Goal: Information Seeking & Learning: Learn about a topic

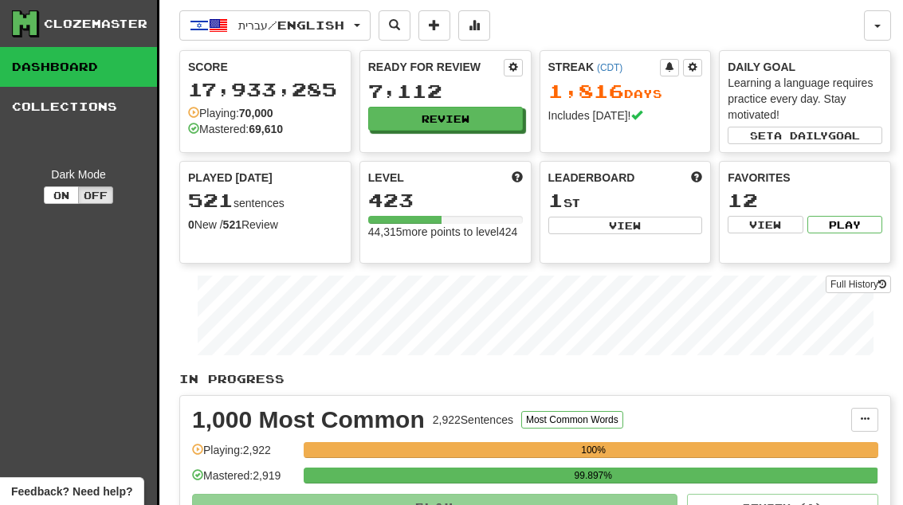
click at [500, 120] on button "Review" at bounding box center [445, 119] width 155 height 24
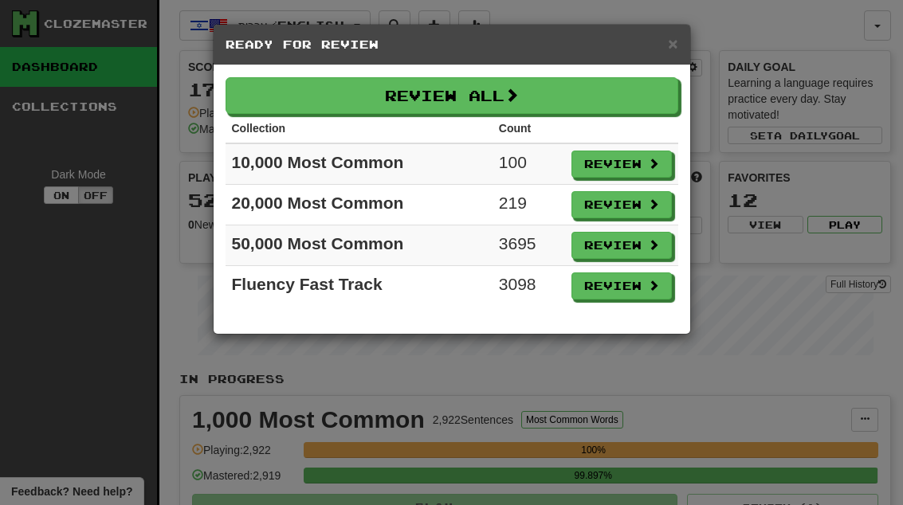
click at [632, 171] on button "Review" at bounding box center [621, 164] width 100 height 27
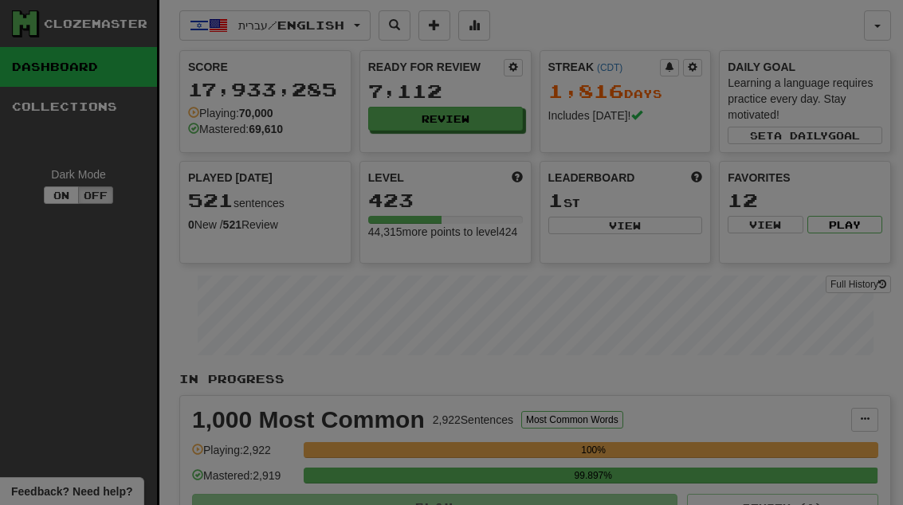
select select "**"
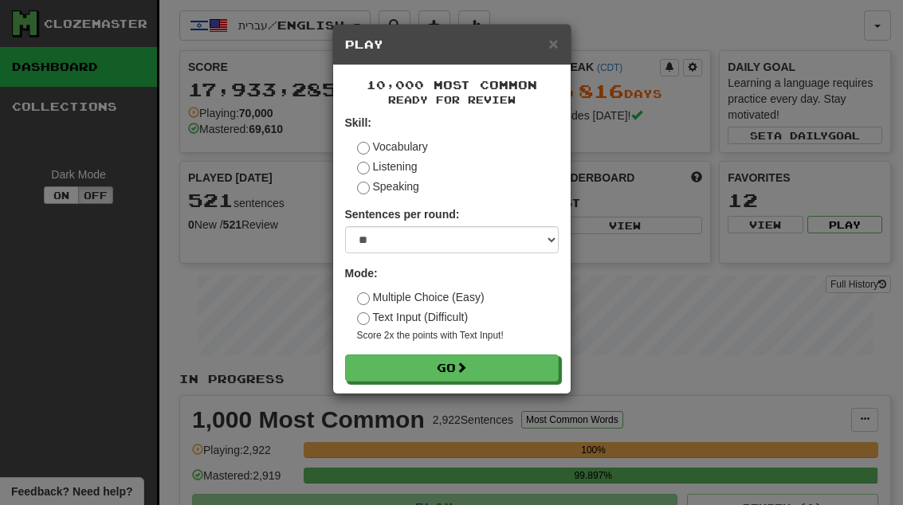
click at [512, 369] on button "Go" at bounding box center [452, 368] width 214 height 27
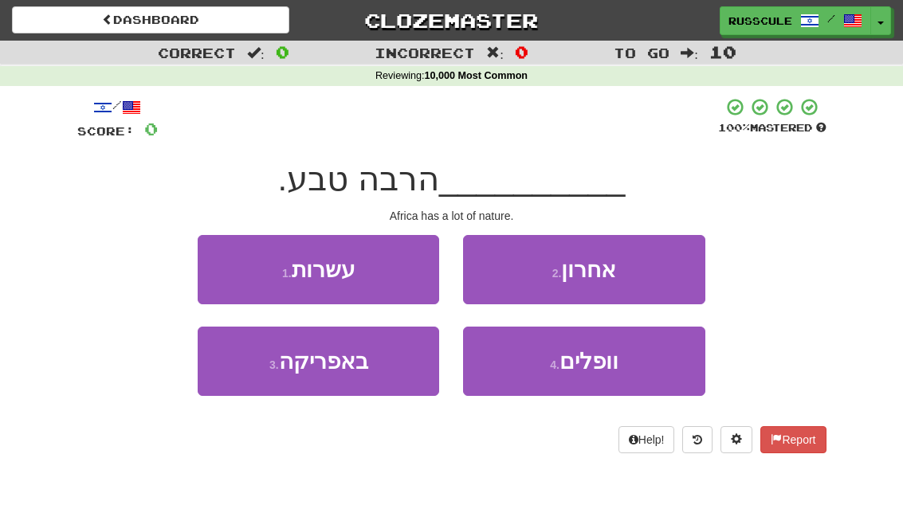
click at [257, 377] on button "3 . באפריקה" at bounding box center [318, 361] width 241 height 69
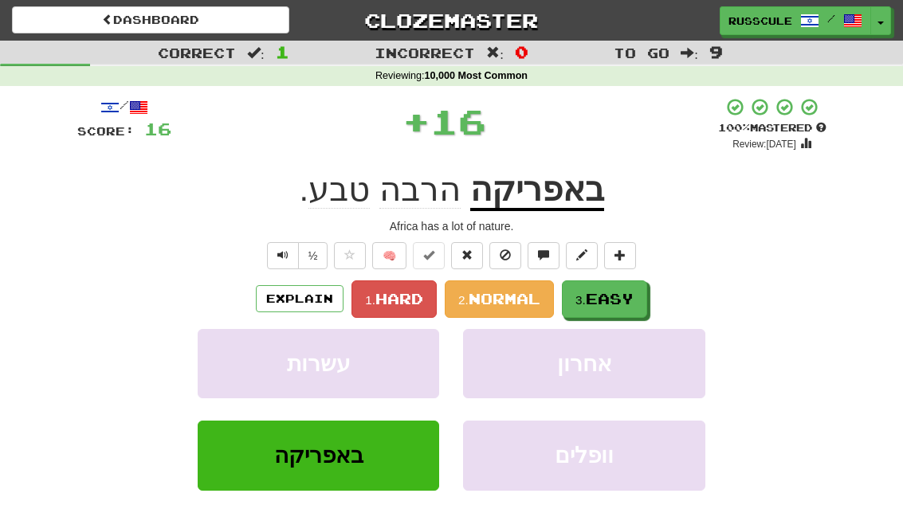
click at [601, 300] on span "Easy" at bounding box center [610, 299] width 48 height 18
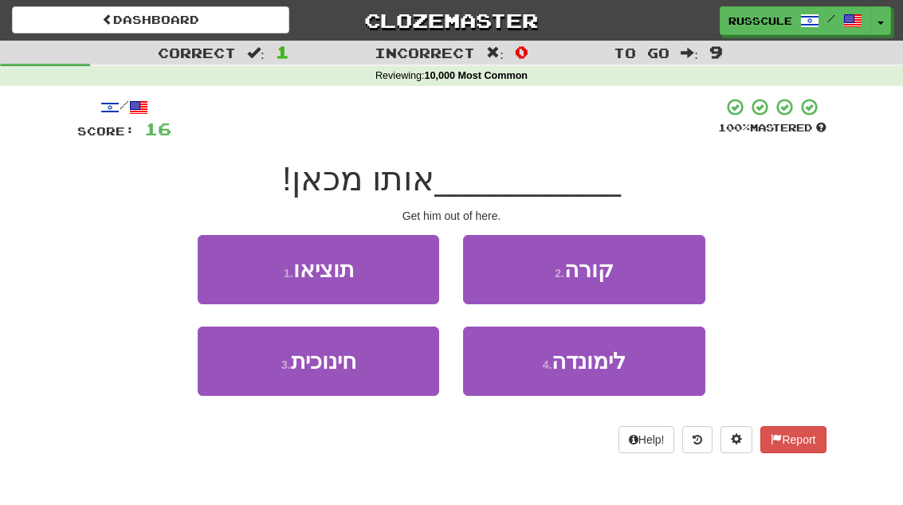
click at [227, 257] on button "1 . תוציאו" at bounding box center [318, 269] width 241 height 69
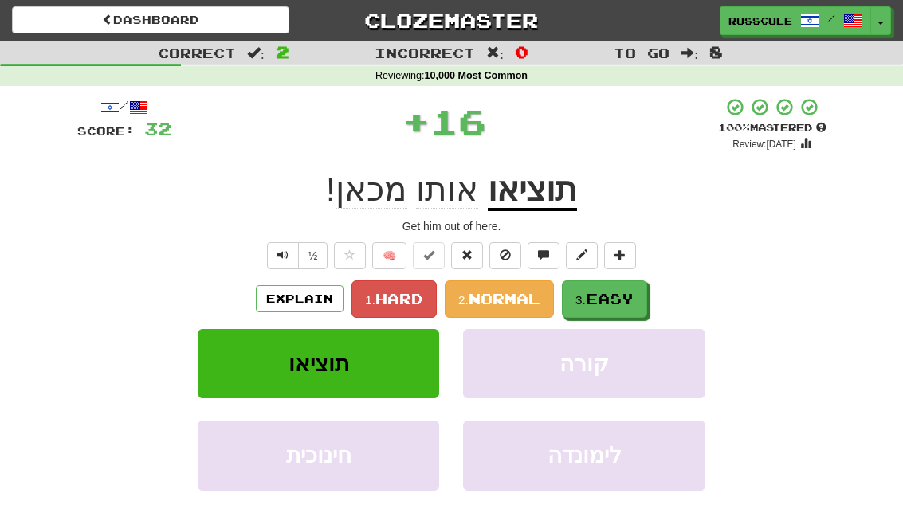
click at [633, 300] on span "Easy" at bounding box center [610, 299] width 48 height 18
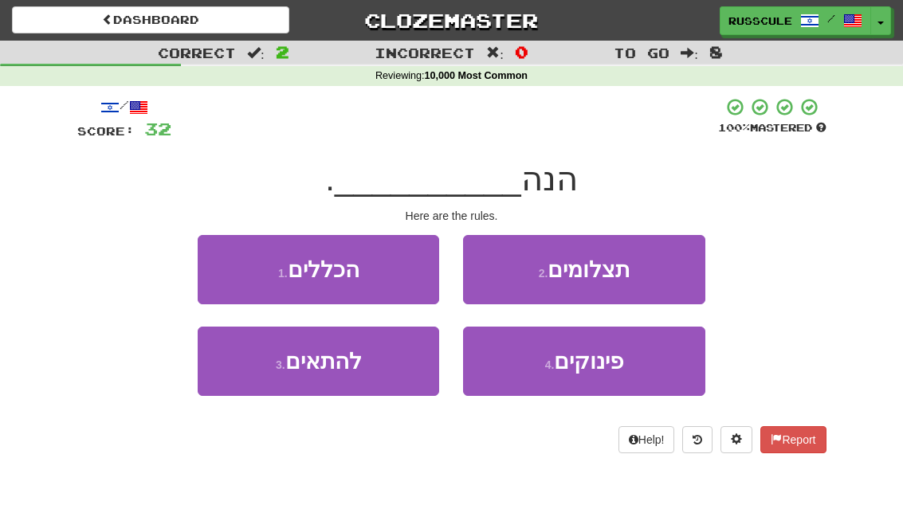
click at [233, 262] on button "1 . הכללים" at bounding box center [318, 269] width 241 height 69
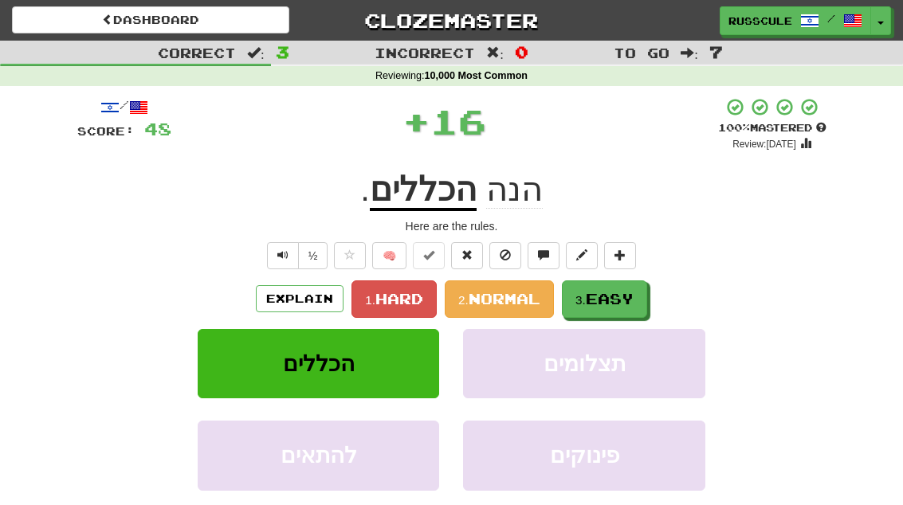
click at [633, 297] on span "Easy" at bounding box center [610, 299] width 48 height 18
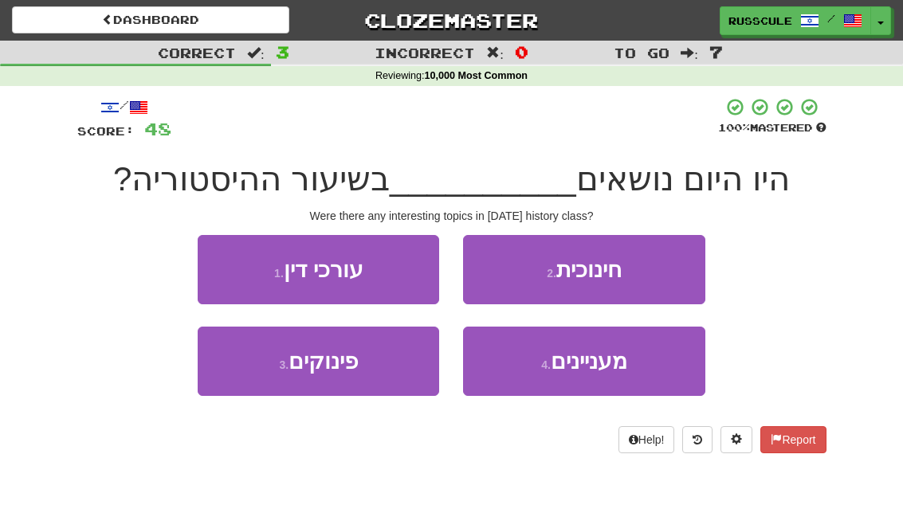
click at [623, 370] on span "מעניינים" at bounding box center [589, 361] width 76 height 25
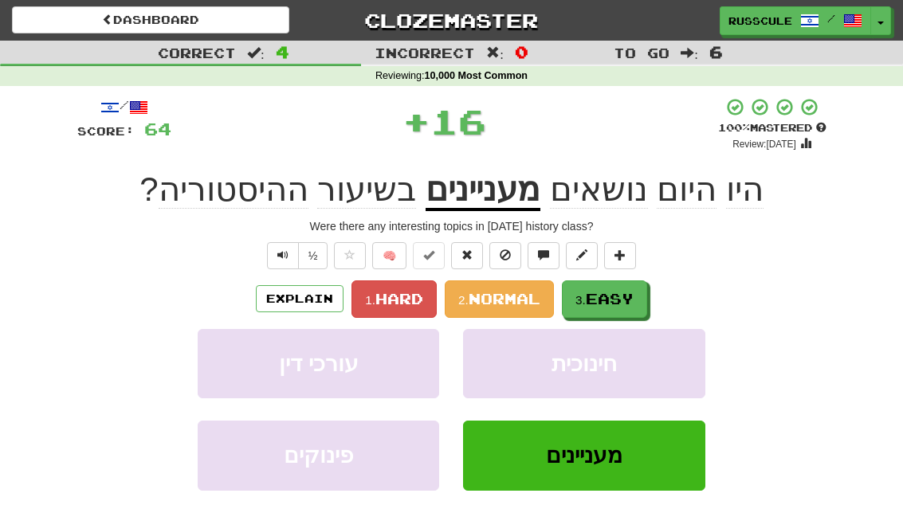
click at [639, 300] on button "3. Easy" at bounding box center [604, 298] width 85 height 37
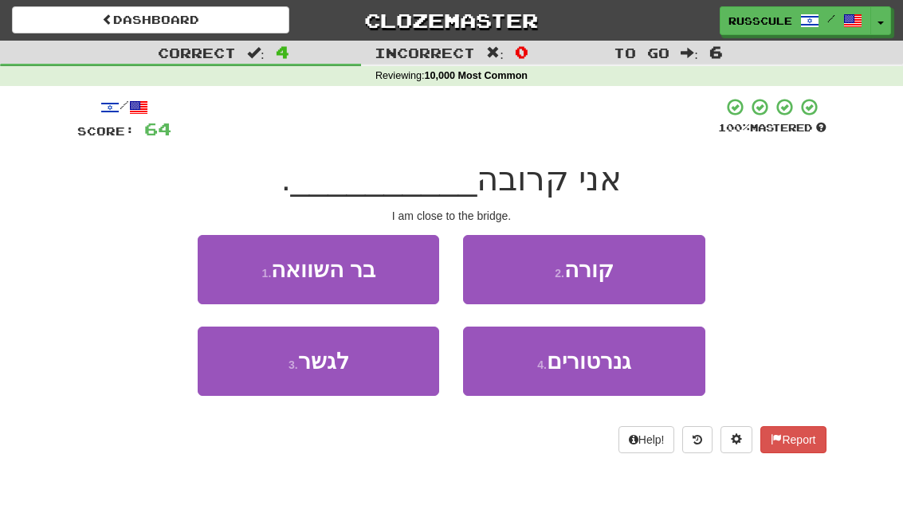
click at [249, 367] on button "3 . לגשר" at bounding box center [318, 361] width 241 height 69
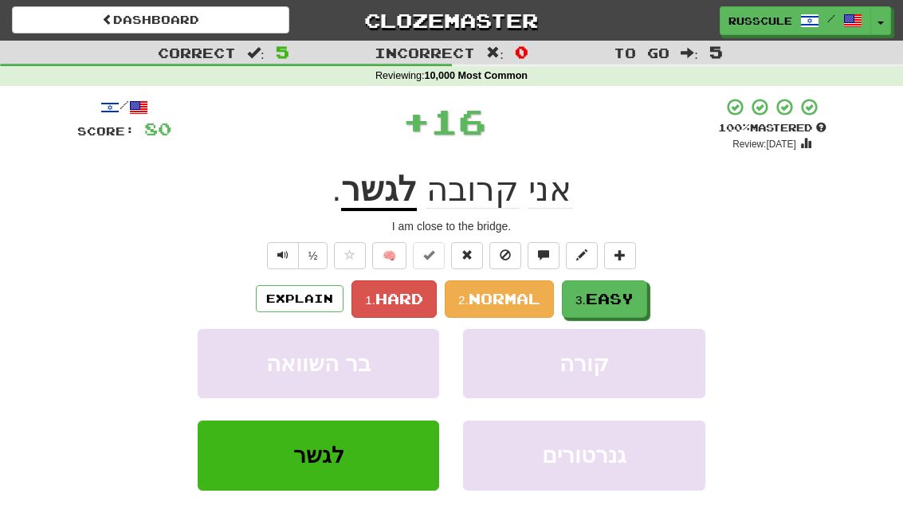
click at [629, 297] on span "Easy" at bounding box center [610, 299] width 48 height 18
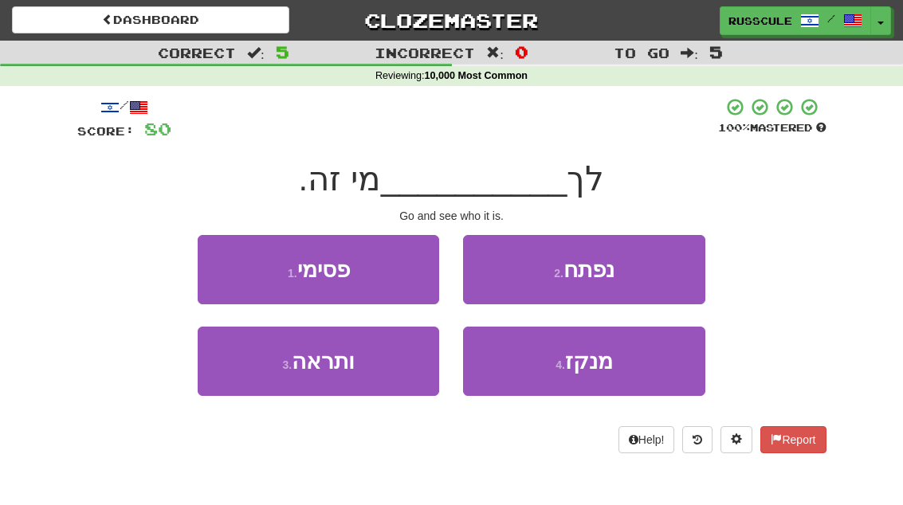
click at [255, 371] on button "3 . ותראה" at bounding box center [318, 361] width 241 height 69
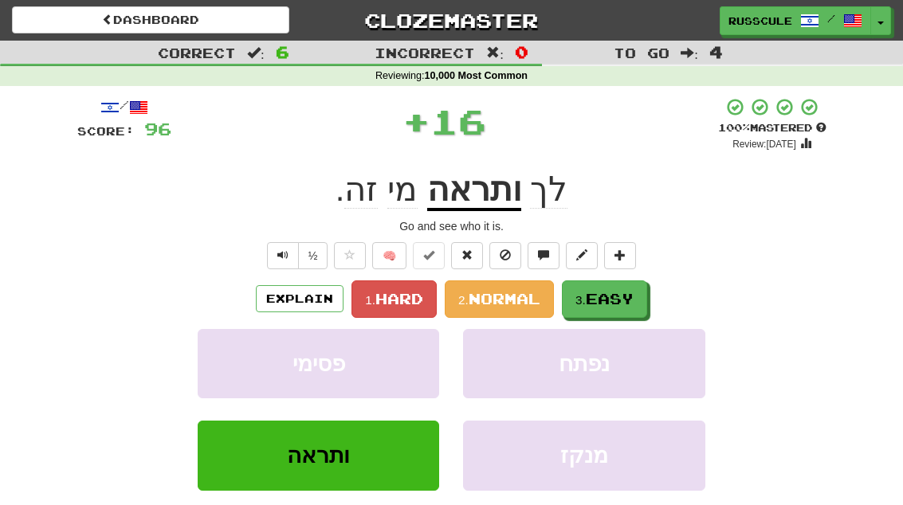
click at [633, 301] on span "Easy" at bounding box center [610, 299] width 48 height 18
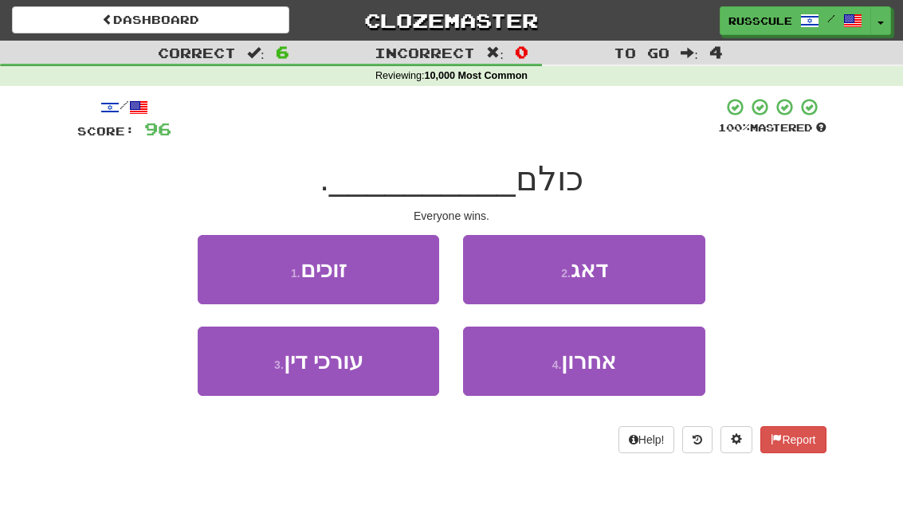
click at [227, 269] on button "1 . זוכים" at bounding box center [318, 269] width 241 height 69
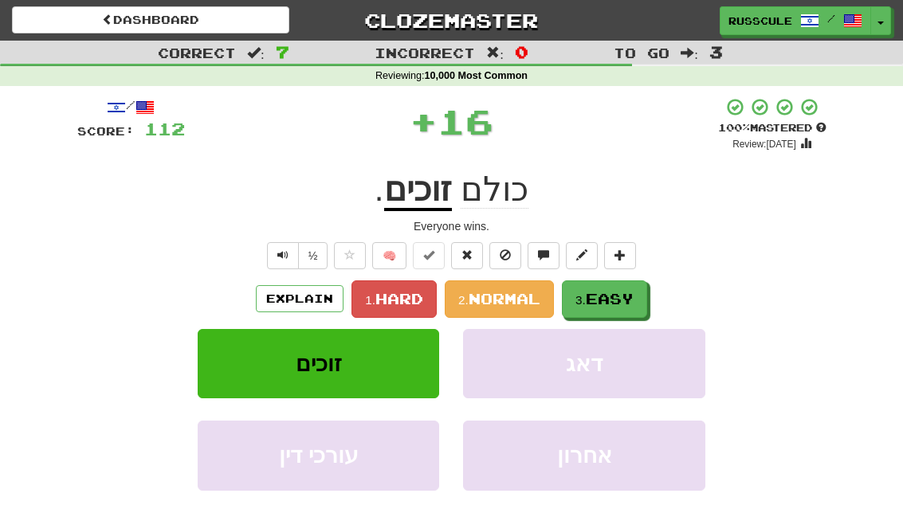
click at [633, 292] on span "Easy" at bounding box center [610, 299] width 48 height 18
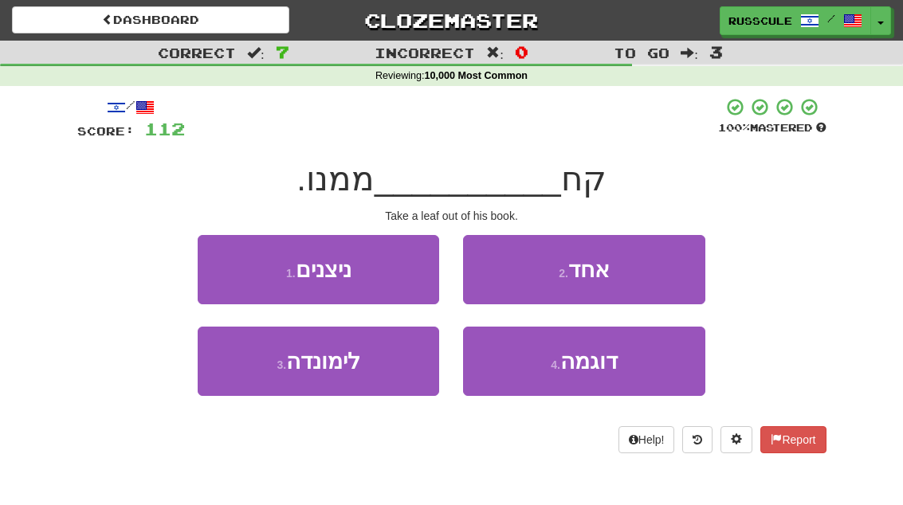
click at [618, 366] on span "דוגמה" at bounding box center [588, 361] width 57 height 25
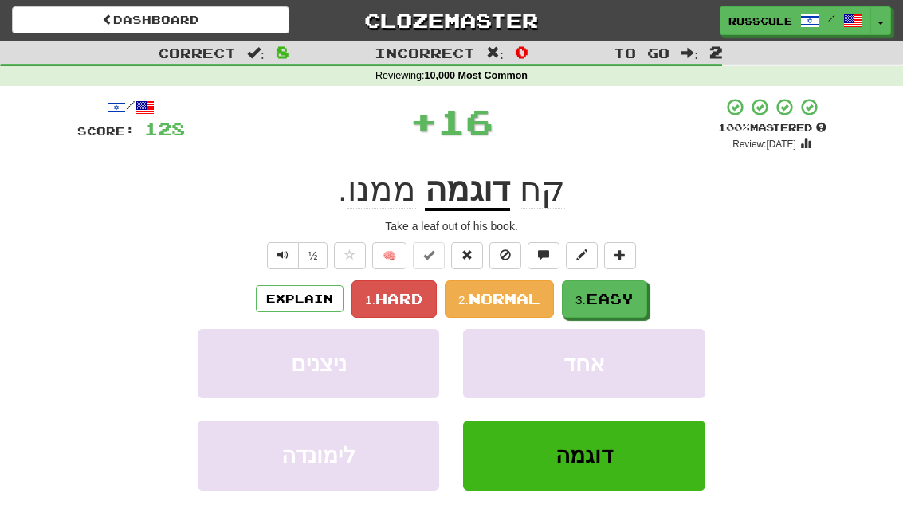
click at [633, 290] on span "Easy" at bounding box center [610, 299] width 48 height 18
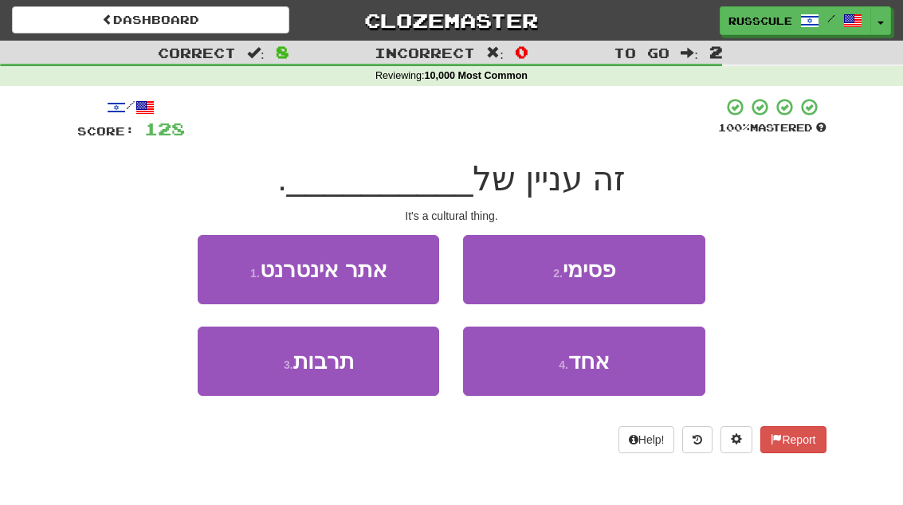
click at [253, 361] on button "3 . תרבות" at bounding box center [318, 361] width 241 height 69
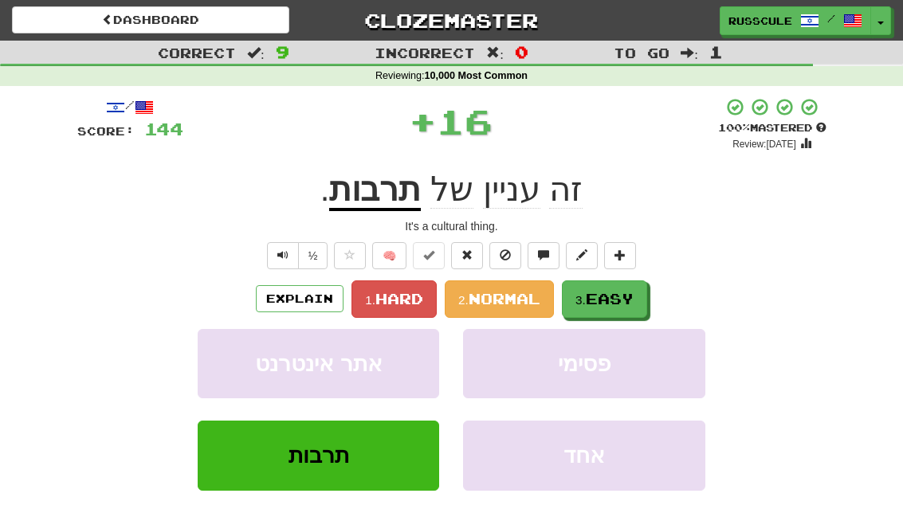
click at [633, 300] on span "Easy" at bounding box center [610, 299] width 48 height 18
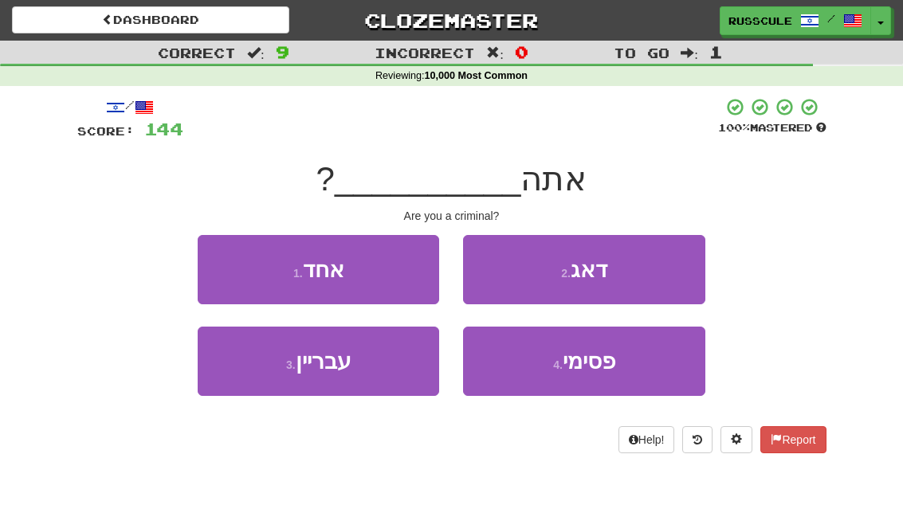
click at [256, 371] on button "3 . עבריין" at bounding box center [318, 361] width 241 height 69
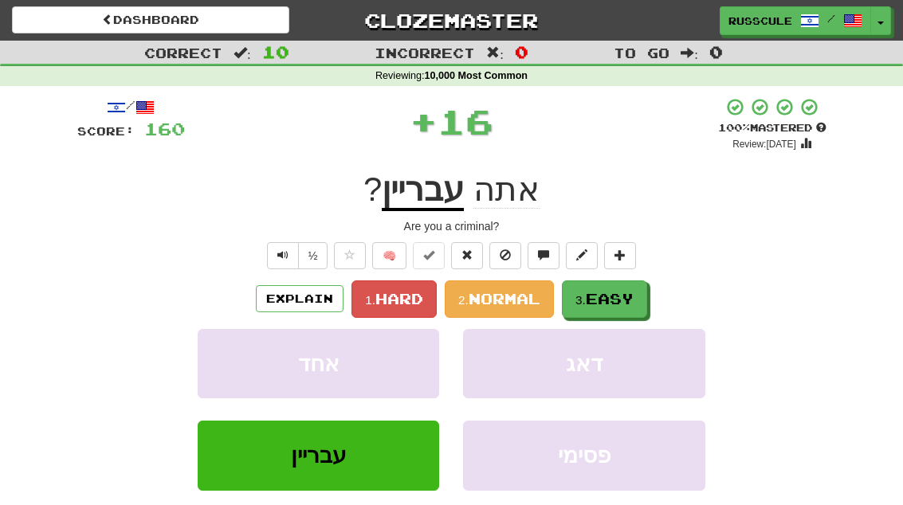
click at [629, 309] on button "3. Easy" at bounding box center [604, 298] width 85 height 37
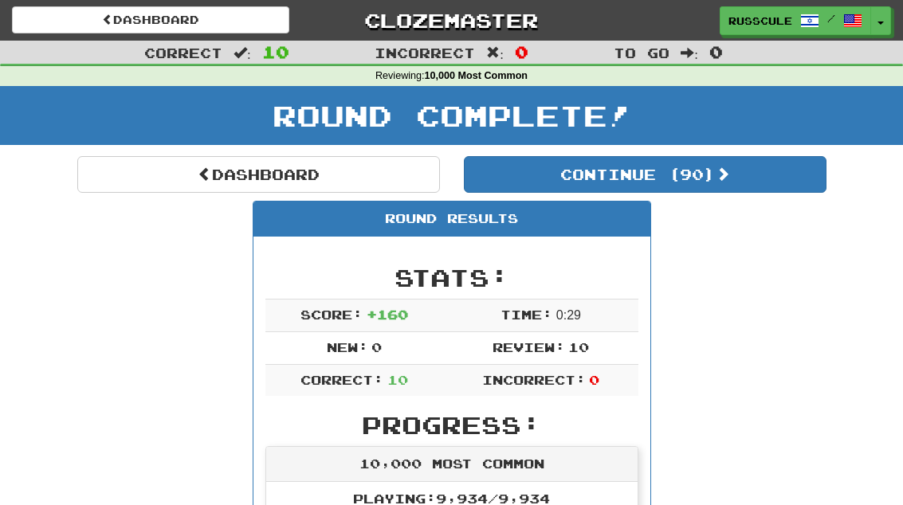
click at [755, 181] on button "Continue ( 90 )" at bounding box center [645, 174] width 363 height 37
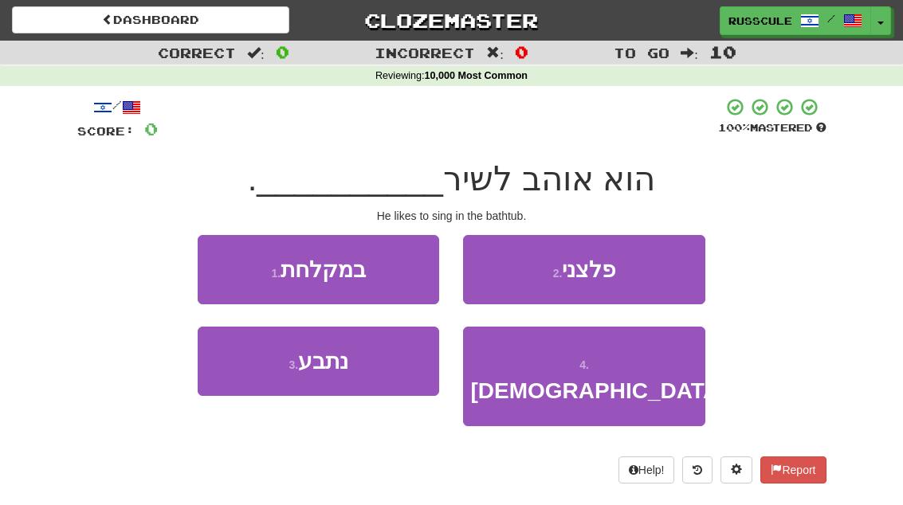
click at [230, 266] on button "1 . במקלחת" at bounding box center [318, 269] width 241 height 69
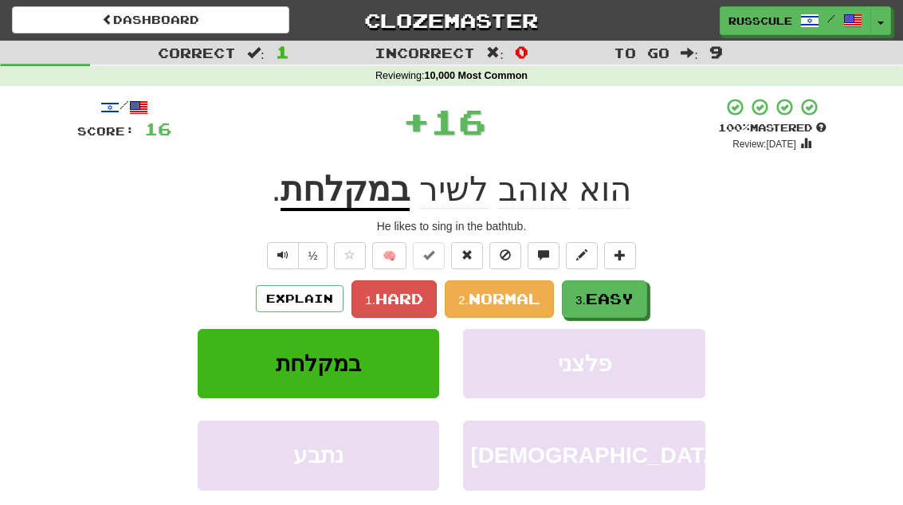
click at [643, 282] on button "3. Easy" at bounding box center [604, 298] width 85 height 37
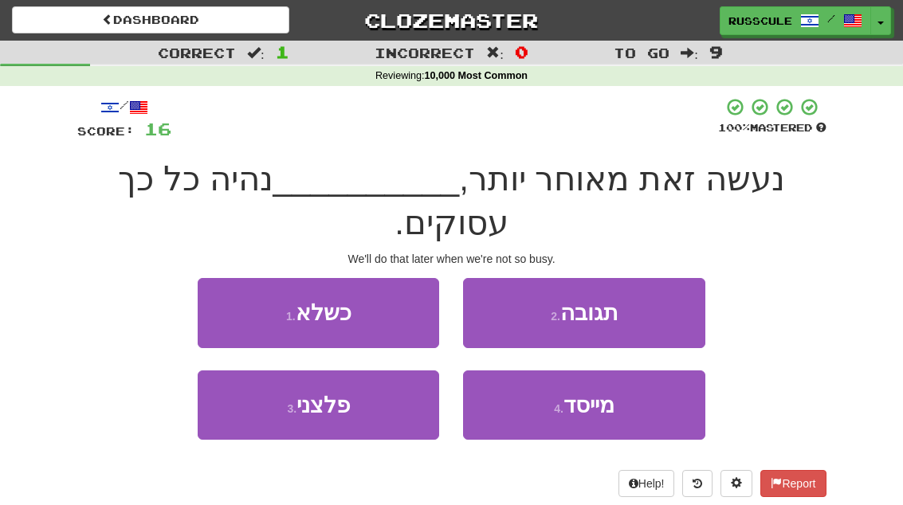
click at [653, 278] on button "2 . תגובה" at bounding box center [583, 312] width 241 height 69
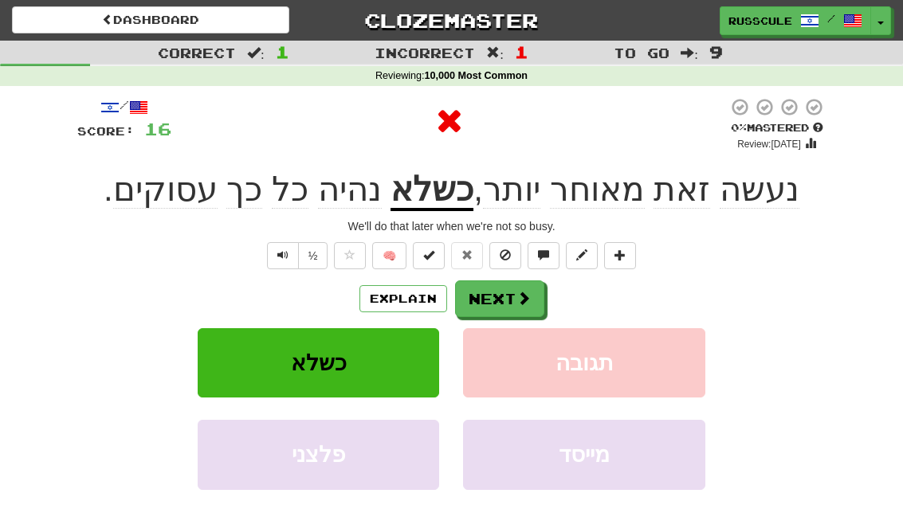
click at [521, 301] on span at bounding box center [523, 298] width 14 height 14
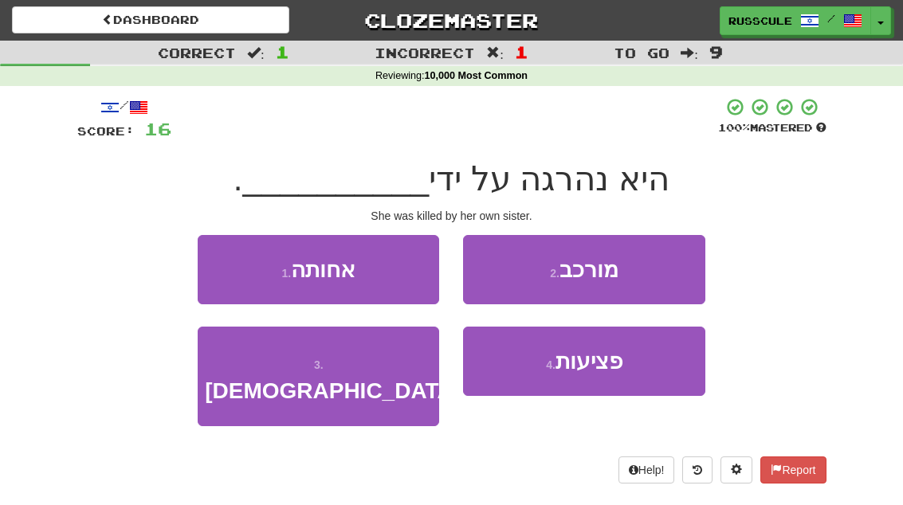
click at [238, 262] on button "1 . אחותה" at bounding box center [318, 269] width 241 height 69
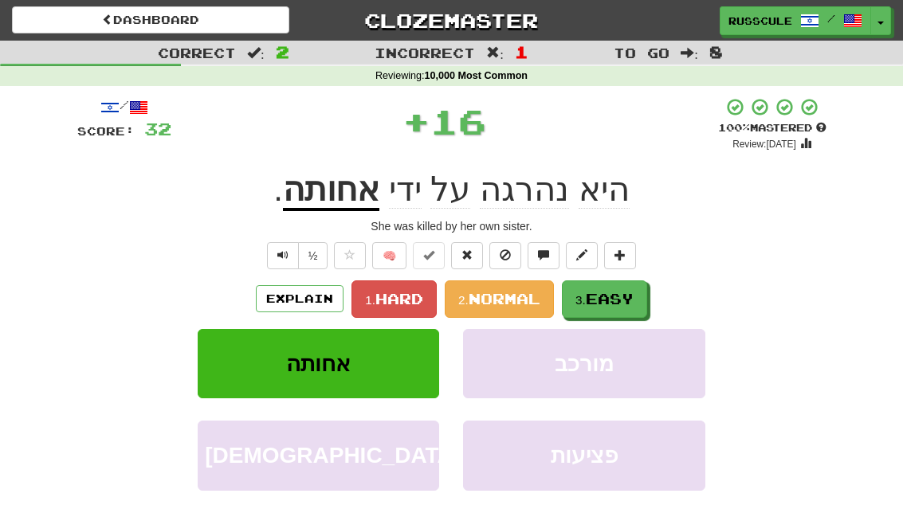
click at [629, 280] on button "3. Easy" at bounding box center [604, 298] width 85 height 37
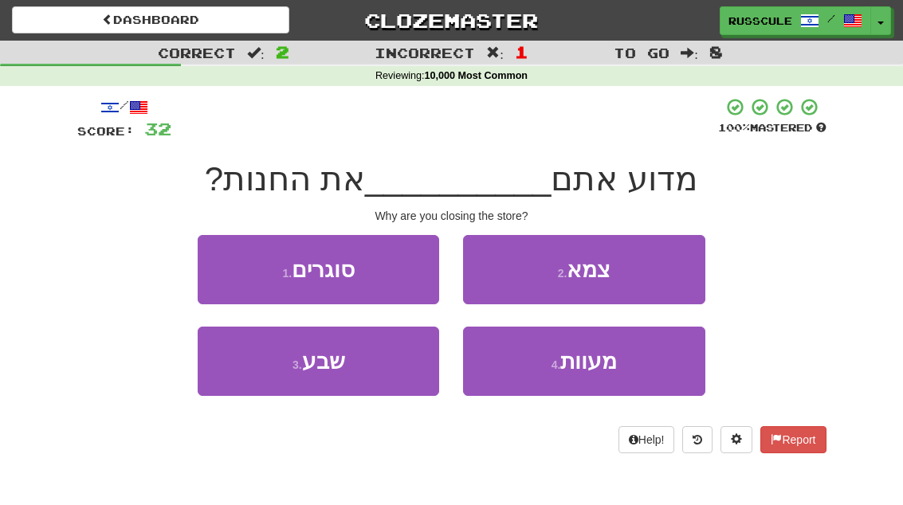
click at [225, 257] on button "1 . סוגרים" at bounding box center [318, 269] width 241 height 69
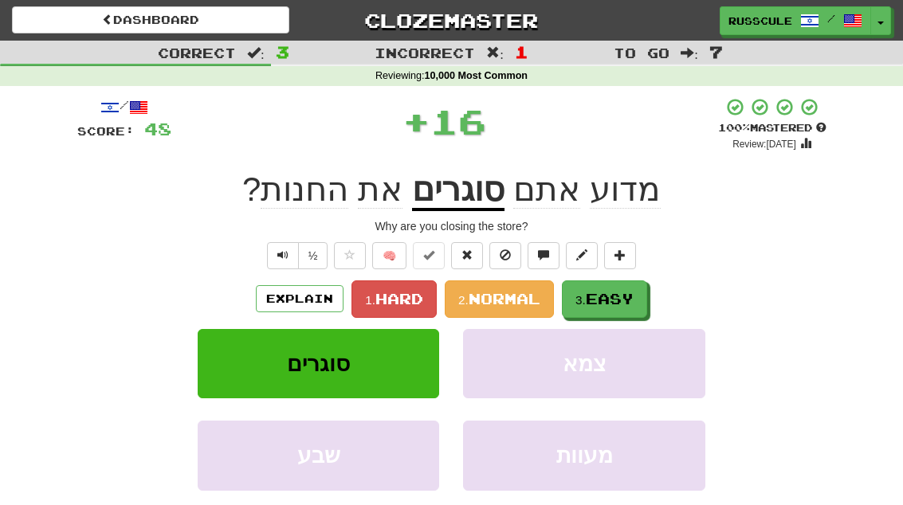
click at [624, 293] on span "Easy" at bounding box center [610, 299] width 48 height 18
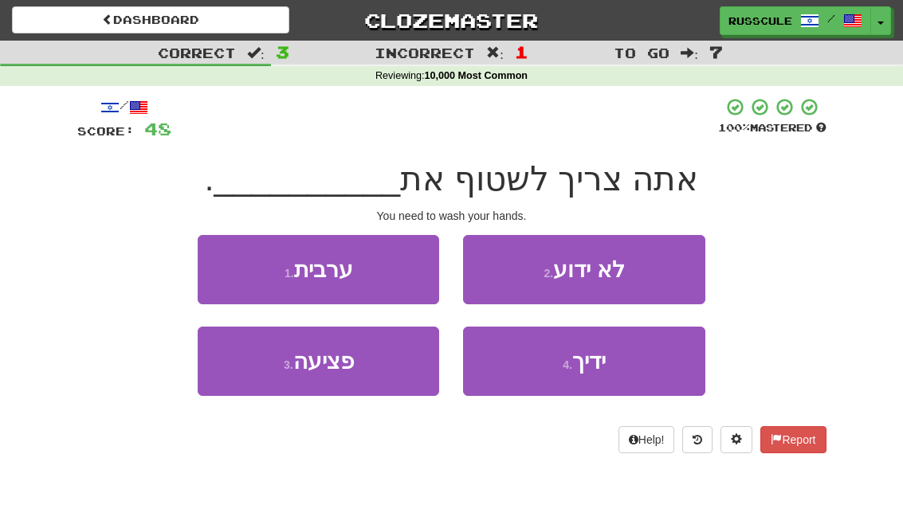
click at [620, 360] on button "4 . ידיך" at bounding box center [583, 361] width 241 height 69
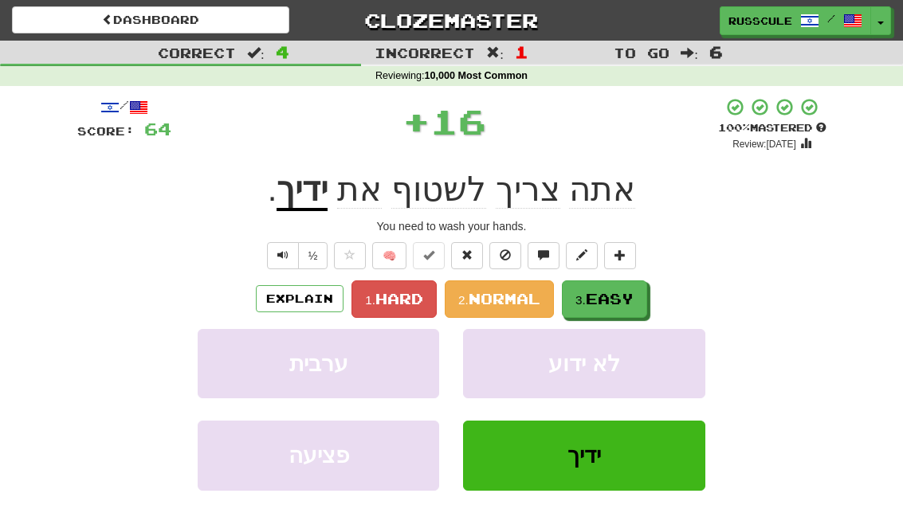
click at [628, 296] on span "Easy" at bounding box center [610, 299] width 48 height 18
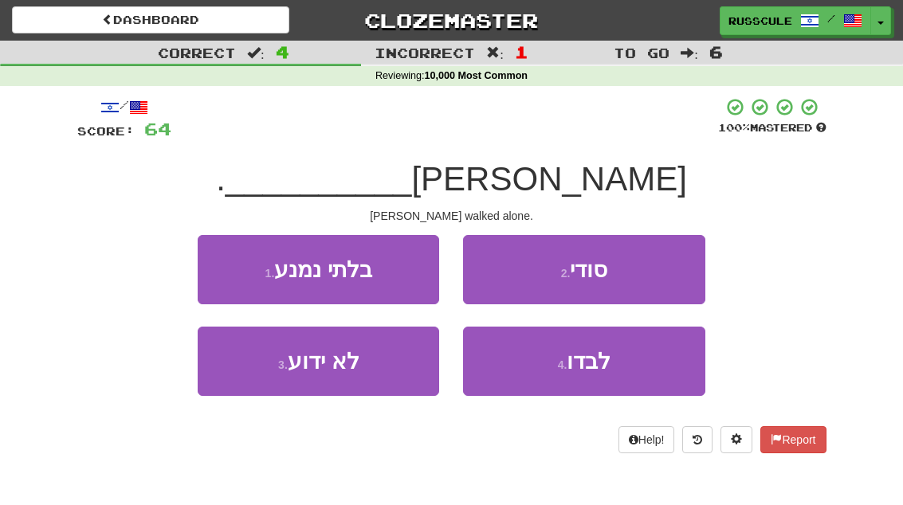
click at [621, 365] on button "4 . לבדו" at bounding box center [583, 361] width 241 height 69
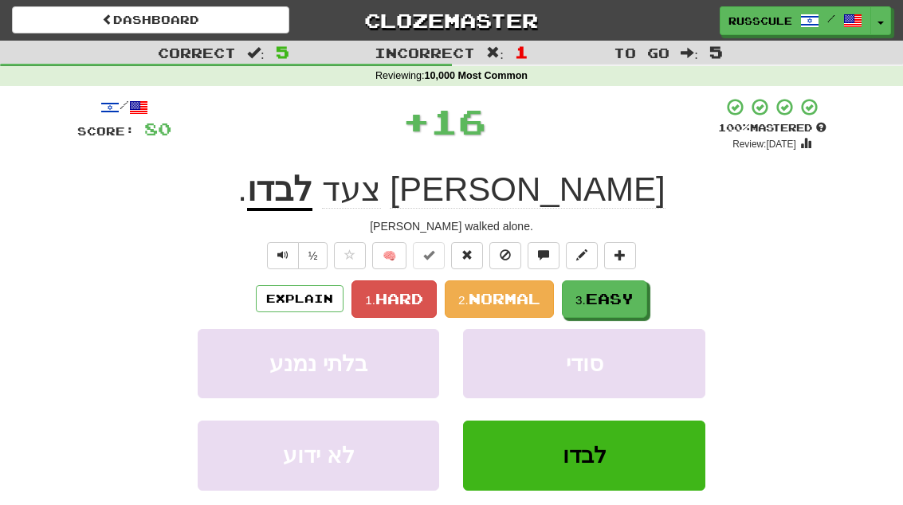
click at [618, 305] on span "Easy" at bounding box center [610, 299] width 48 height 18
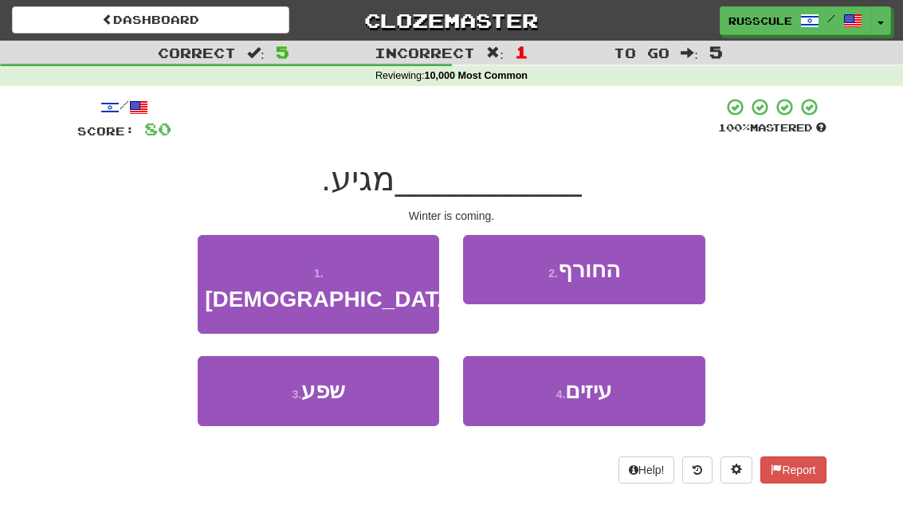
click at [650, 274] on button "2 . החורף" at bounding box center [583, 269] width 241 height 69
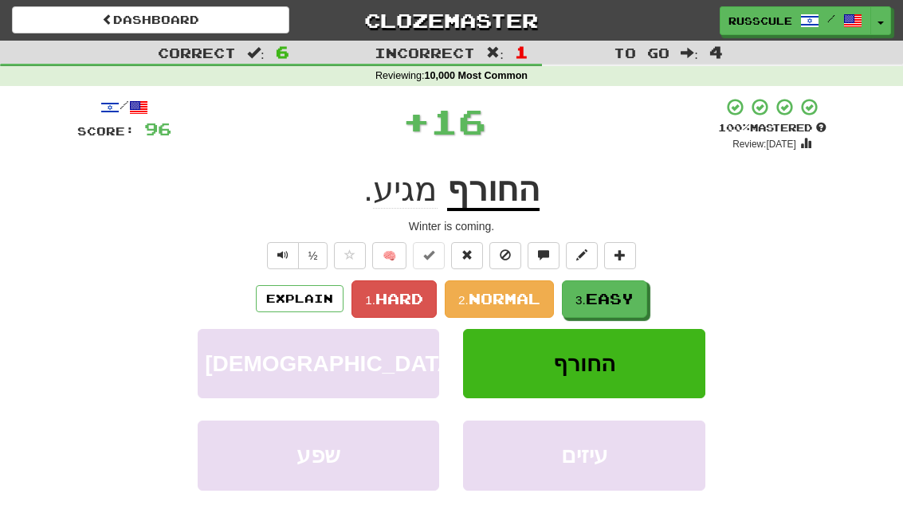
click at [630, 309] on button "3. Easy" at bounding box center [604, 298] width 85 height 37
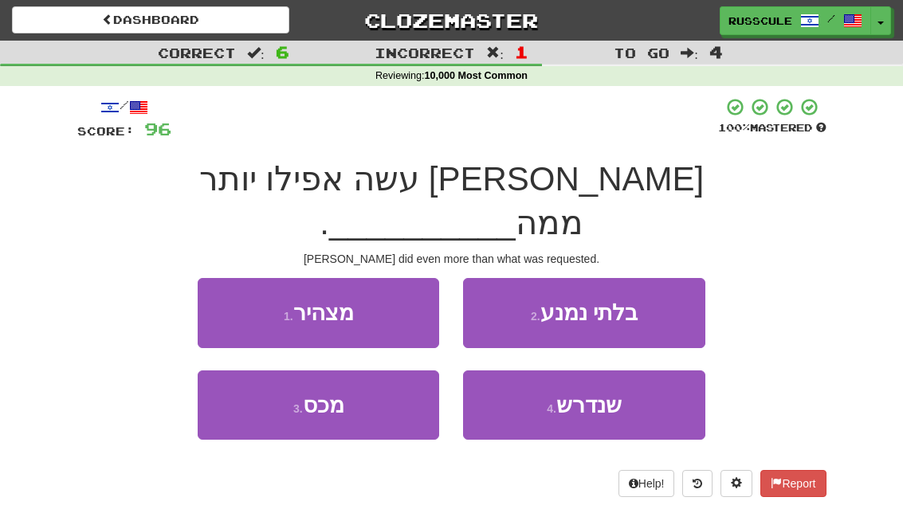
click at [629, 371] on button "4 . שנדרש" at bounding box center [583, 405] width 241 height 69
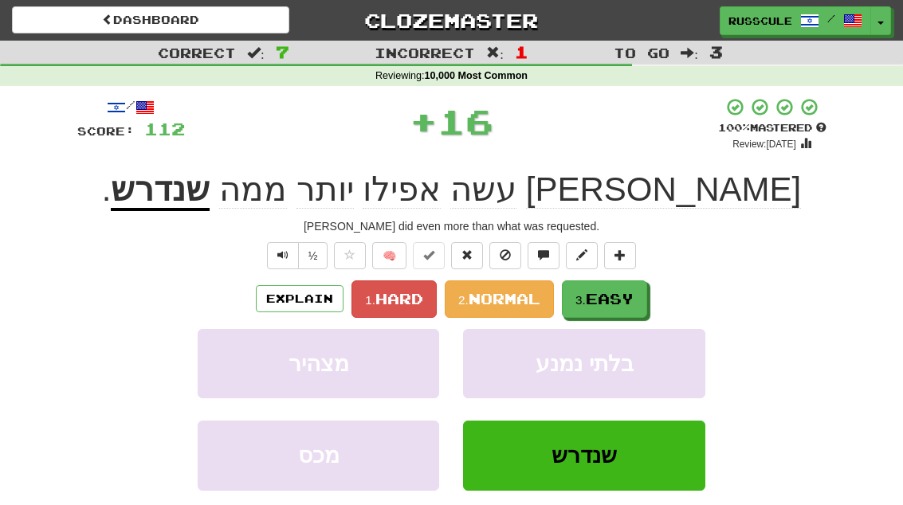
click at [640, 298] on button "3. Easy" at bounding box center [604, 298] width 85 height 37
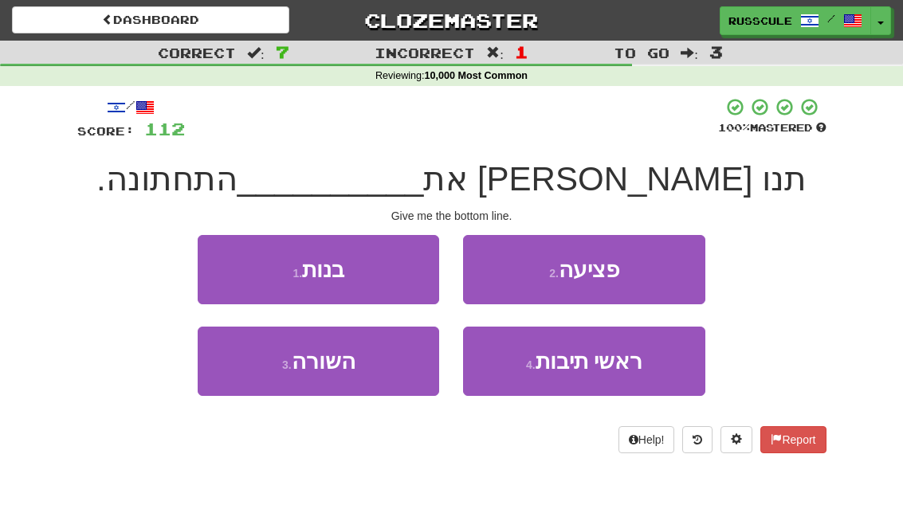
click at [255, 370] on button "3 . השורה" at bounding box center [318, 361] width 241 height 69
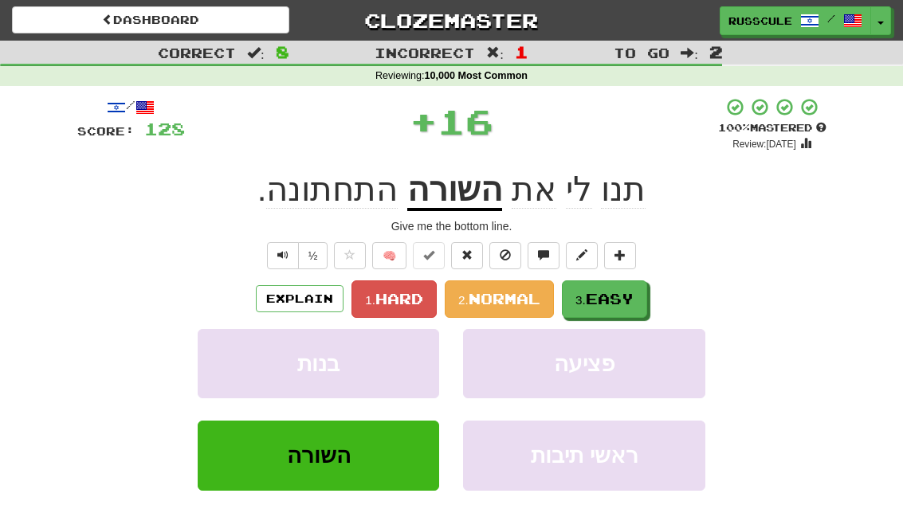
click at [632, 300] on span "Easy" at bounding box center [610, 299] width 48 height 18
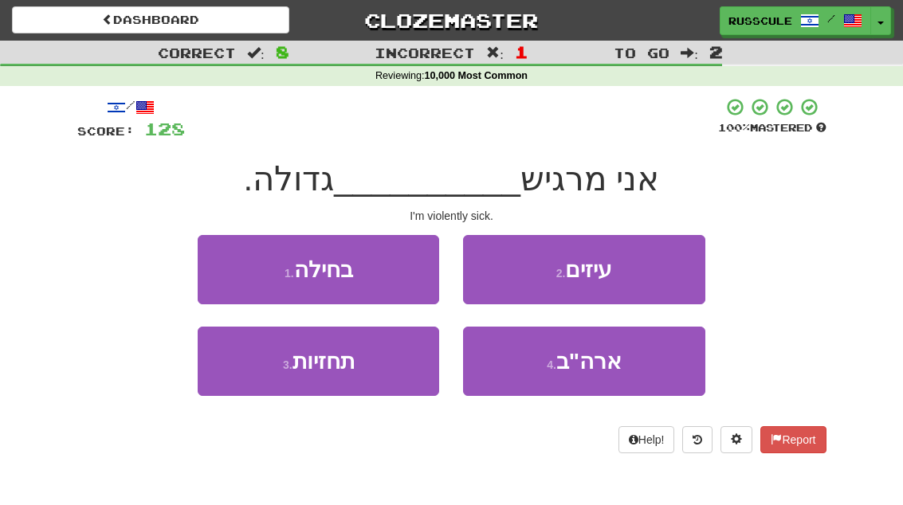
click at [229, 268] on button "1 . בחילה" at bounding box center [318, 269] width 241 height 69
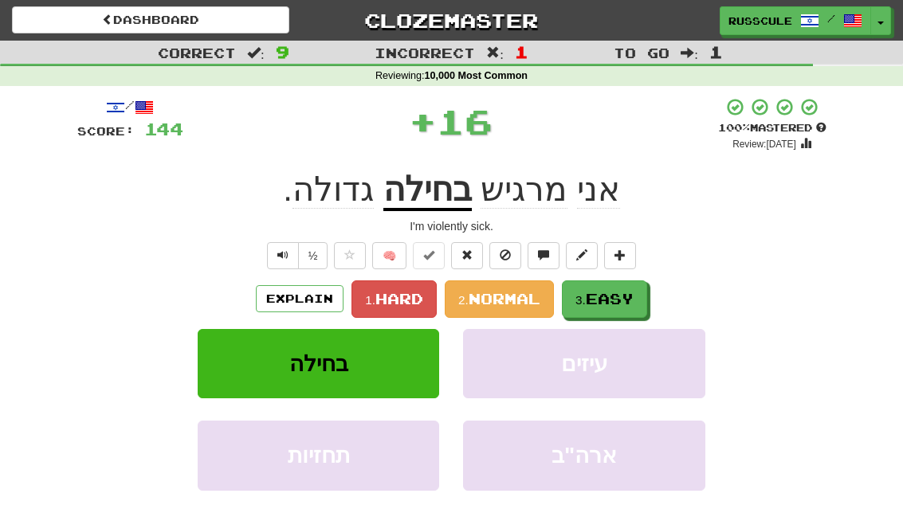
click at [629, 294] on span "Easy" at bounding box center [610, 299] width 48 height 18
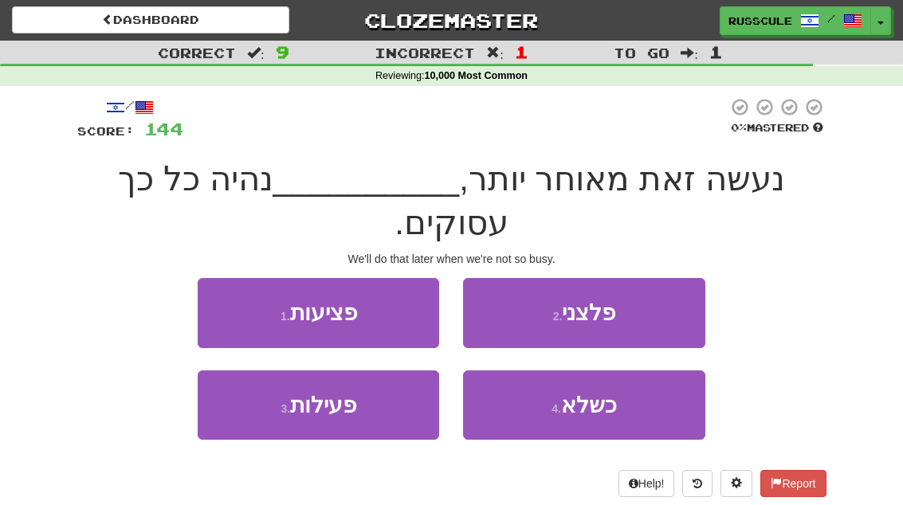
click at [607, 393] on span "כשלא" at bounding box center [589, 405] width 56 height 25
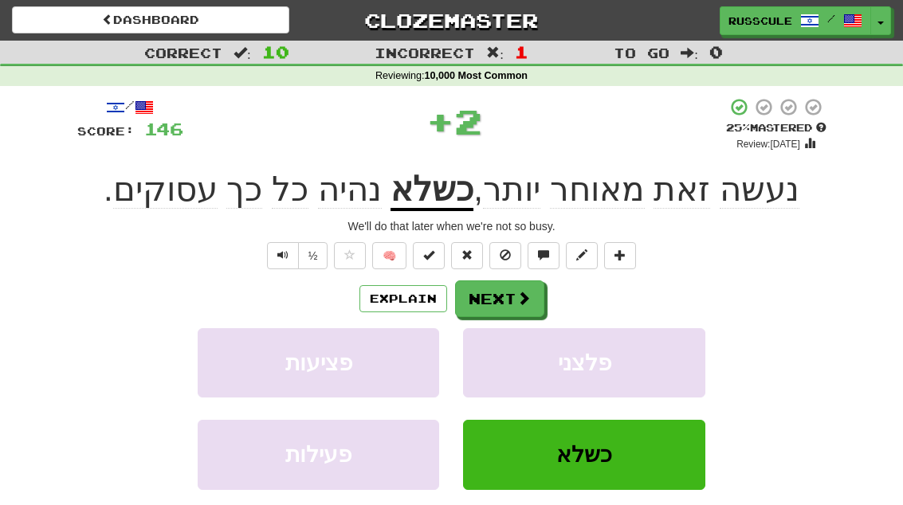
click at [526, 307] on button "Next" at bounding box center [499, 298] width 89 height 37
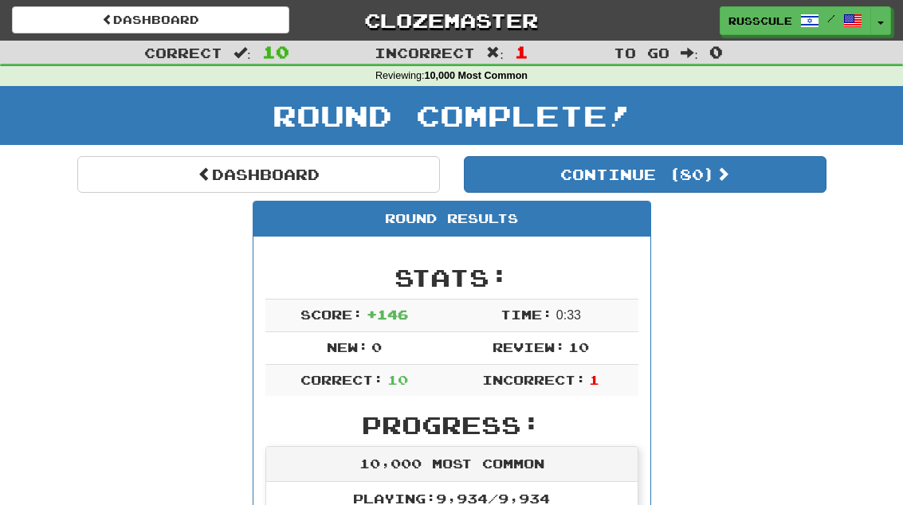
click at [182, 159] on link "Dashboard" at bounding box center [258, 174] width 363 height 37
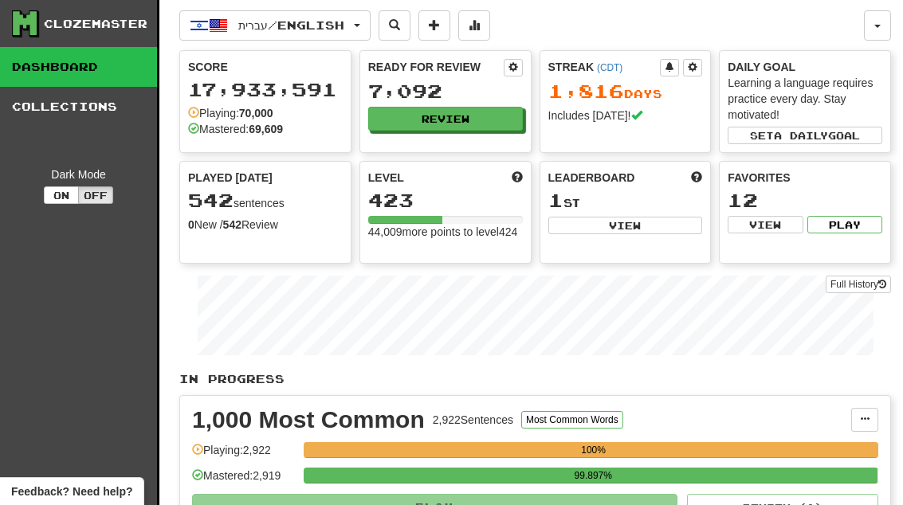
click at [657, 231] on button "View" at bounding box center [625, 226] width 155 height 18
select select "**********"
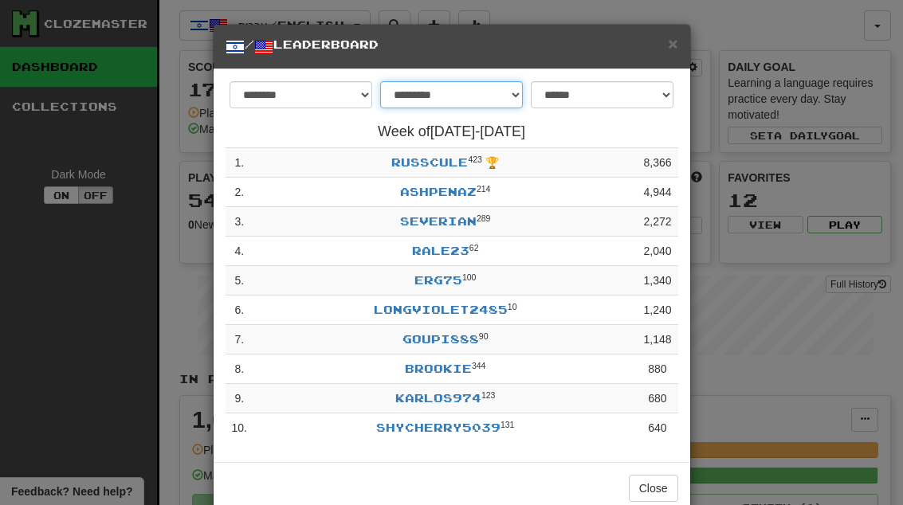
click at [488, 96] on select "**********" at bounding box center [451, 94] width 143 height 27
select select "********"
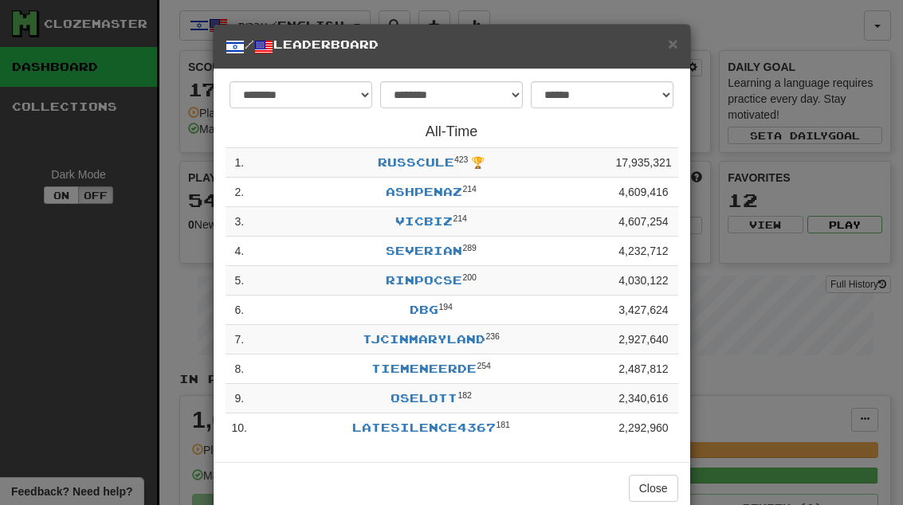
click at [677, 35] on span "×" at bounding box center [673, 43] width 10 height 18
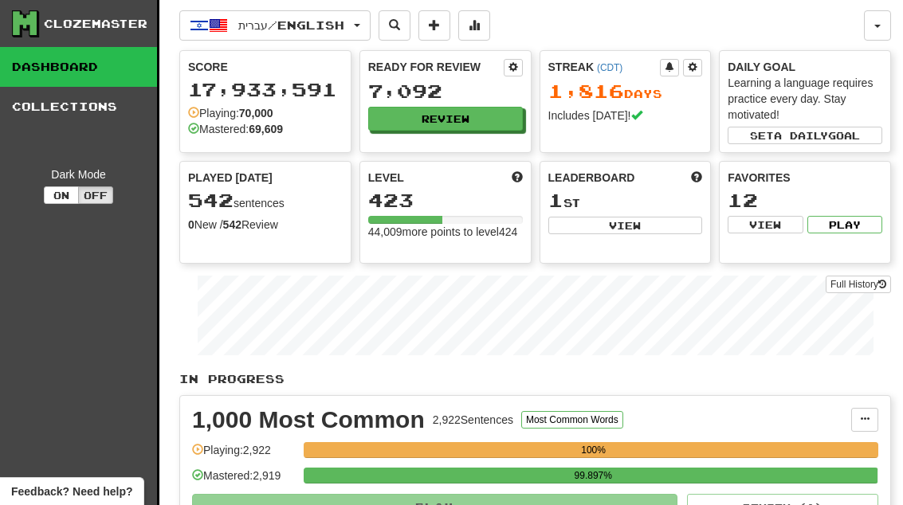
click at [500, 108] on button "Review" at bounding box center [445, 119] width 155 height 24
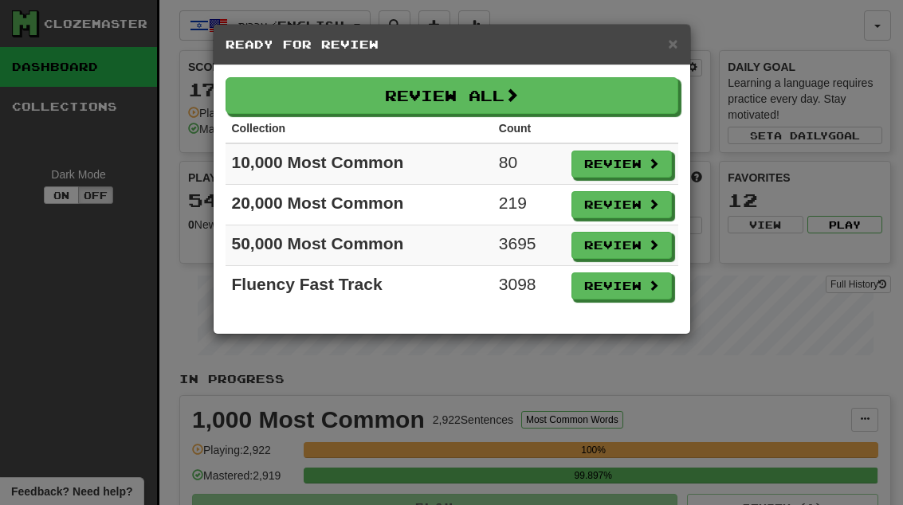
click at [650, 169] on span at bounding box center [653, 163] width 11 height 11
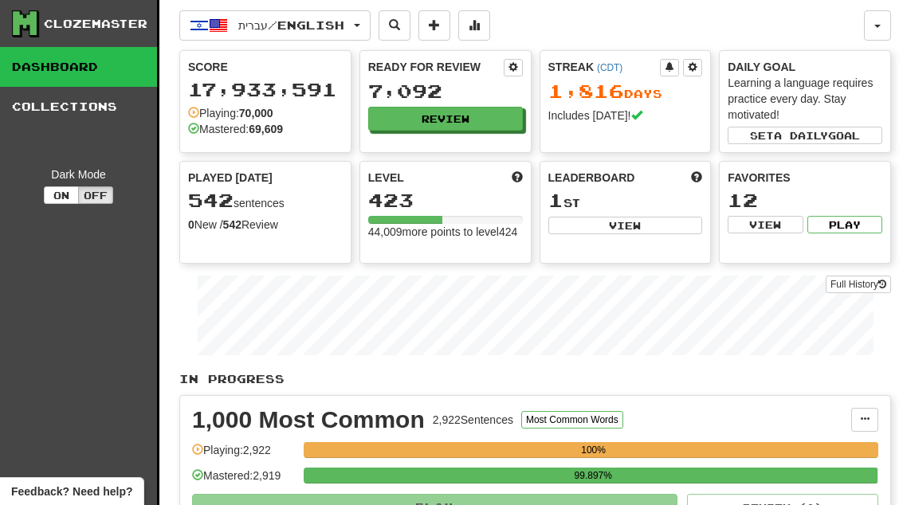
select select "**"
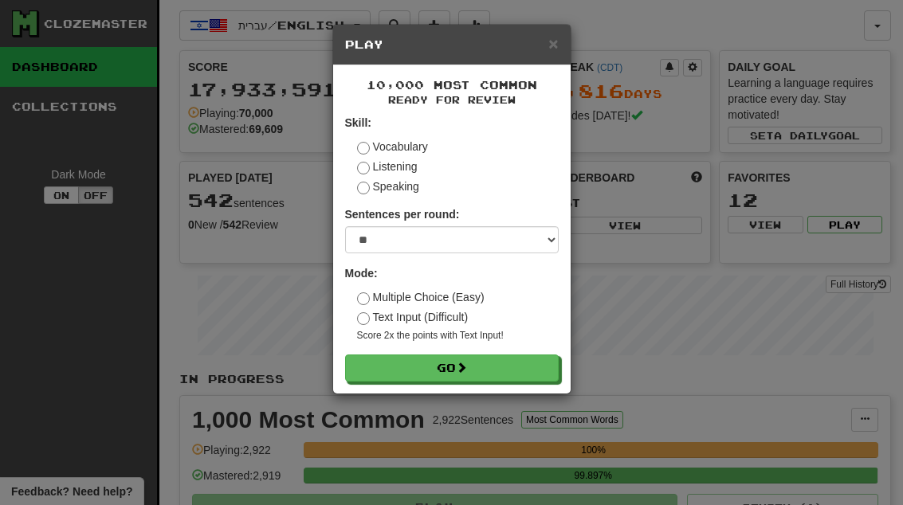
click at [540, 363] on button "Go" at bounding box center [452, 368] width 214 height 27
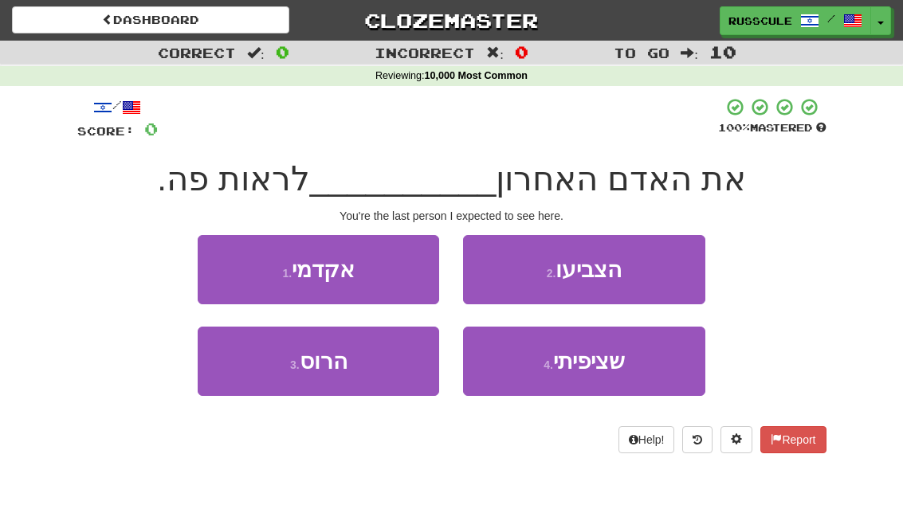
click at [643, 365] on button "4 . שציפיתי" at bounding box center [583, 361] width 241 height 69
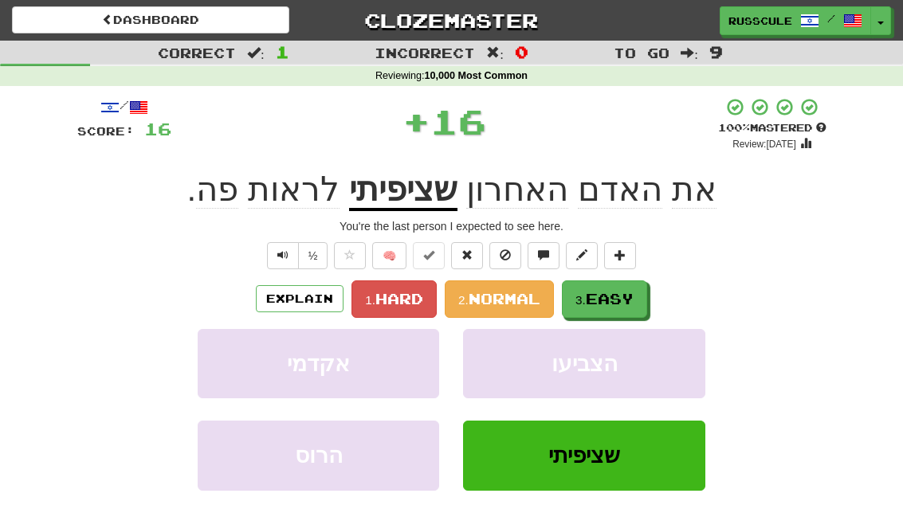
click at [623, 295] on span "Easy" at bounding box center [610, 299] width 48 height 18
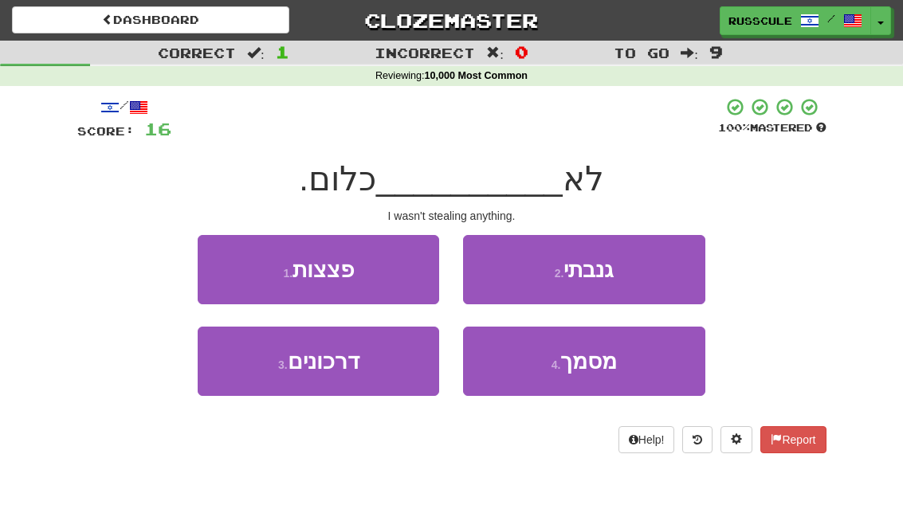
click at [663, 276] on button "2 . גנבתי" at bounding box center [583, 269] width 241 height 69
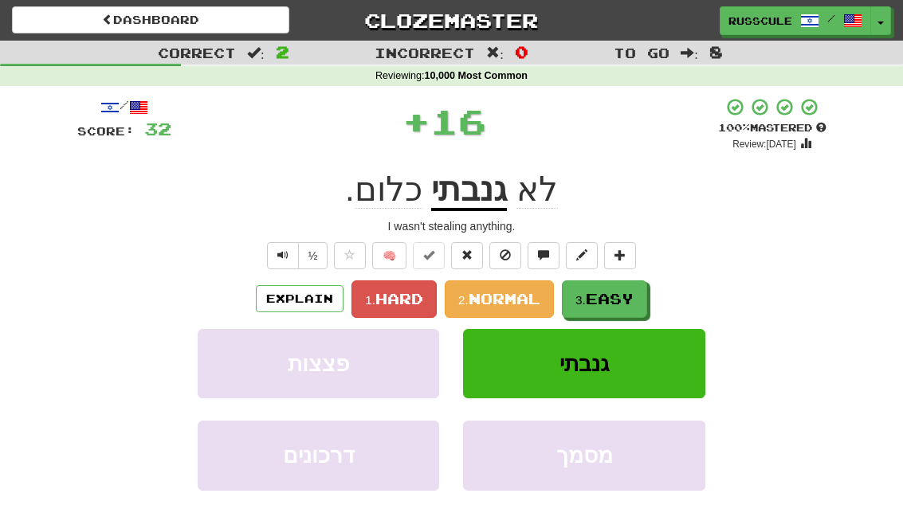
click at [633, 297] on span "Easy" at bounding box center [610, 299] width 48 height 18
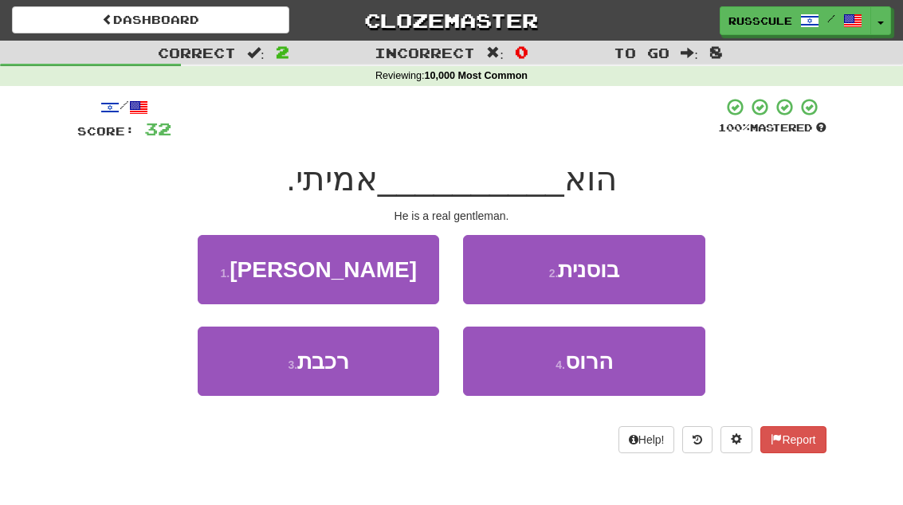
click at [229, 267] on button "1 . [PERSON_NAME]" at bounding box center [318, 269] width 241 height 69
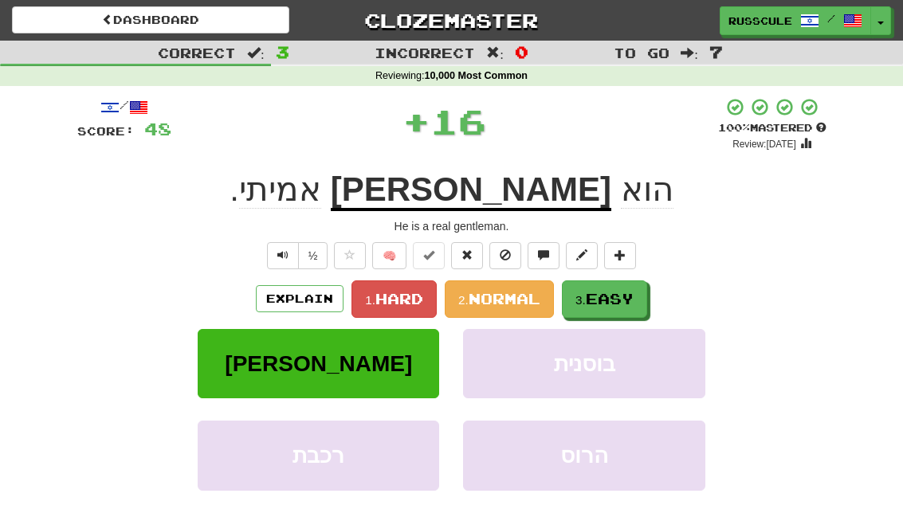
click at [632, 296] on span "Easy" at bounding box center [610, 299] width 48 height 18
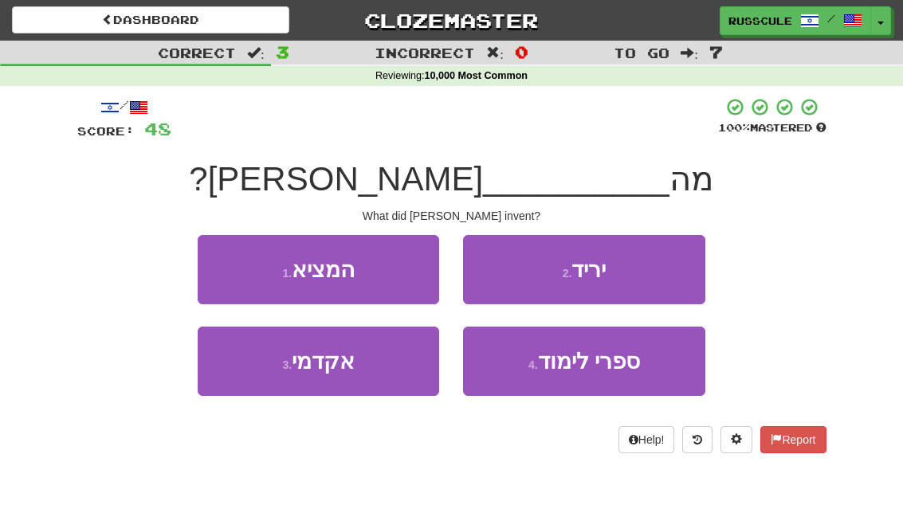
click at [219, 258] on button "1 . המציא" at bounding box center [318, 269] width 241 height 69
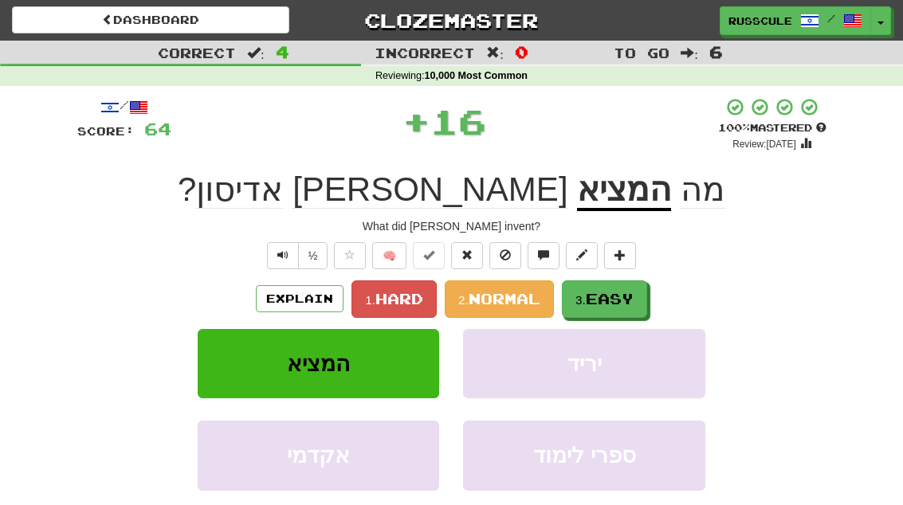
click at [641, 293] on button "3. Easy" at bounding box center [604, 298] width 85 height 37
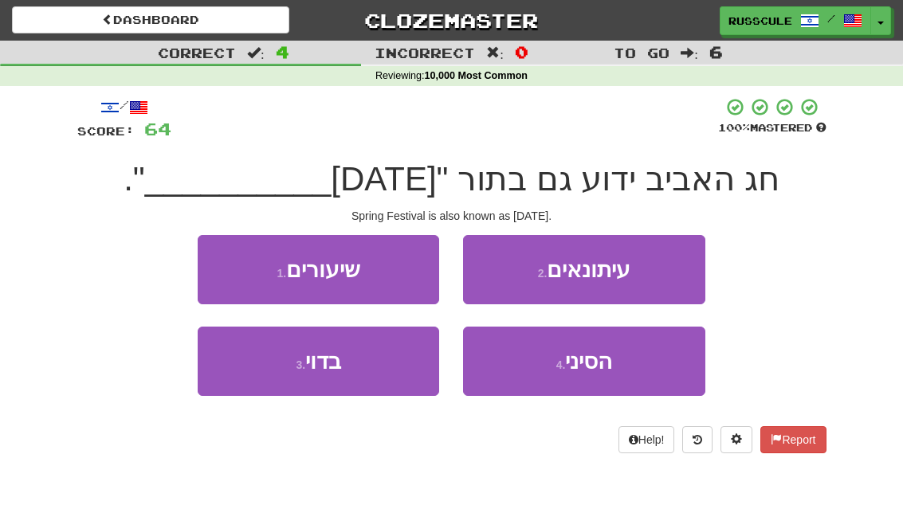
click at [633, 369] on button "4 . הסיני" at bounding box center [583, 361] width 241 height 69
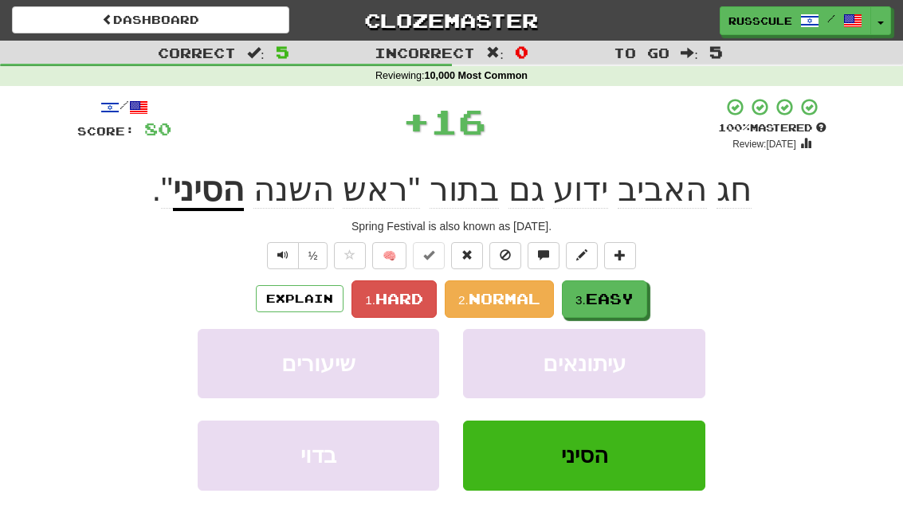
click at [635, 307] on button "3. Easy" at bounding box center [604, 298] width 85 height 37
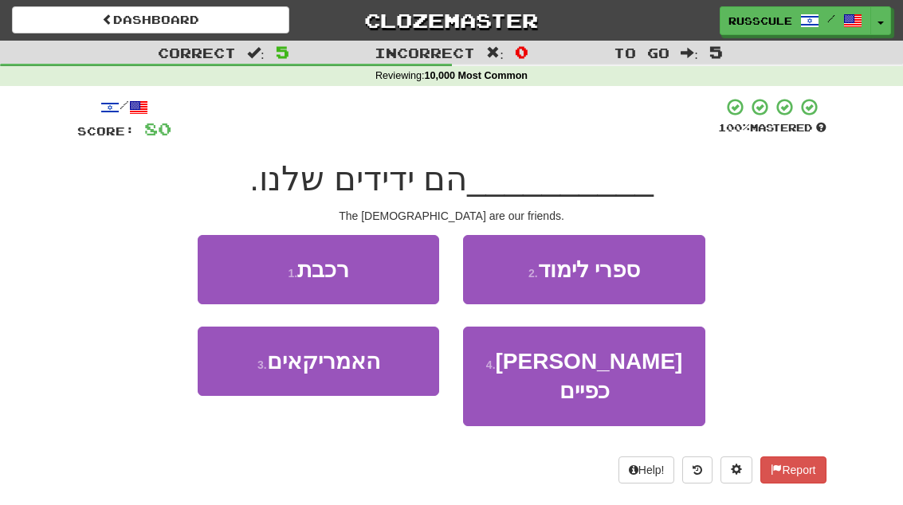
click at [249, 376] on button "3 . [DEMOGRAPHIC_DATA]" at bounding box center [318, 361] width 241 height 69
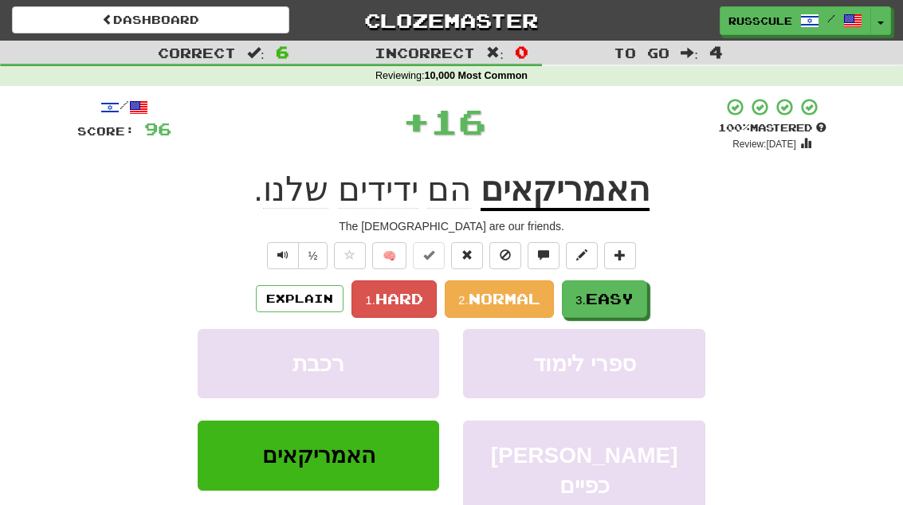
click at [640, 292] on button "3. Easy" at bounding box center [604, 298] width 85 height 37
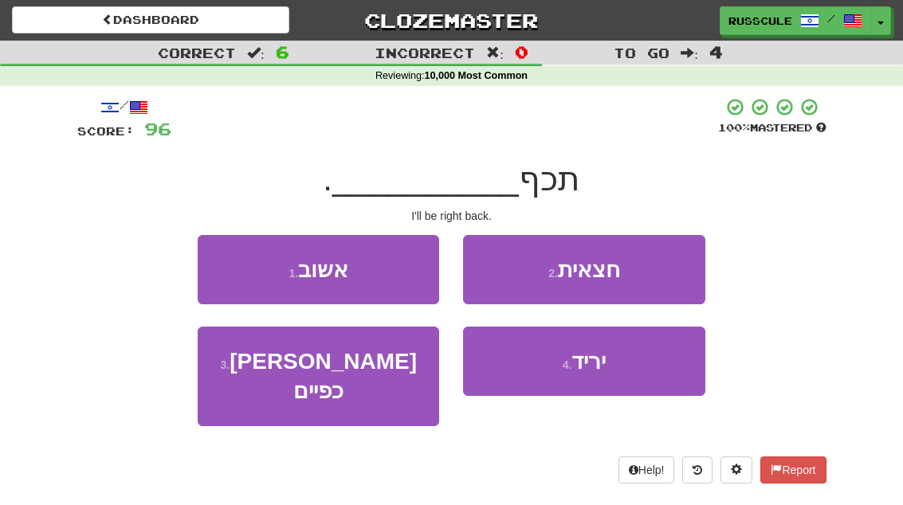
click at [229, 262] on button "1 . [GEOGRAPHIC_DATA]" at bounding box center [318, 269] width 241 height 69
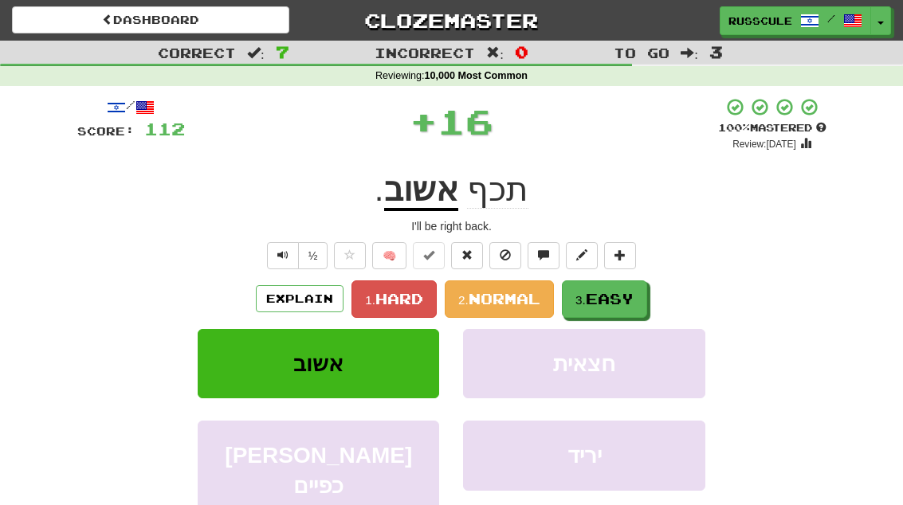
click at [633, 296] on span "Easy" at bounding box center [610, 299] width 48 height 18
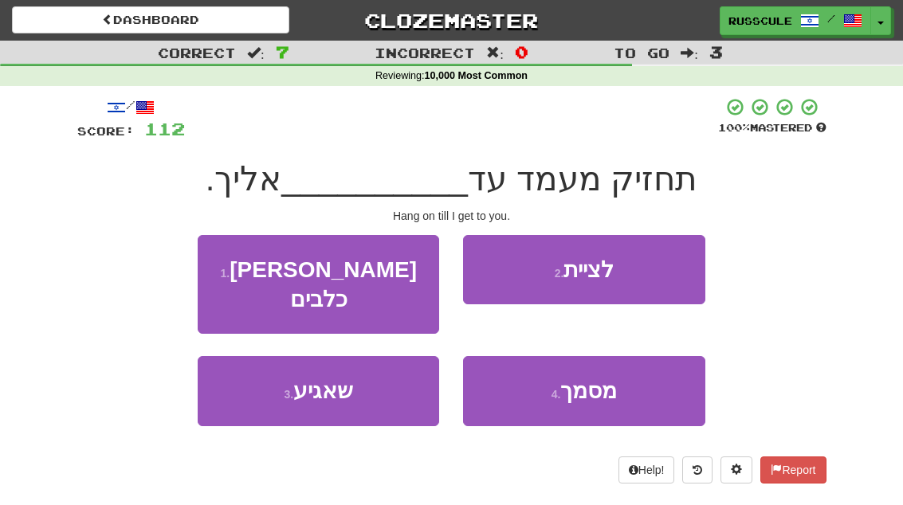
click at [247, 383] on button "3 . שאגיע" at bounding box center [318, 390] width 241 height 69
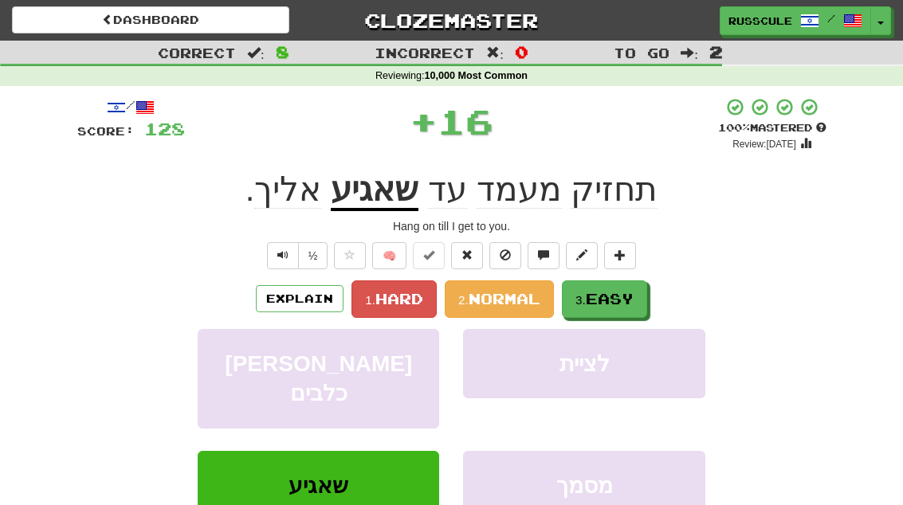
click at [629, 300] on span "Easy" at bounding box center [610, 299] width 48 height 18
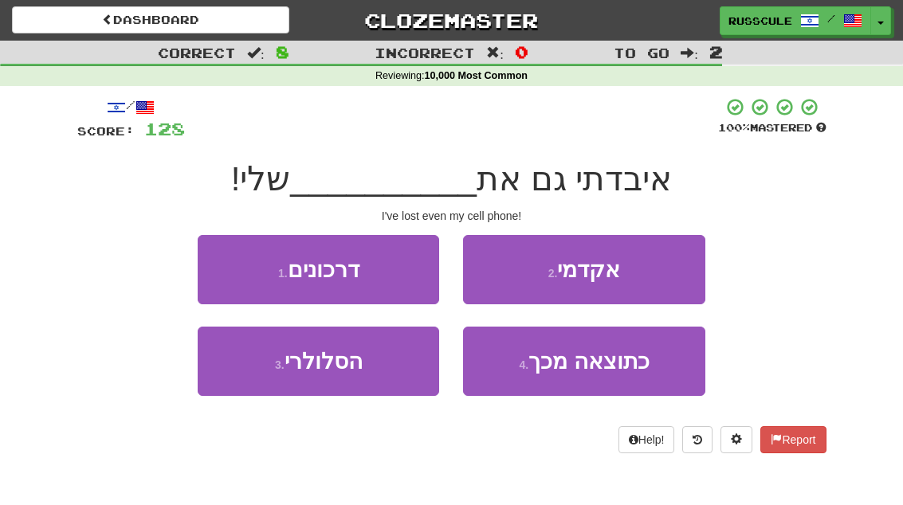
click at [249, 374] on button "3 . הסלולרי" at bounding box center [318, 361] width 241 height 69
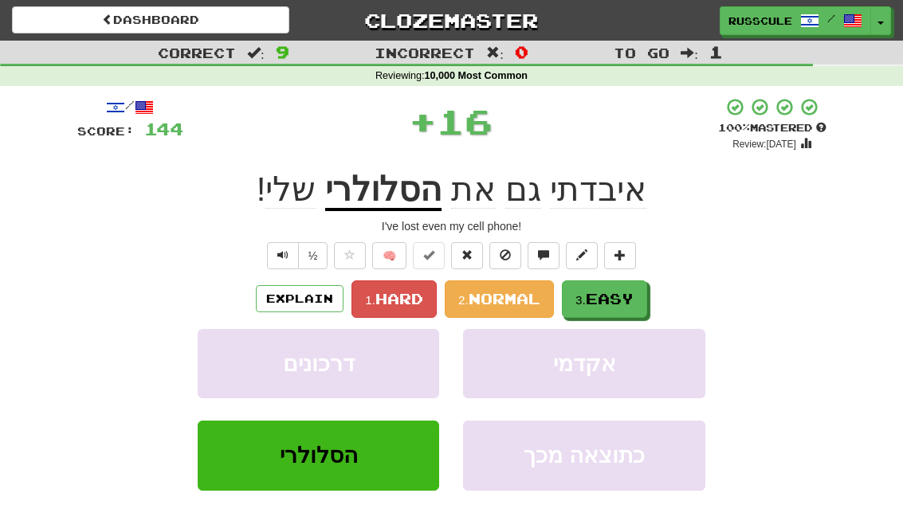
click at [632, 296] on span "Easy" at bounding box center [610, 299] width 48 height 18
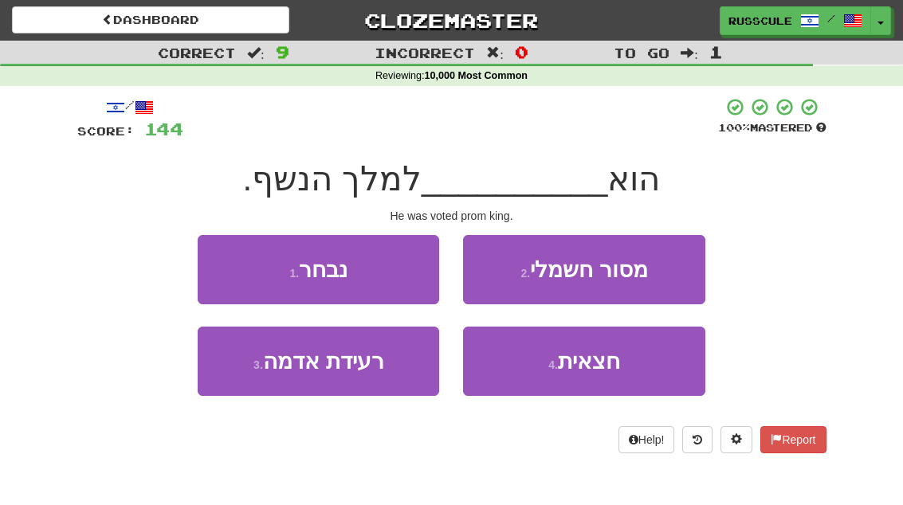
click at [228, 264] on button "1 . נבחר" at bounding box center [318, 269] width 241 height 69
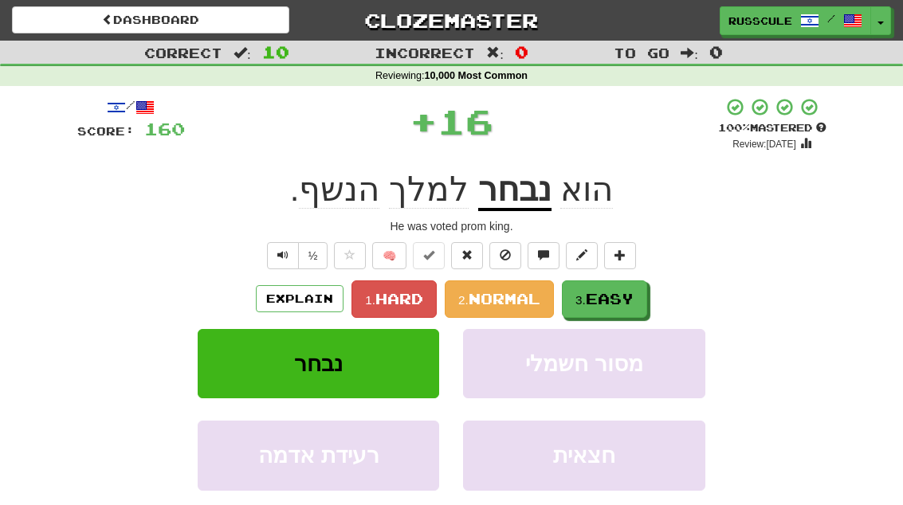
click at [641, 294] on button "3. Easy" at bounding box center [604, 298] width 85 height 37
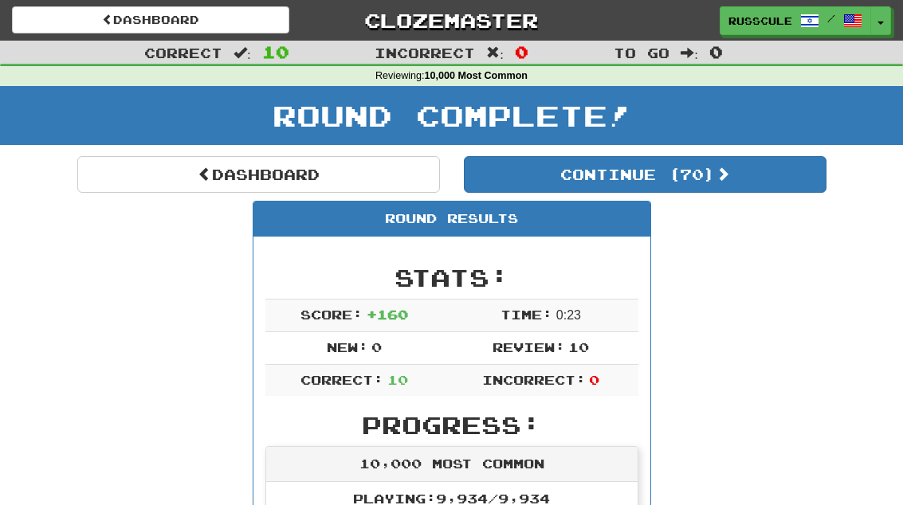
click at [770, 188] on button "Continue ( 70 )" at bounding box center [645, 174] width 363 height 37
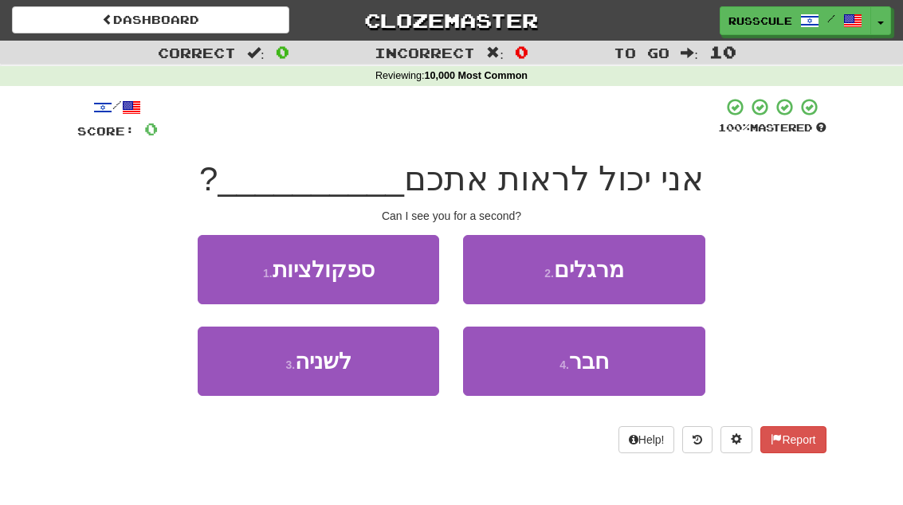
click at [260, 382] on button "3 . לשניה" at bounding box center [318, 361] width 241 height 69
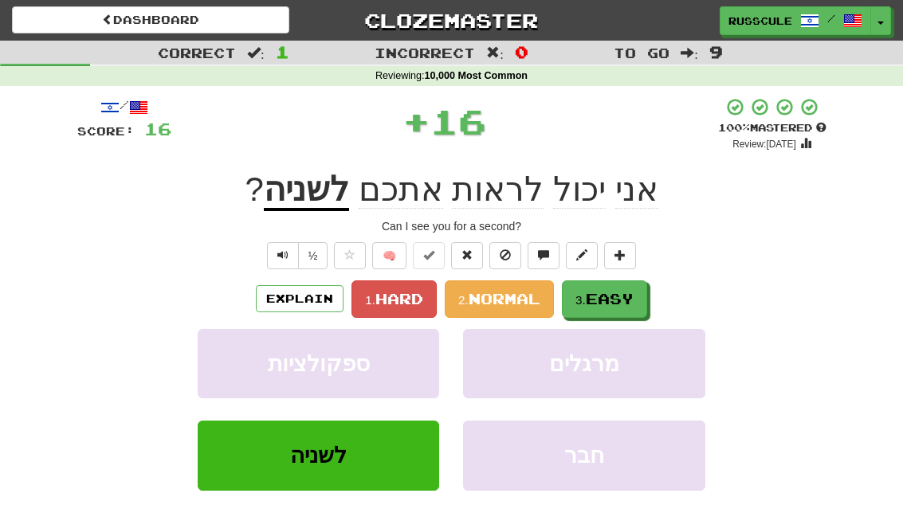
click at [646, 287] on button "3. Easy" at bounding box center [604, 298] width 85 height 37
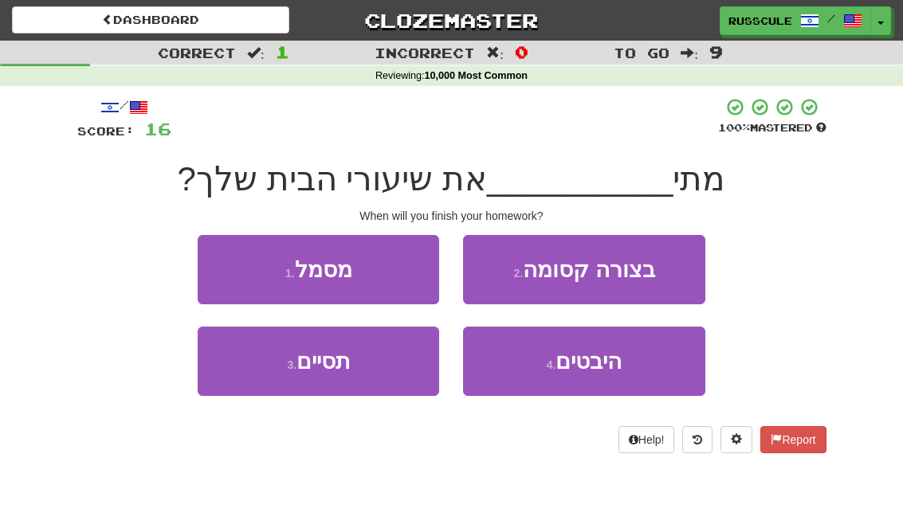
click at [251, 363] on button "3 . תסיים" at bounding box center [318, 361] width 241 height 69
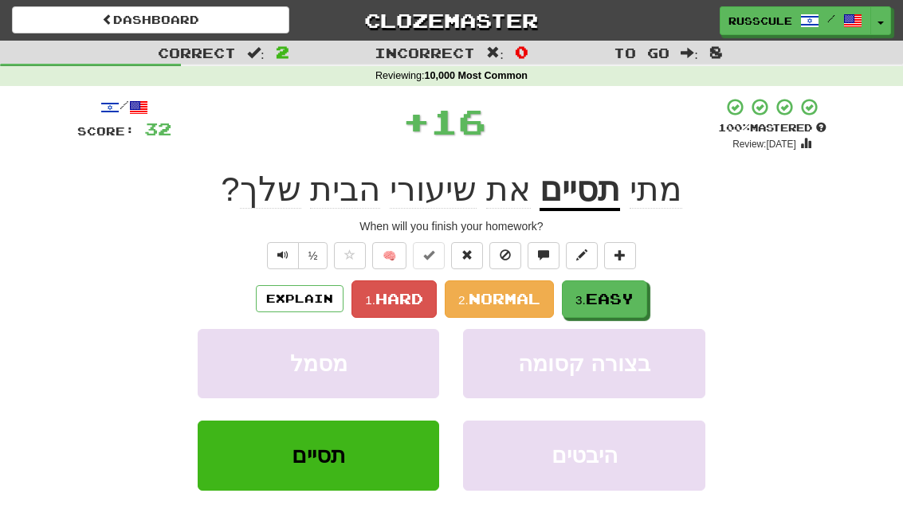
click at [633, 300] on span "Easy" at bounding box center [610, 299] width 48 height 18
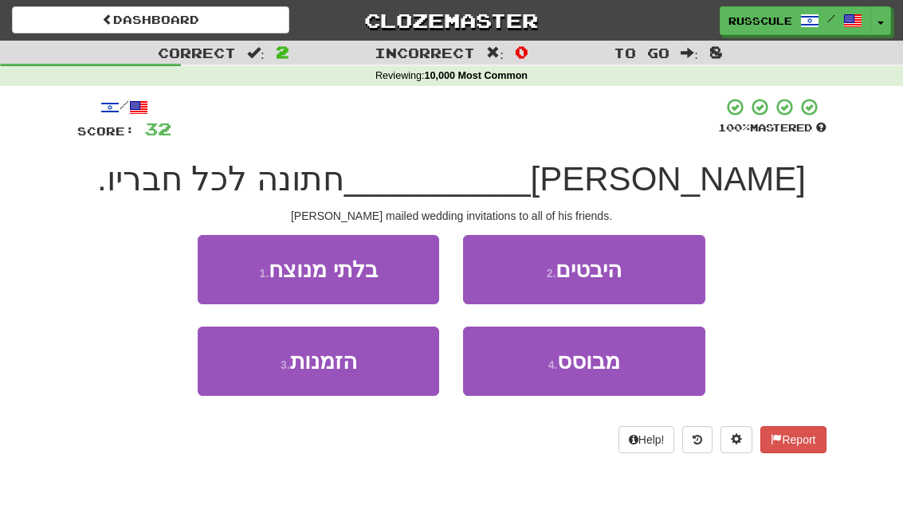
click at [245, 376] on button "3 . הזמנות" at bounding box center [318, 361] width 241 height 69
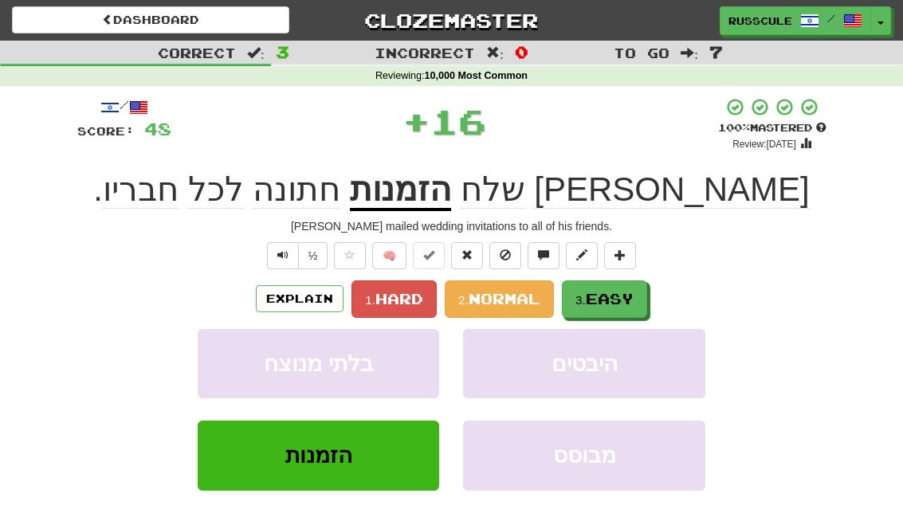
click at [639, 306] on button "3. Easy" at bounding box center [604, 298] width 85 height 37
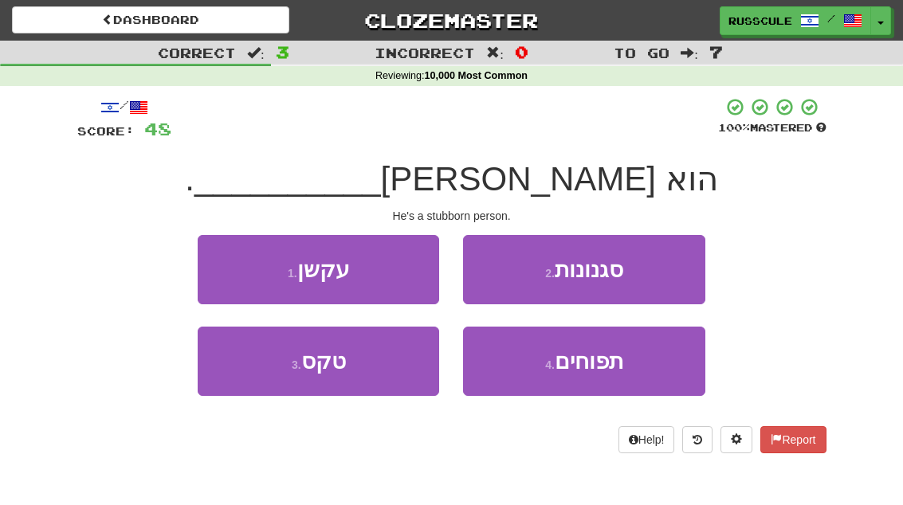
click at [236, 266] on button "1 . עקשן" at bounding box center [318, 269] width 241 height 69
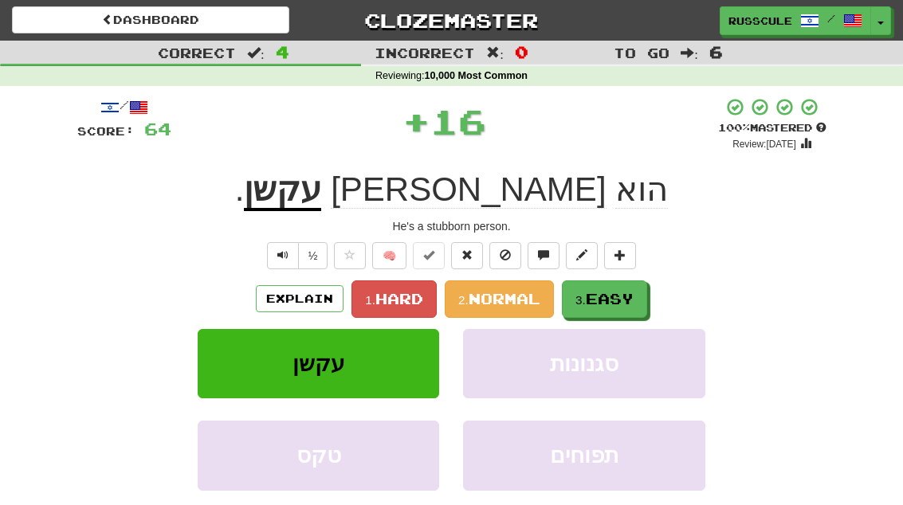
click at [637, 297] on button "3. Easy" at bounding box center [604, 298] width 85 height 37
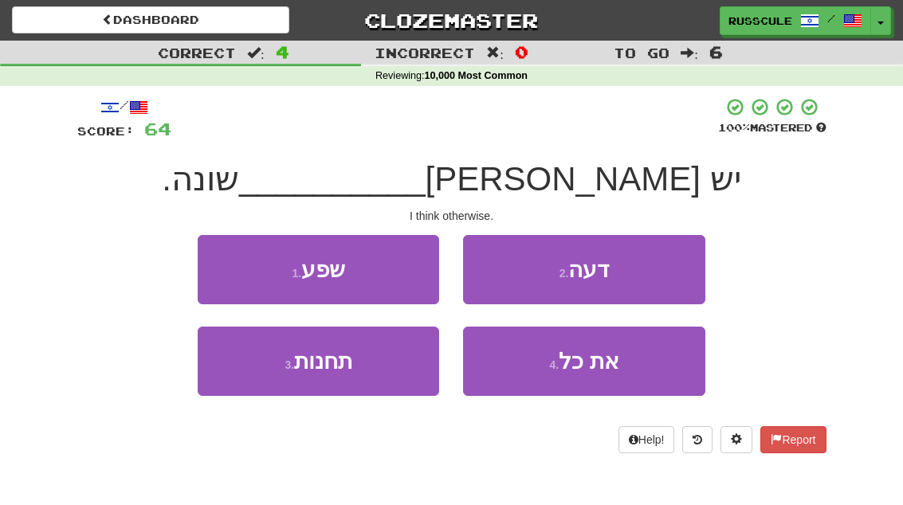
click at [654, 282] on button "2 . דעה" at bounding box center [583, 269] width 241 height 69
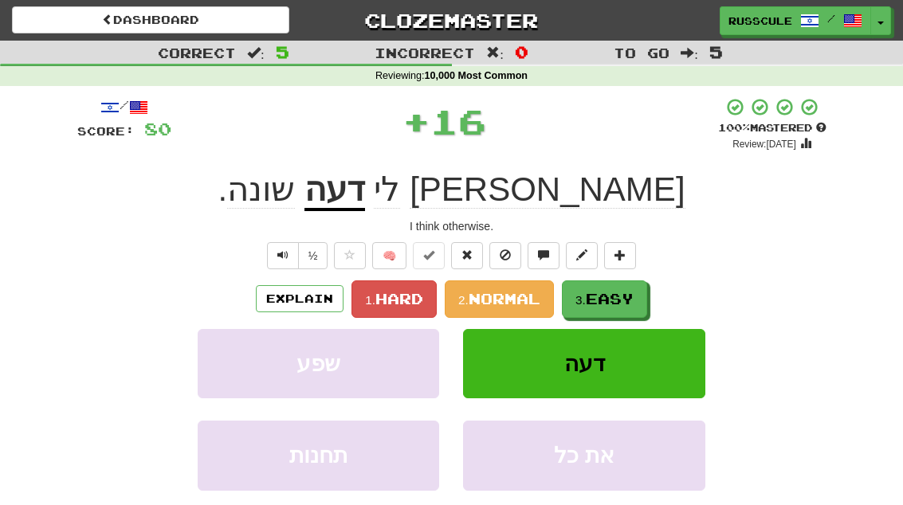
click at [633, 300] on span "Easy" at bounding box center [610, 299] width 48 height 18
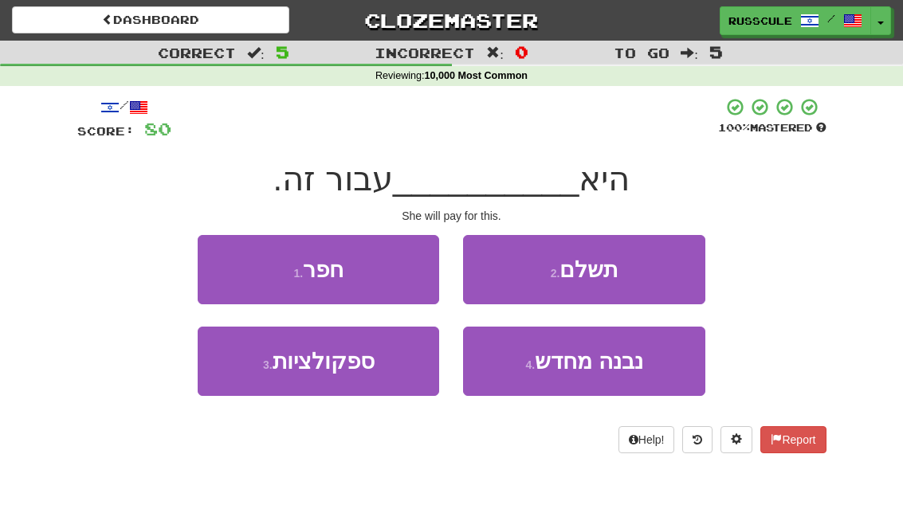
click at [657, 280] on button "2 . תשלם" at bounding box center [583, 269] width 241 height 69
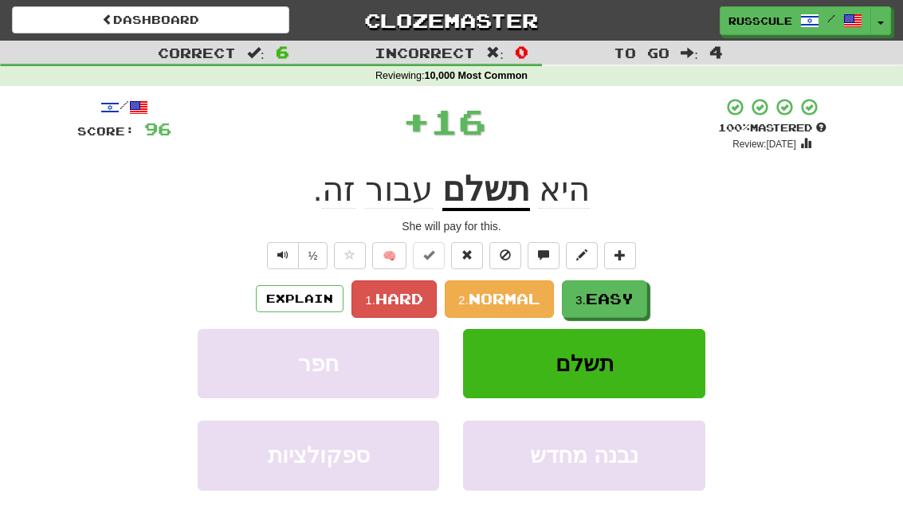
click at [626, 295] on span "Easy" at bounding box center [610, 299] width 48 height 18
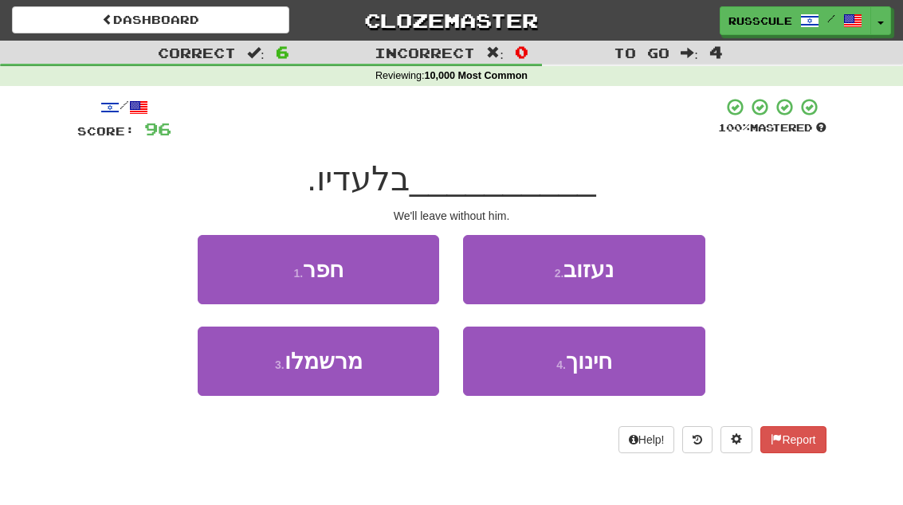
click at [655, 286] on button "2 . נעזוב" at bounding box center [583, 269] width 241 height 69
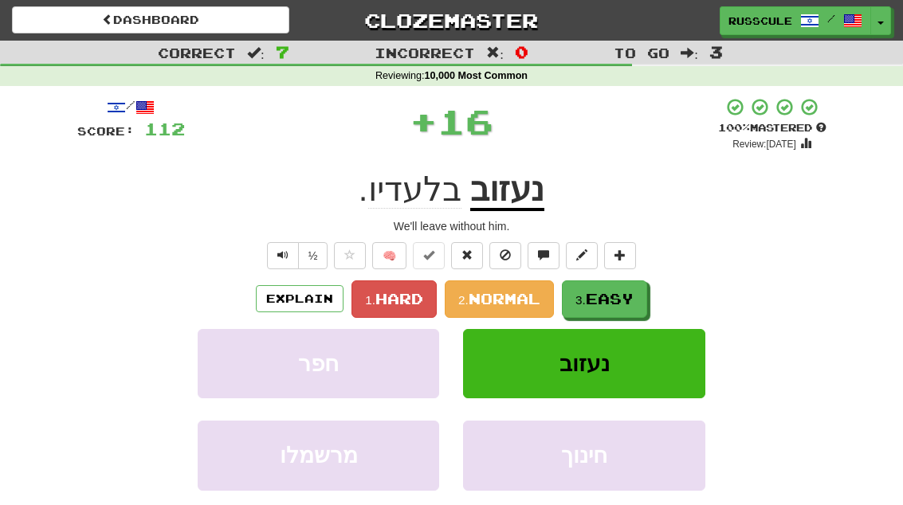
click at [633, 299] on span "Easy" at bounding box center [610, 299] width 48 height 18
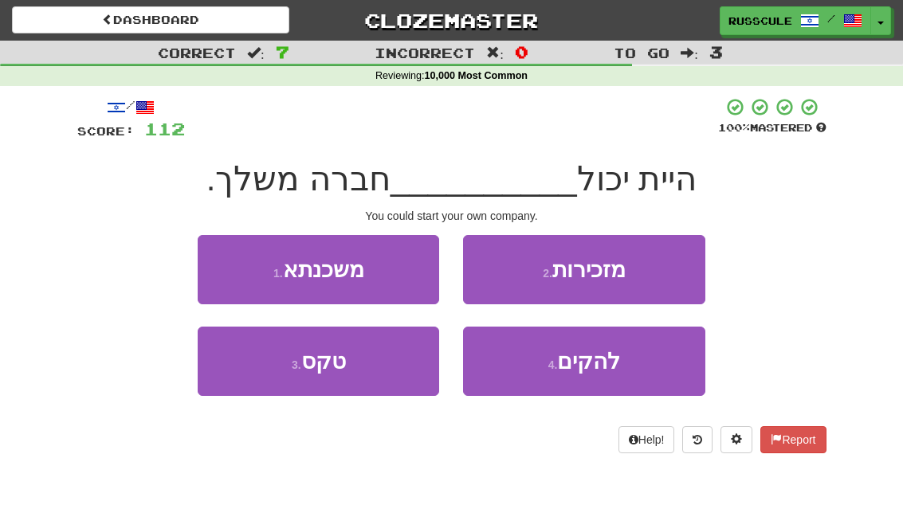
click at [633, 368] on button "4 . להקים" at bounding box center [583, 361] width 241 height 69
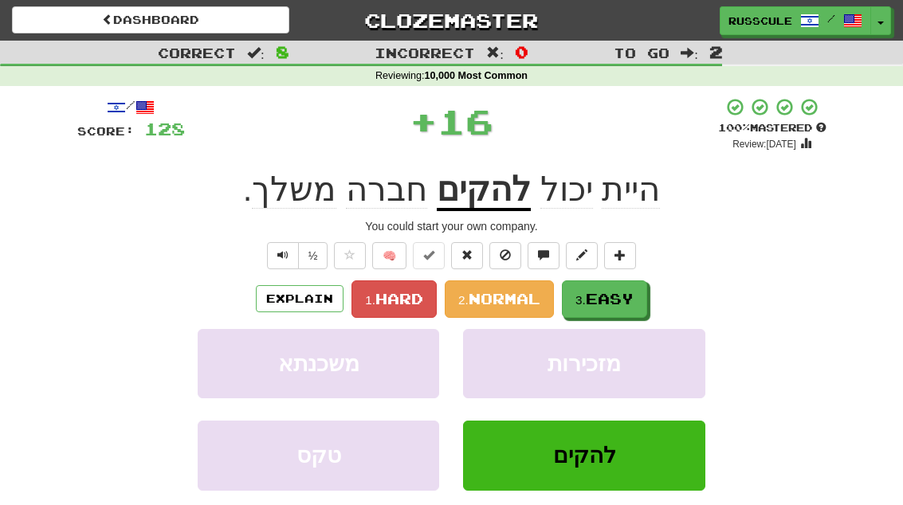
click at [639, 299] on button "3. Easy" at bounding box center [604, 298] width 85 height 37
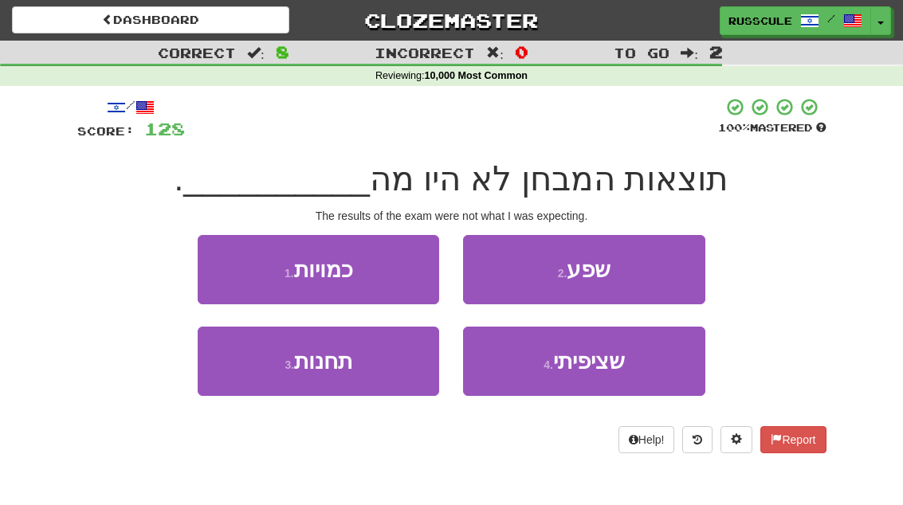
click at [635, 370] on button "4 . שציפיתי" at bounding box center [583, 361] width 241 height 69
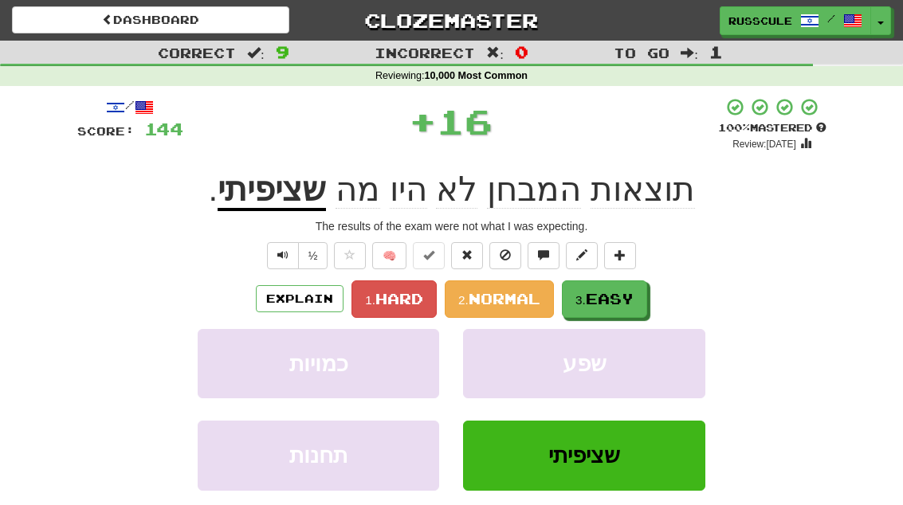
click at [645, 297] on button "3. Easy" at bounding box center [604, 298] width 85 height 37
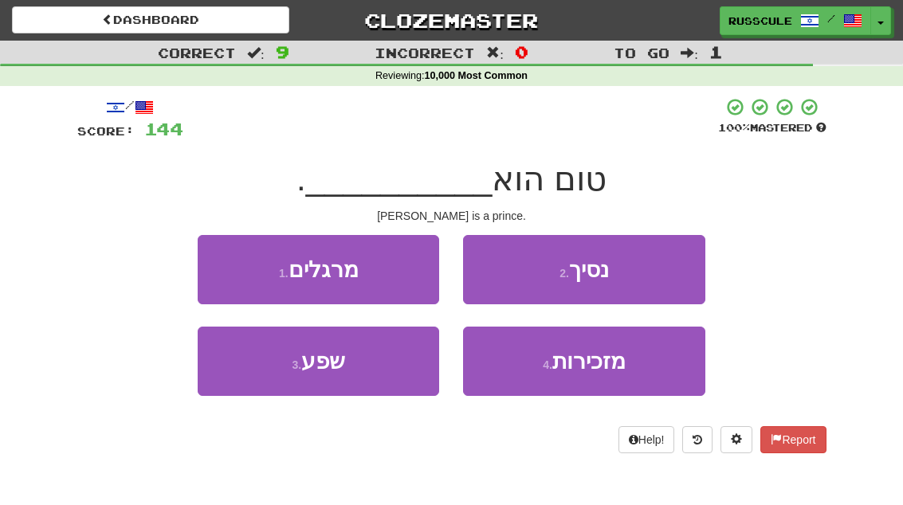
click at [661, 276] on button "2 . נסיך" at bounding box center [583, 269] width 241 height 69
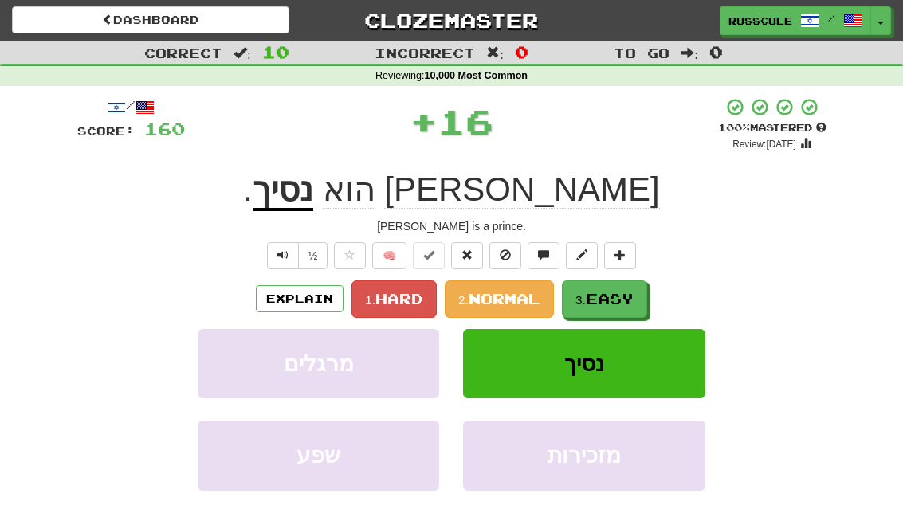
click at [615, 299] on span "Easy" at bounding box center [610, 299] width 48 height 18
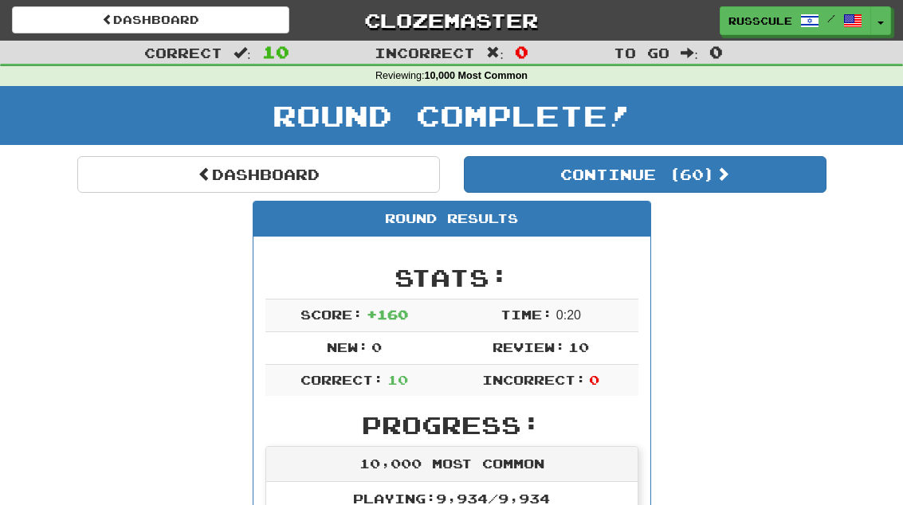
click at [775, 177] on button "Continue ( 60 )" at bounding box center [645, 174] width 363 height 37
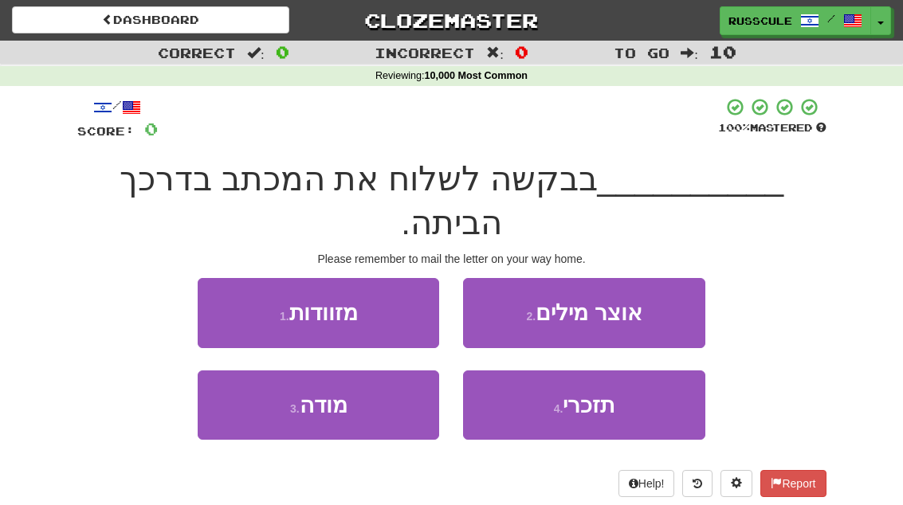
click at [645, 371] on button "4 . תזכרי" at bounding box center [583, 405] width 241 height 69
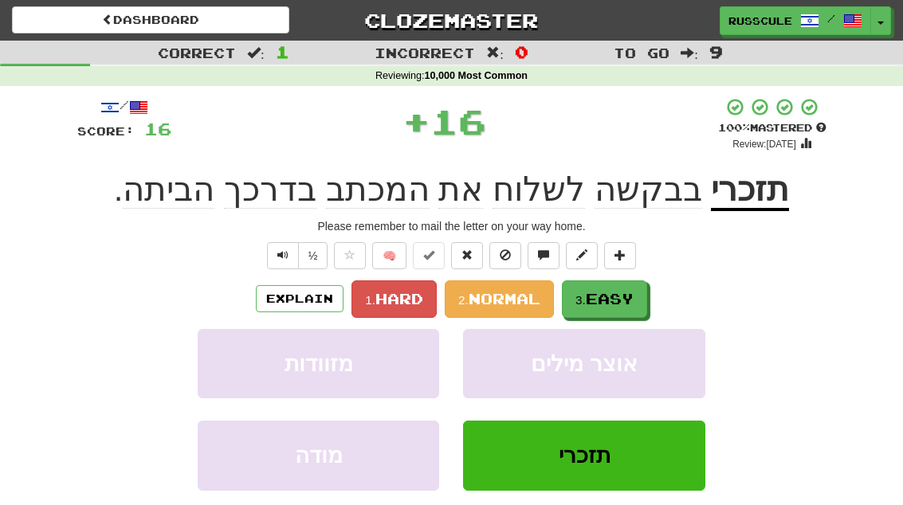
click at [643, 297] on button "3. Easy" at bounding box center [604, 298] width 85 height 37
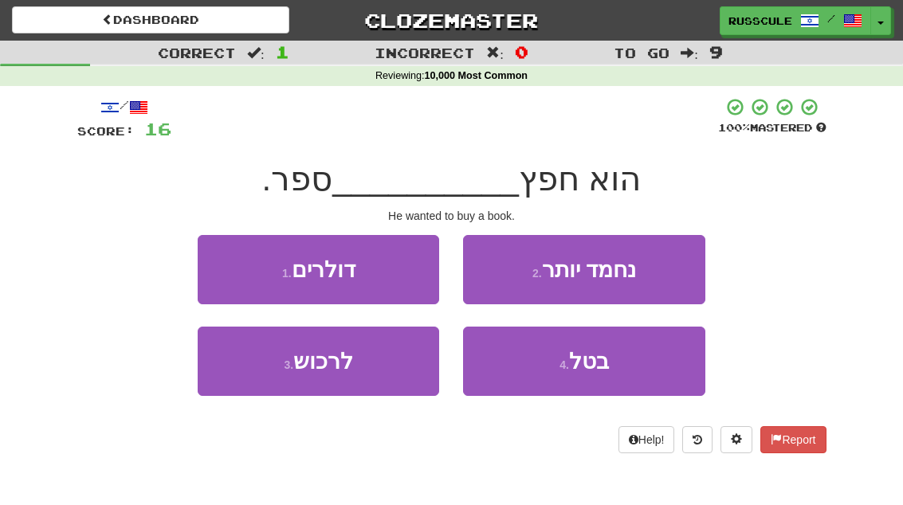
click at [250, 369] on button "3 . לרכוש" at bounding box center [318, 361] width 241 height 69
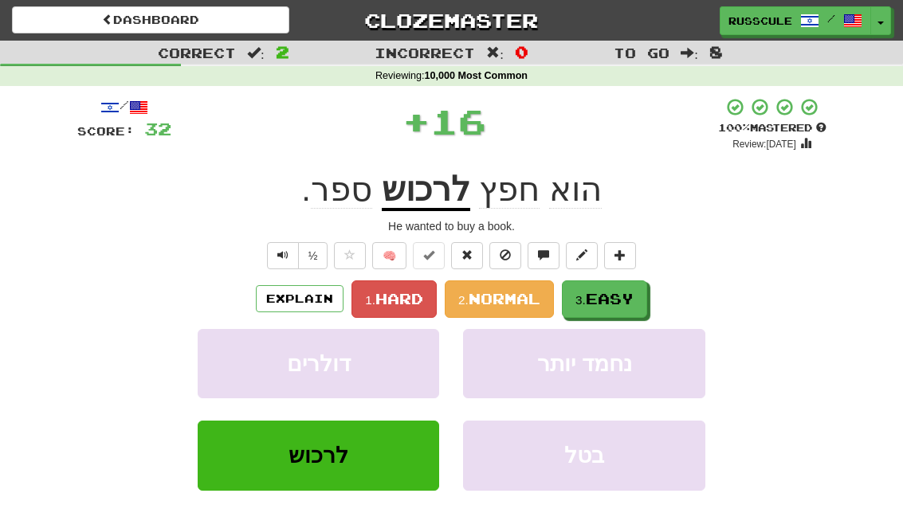
click at [641, 292] on button "3. Easy" at bounding box center [604, 298] width 85 height 37
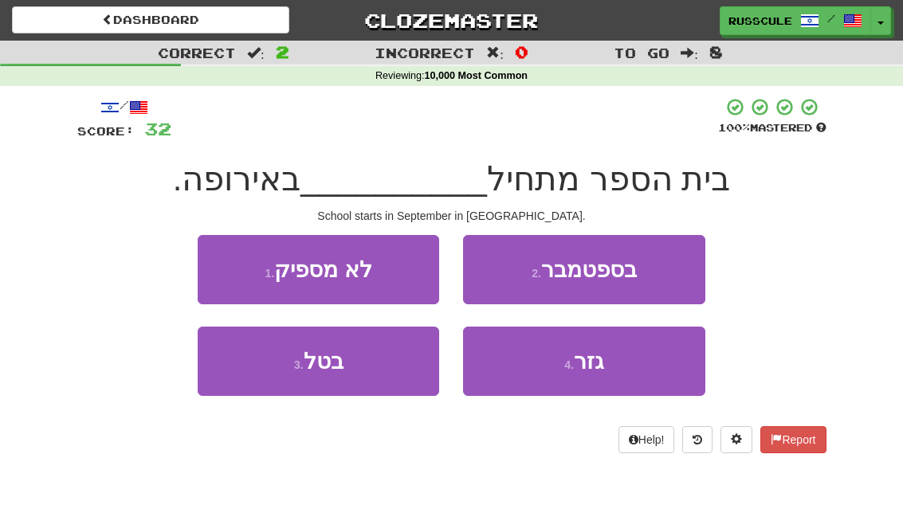
click at [668, 273] on button "2 . בספטמבר" at bounding box center [583, 269] width 241 height 69
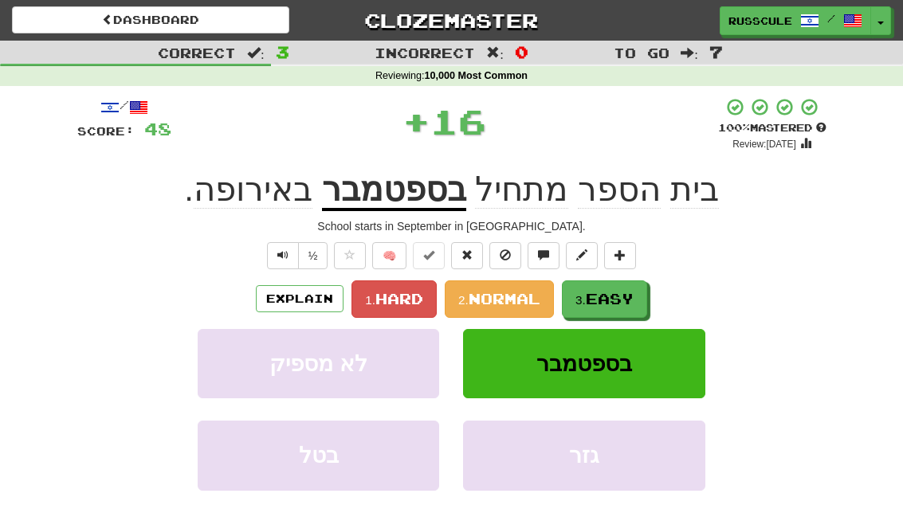
click at [633, 296] on span "Easy" at bounding box center [610, 299] width 48 height 18
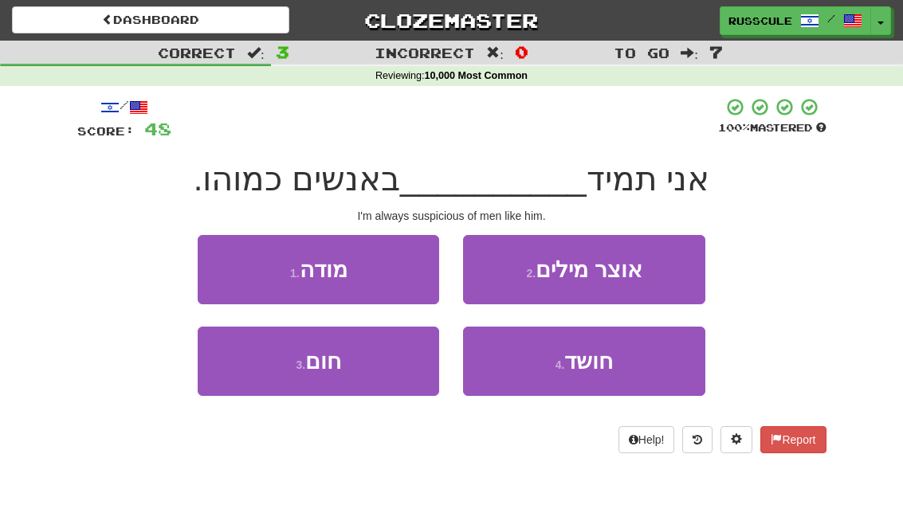
click at [636, 369] on button "4 . חושד" at bounding box center [583, 361] width 241 height 69
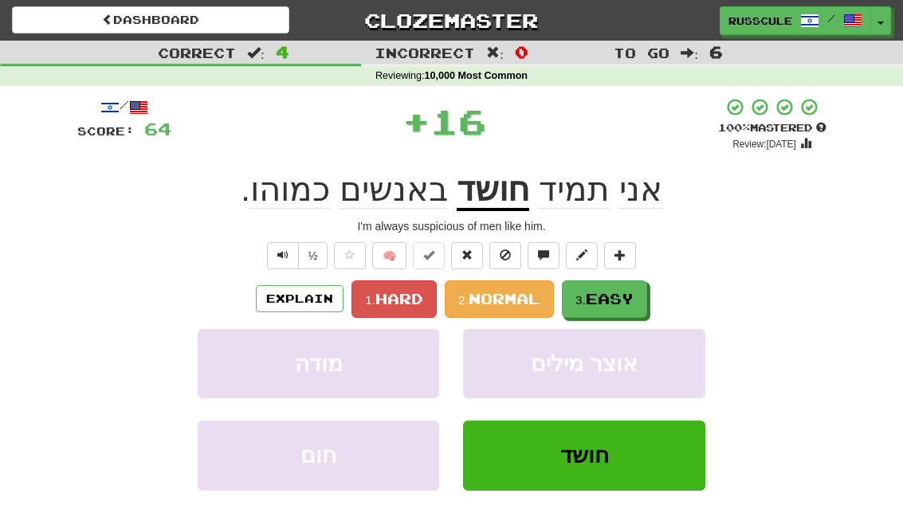
click at [645, 296] on button "3. Easy" at bounding box center [604, 298] width 85 height 37
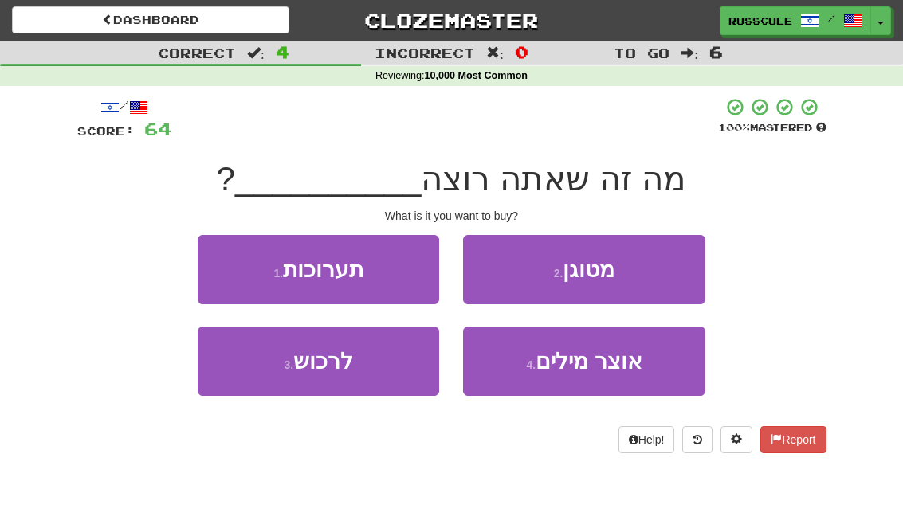
click at [251, 366] on button "3 . לרכוש" at bounding box center [318, 361] width 241 height 69
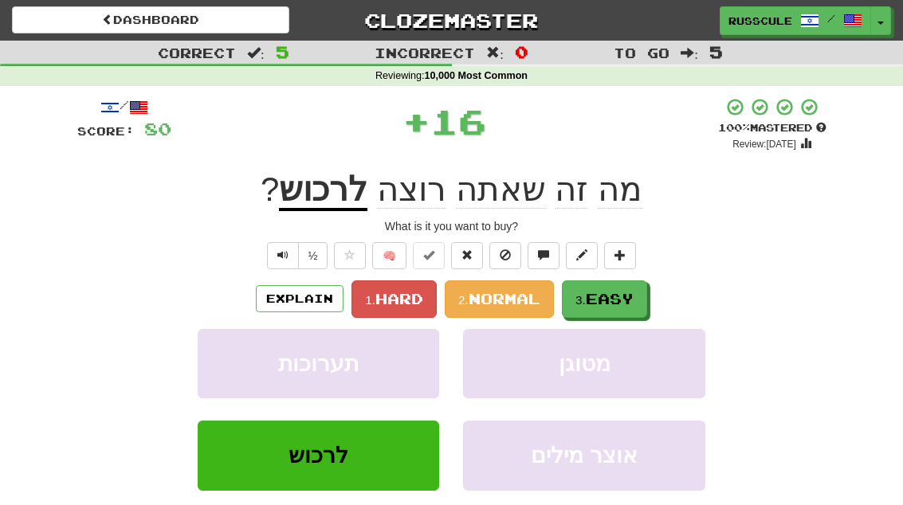
click at [638, 296] on button "3. Easy" at bounding box center [604, 298] width 85 height 37
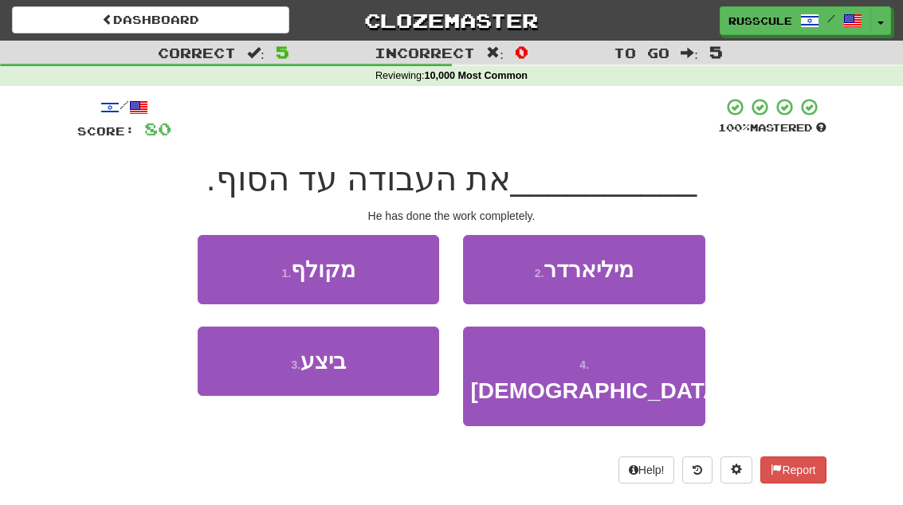
click at [249, 385] on button "3 . ביצע" at bounding box center [318, 361] width 241 height 69
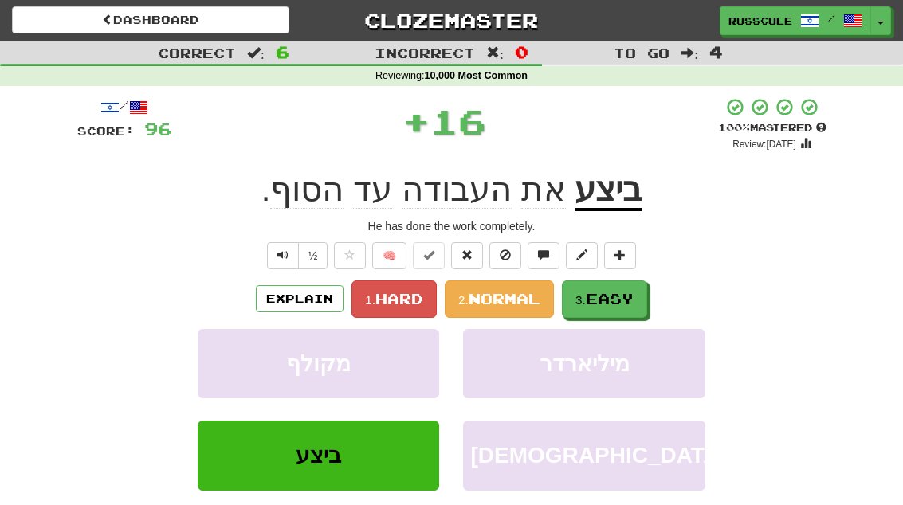
click at [638, 299] on button "3. Easy" at bounding box center [604, 298] width 85 height 37
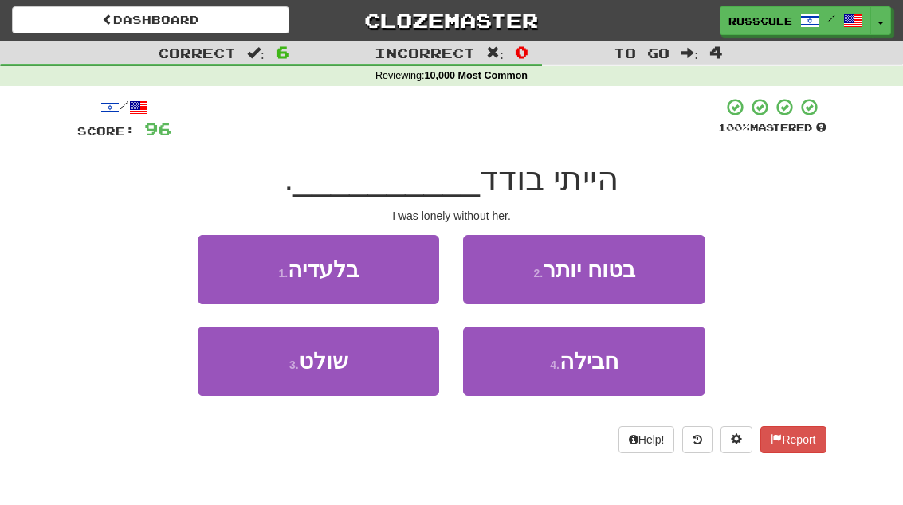
click at [220, 263] on button "1 . בלעדיה" at bounding box center [318, 269] width 241 height 69
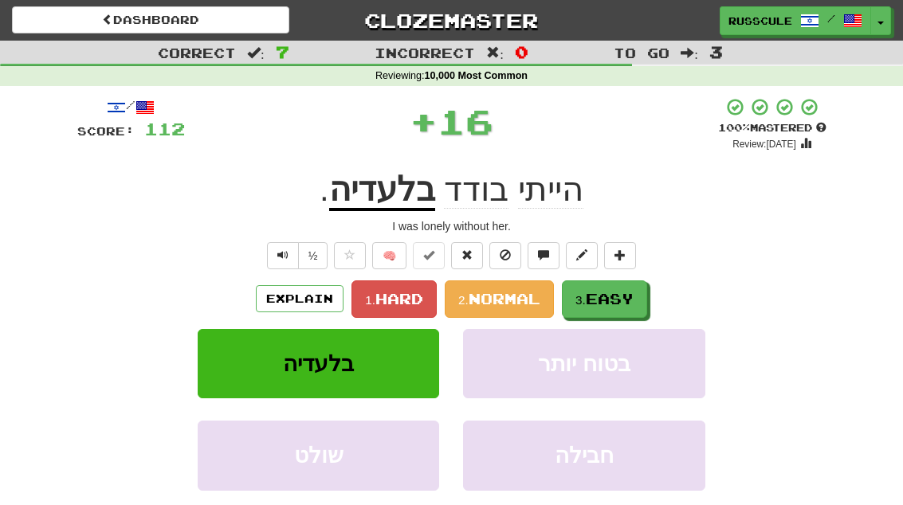
click at [633, 296] on span "Easy" at bounding box center [610, 299] width 48 height 18
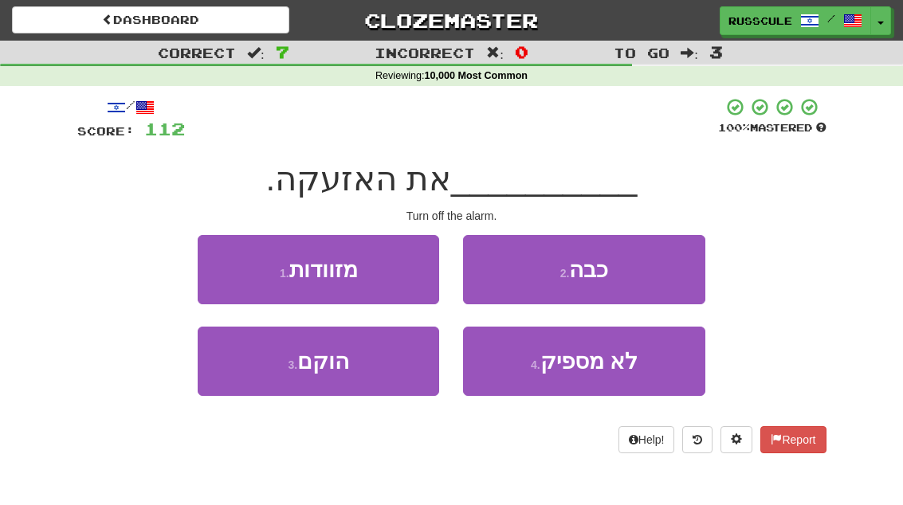
click at [659, 276] on button "2 . כבה" at bounding box center [583, 269] width 241 height 69
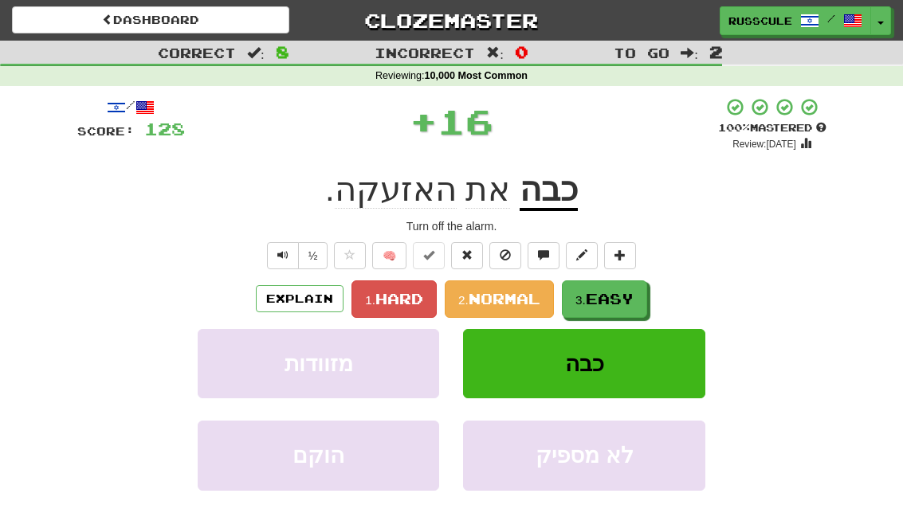
click at [633, 295] on span "Easy" at bounding box center [610, 299] width 48 height 18
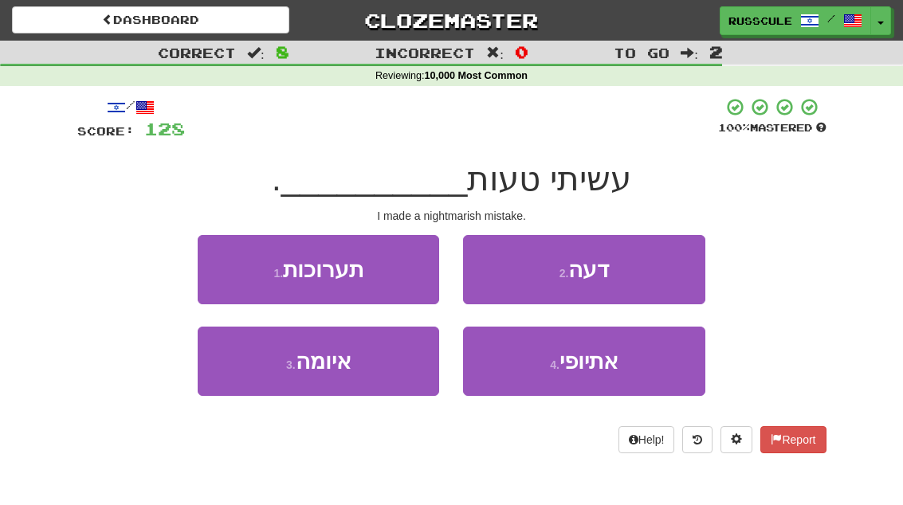
click at [253, 382] on button "3 . איומה" at bounding box center [318, 361] width 241 height 69
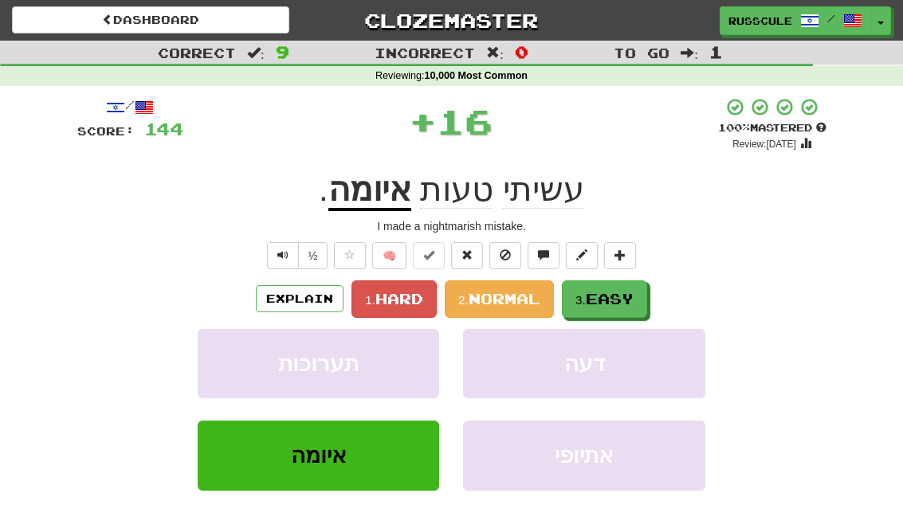
click at [644, 296] on button "3. Easy" at bounding box center [604, 298] width 85 height 37
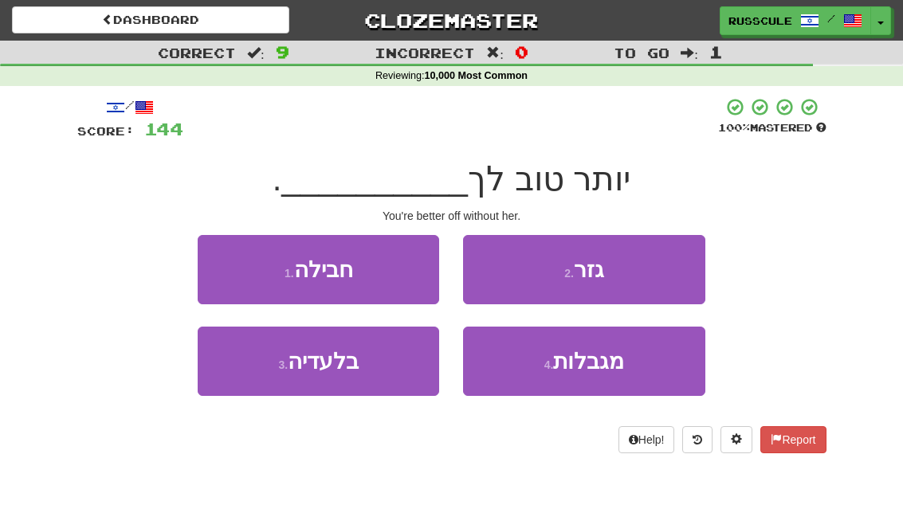
click at [253, 382] on button "3 . בלעדיה" at bounding box center [318, 361] width 241 height 69
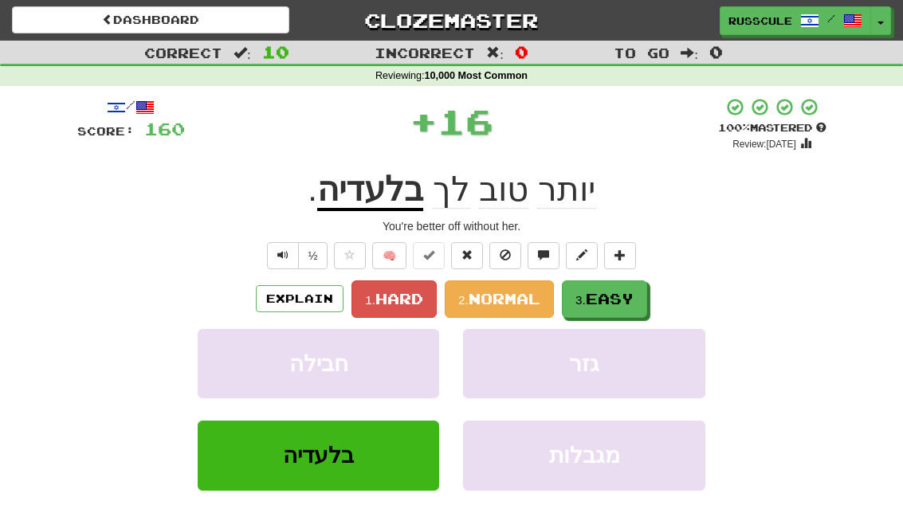
click at [645, 297] on button "3. Easy" at bounding box center [604, 298] width 85 height 37
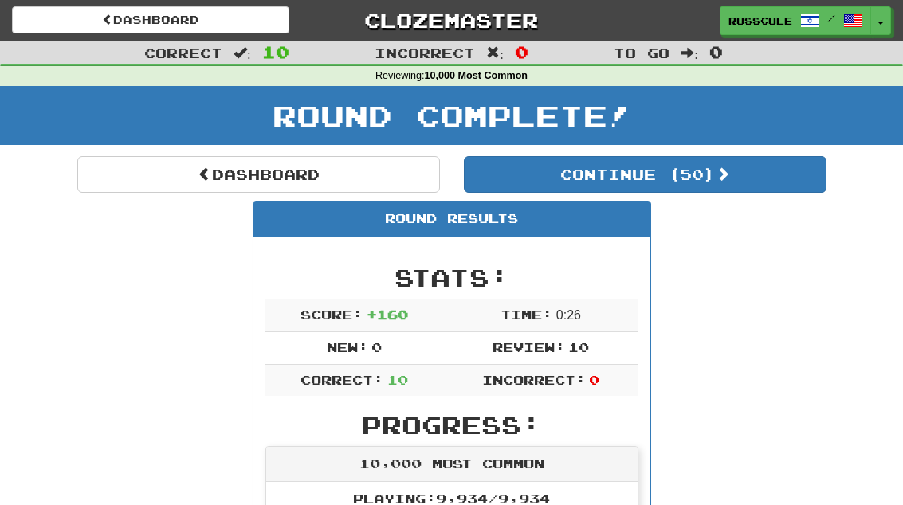
click at [774, 187] on button "Continue ( 50 )" at bounding box center [645, 174] width 363 height 37
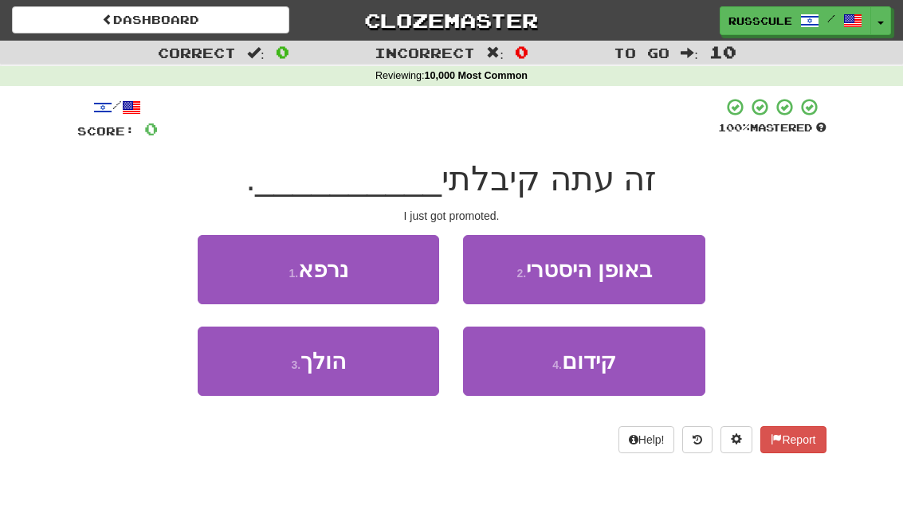
click at [641, 370] on button "4 . קידום" at bounding box center [583, 361] width 241 height 69
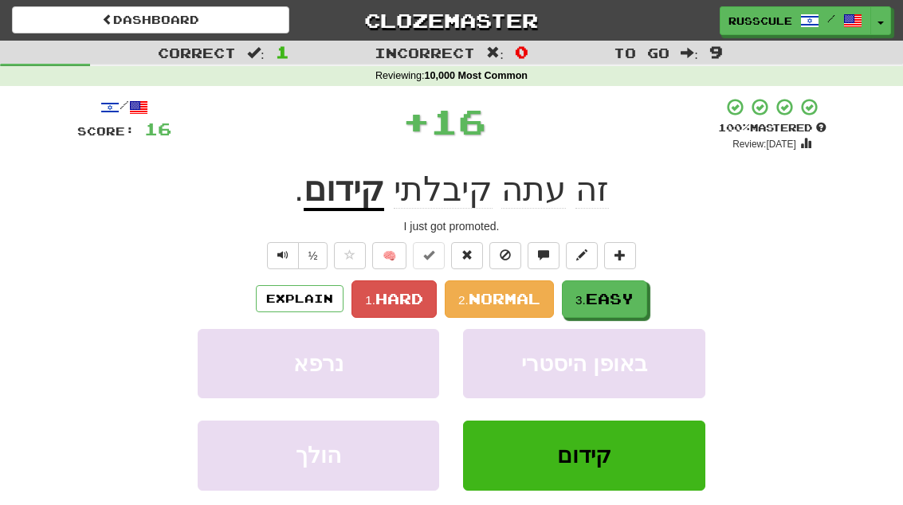
click at [626, 305] on span "Easy" at bounding box center [610, 299] width 48 height 18
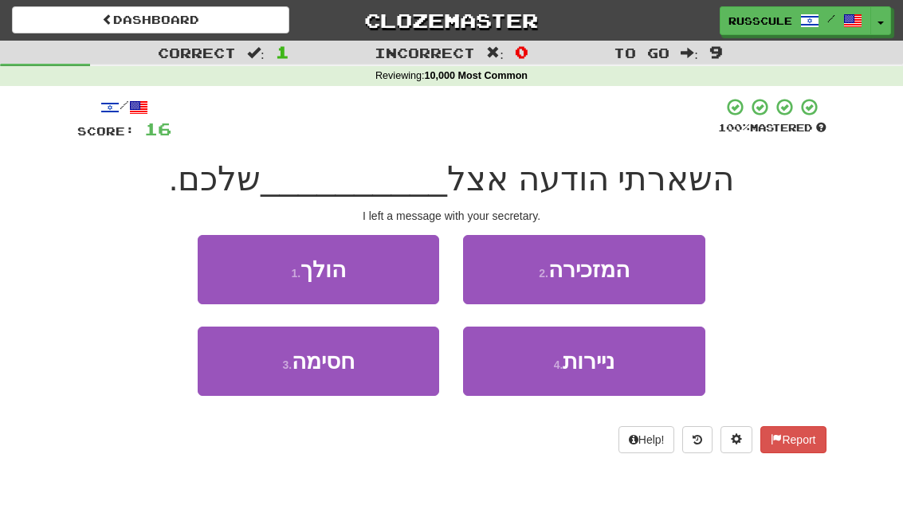
click at [670, 277] on button "2 . המזכירה" at bounding box center [583, 269] width 241 height 69
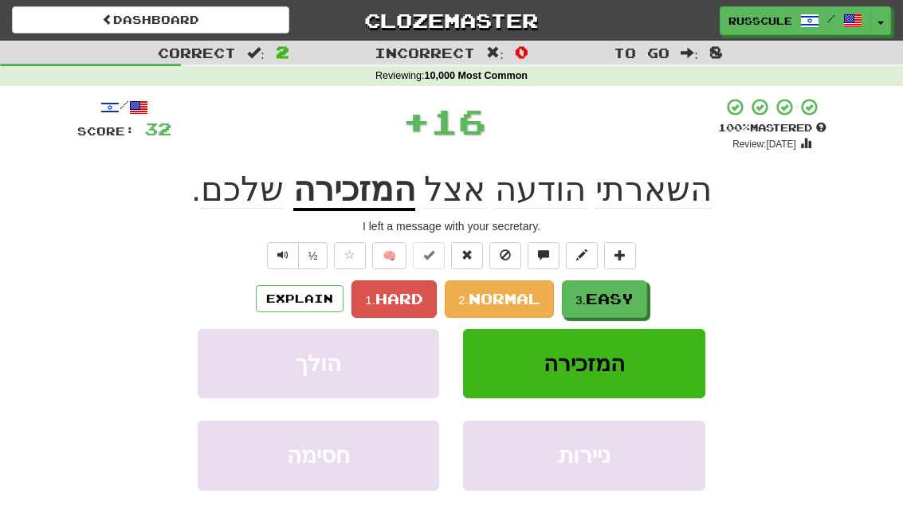
click at [640, 300] on button "3. Easy" at bounding box center [604, 298] width 85 height 37
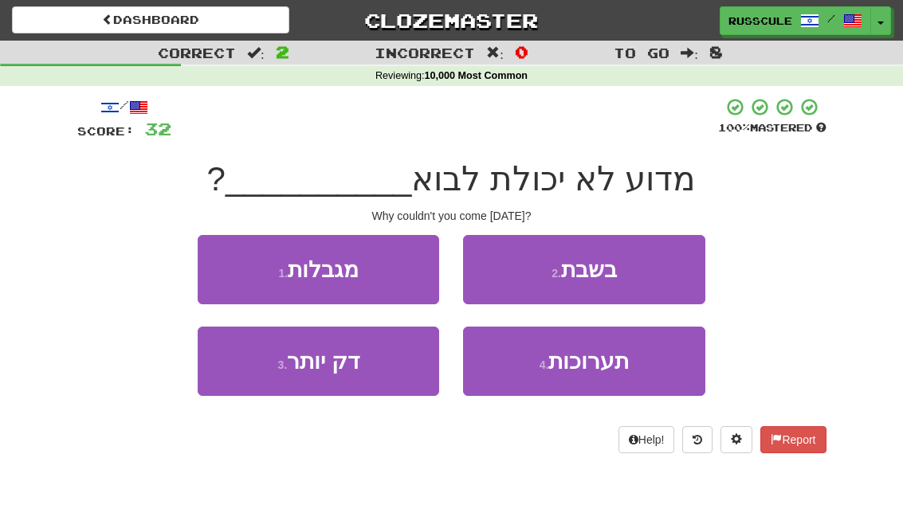
click at [663, 273] on button "2 . בשבת" at bounding box center [583, 269] width 241 height 69
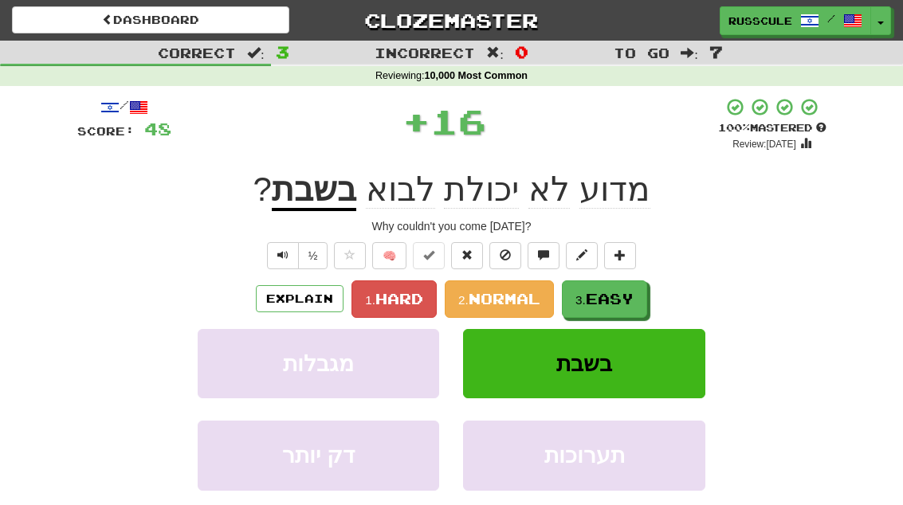
click at [640, 296] on button "3. Easy" at bounding box center [604, 298] width 85 height 37
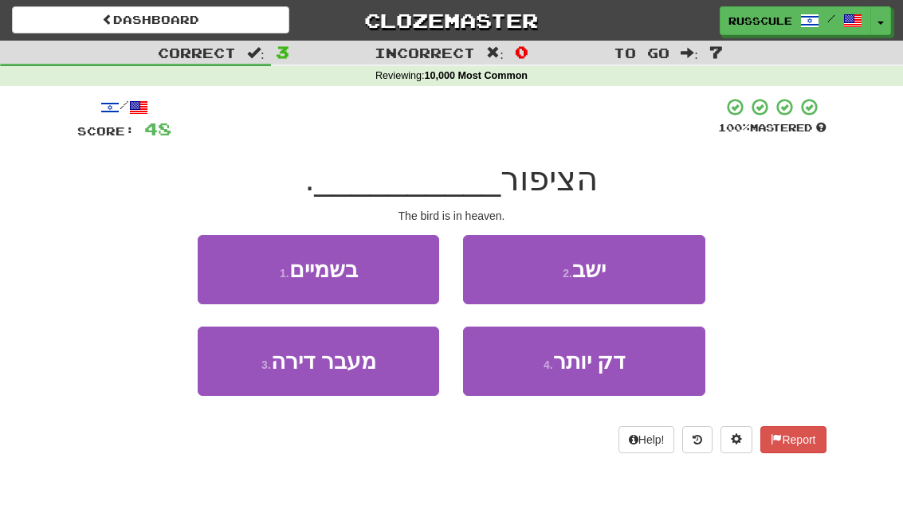
click at [229, 267] on button "1 . בשמיים" at bounding box center [318, 269] width 241 height 69
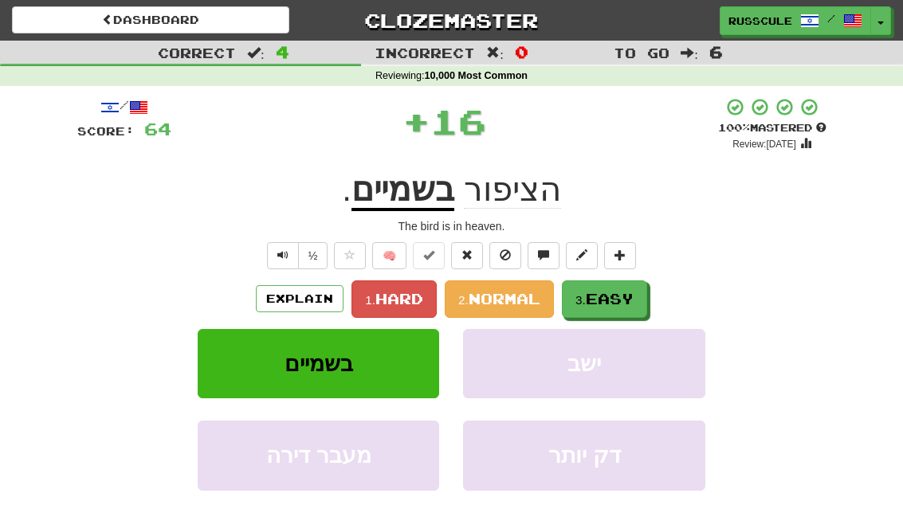
click at [633, 294] on span "Easy" at bounding box center [610, 299] width 48 height 18
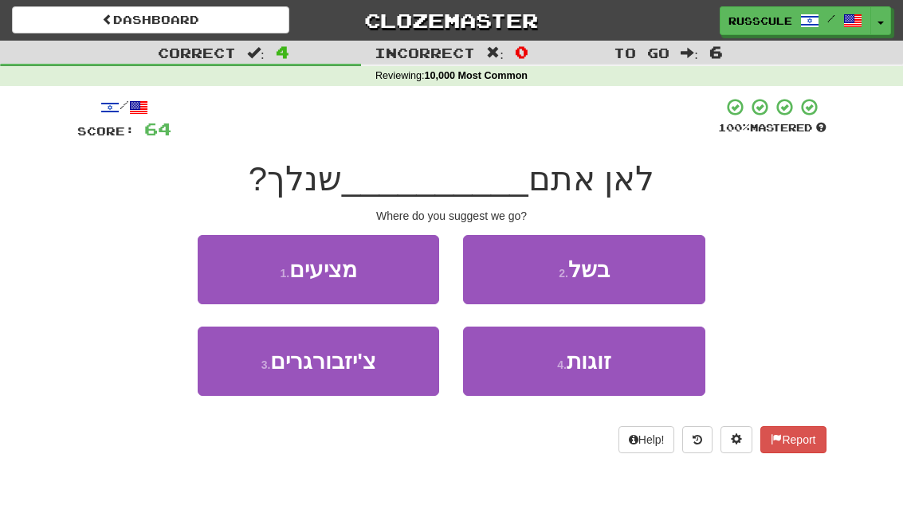
click at [231, 268] on button "1 . מציעים" at bounding box center [318, 269] width 241 height 69
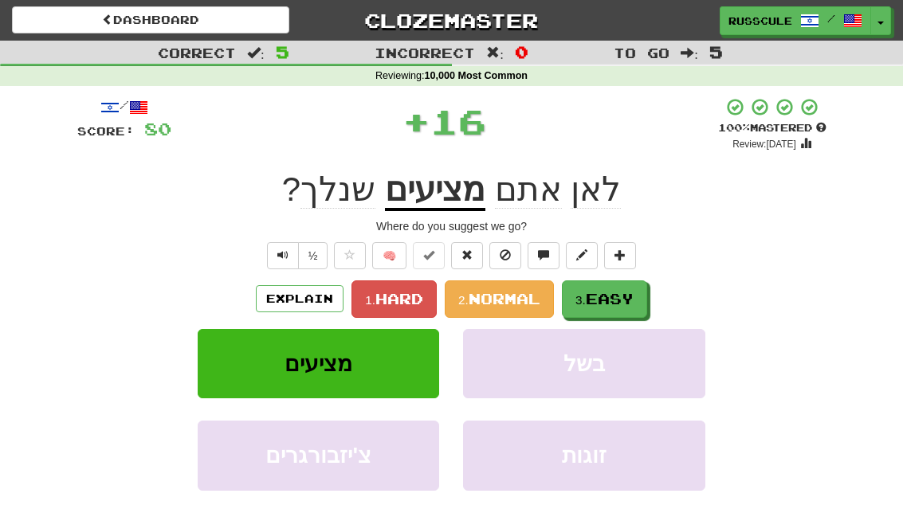
click at [633, 295] on span "Easy" at bounding box center [610, 299] width 48 height 18
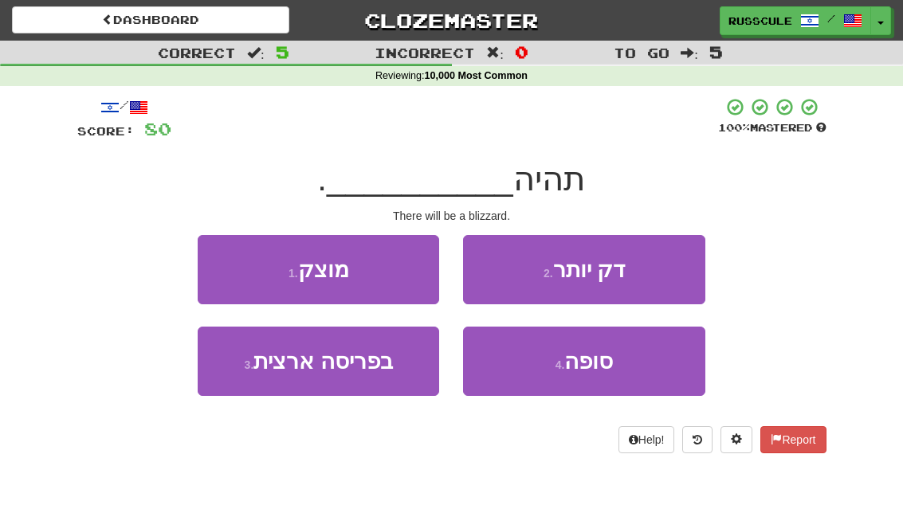
click at [630, 357] on button "4 . סופה" at bounding box center [583, 361] width 241 height 69
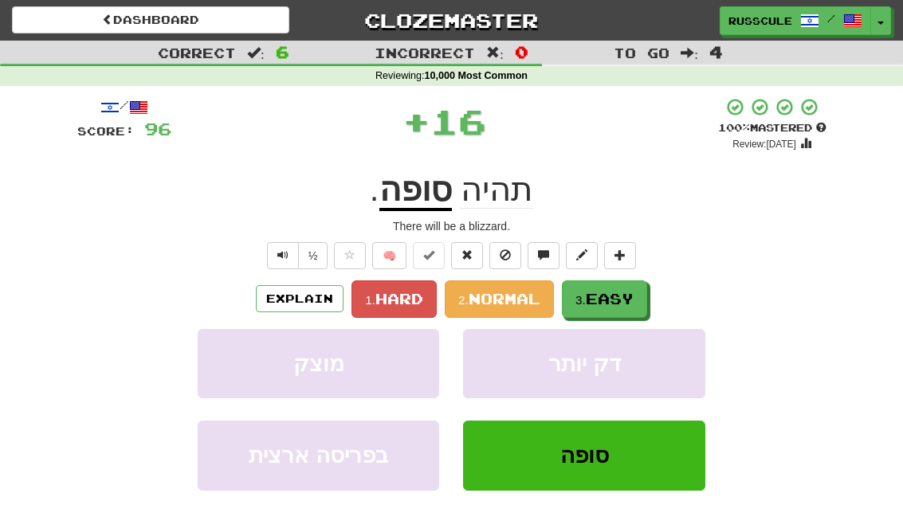
click at [647, 290] on button "3. Easy" at bounding box center [604, 298] width 85 height 37
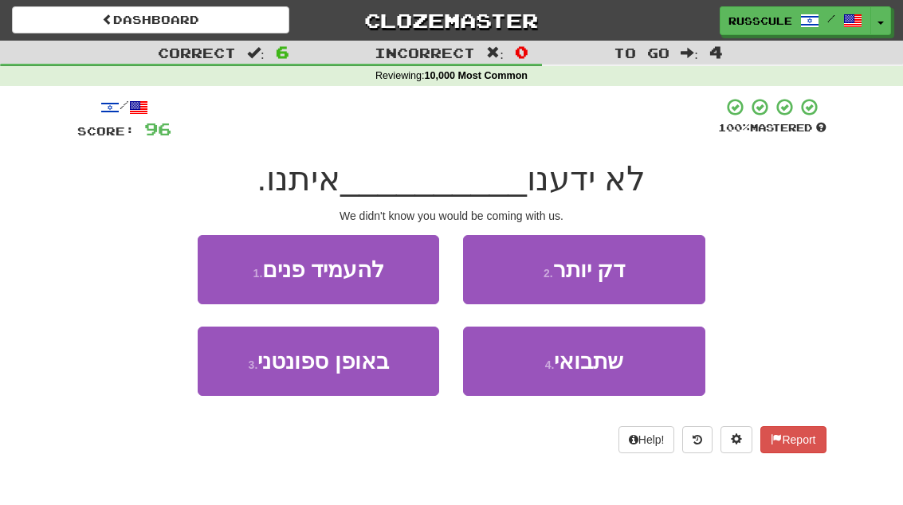
click at [629, 365] on button "4 . שתבואי" at bounding box center [583, 361] width 241 height 69
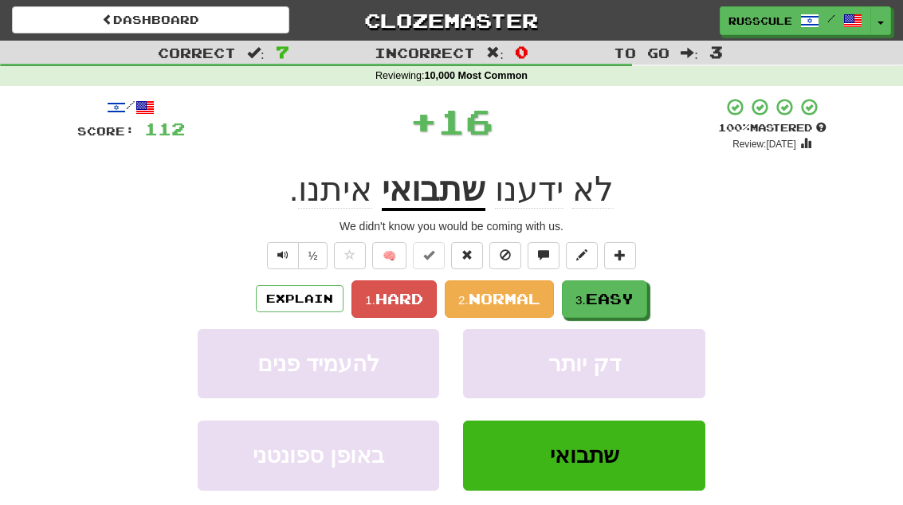
click at [641, 296] on button "3. Easy" at bounding box center [604, 298] width 85 height 37
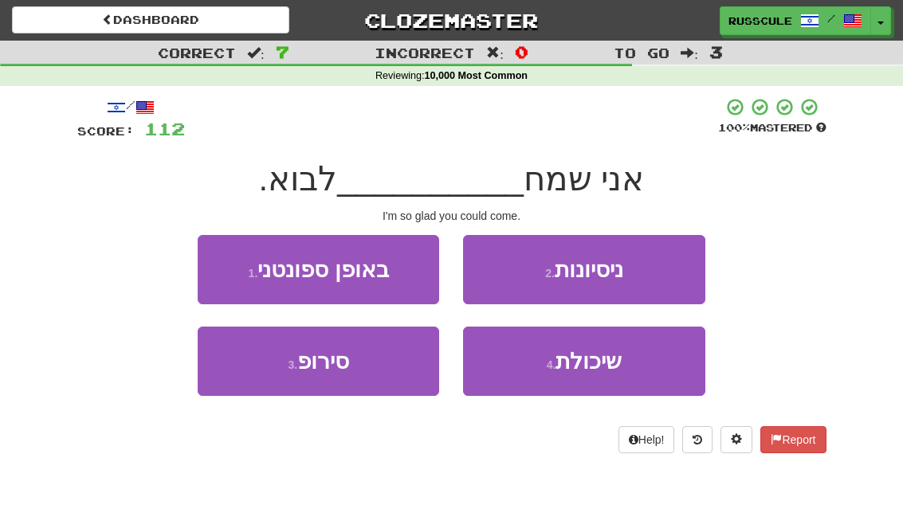
click at [631, 367] on button "4 . שיכולת" at bounding box center [583, 361] width 241 height 69
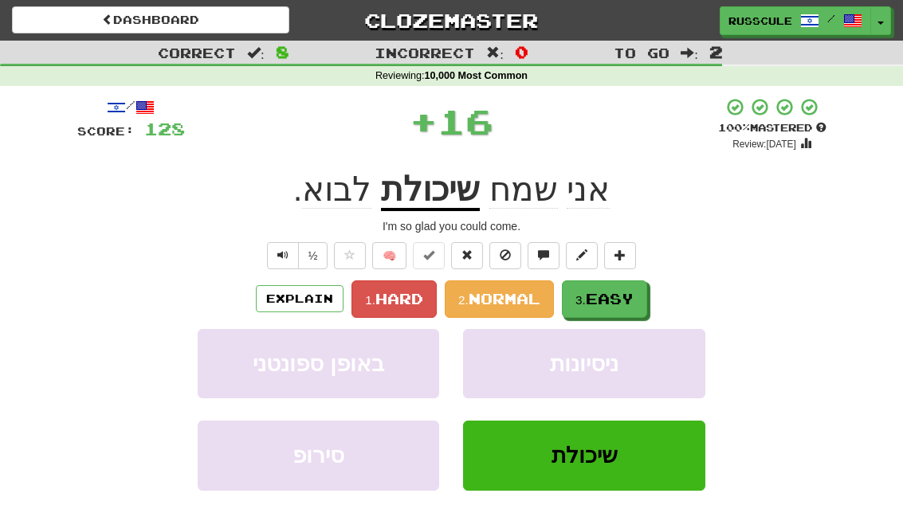
click at [639, 299] on button "3. Easy" at bounding box center [604, 298] width 85 height 37
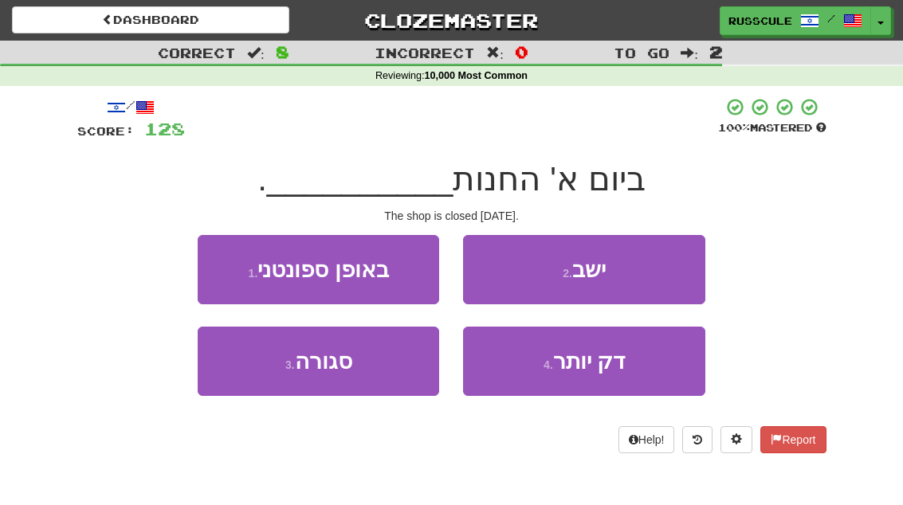
click at [251, 374] on button "3 . סגורה" at bounding box center [318, 361] width 241 height 69
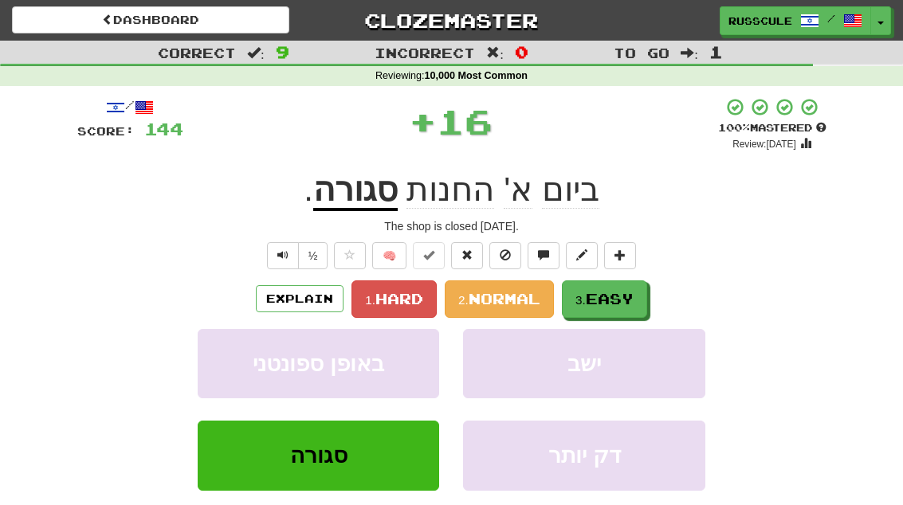
click at [644, 288] on button "3. Easy" at bounding box center [604, 298] width 85 height 37
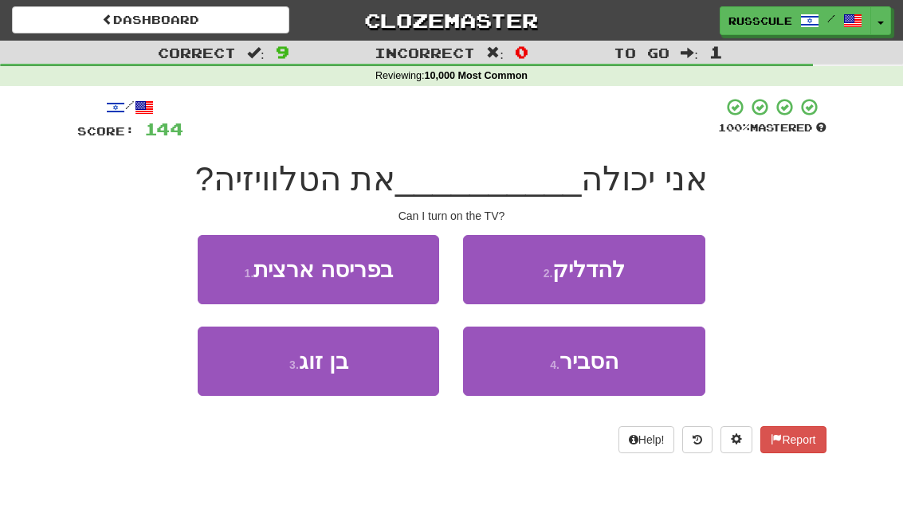
click at [669, 269] on button "2 . להדליק" at bounding box center [583, 269] width 241 height 69
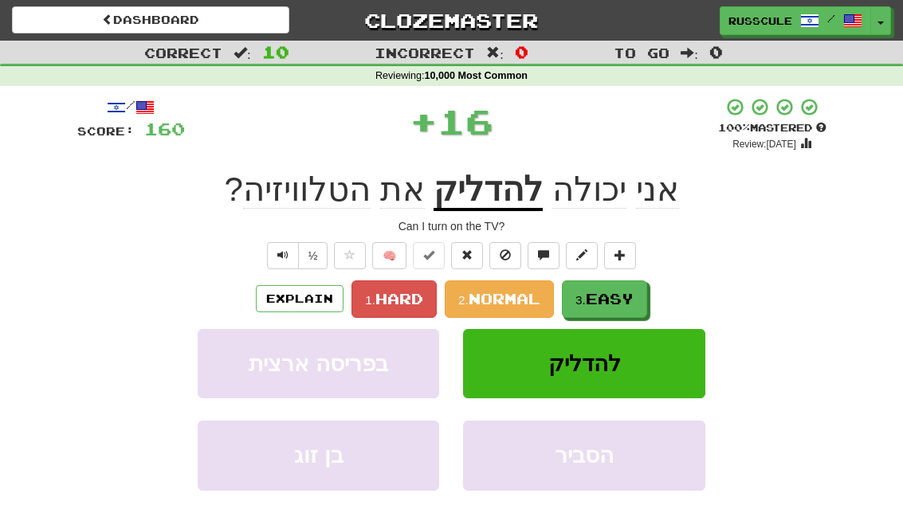
click at [630, 294] on span "Easy" at bounding box center [610, 299] width 48 height 18
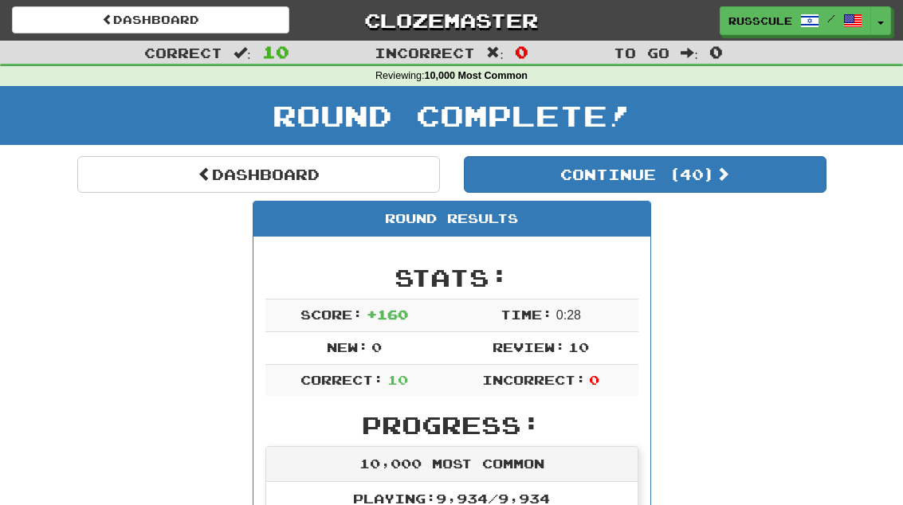
click at [782, 178] on button "Continue ( 40 )" at bounding box center [645, 174] width 363 height 37
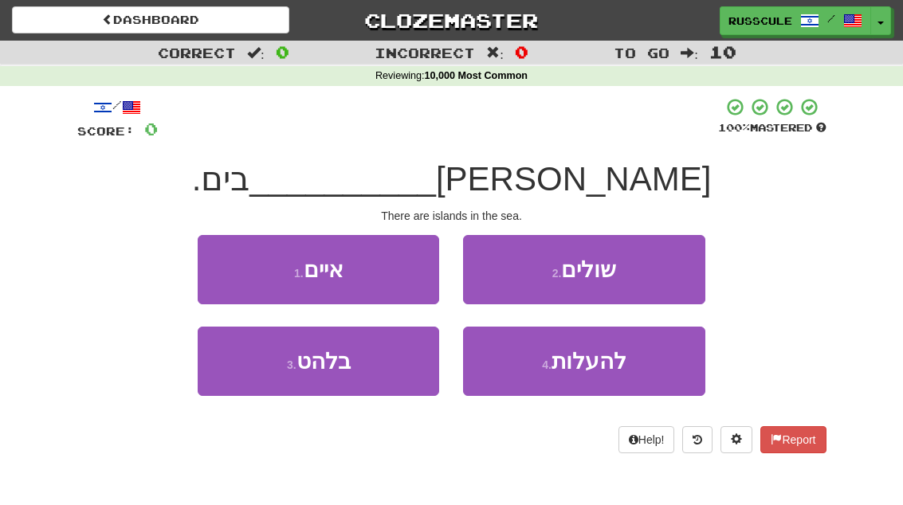
click at [224, 267] on button "1 . איים" at bounding box center [318, 269] width 241 height 69
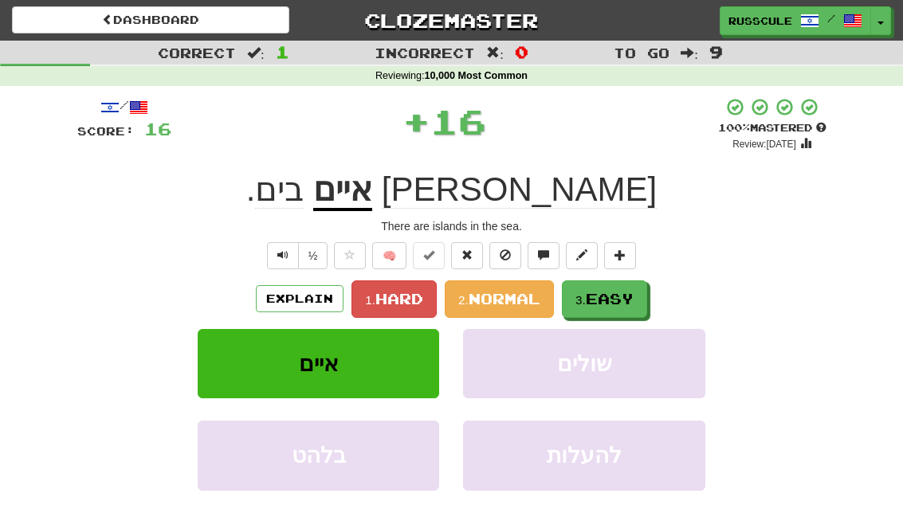
click at [633, 294] on span "Easy" at bounding box center [610, 299] width 48 height 18
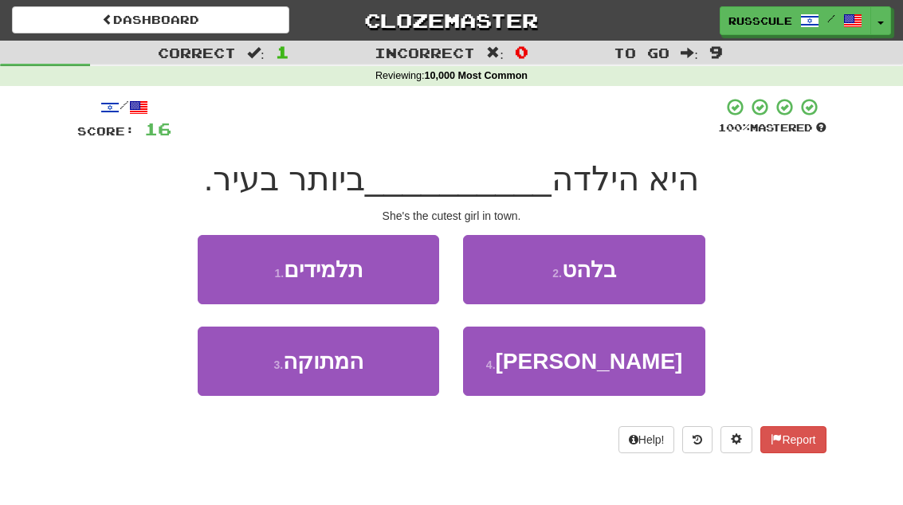
click at [252, 371] on button "3 . המתוקה" at bounding box center [318, 361] width 241 height 69
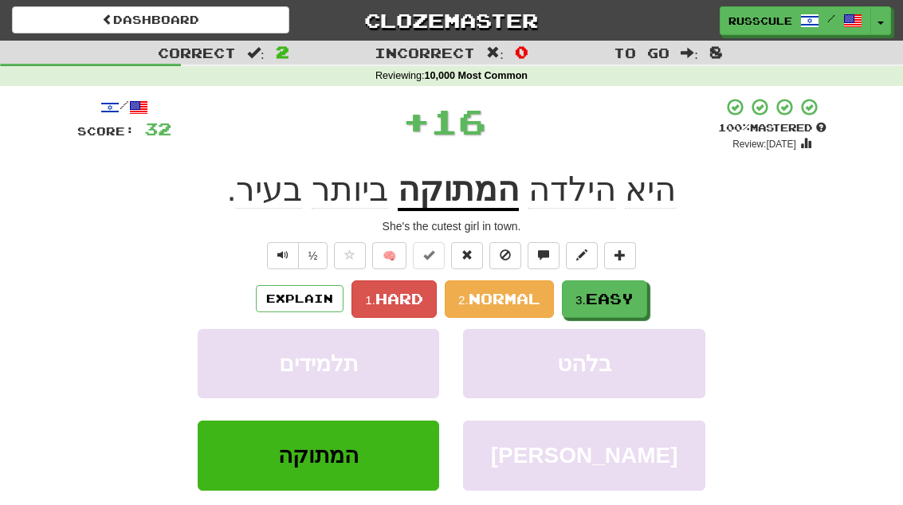
click at [642, 292] on button "3. Easy" at bounding box center [604, 298] width 85 height 37
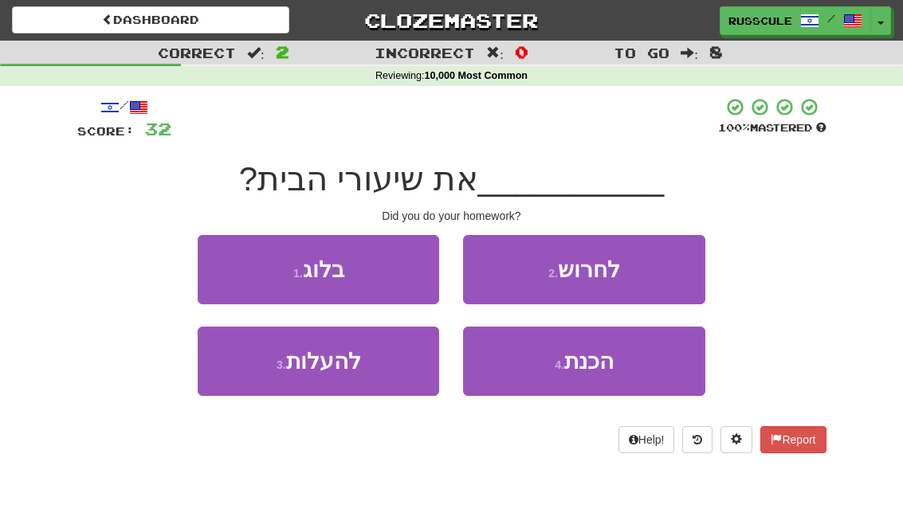
click at [629, 357] on button "4 . הכנת" at bounding box center [583, 361] width 241 height 69
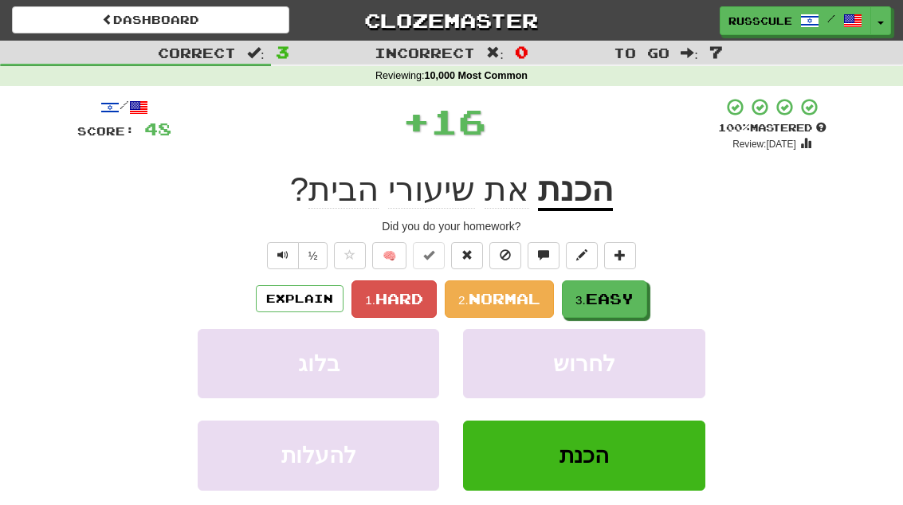
click at [644, 296] on button "3. Easy" at bounding box center [604, 298] width 85 height 37
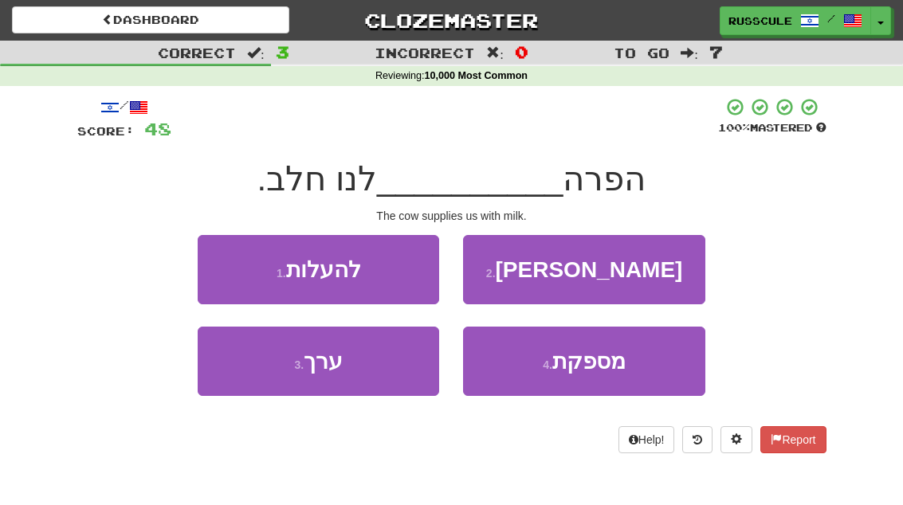
click at [624, 371] on span "מספקת" at bounding box center [588, 361] width 73 height 25
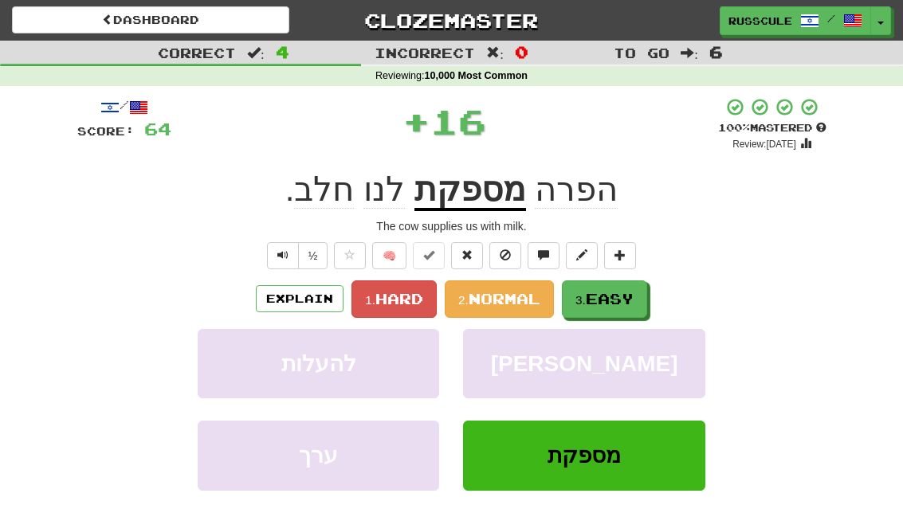
click at [644, 296] on button "3. Easy" at bounding box center [604, 298] width 85 height 37
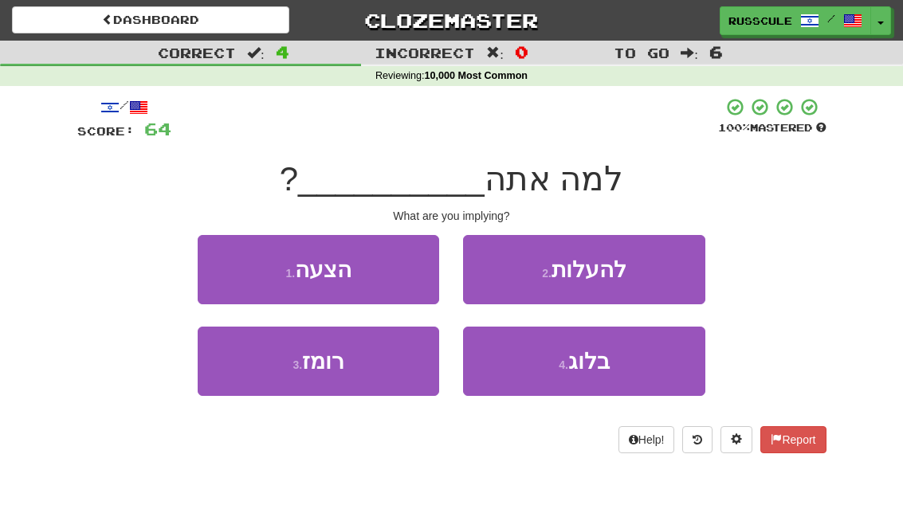
click at [221, 268] on button "1 . הצעה" at bounding box center [318, 269] width 241 height 69
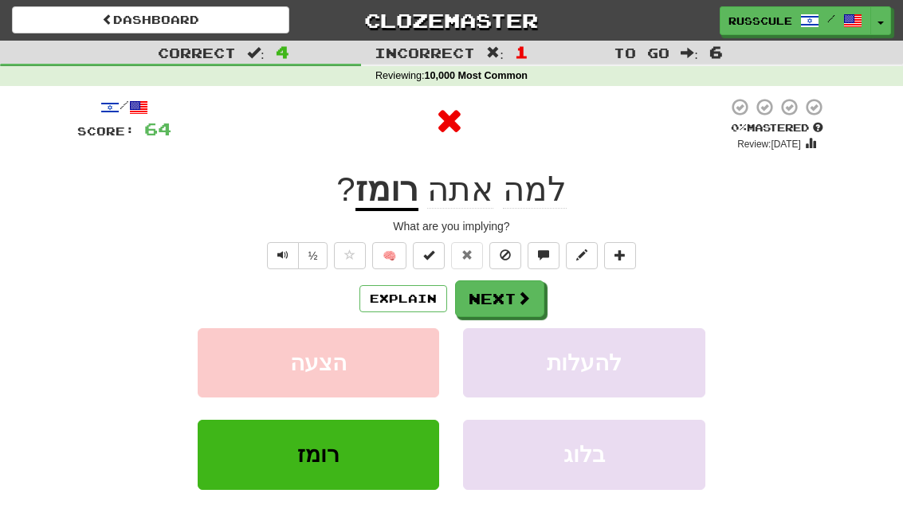
click at [529, 300] on span at bounding box center [523, 298] width 14 height 14
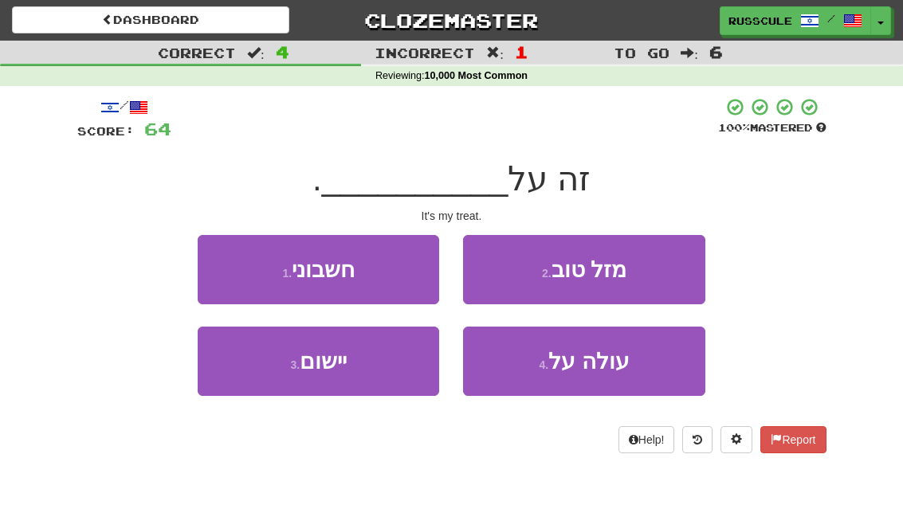
click at [225, 261] on button "1 . חשבוני" at bounding box center [318, 269] width 241 height 69
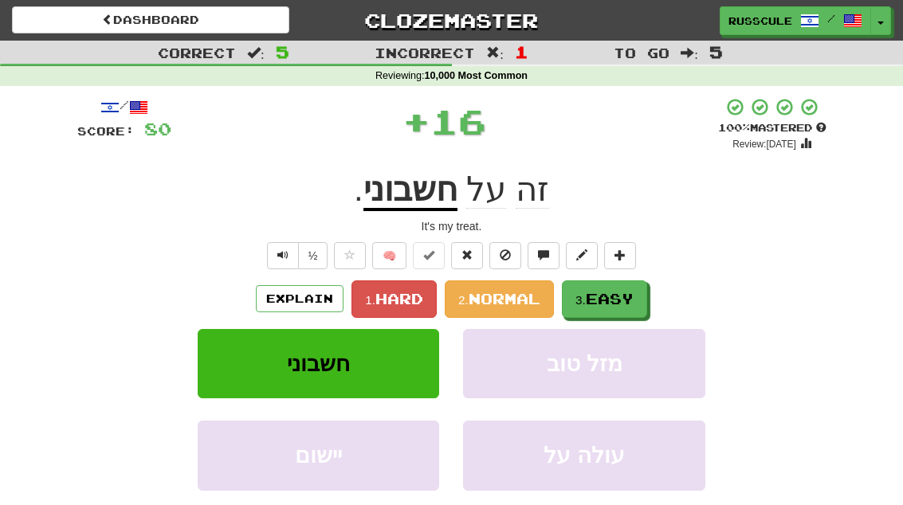
click at [602, 298] on span "Easy" at bounding box center [610, 299] width 48 height 18
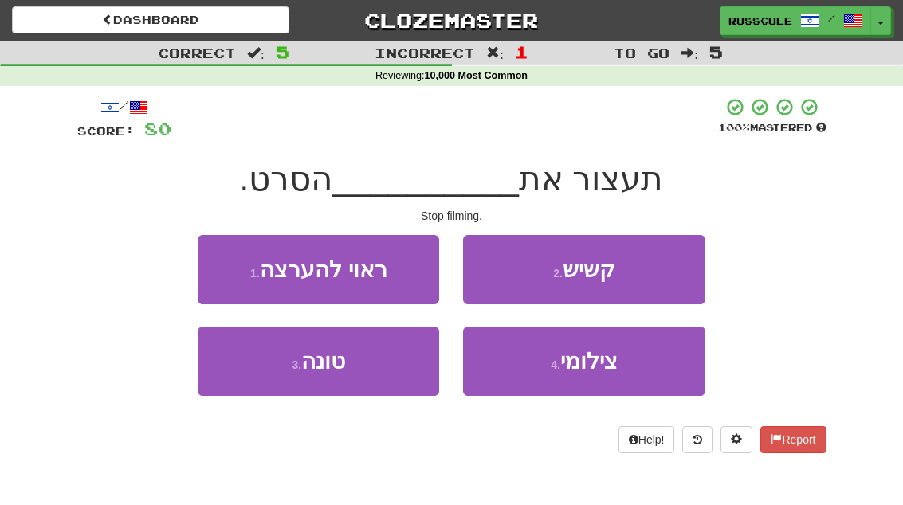
click at [642, 366] on button "4 . צילומי" at bounding box center [583, 361] width 241 height 69
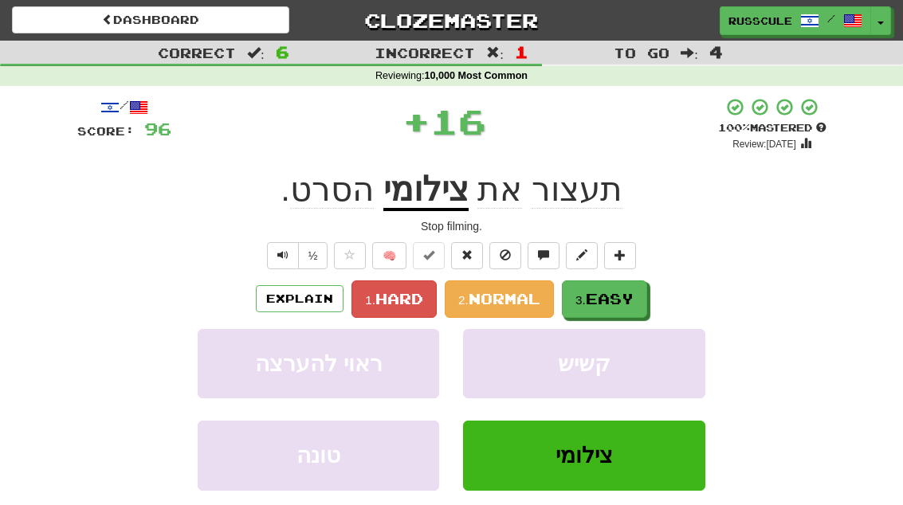
click at [647, 302] on button "3. Easy" at bounding box center [604, 298] width 85 height 37
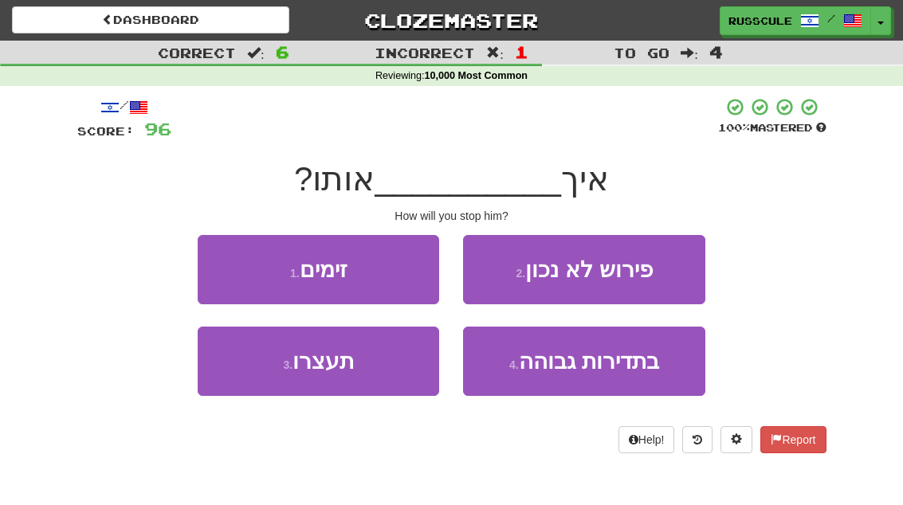
click at [249, 374] on button "3 . תעצרו" at bounding box center [318, 361] width 241 height 69
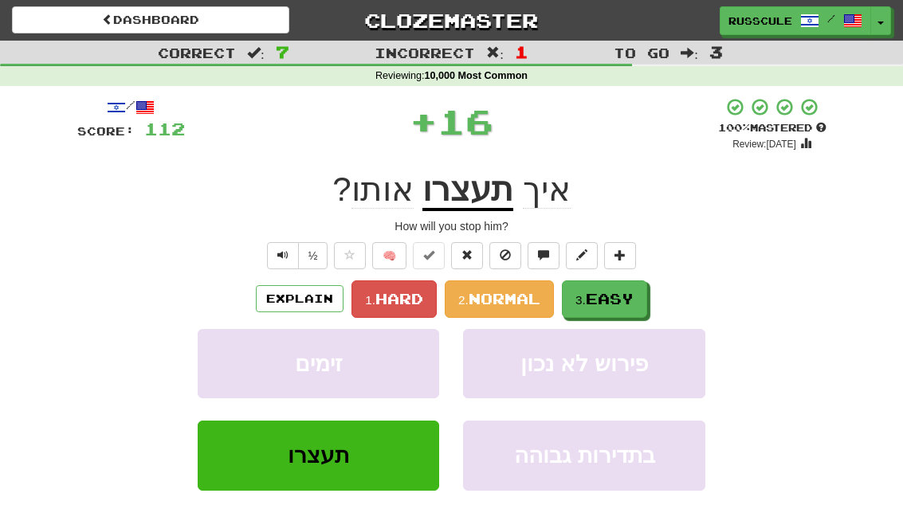
click at [645, 296] on button "3. Easy" at bounding box center [604, 298] width 85 height 37
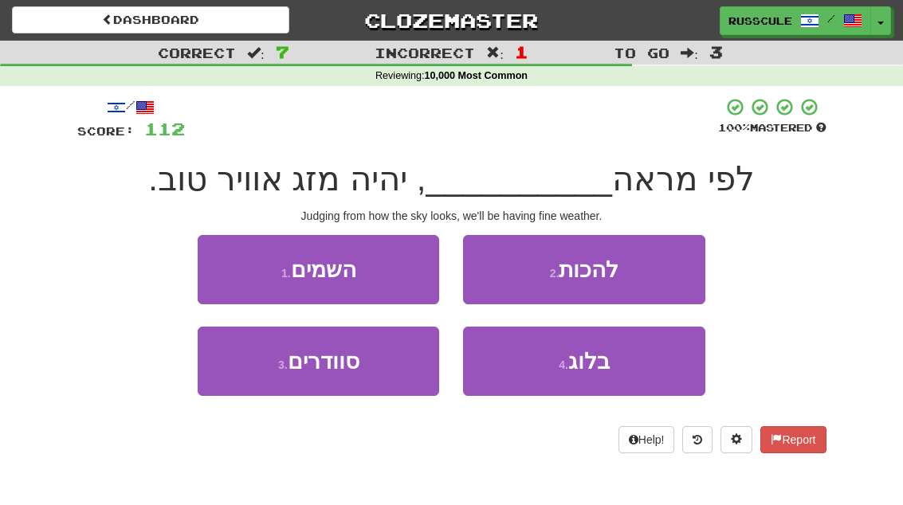
click at [229, 268] on button "1 . השמים" at bounding box center [318, 269] width 241 height 69
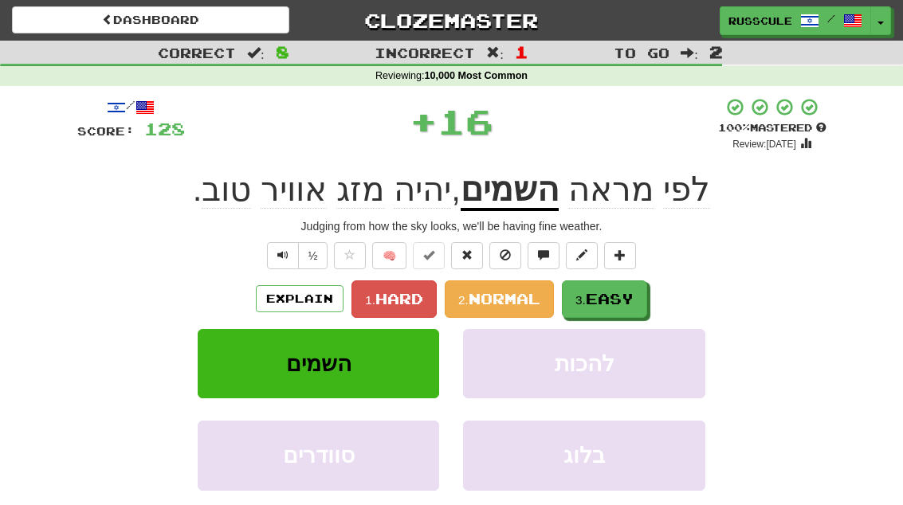
click at [627, 300] on span "Easy" at bounding box center [610, 299] width 48 height 18
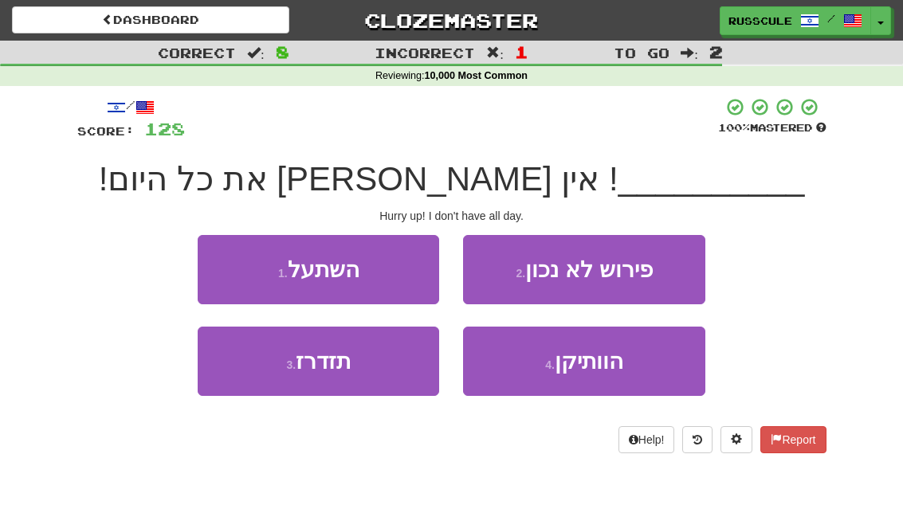
click at [249, 376] on button "3 . תזדרז" at bounding box center [318, 361] width 241 height 69
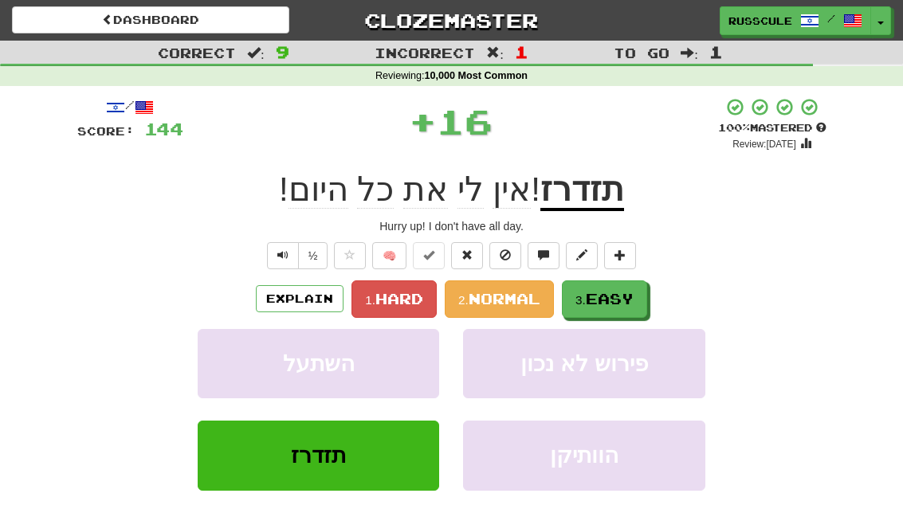
click at [633, 300] on span "Easy" at bounding box center [610, 299] width 48 height 18
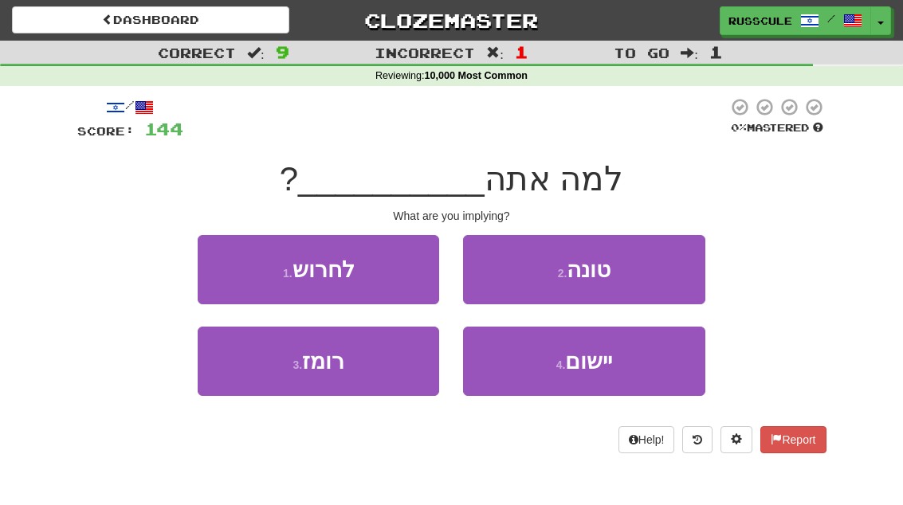
click at [248, 372] on button "3 . רומז" at bounding box center [318, 361] width 241 height 69
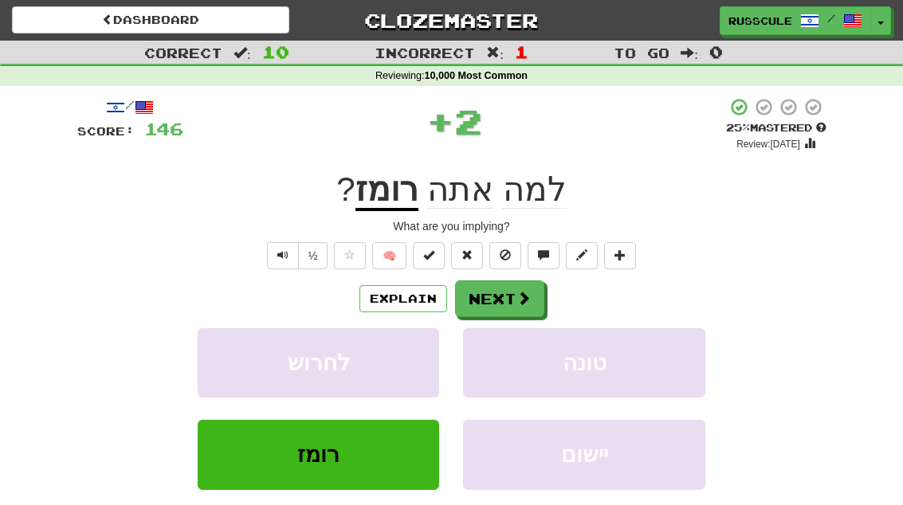
click at [516, 299] on span at bounding box center [523, 298] width 14 height 14
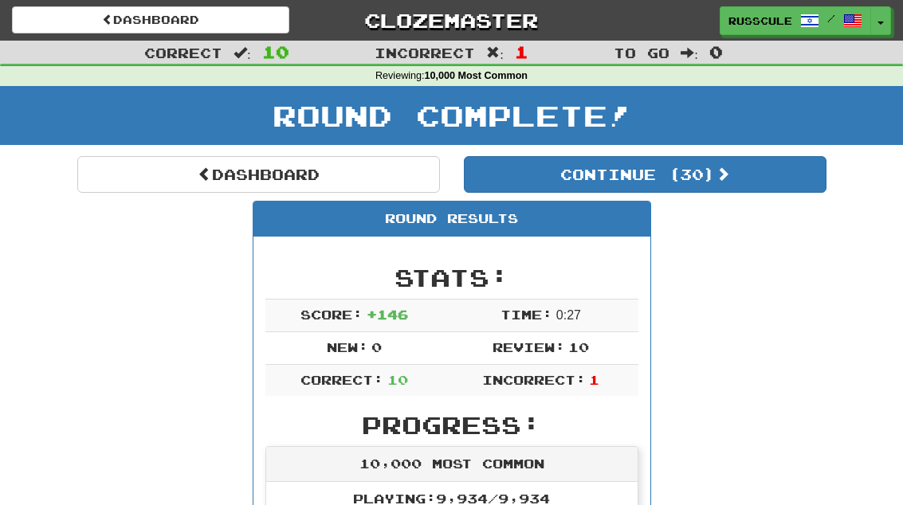
click at [778, 180] on button "Continue ( 30 )" at bounding box center [645, 174] width 363 height 37
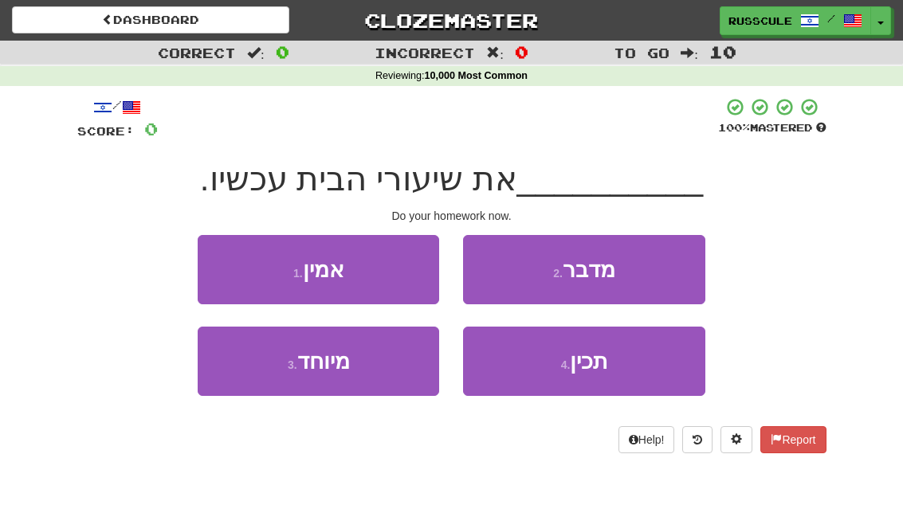
click at [627, 356] on button "4 . תכין" at bounding box center [583, 361] width 241 height 69
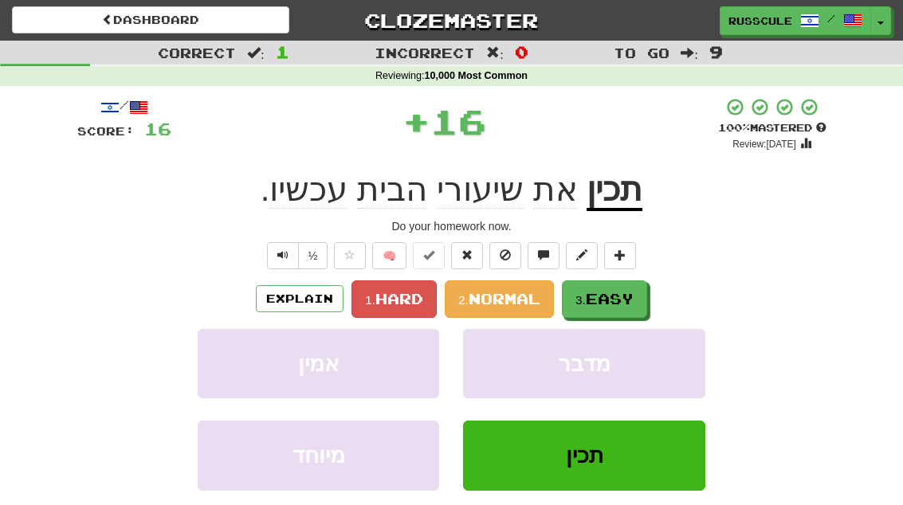
click at [632, 298] on span "Easy" at bounding box center [610, 299] width 48 height 18
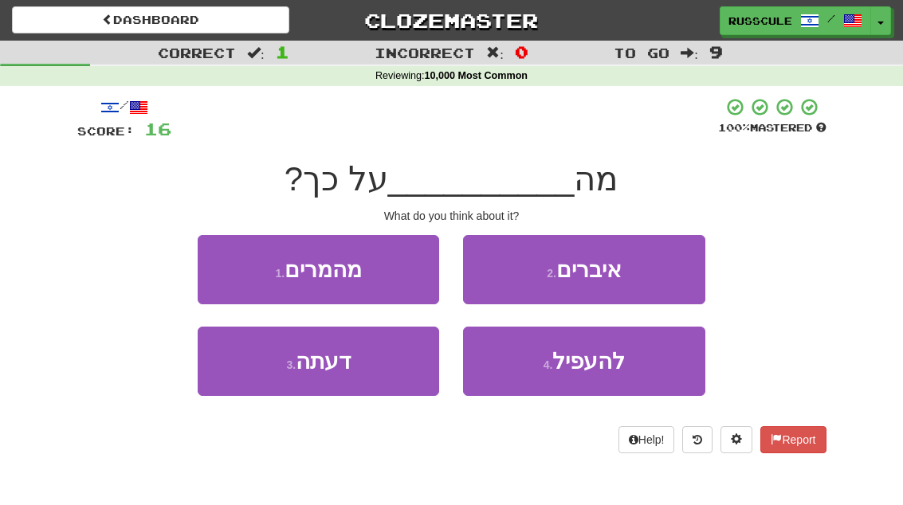
click at [252, 382] on button "3 . דעתה" at bounding box center [318, 361] width 241 height 69
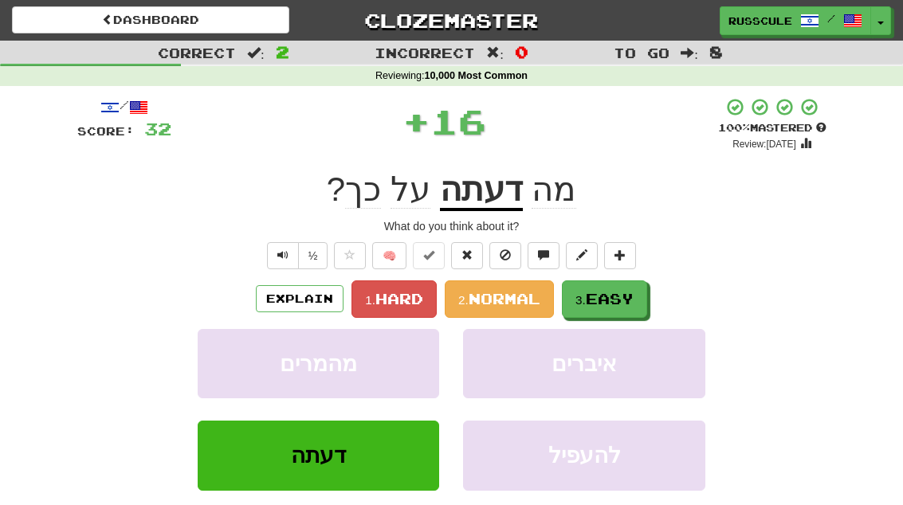
click at [630, 294] on span "Easy" at bounding box center [610, 299] width 48 height 18
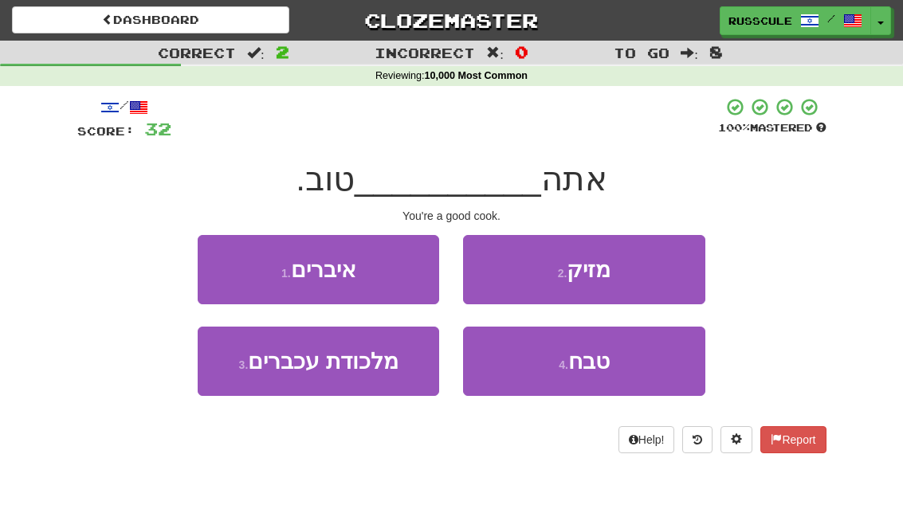
click at [623, 367] on button "4 . טבח" at bounding box center [583, 361] width 241 height 69
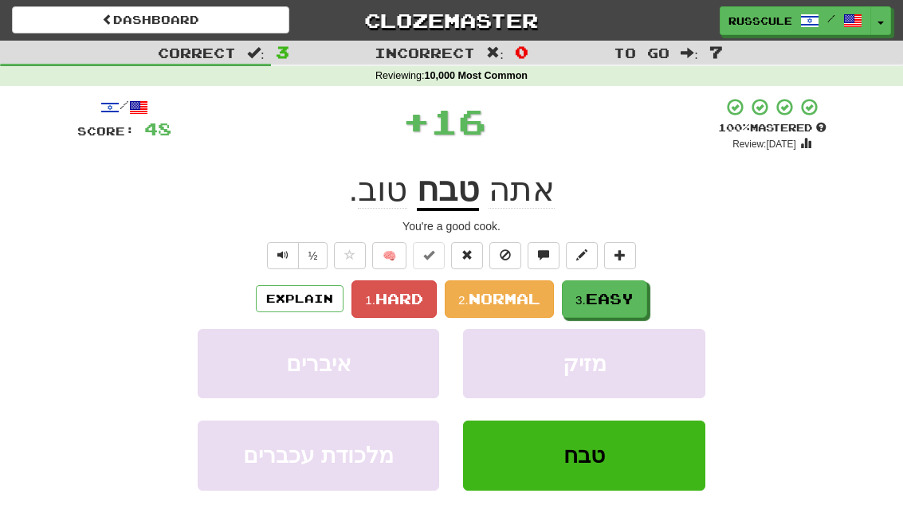
click at [637, 296] on button "3. Easy" at bounding box center [604, 298] width 85 height 37
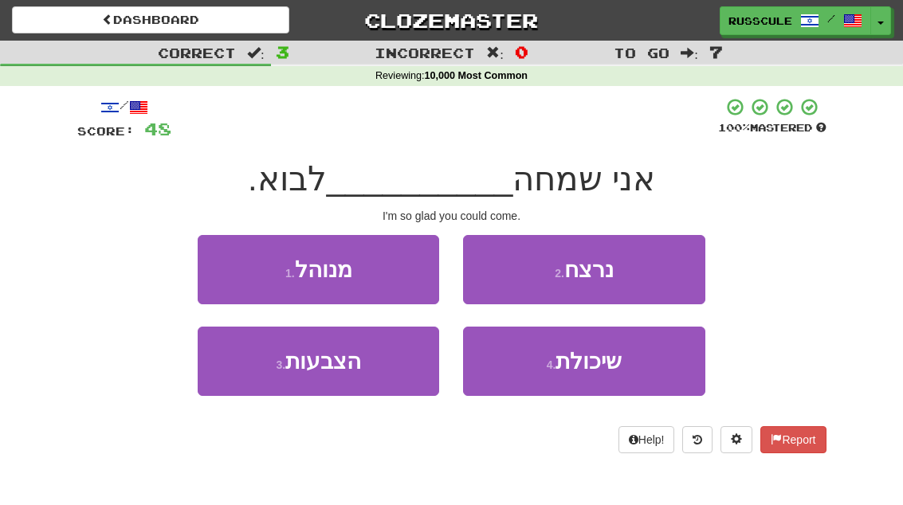
click at [637, 364] on button "4 . שיכולת" at bounding box center [583, 361] width 241 height 69
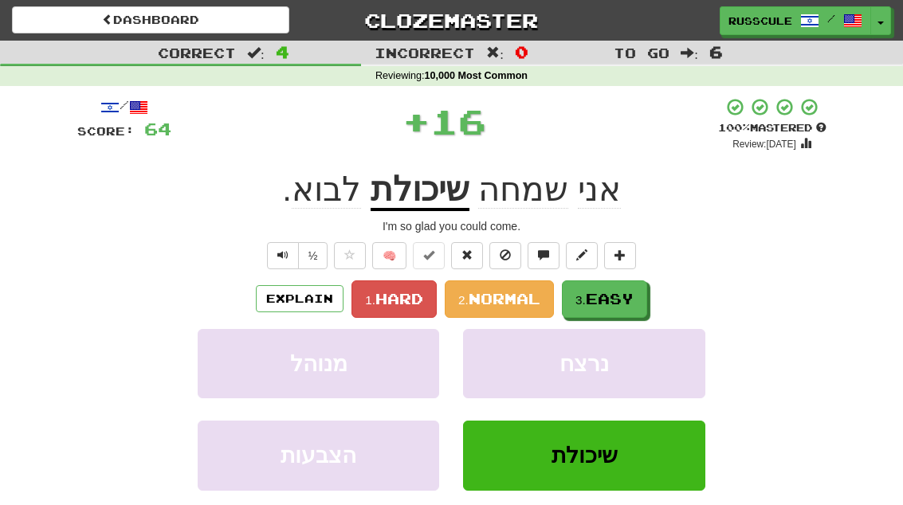
click at [645, 296] on button "3. Easy" at bounding box center [604, 298] width 85 height 37
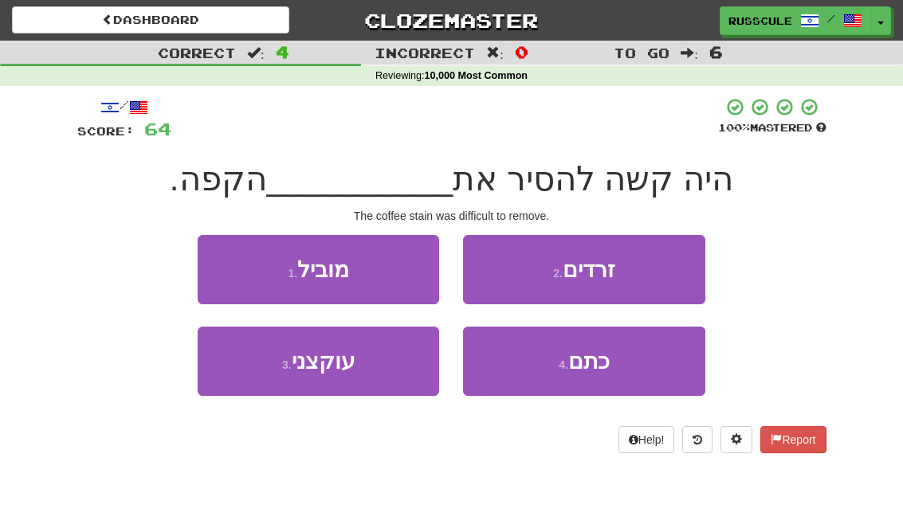
click at [630, 370] on button "4 . כתם" at bounding box center [583, 361] width 241 height 69
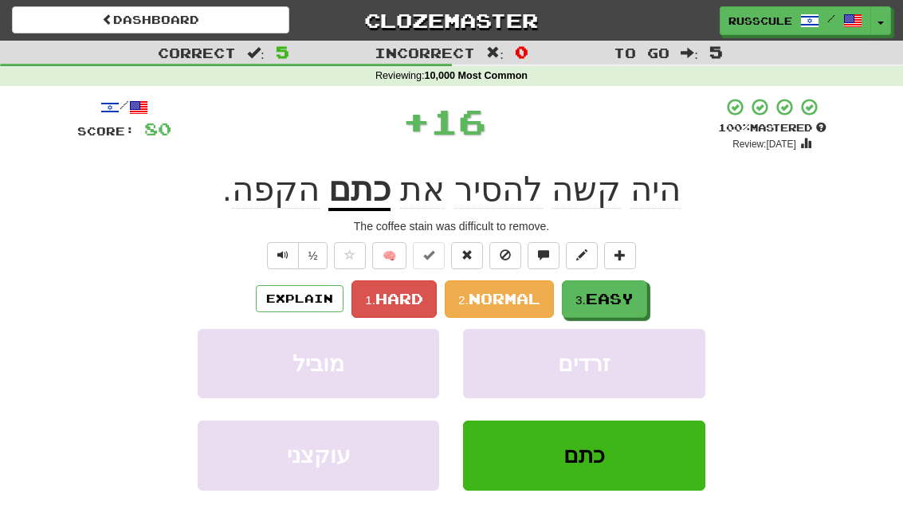
click at [647, 288] on button "3. Easy" at bounding box center [604, 298] width 85 height 37
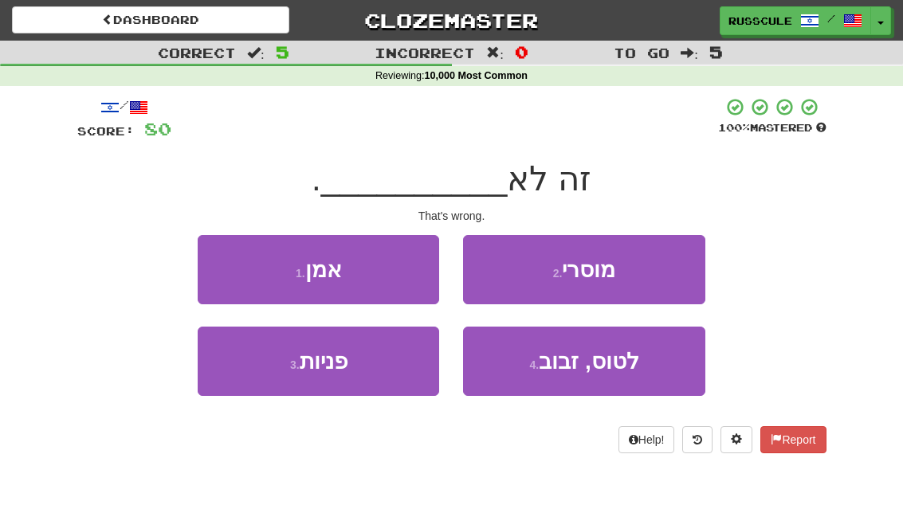
click at [660, 278] on button "2 . מוסרי" at bounding box center [583, 269] width 241 height 69
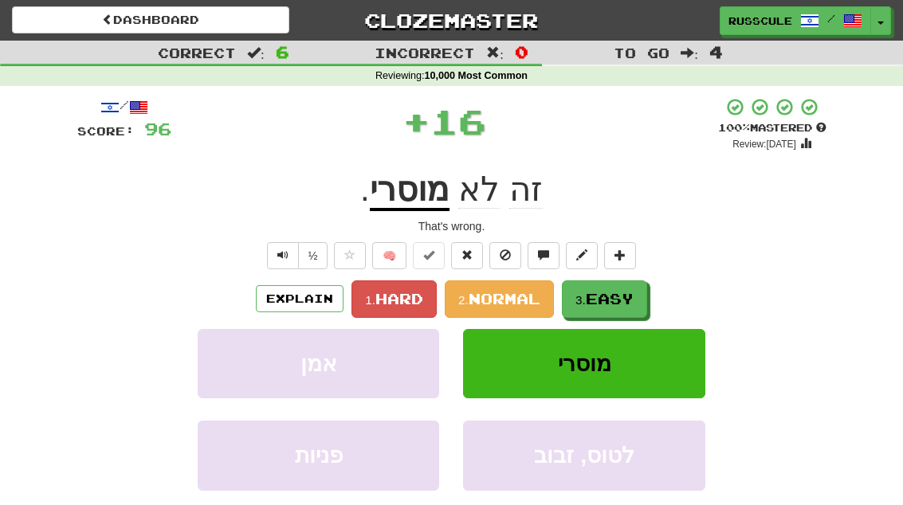
click at [633, 298] on span "Easy" at bounding box center [610, 299] width 48 height 18
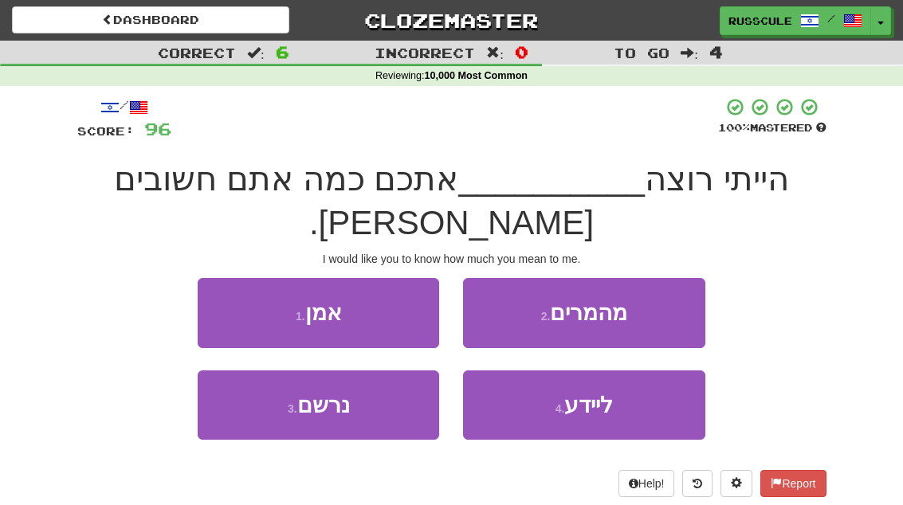
click at [626, 371] on button "4 . ליידע" at bounding box center [583, 405] width 241 height 69
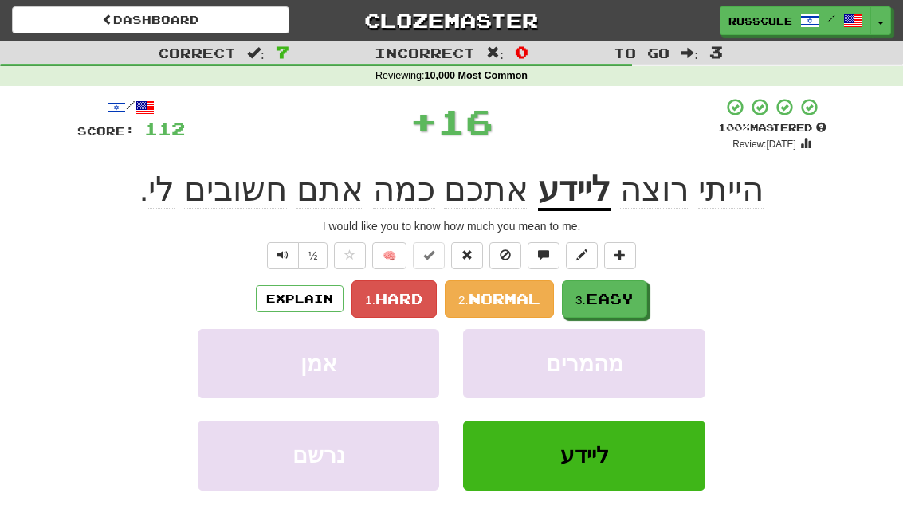
click at [640, 296] on button "3. Easy" at bounding box center [604, 298] width 85 height 37
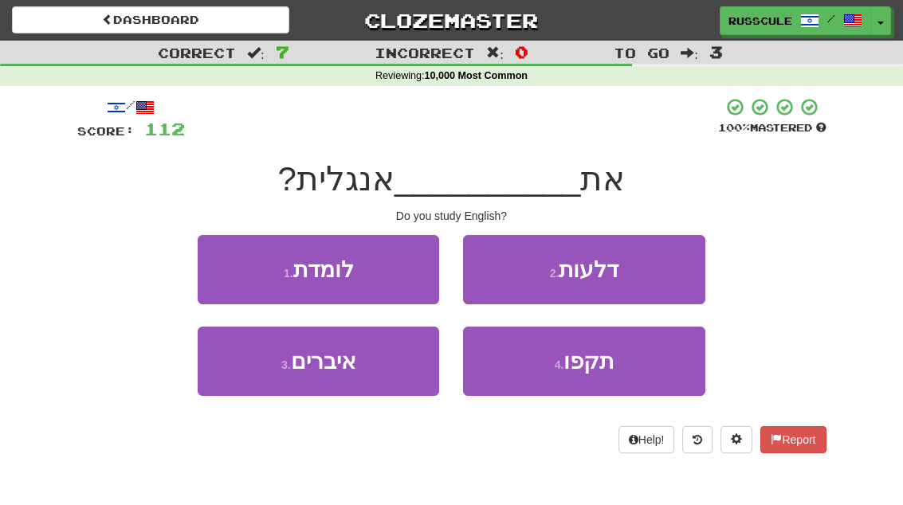
click at [227, 265] on button "1 . לומדת" at bounding box center [318, 269] width 241 height 69
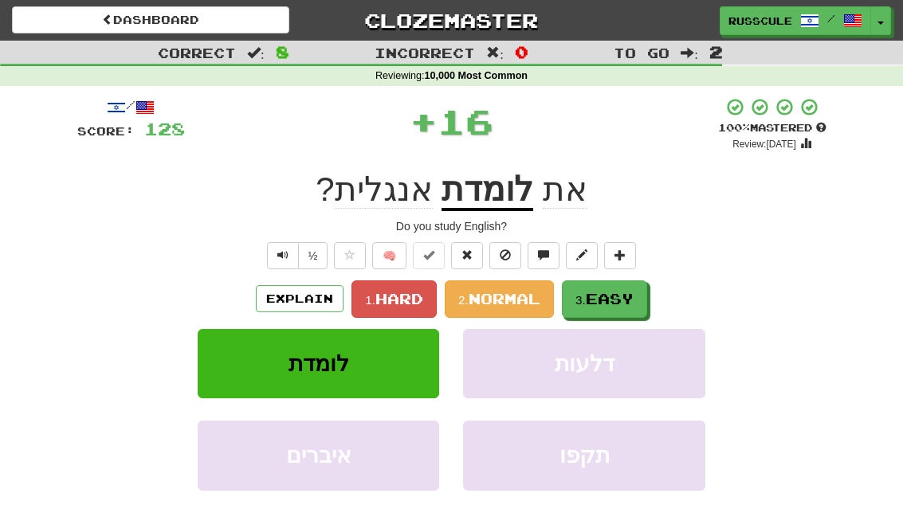
click at [631, 298] on span "Easy" at bounding box center [610, 299] width 48 height 18
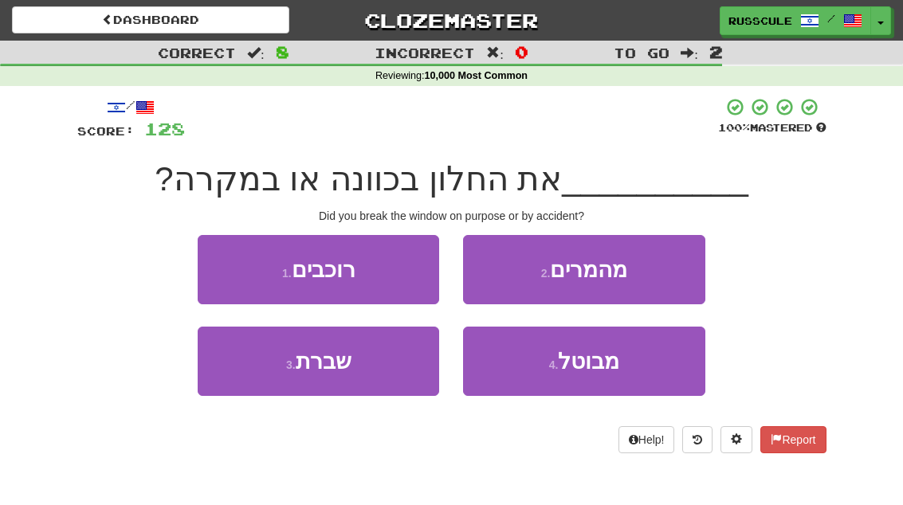
click at [249, 374] on button "3 . שברת" at bounding box center [318, 361] width 241 height 69
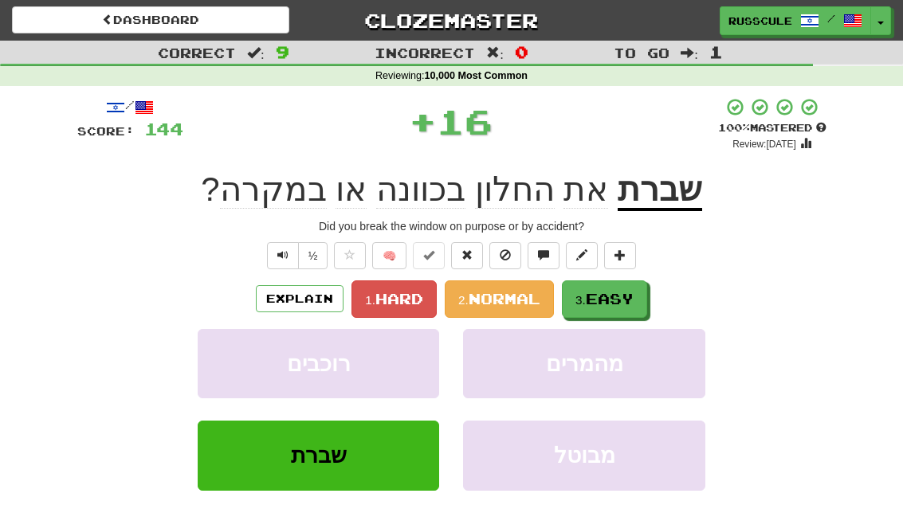
click at [633, 299] on span "Easy" at bounding box center [610, 299] width 48 height 18
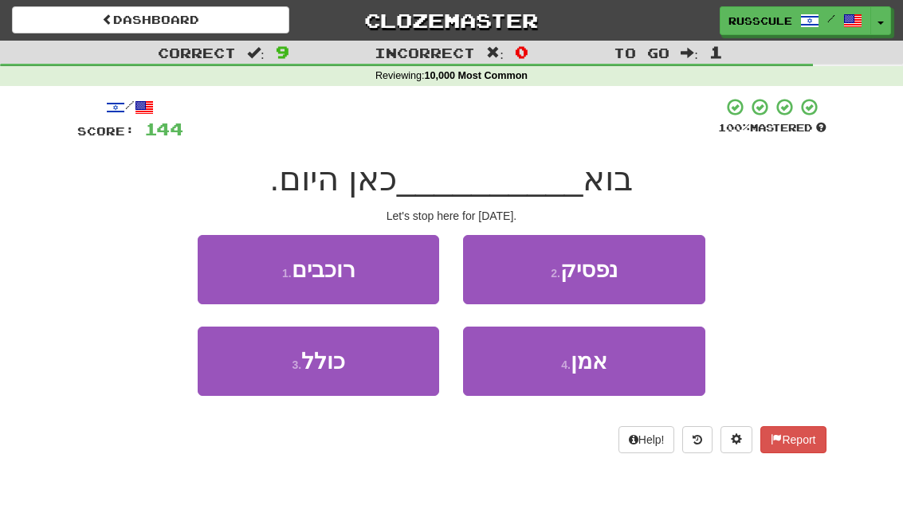
click at [663, 276] on button "2 . נפסיק" at bounding box center [583, 269] width 241 height 69
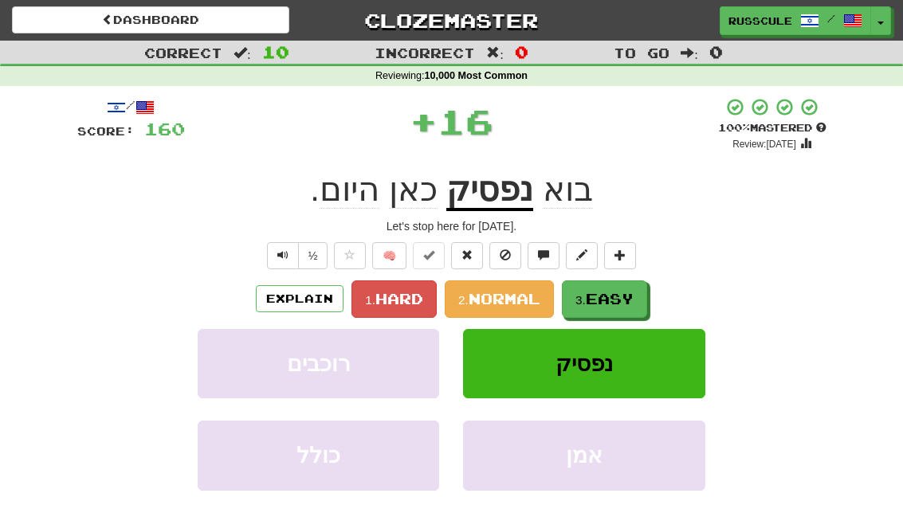
click at [632, 295] on span "Easy" at bounding box center [610, 299] width 48 height 18
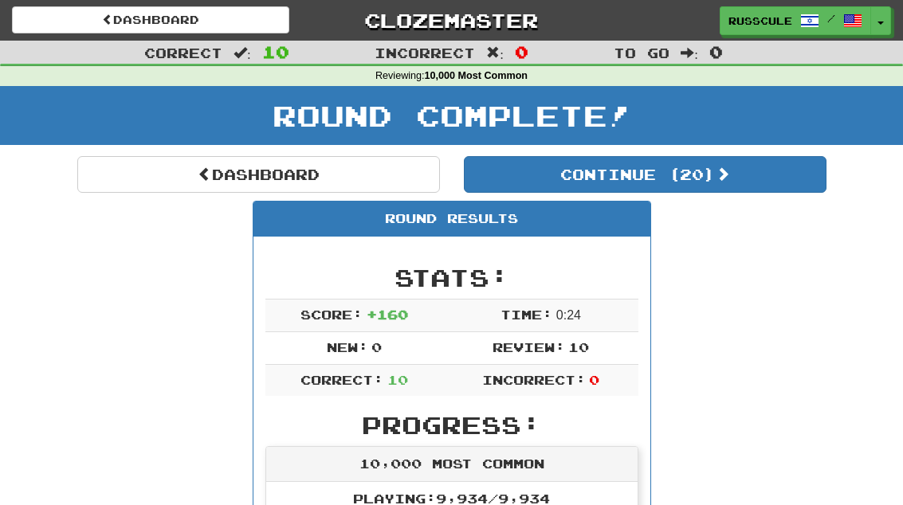
click at [800, 174] on button "Continue ( 20 )" at bounding box center [645, 174] width 363 height 37
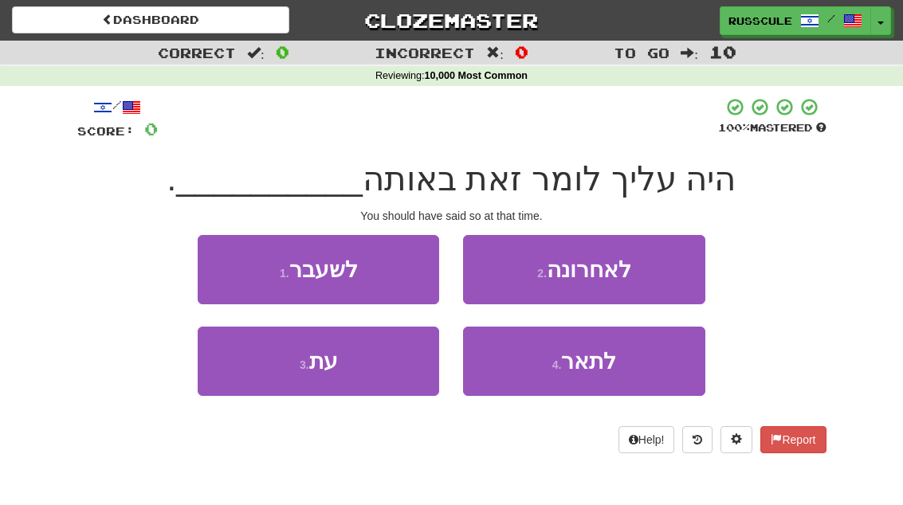
click at [252, 368] on button "3 . עת" at bounding box center [318, 361] width 241 height 69
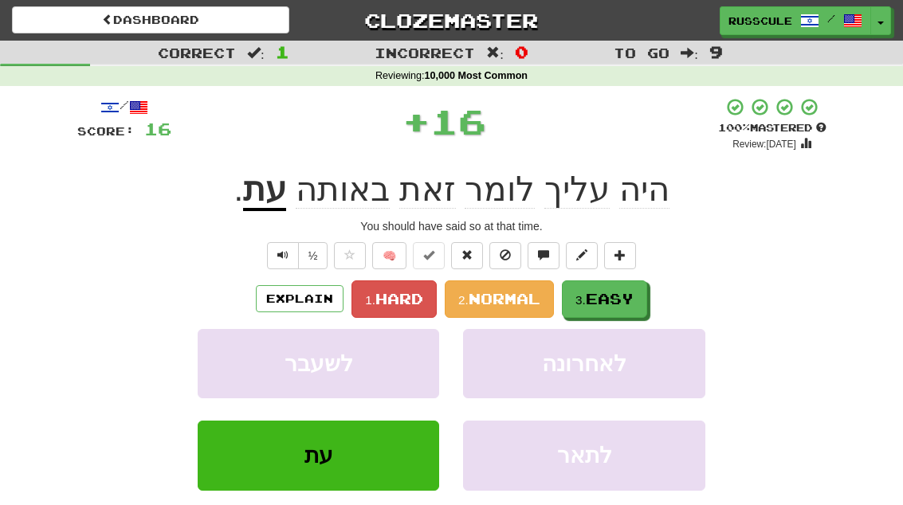
click at [637, 300] on button "3. Easy" at bounding box center [604, 298] width 85 height 37
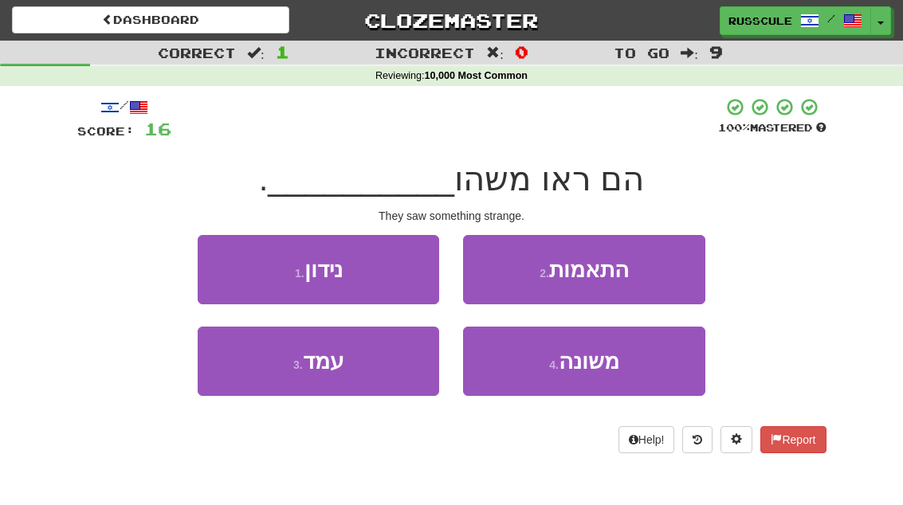
click at [641, 360] on button "4 . משונה" at bounding box center [583, 361] width 241 height 69
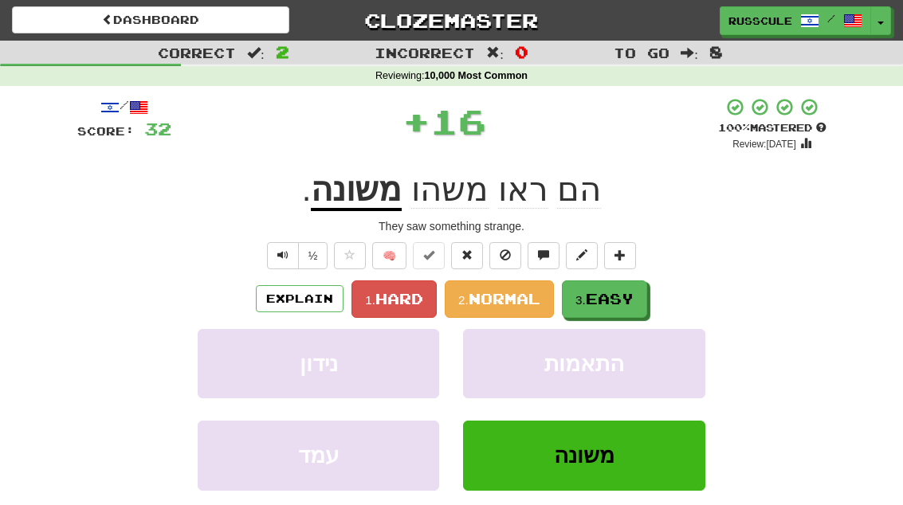
click at [646, 304] on button "3. Easy" at bounding box center [604, 298] width 85 height 37
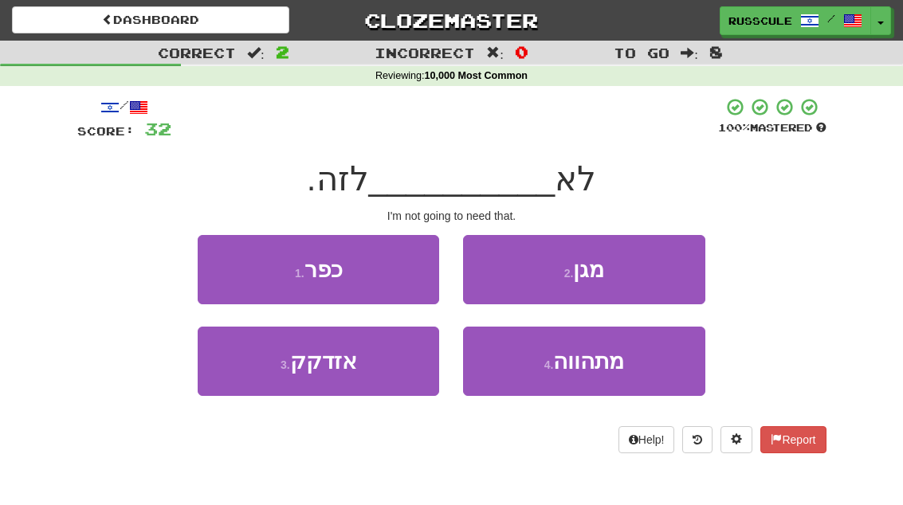
click at [254, 381] on button "3 . אזדקק" at bounding box center [318, 361] width 241 height 69
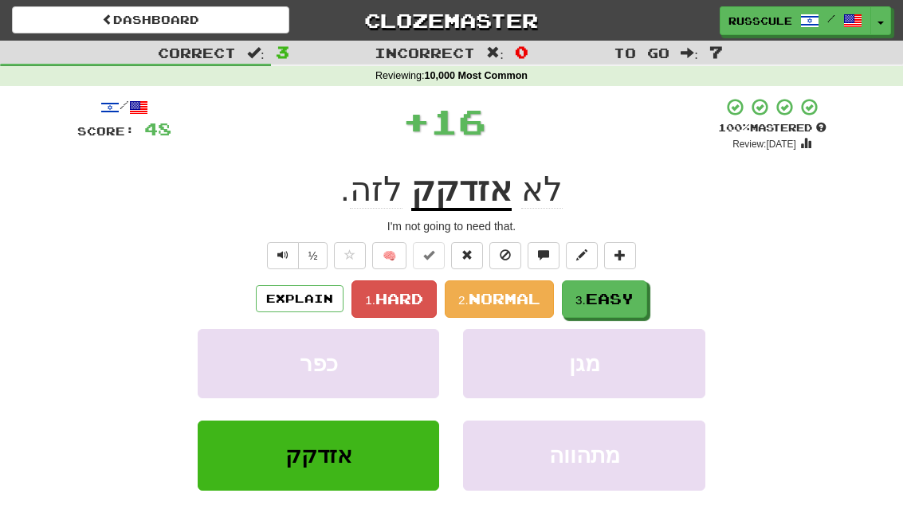
click at [641, 299] on button "3. Easy" at bounding box center [604, 298] width 85 height 37
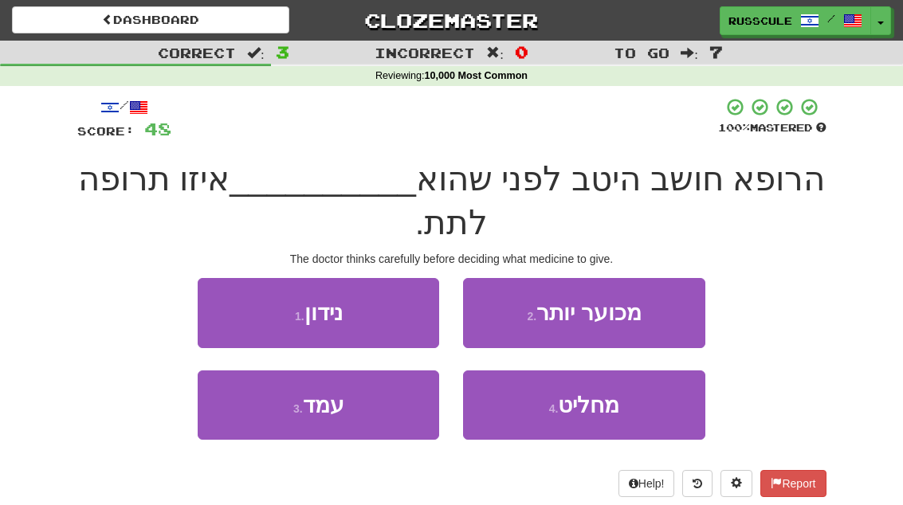
click at [627, 407] on button "4 . מחליט" at bounding box center [583, 405] width 241 height 69
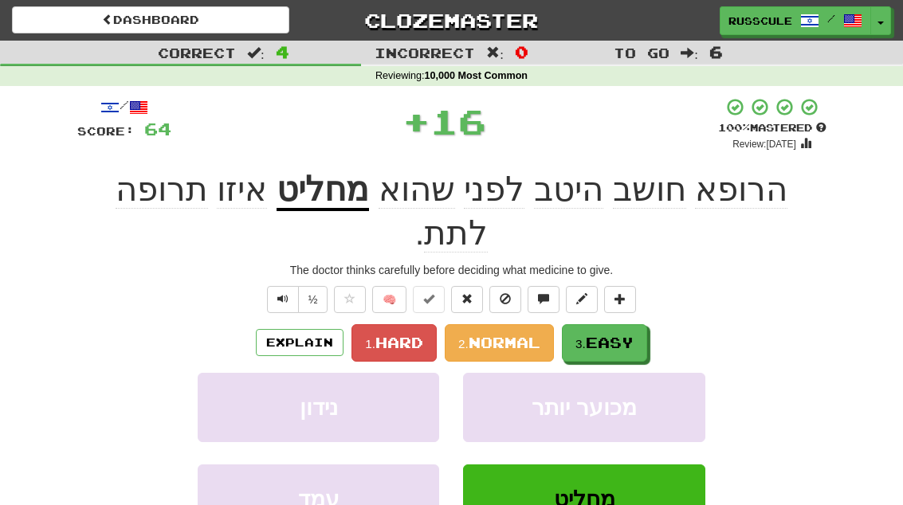
click at [647, 373] on button "מכוער יותר" at bounding box center [583, 407] width 241 height 69
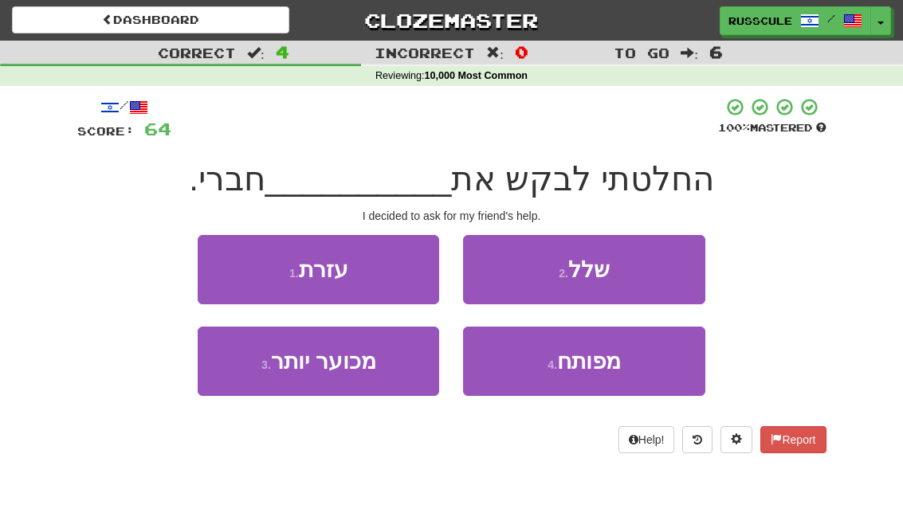
click at [222, 262] on button "1 . עזרת" at bounding box center [318, 269] width 241 height 69
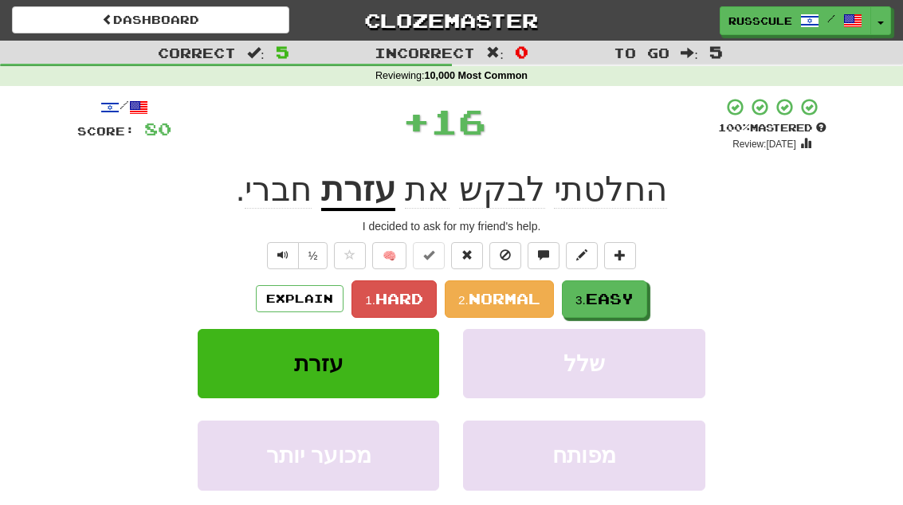
click at [647, 295] on button "3. Easy" at bounding box center [604, 298] width 85 height 37
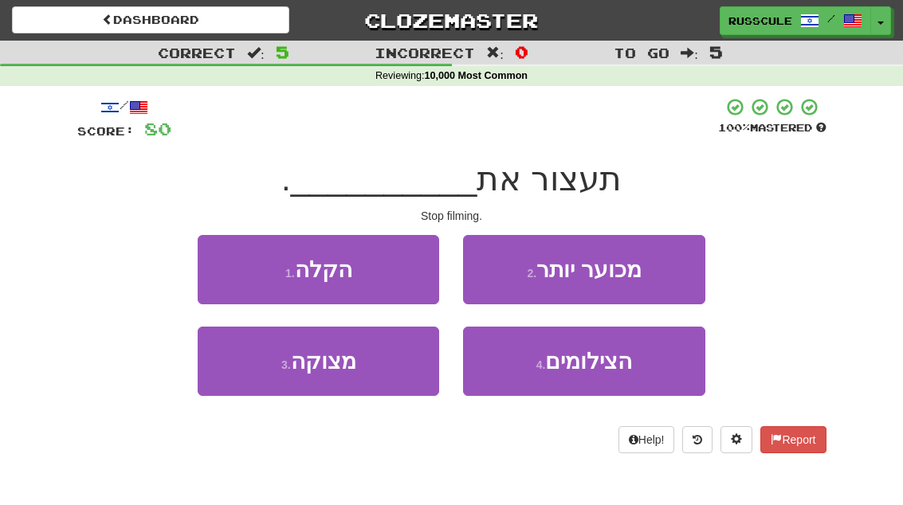
click at [640, 362] on button "4 . הצילומים" at bounding box center [583, 361] width 241 height 69
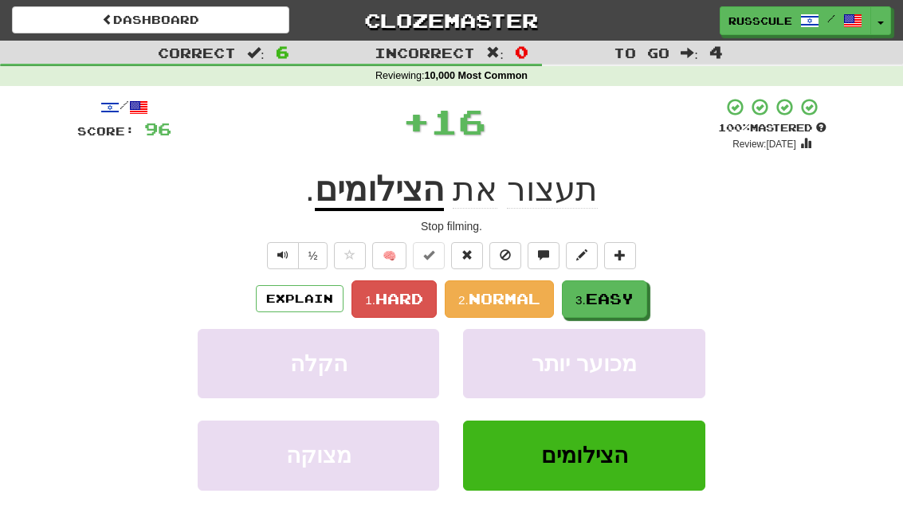
click at [647, 299] on button "3. Easy" at bounding box center [604, 298] width 85 height 37
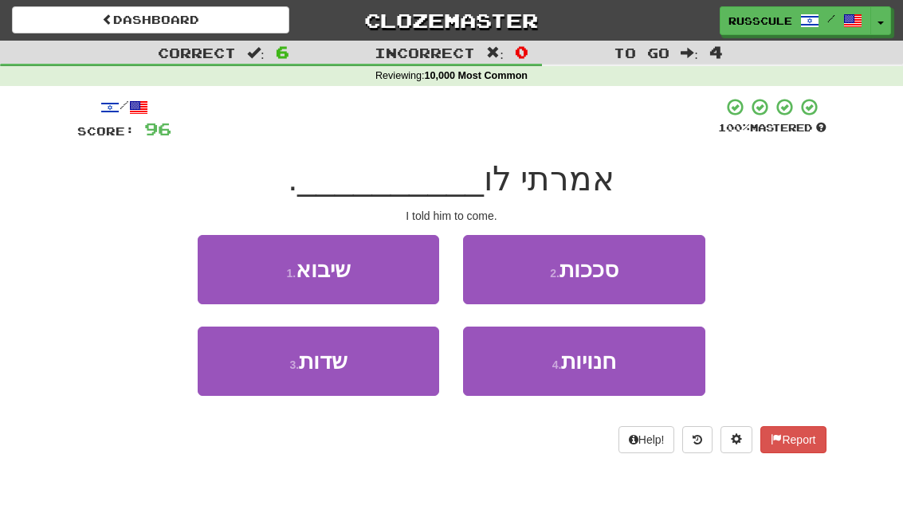
click at [224, 265] on button "1 . שיבוא" at bounding box center [318, 269] width 241 height 69
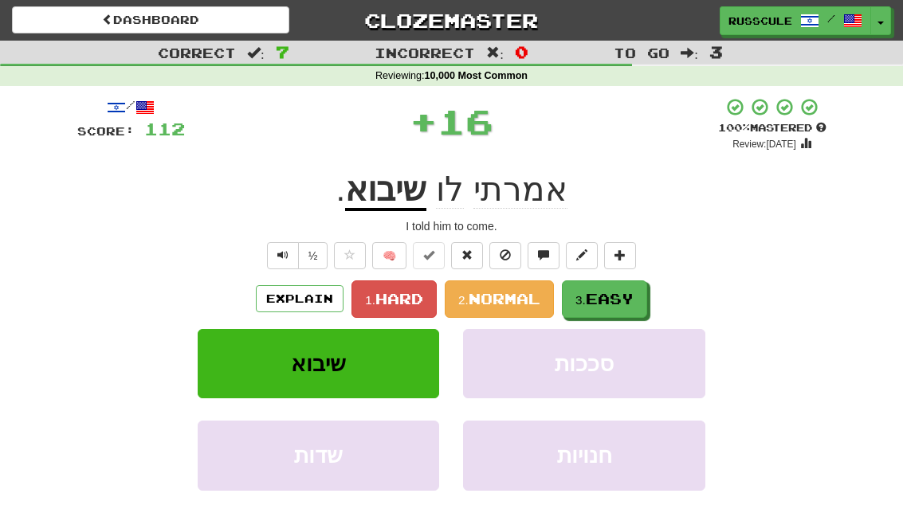
click at [646, 294] on button "3. Easy" at bounding box center [604, 298] width 85 height 37
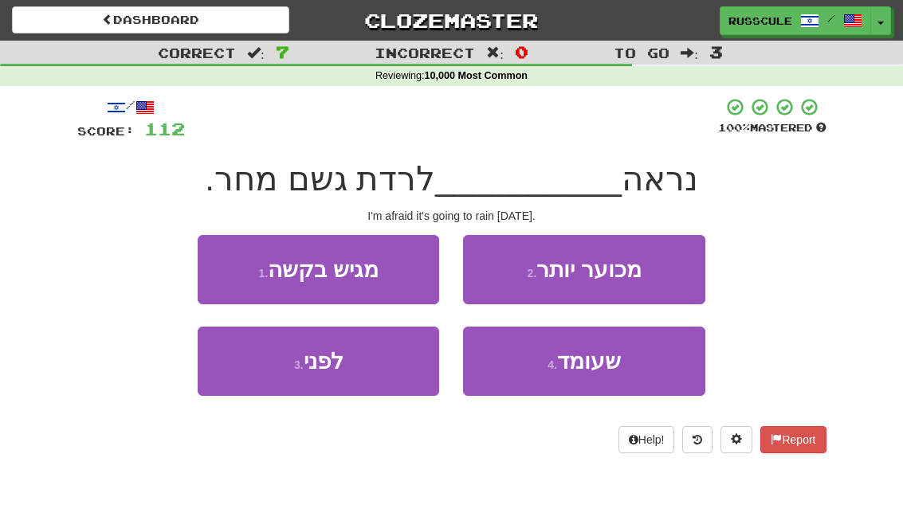
click at [637, 371] on button "4 . שעומד" at bounding box center [583, 361] width 241 height 69
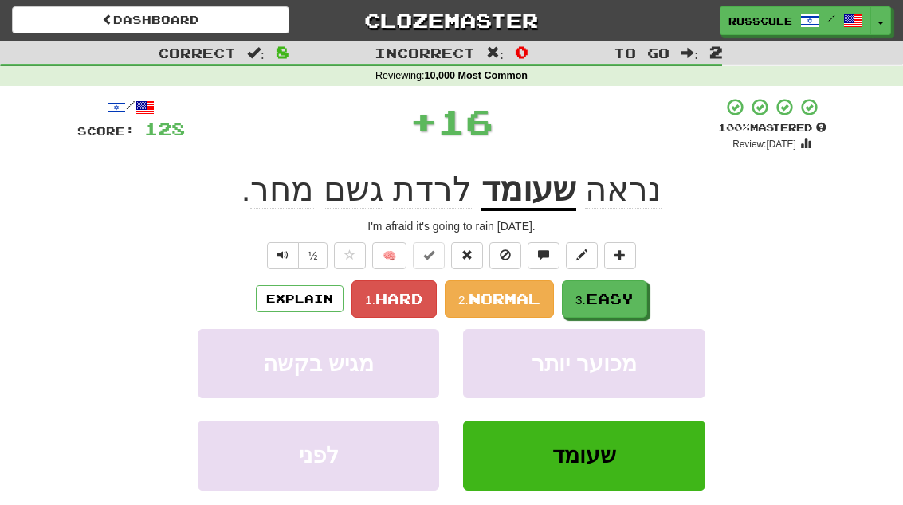
click at [647, 299] on button "3. Easy" at bounding box center [604, 298] width 85 height 37
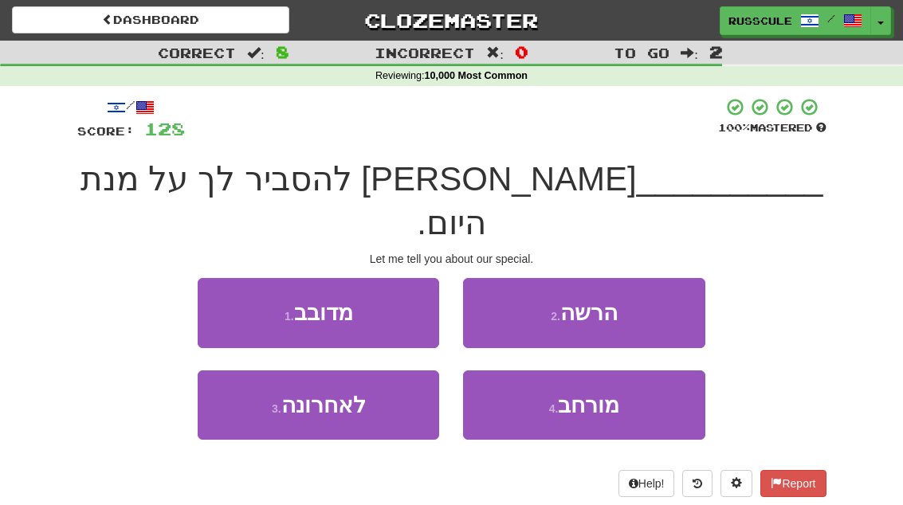
click at [670, 278] on button "2 . הרשה" at bounding box center [583, 312] width 241 height 69
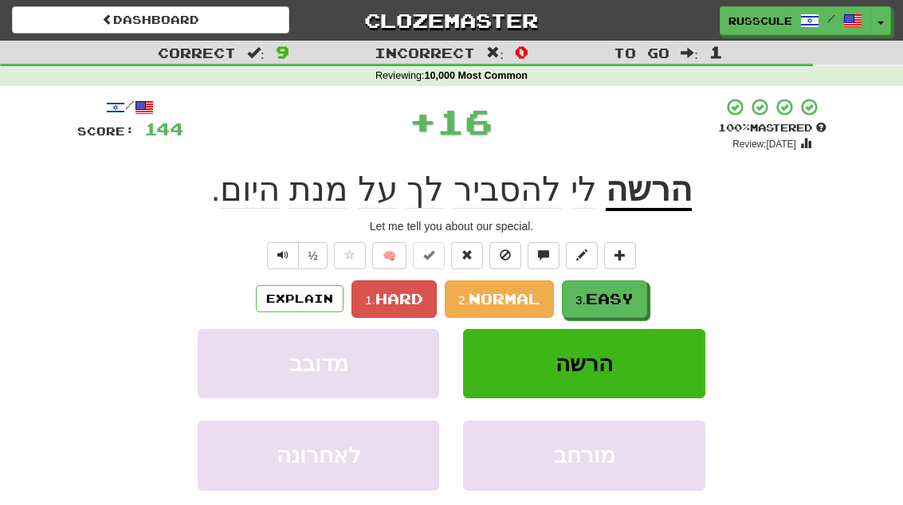
click at [633, 300] on span "Easy" at bounding box center [610, 299] width 48 height 18
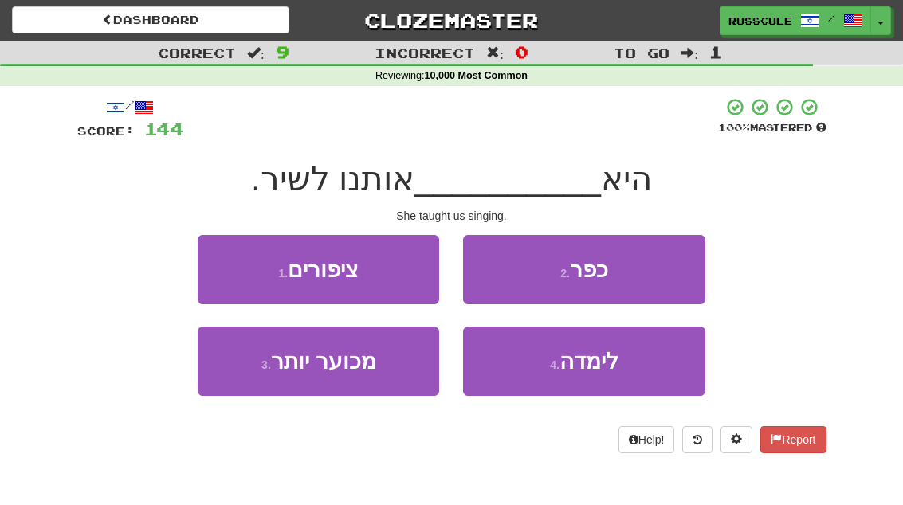
click at [635, 361] on button "4 . לימדה" at bounding box center [583, 361] width 241 height 69
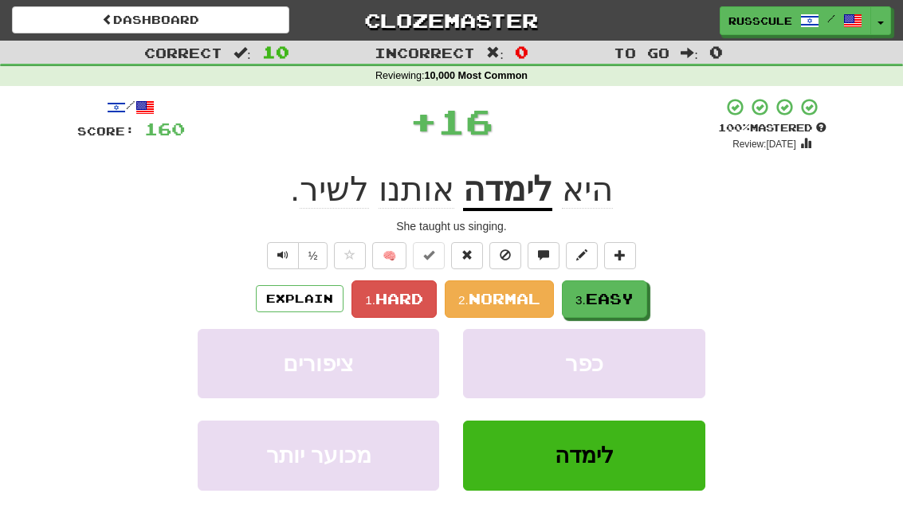
click at [647, 284] on button "3. Easy" at bounding box center [604, 298] width 85 height 37
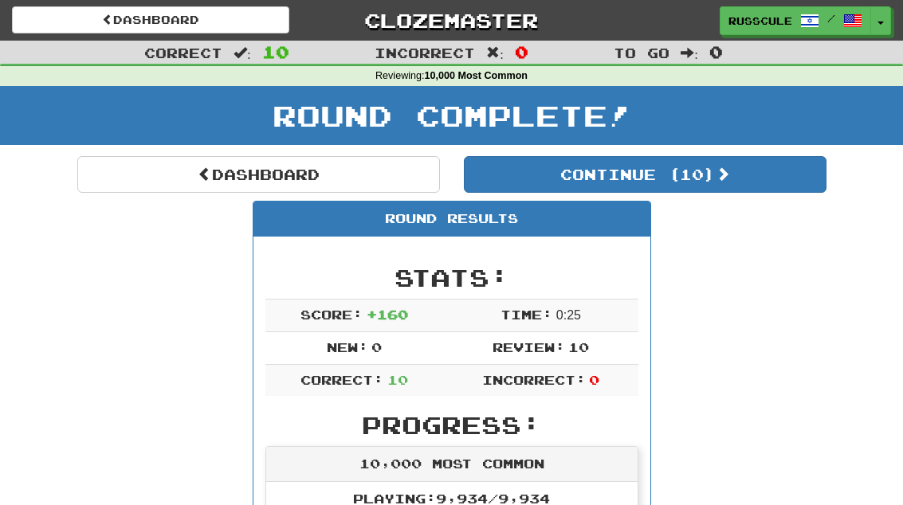
click at [790, 182] on button "Continue ( 10 )" at bounding box center [645, 174] width 363 height 37
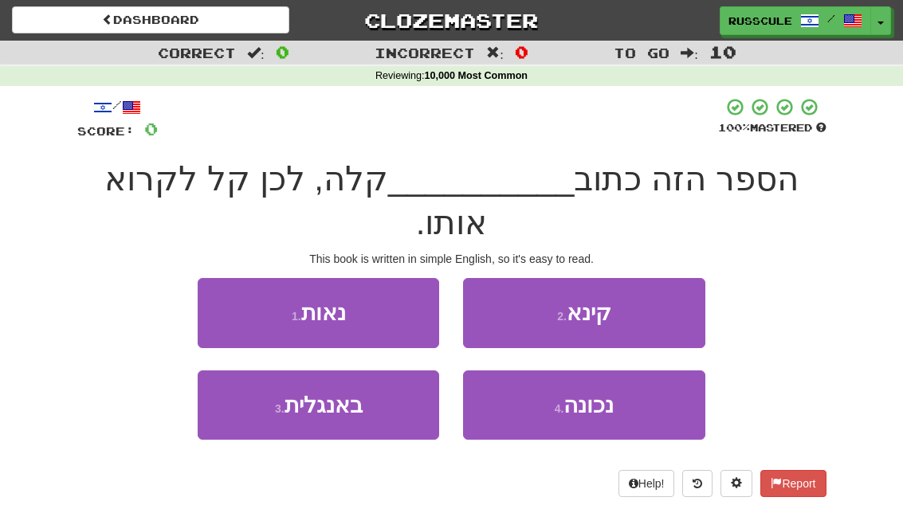
click at [253, 375] on button "3 . באנגלית" at bounding box center [318, 405] width 241 height 69
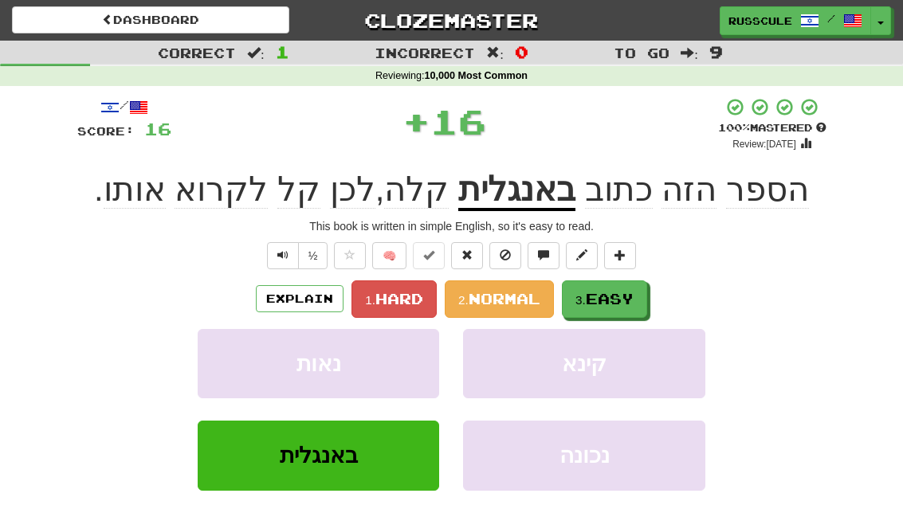
click at [647, 296] on button "3. Easy" at bounding box center [604, 298] width 85 height 37
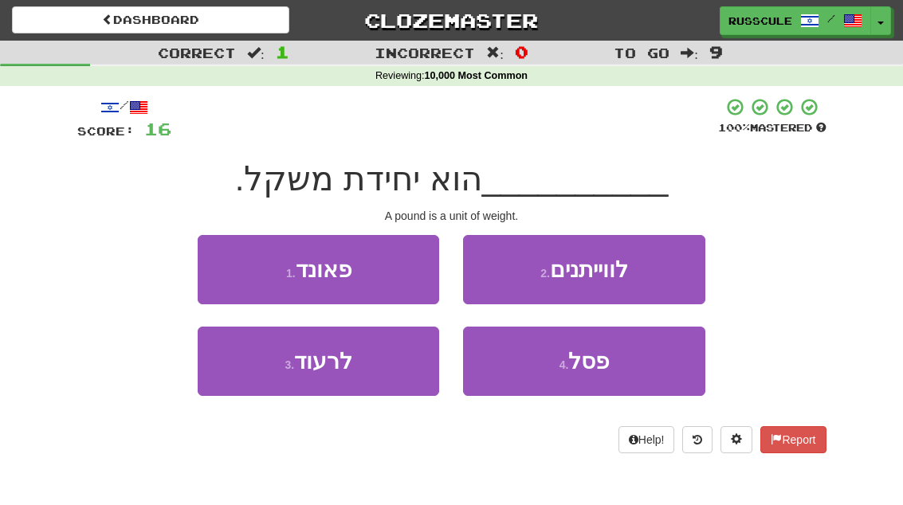
click at [227, 266] on button "1 . פאונד" at bounding box center [318, 269] width 241 height 69
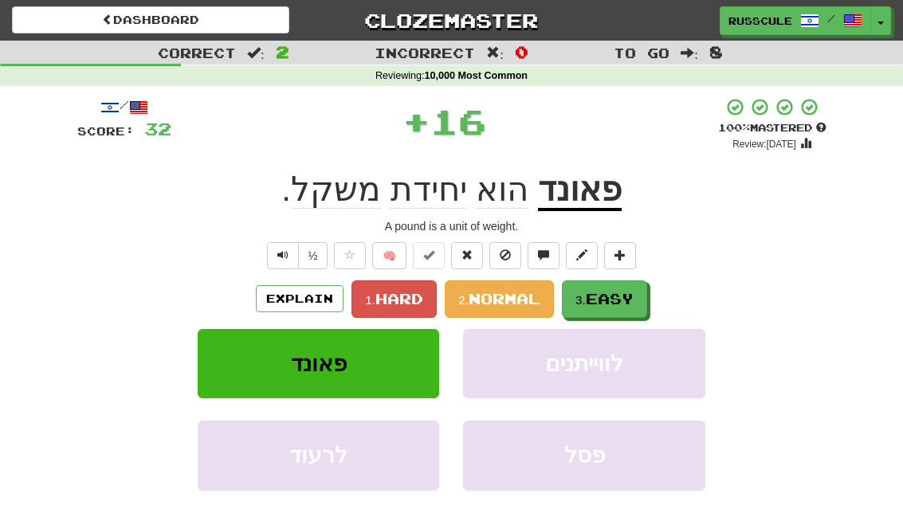
click at [641, 299] on button "3. Easy" at bounding box center [604, 298] width 85 height 37
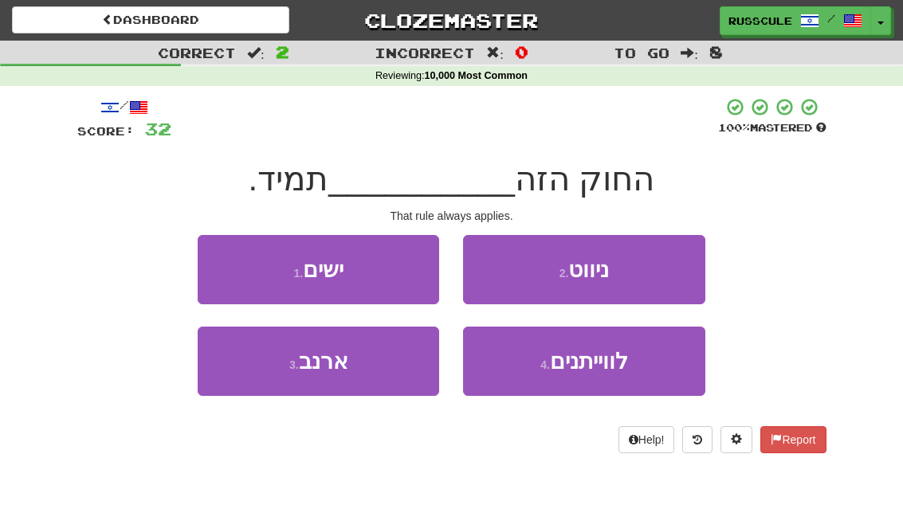
click at [225, 268] on button "1 . ישים" at bounding box center [318, 269] width 241 height 69
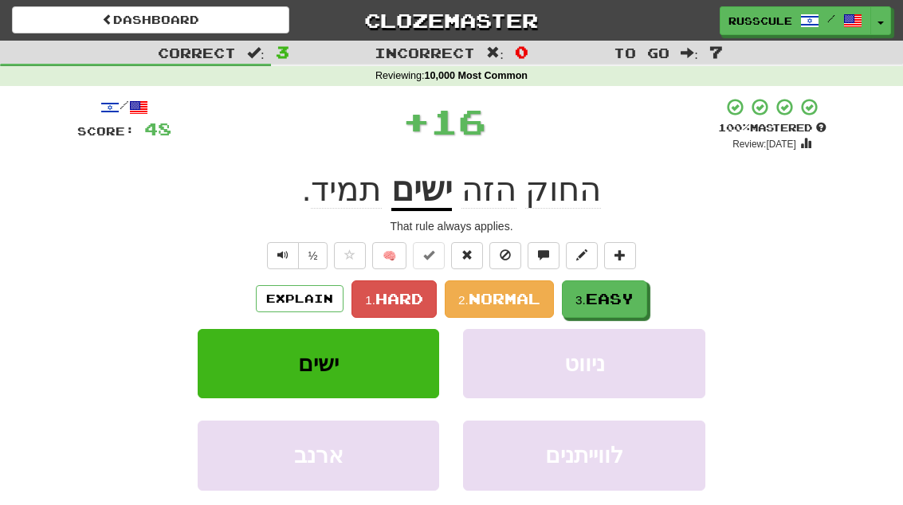
click at [641, 298] on button "3. Easy" at bounding box center [604, 298] width 85 height 37
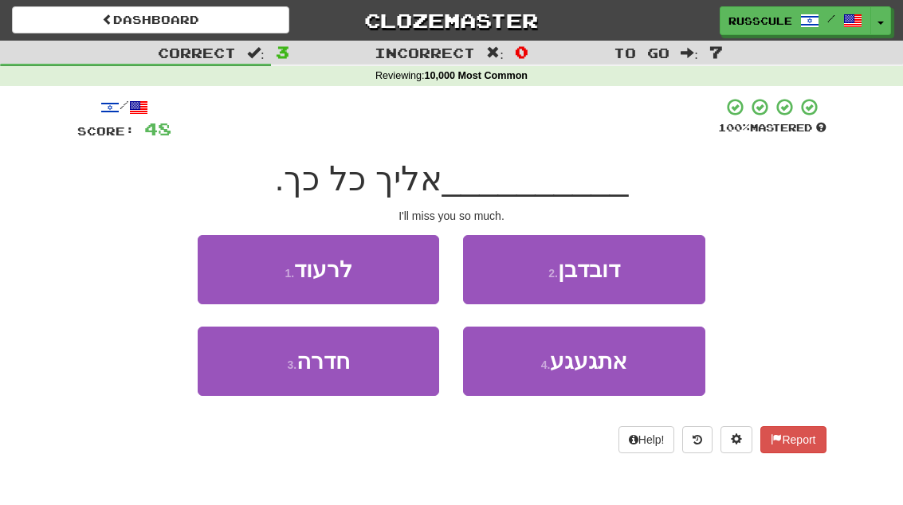
click at [646, 368] on button "4 . אתגעגע" at bounding box center [583, 361] width 241 height 69
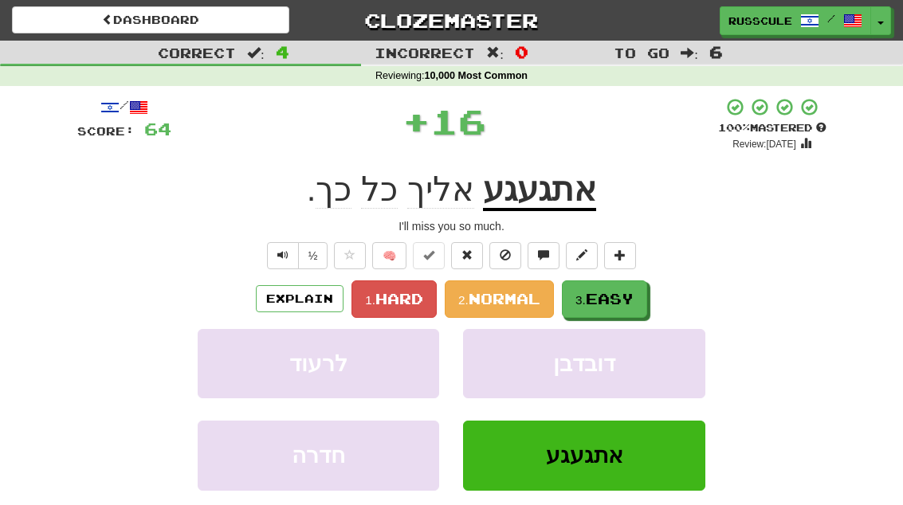
click at [647, 288] on button "3. Easy" at bounding box center [604, 298] width 85 height 37
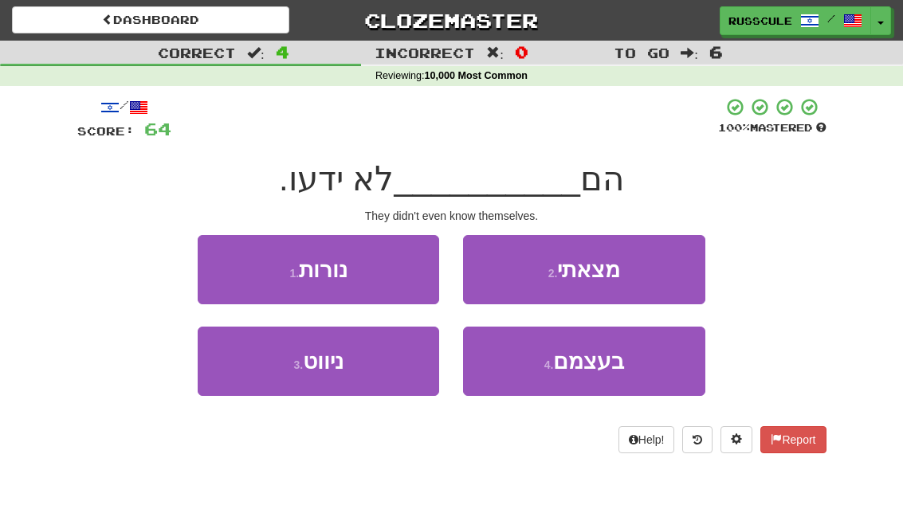
click at [631, 371] on button "4 . בעצמם" at bounding box center [583, 361] width 241 height 69
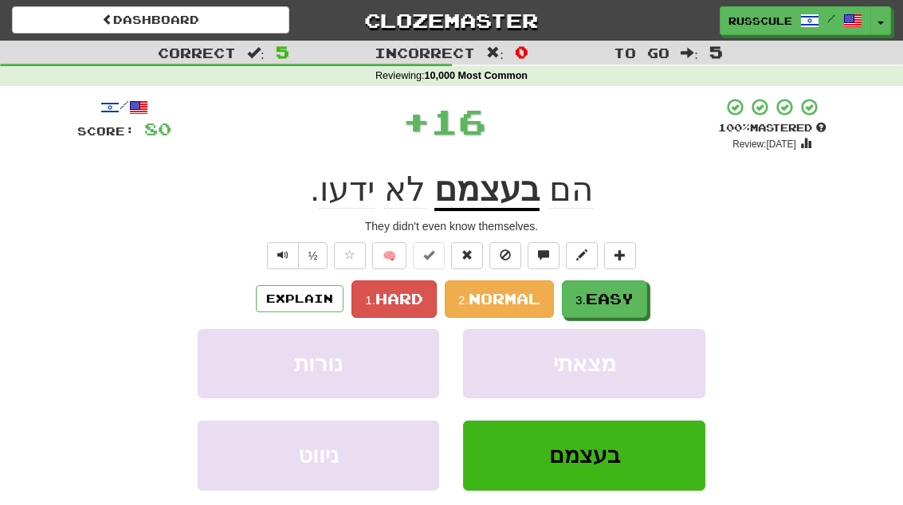
click at [647, 293] on button "3. Easy" at bounding box center [604, 298] width 85 height 37
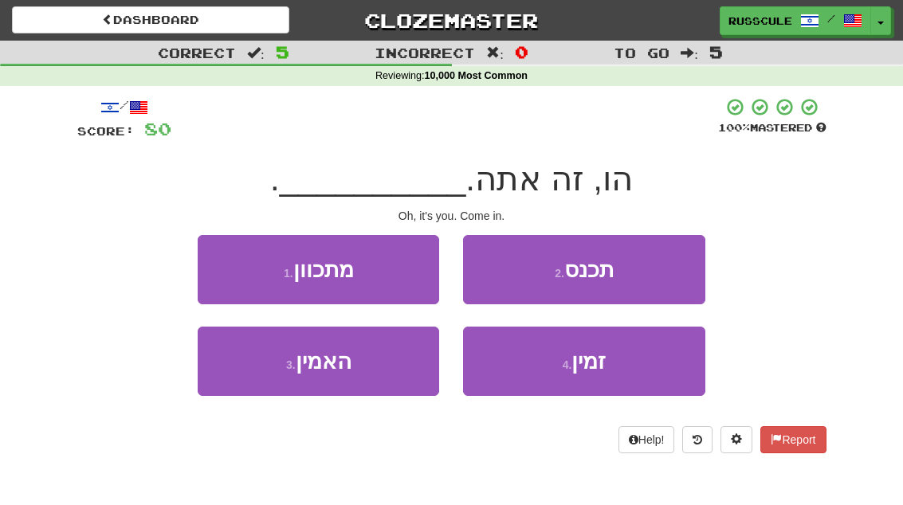
click at [672, 275] on button "2 . תכנס" at bounding box center [583, 269] width 241 height 69
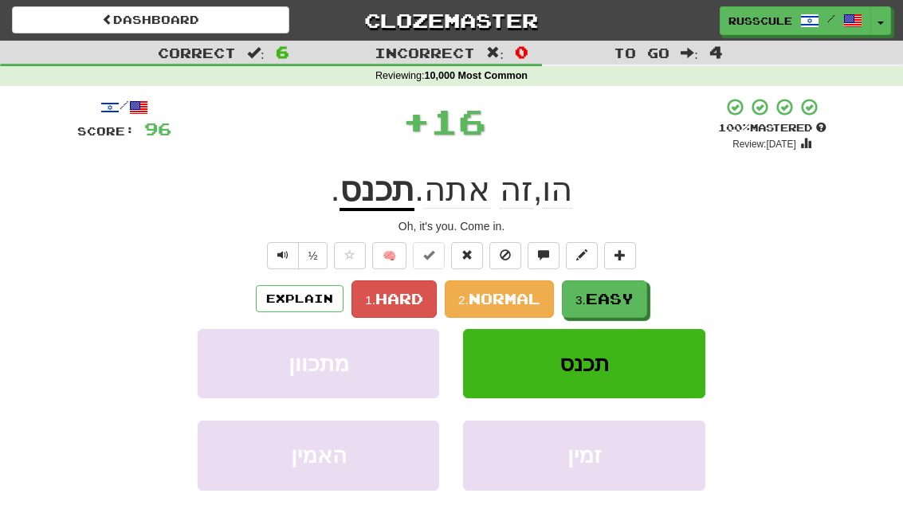
click at [633, 300] on span "Easy" at bounding box center [610, 299] width 48 height 18
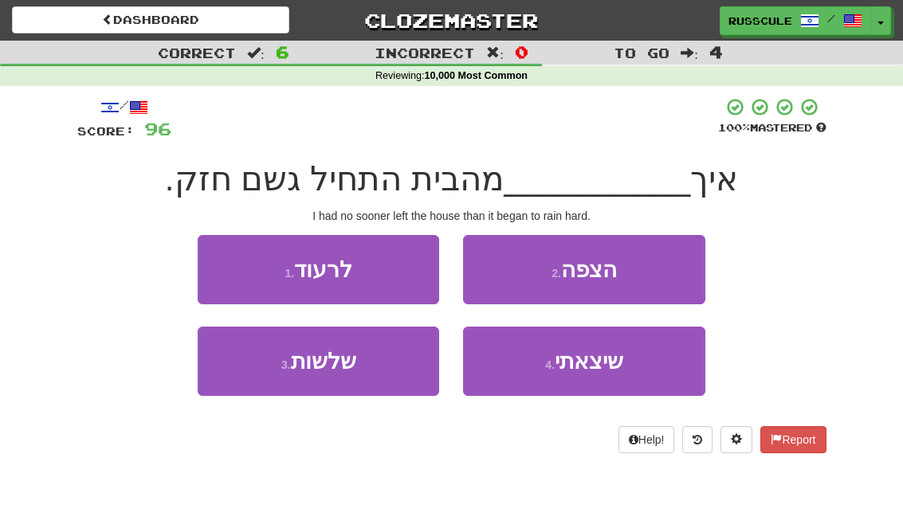
click at [629, 369] on button "4 . שיצאתי" at bounding box center [583, 361] width 241 height 69
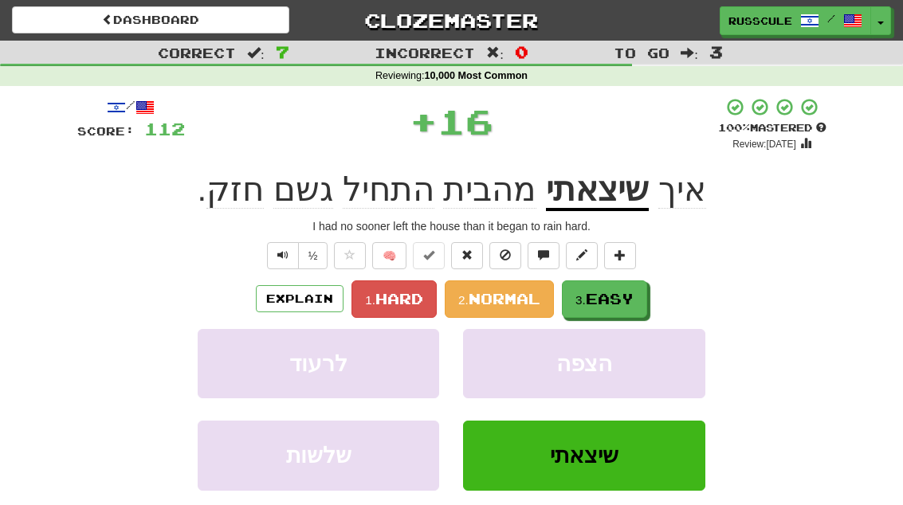
click at [646, 296] on button "3. Easy" at bounding box center [604, 298] width 85 height 37
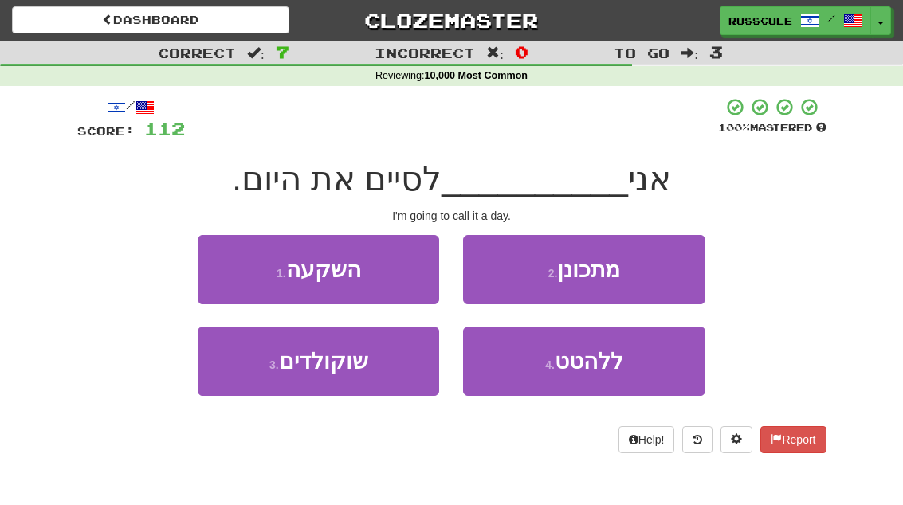
click at [652, 279] on button "2 . מתכונן" at bounding box center [583, 269] width 241 height 69
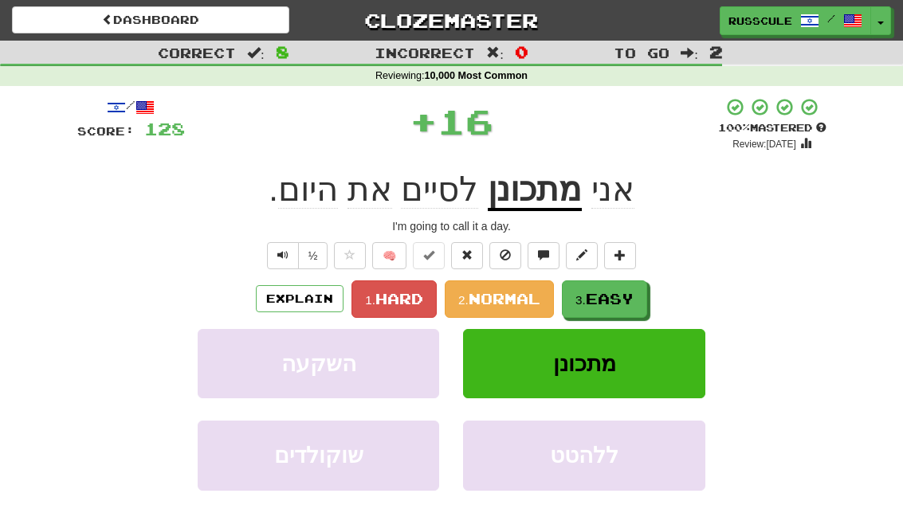
click at [637, 300] on button "3. Easy" at bounding box center [604, 298] width 85 height 37
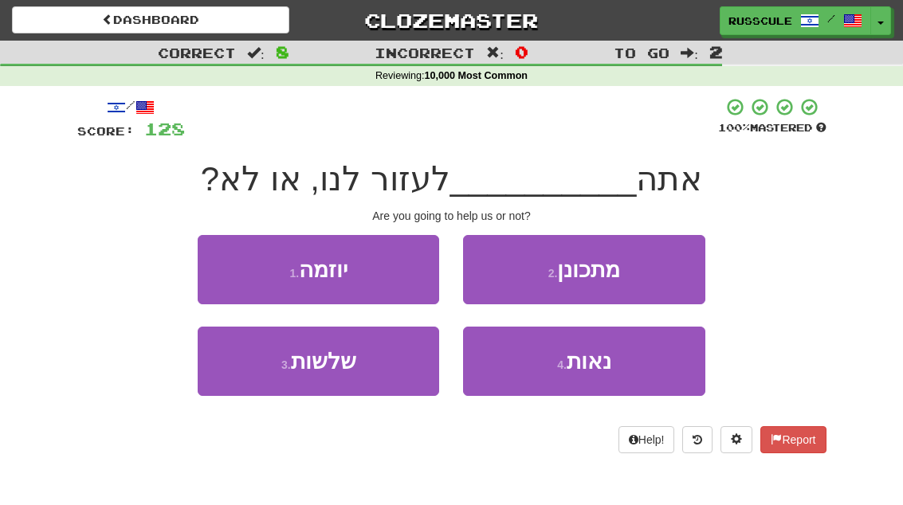
click at [661, 276] on button "2 . מתכונן" at bounding box center [583, 269] width 241 height 69
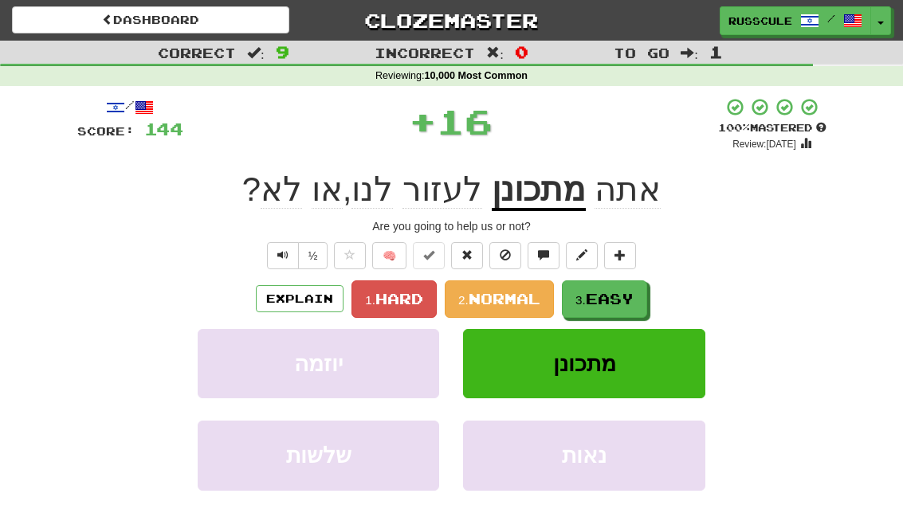
click at [637, 296] on button "3. Easy" at bounding box center [604, 298] width 85 height 37
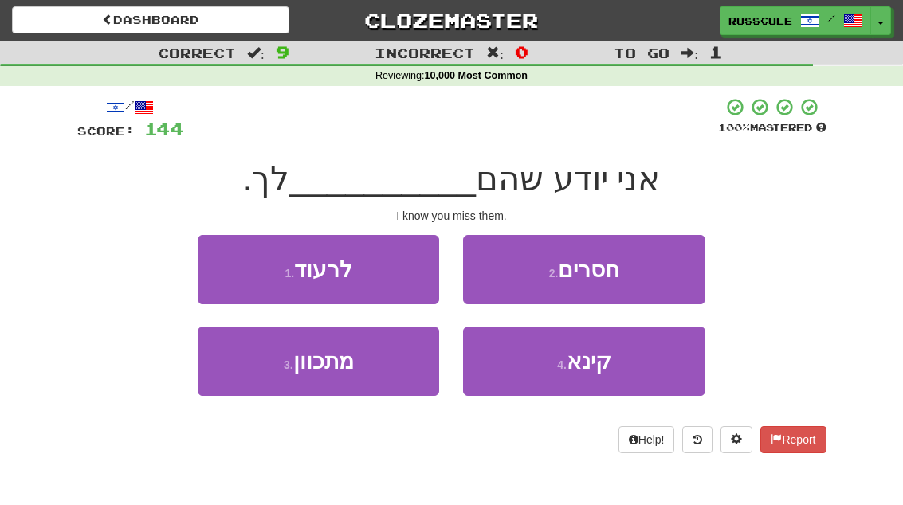
click at [665, 280] on button "2 . חסרים" at bounding box center [583, 269] width 241 height 69
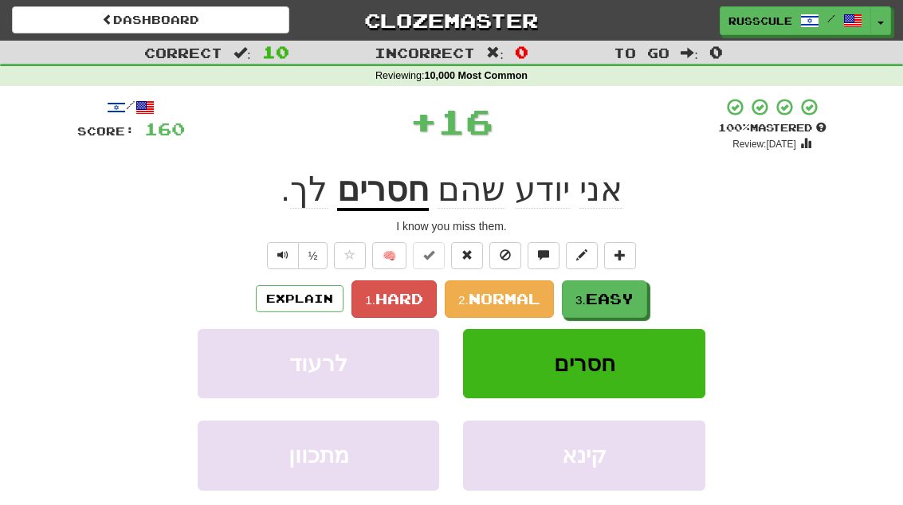
click at [633, 295] on span "Easy" at bounding box center [610, 299] width 48 height 18
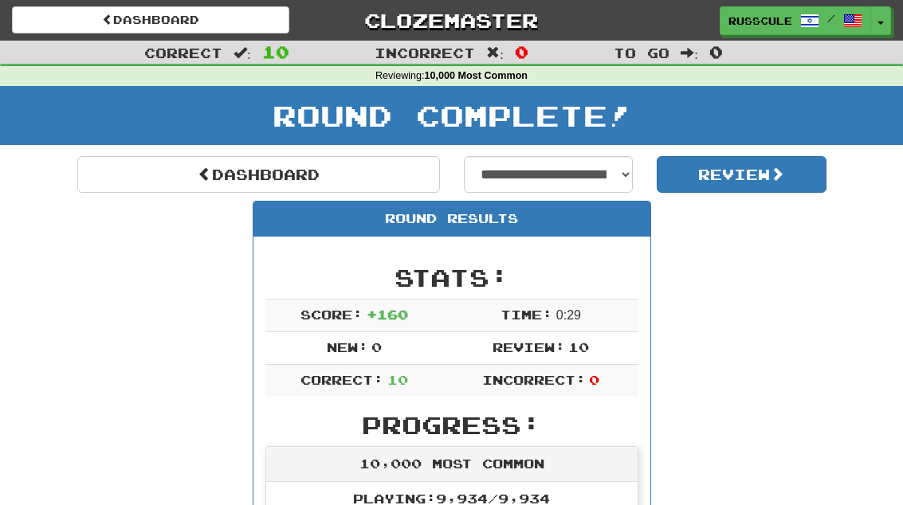
click at [147, 179] on link "Dashboard" at bounding box center [258, 174] width 363 height 37
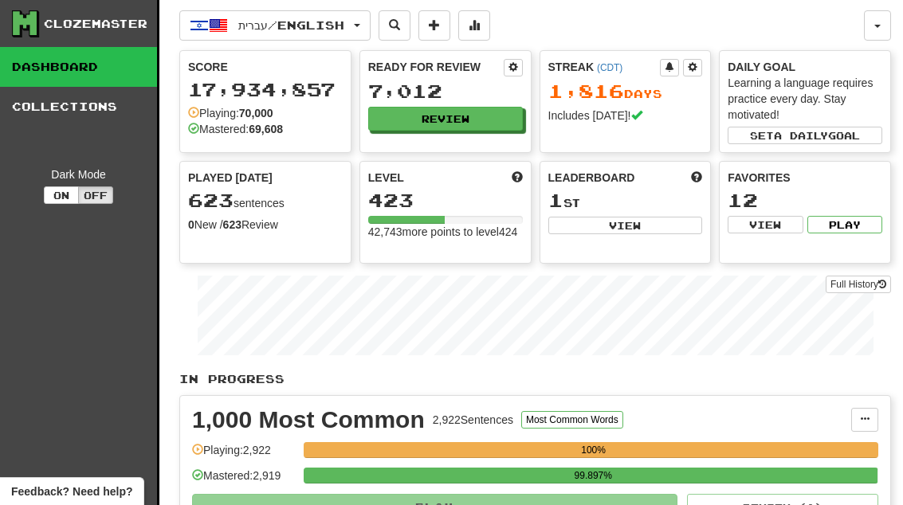
click at [660, 231] on button "View" at bounding box center [625, 226] width 155 height 18
select select "**********"
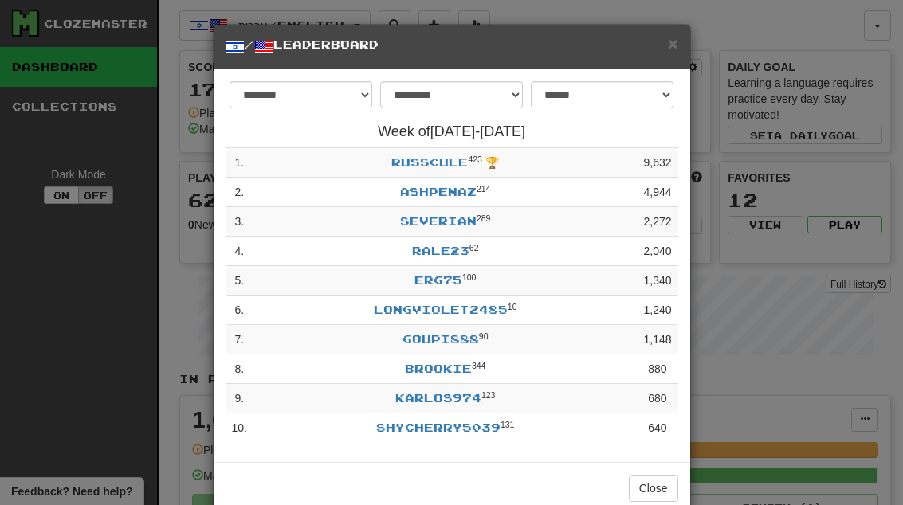
click at [661, 466] on div "Close" at bounding box center [452, 488] width 476 height 52
click at [655, 485] on button "Close" at bounding box center [653, 488] width 49 height 27
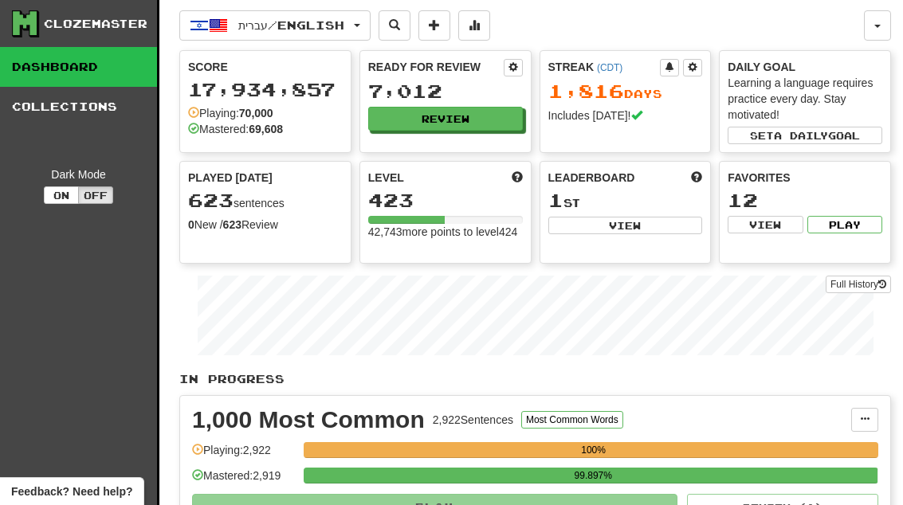
click at [492, 117] on button "Review" at bounding box center [445, 119] width 155 height 24
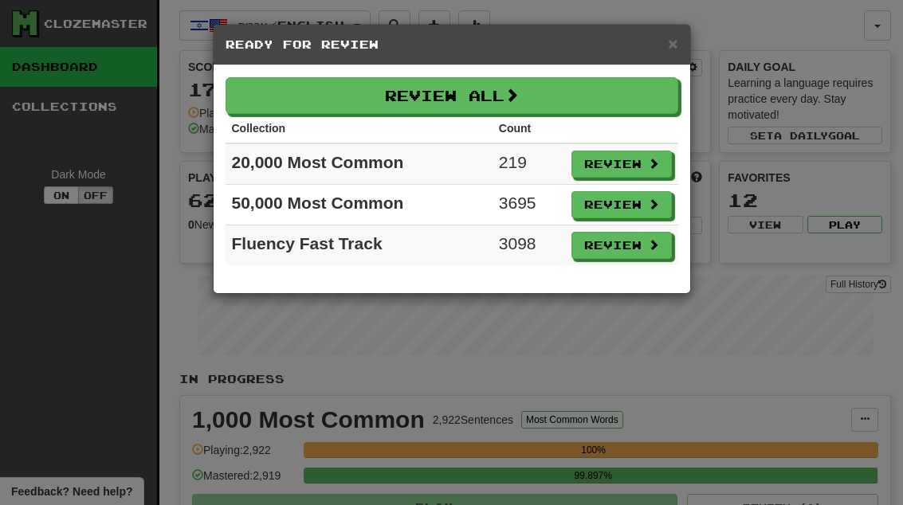
click at [648, 168] on span at bounding box center [653, 163] width 11 height 11
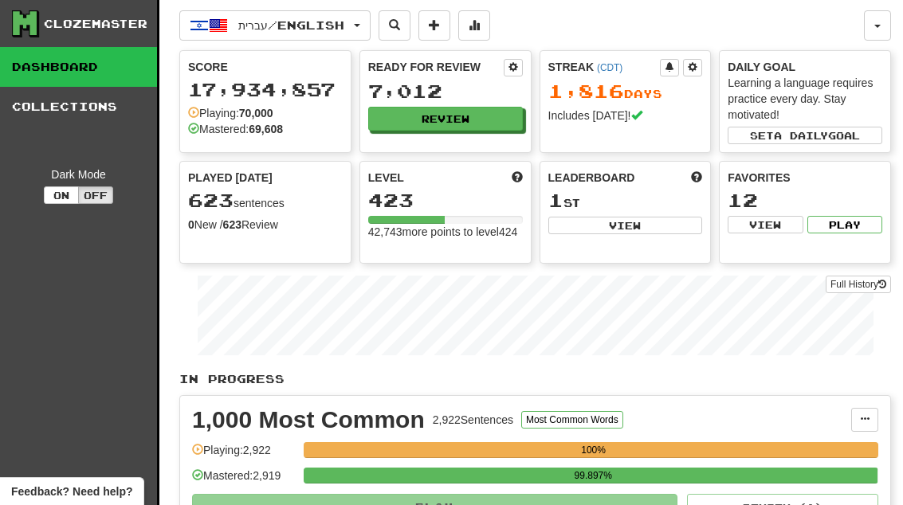
select select "**"
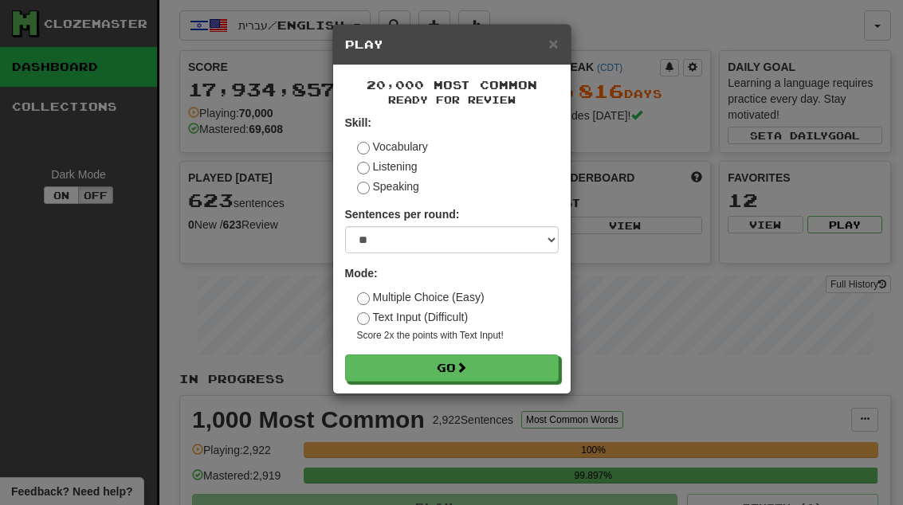
click at [539, 355] on button "Go" at bounding box center [452, 368] width 214 height 27
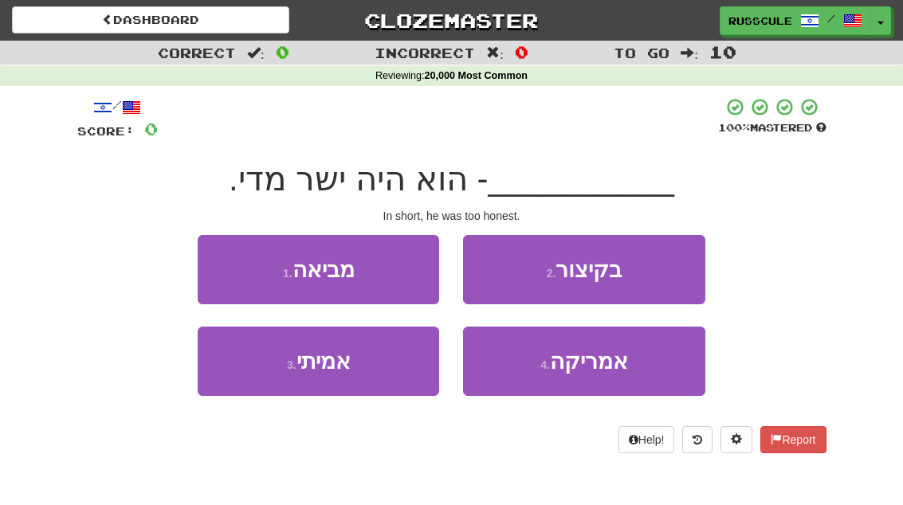
click at [660, 272] on button "2 . בקיצור" at bounding box center [583, 269] width 241 height 69
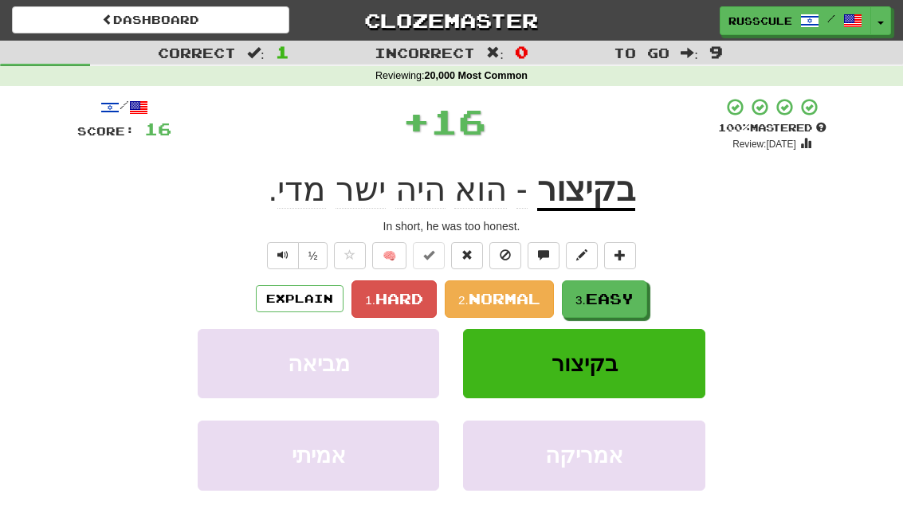
click at [622, 292] on span "Easy" at bounding box center [610, 299] width 48 height 18
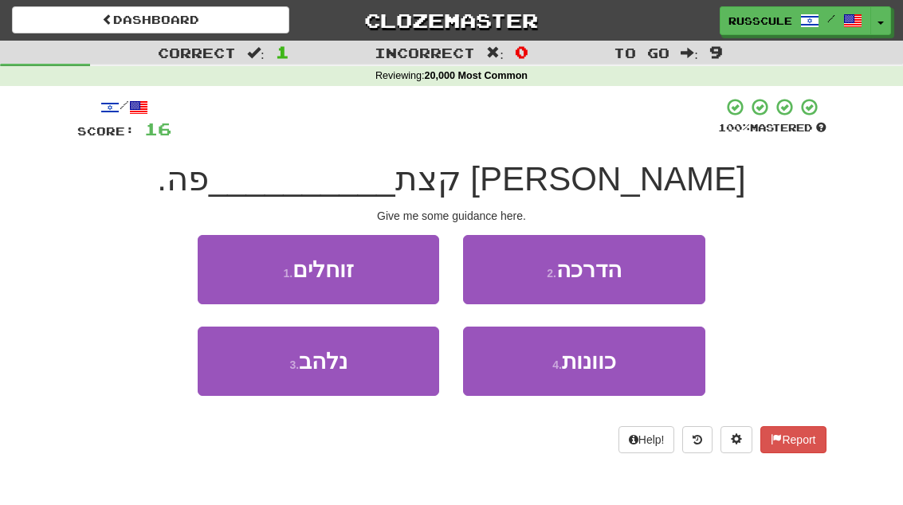
click at [653, 277] on button "2 . הדרכה" at bounding box center [583, 269] width 241 height 69
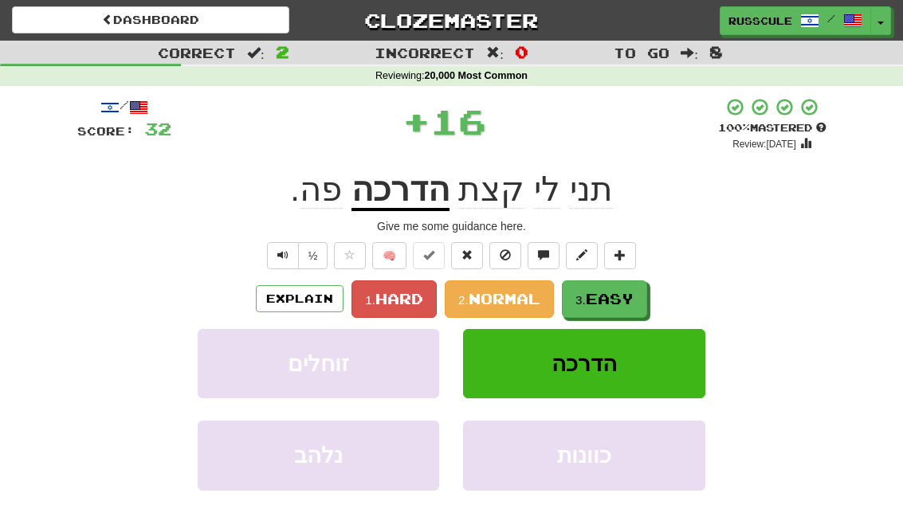
click at [631, 297] on span "Easy" at bounding box center [610, 299] width 48 height 18
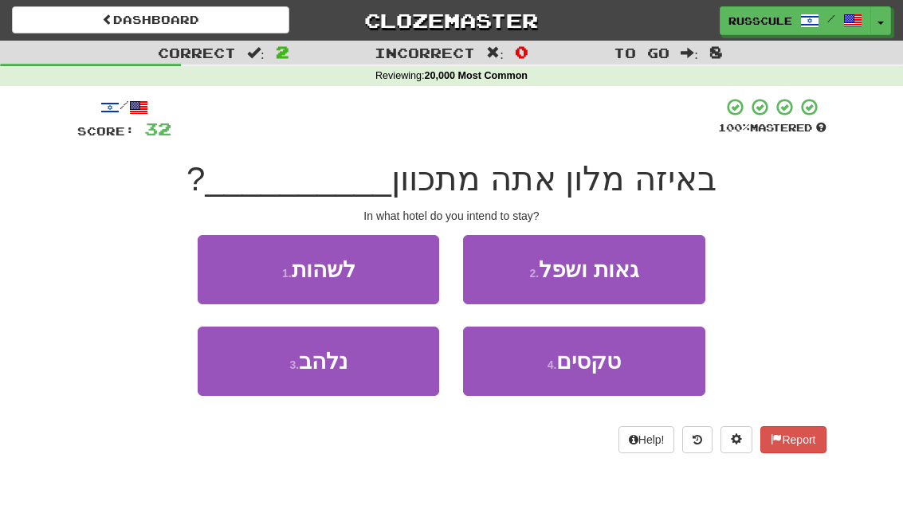
click at [222, 263] on button "1 . לשהות" at bounding box center [318, 269] width 241 height 69
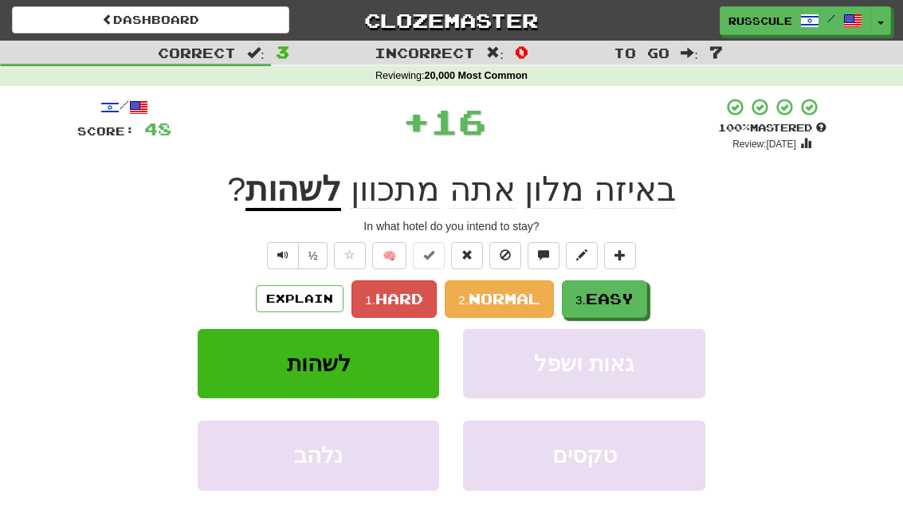
click at [629, 297] on span "Easy" at bounding box center [610, 299] width 48 height 18
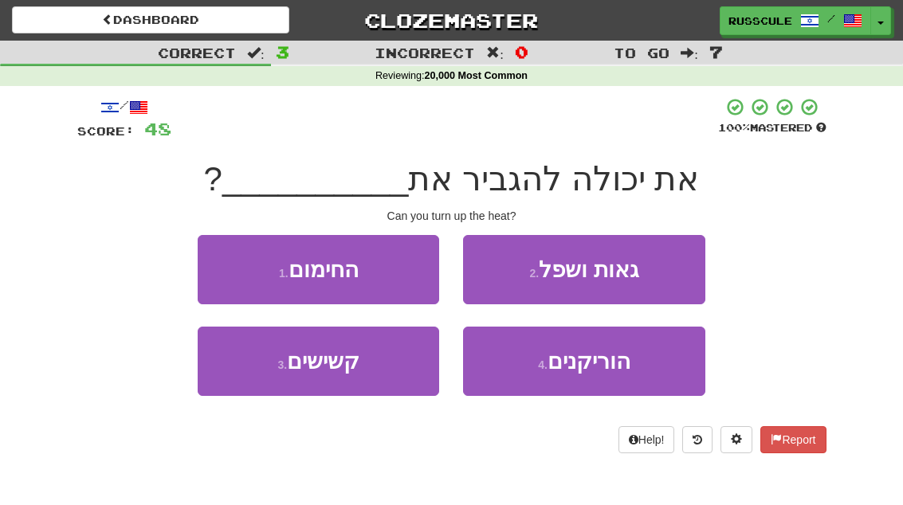
click at [217, 259] on button "1 . החימום" at bounding box center [318, 269] width 241 height 69
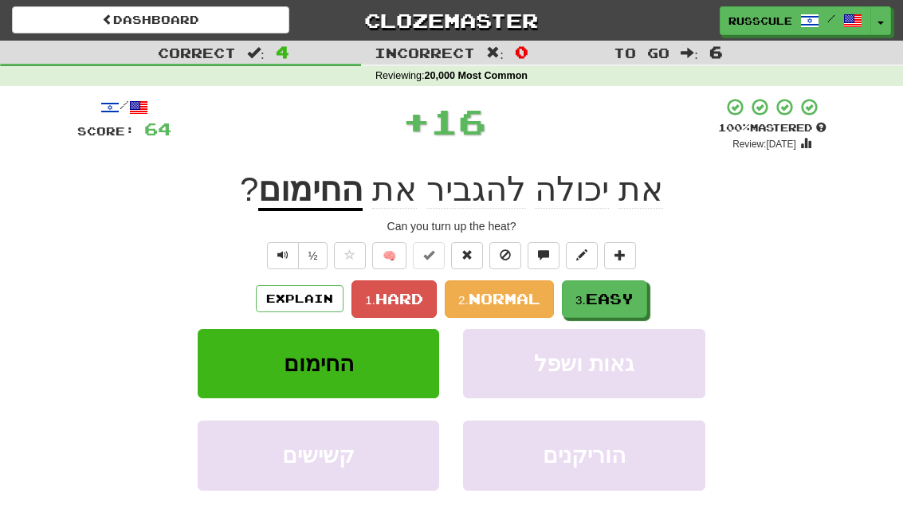
click at [633, 292] on span "Easy" at bounding box center [610, 299] width 48 height 18
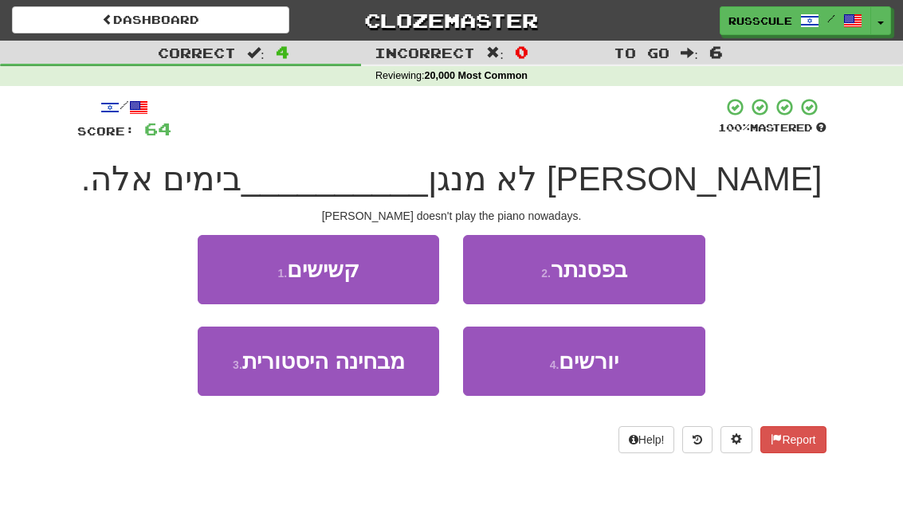
click at [665, 273] on button "2 . בפסנתר" at bounding box center [583, 269] width 241 height 69
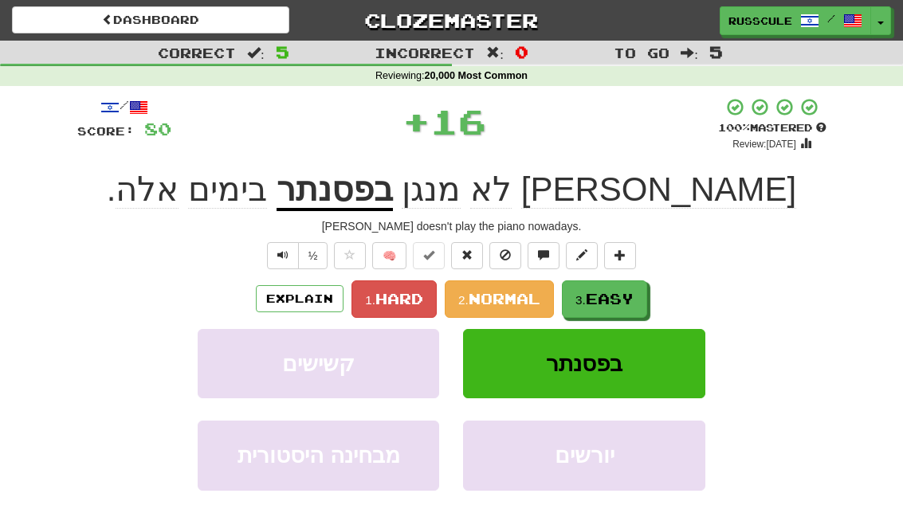
click at [629, 299] on span "Easy" at bounding box center [610, 299] width 48 height 18
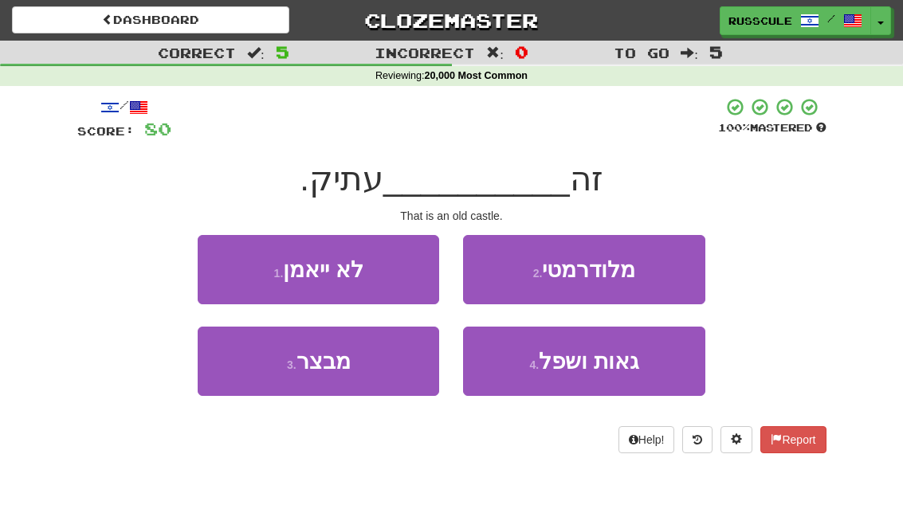
click at [257, 372] on button "3 . מבצר" at bounding box center [318, 361] width 241 height 69
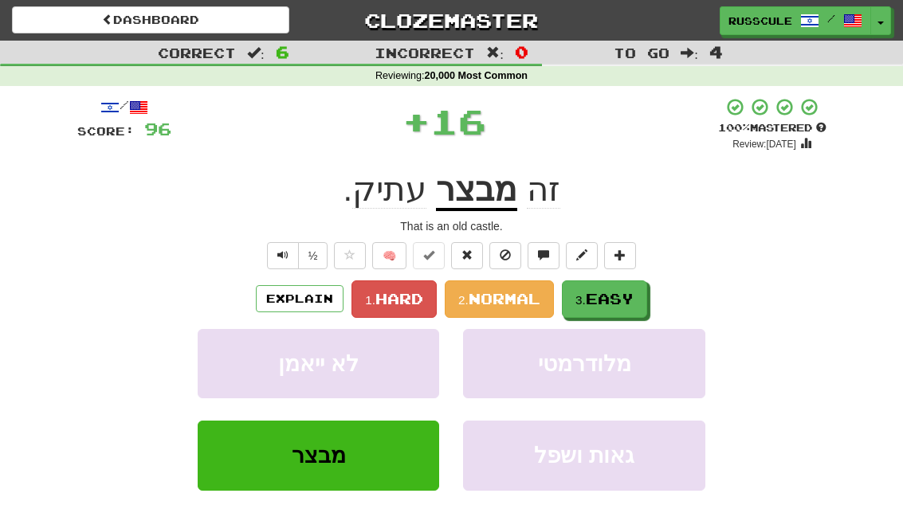
click at [638, 292] on button "3. Easy" at bounding box center [604, 298] width 85 height 37
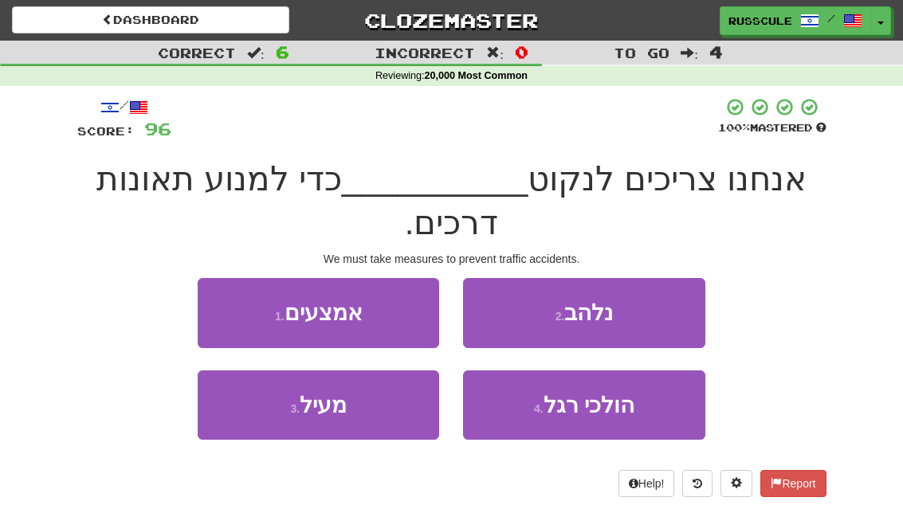
click at [225, 308] on button "1 . אמצעים" at bounding box center [318, 312] width 241 height 69
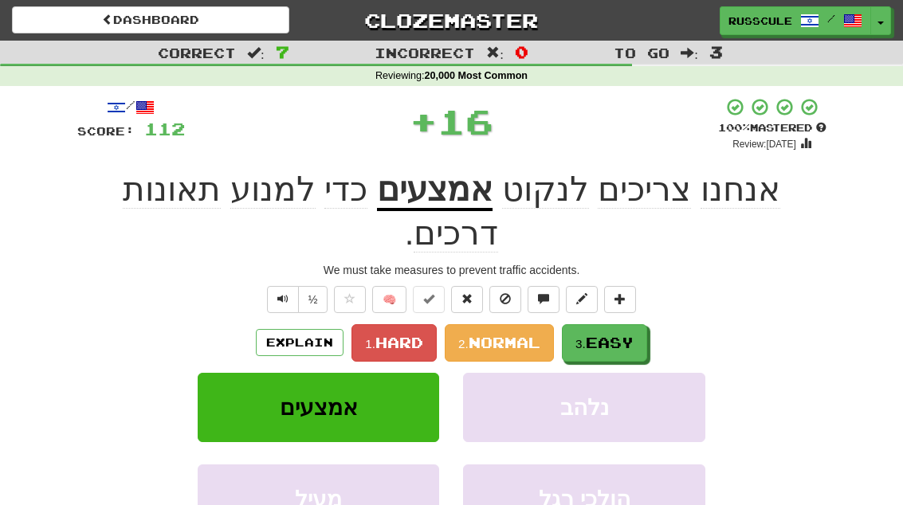
click at [632, 334] on span "Easy" at bounding box center [610, 343] width 48 height 18
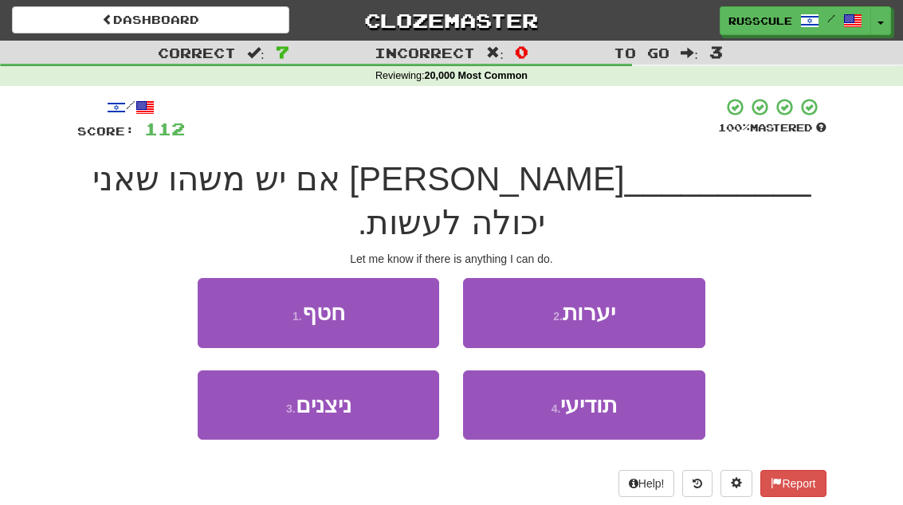
click at [630, 371] on button "4 . תודיעי" at bounding box center [583, 405] width 241 height 69
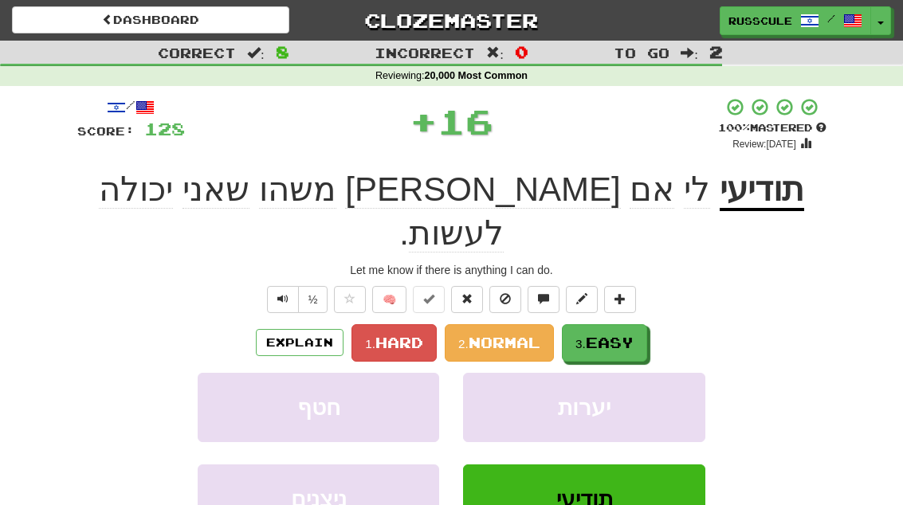
click at [647, 324] on button "3. Easy" at bounding box center [604, 342] width 85 height 37
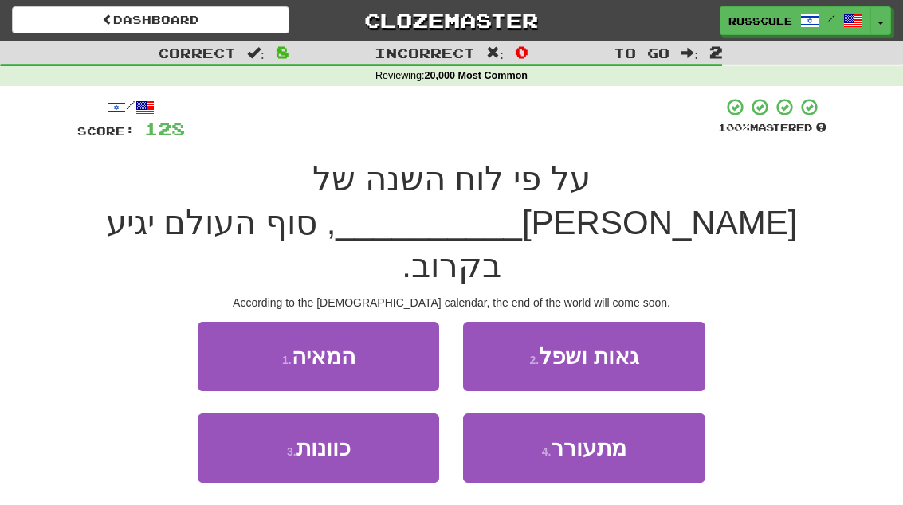
click at [614, 436] on span "מתעורר" at bounding box center [589, 448] width 76 height 25
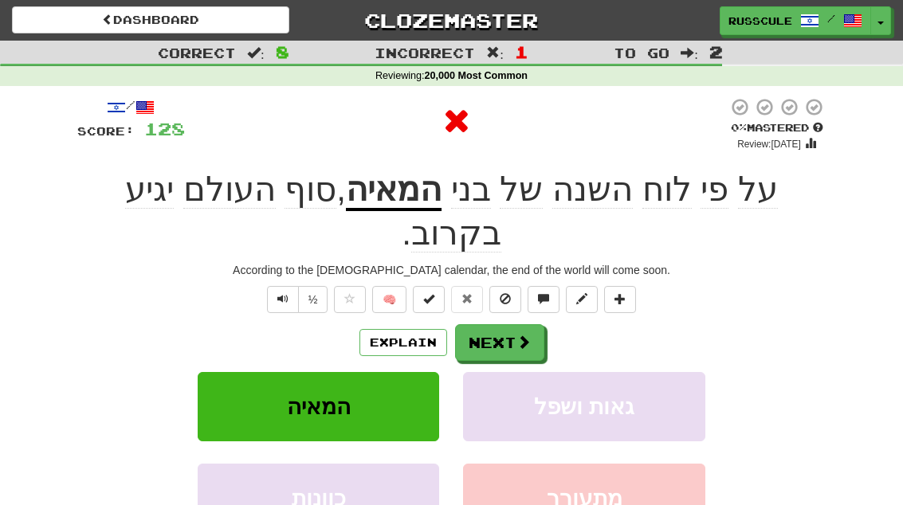
click at [528, 335] on span at bounding box center [523, 342] width 14 height 14
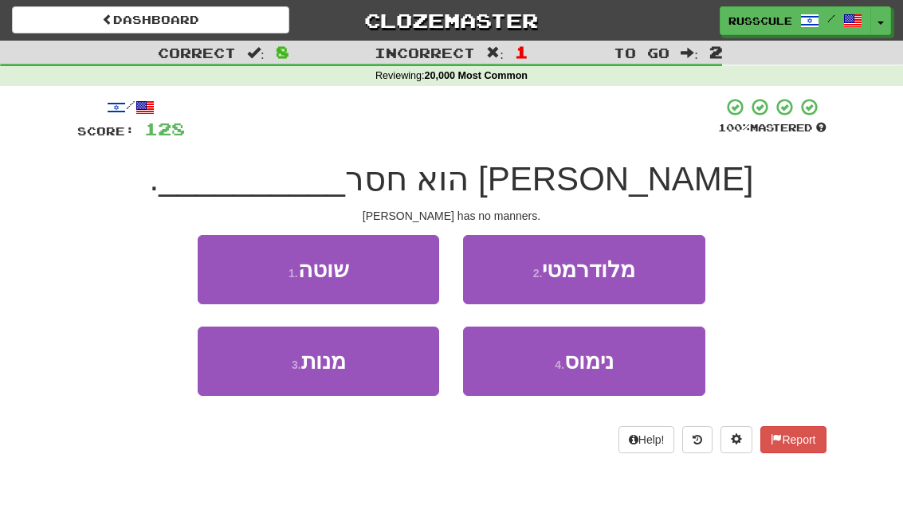
click at [630, 367] on button "4 . נימוס" at bounding box center [583, 361] width 241 height 69
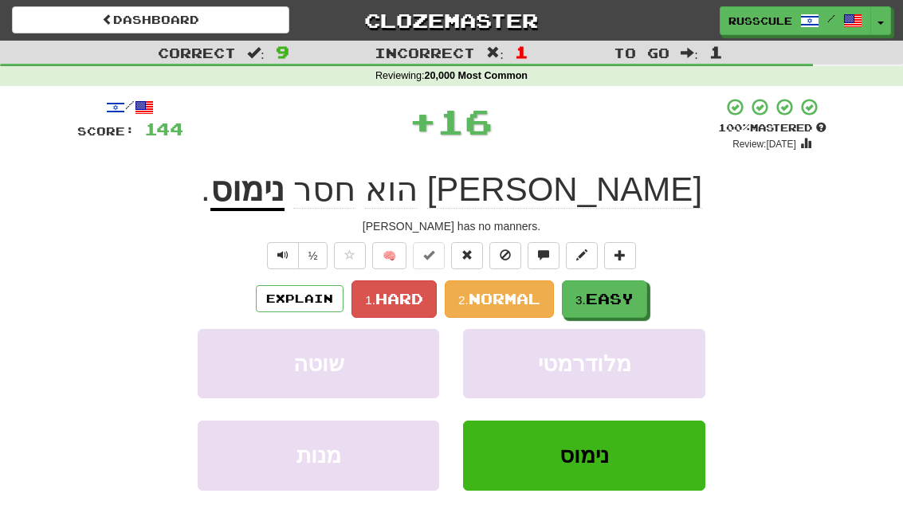
click at [625, 298] on span "Easy" at bounding box center [610, 299] width 48 height 18
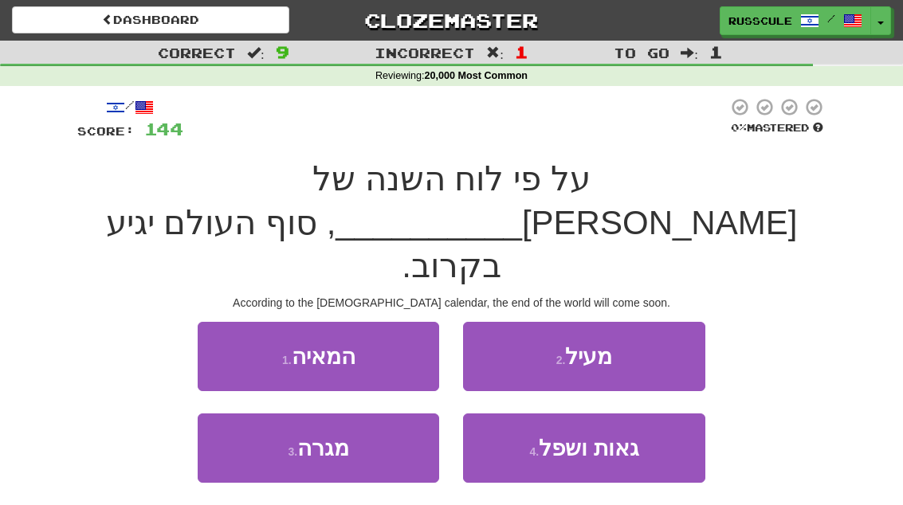
click at [243, 322] on button "1 . המאיה" at bounding box center [318, 356] width 241 height 69
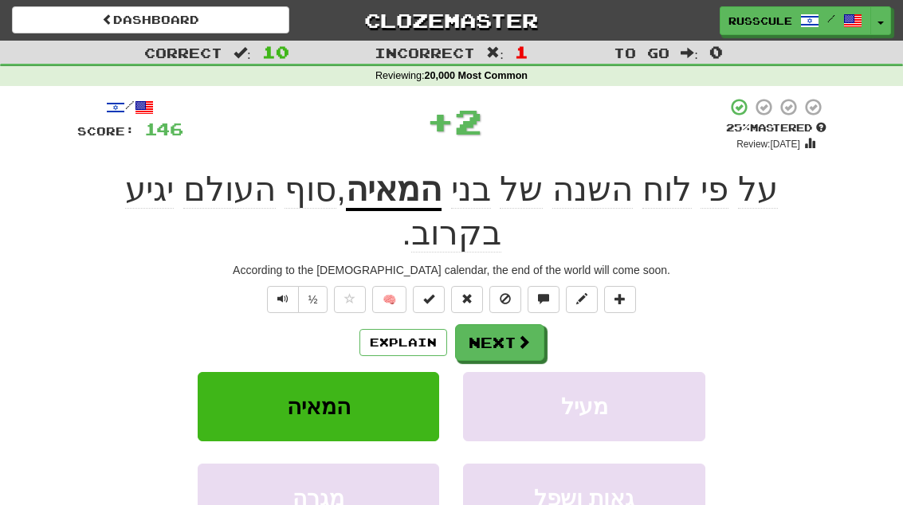
click at [531, 324] on button "Next" at bounding box center [499, 342] width 89 height 37
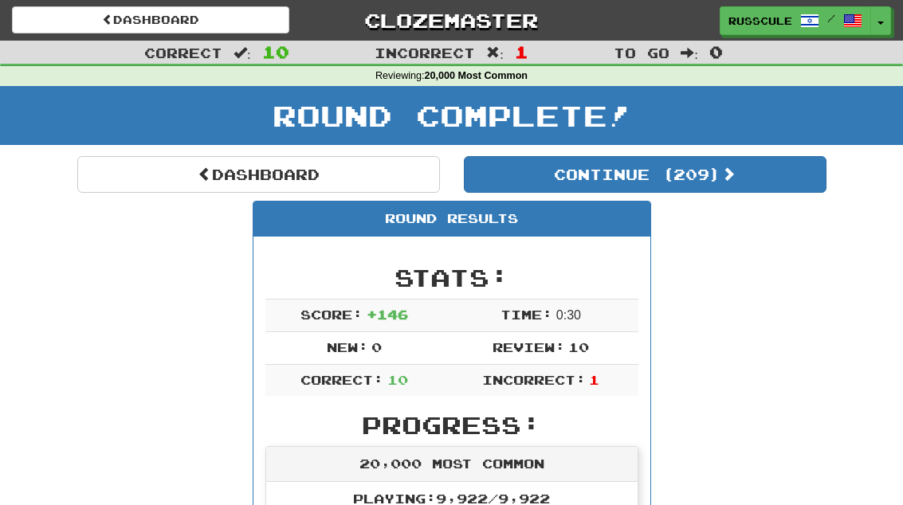
click at [770, 190] on button "Continue ( 209 )" at bounding box center [645, 174] width 363 height 37
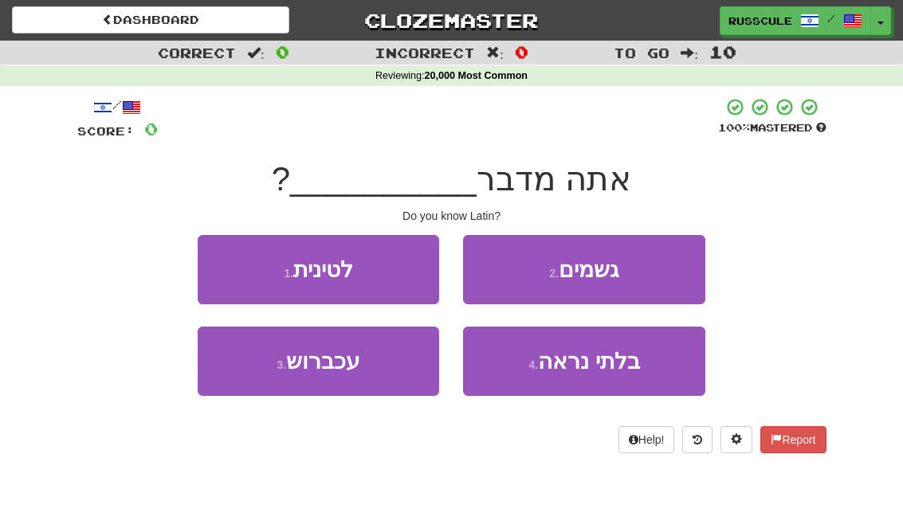
click at [227, 269] on button "1 . לטינית" at bounding box center [318, 269] width 241 height 69
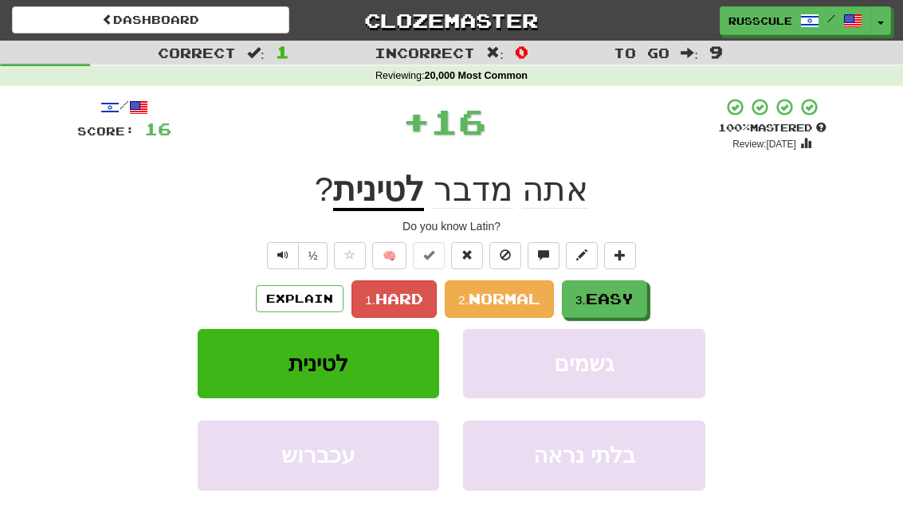
click at [625, 297] on span "Easy" at bounding box center [610, 299] width 48 height 18
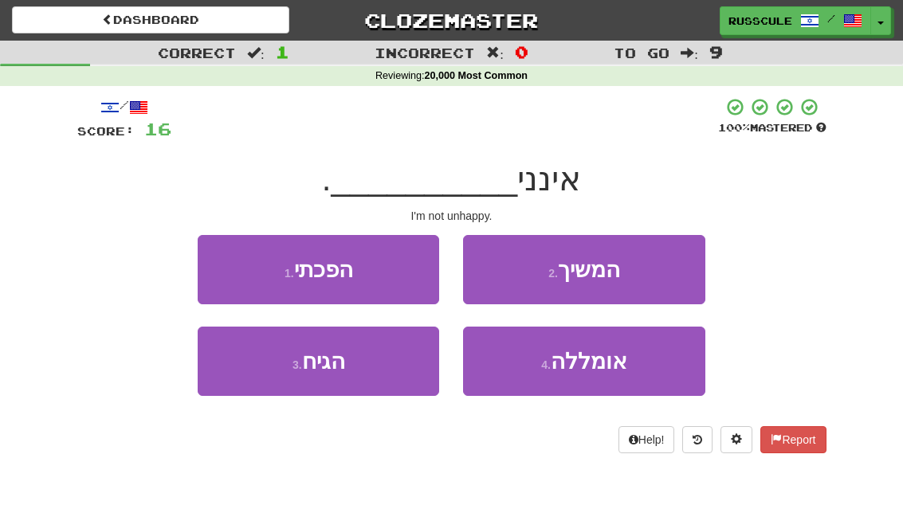
click at [631, 367] on button "4 . אומללה" at bounding box center [583, 361] width 241 height 69
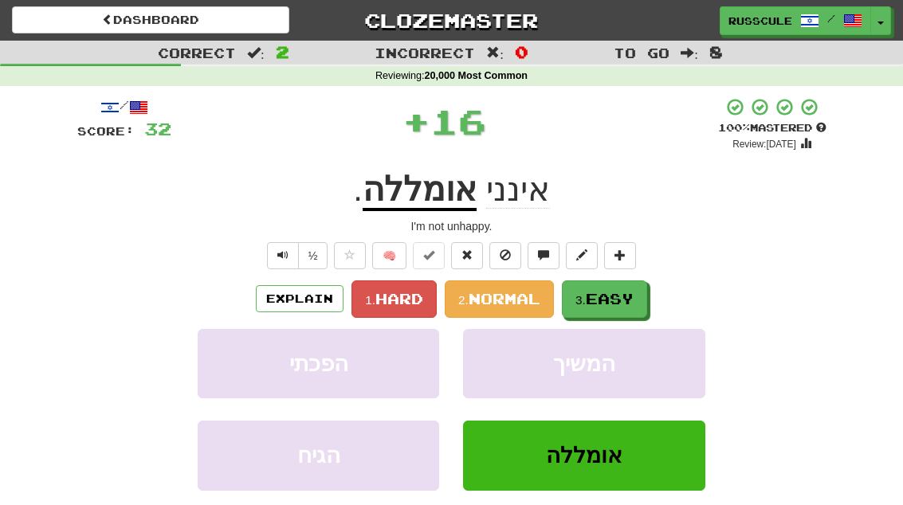
click at [633, 298] on span "Easy" at bounding box center [610, 299] width 48 height 18
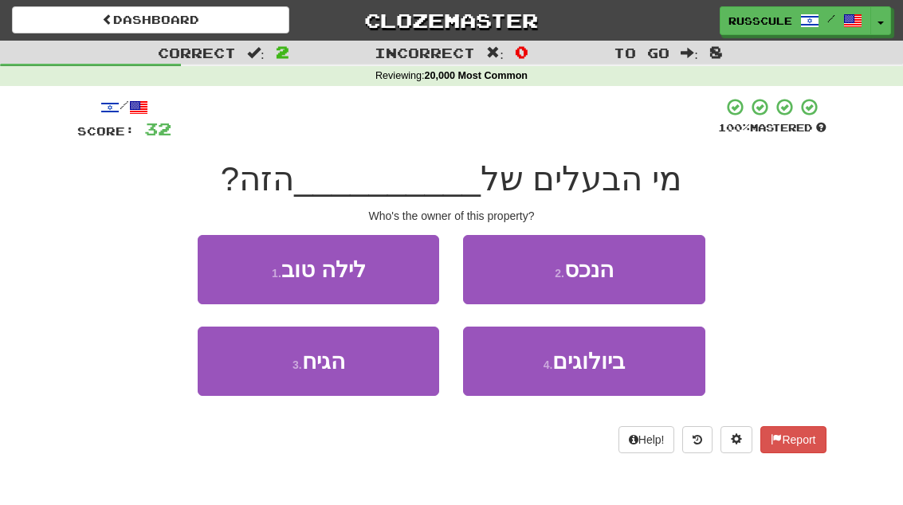
click at [660, 269] on button "2 . הנכס" at bounding box center [583, 269] width 241 height 69
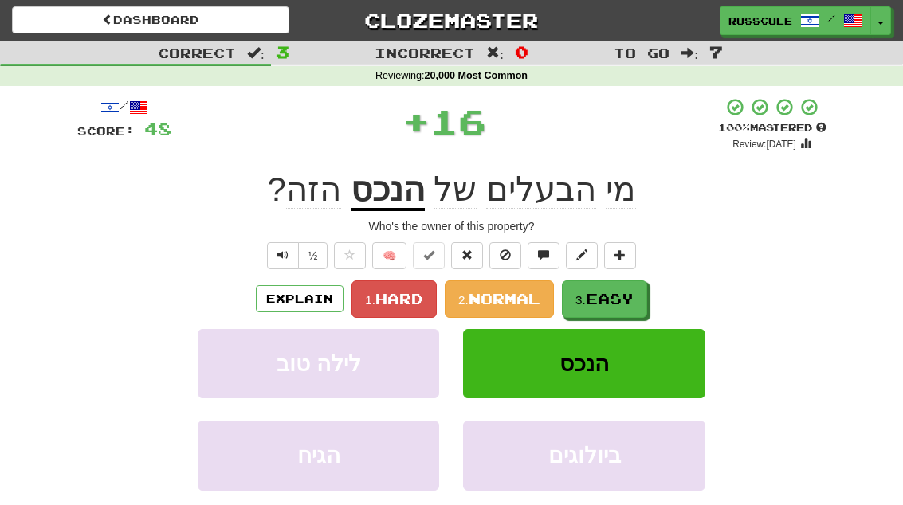
click at [628, 298] on span "Easy" at bounding box center [610, 299] width 48 height 18
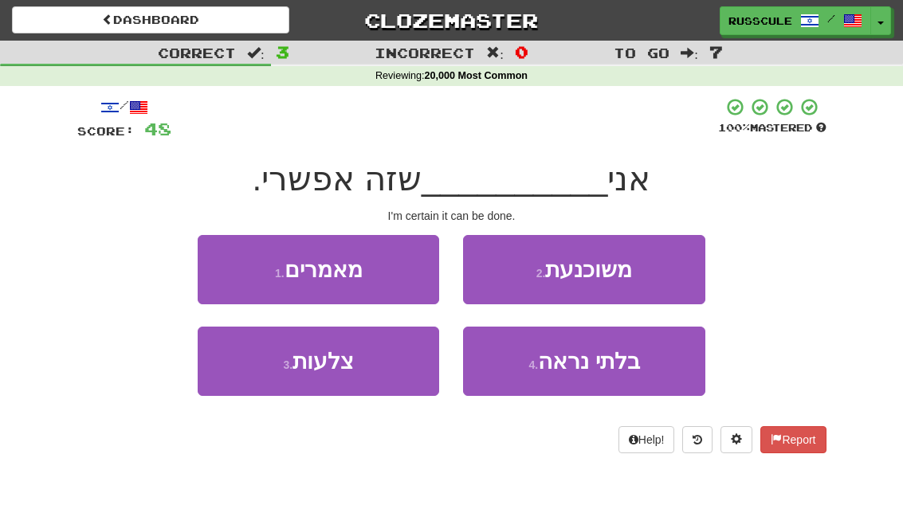
click at [665, 265] on button "2 . משוכנעת" at bounding box center [583, 269] width 241 height 69
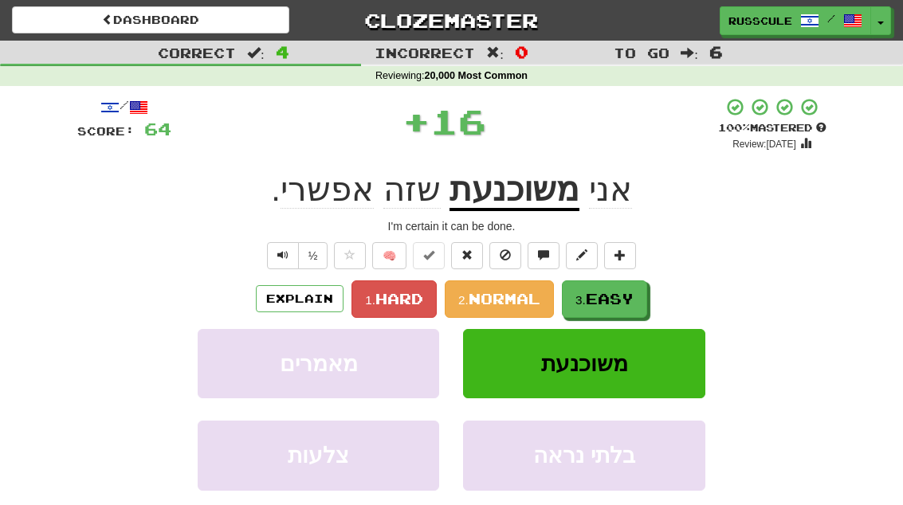
click at [622, 293] on span "Easy" at bounding box center [610, 299] width 48 height 18
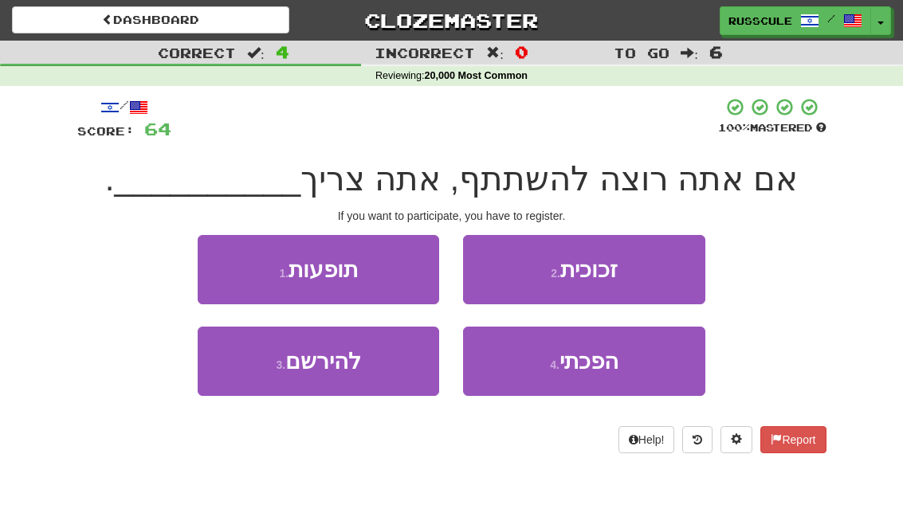
click at [264, 377] on button "3 . להירשם" at bounding box center [318, 361] width 241 height 69
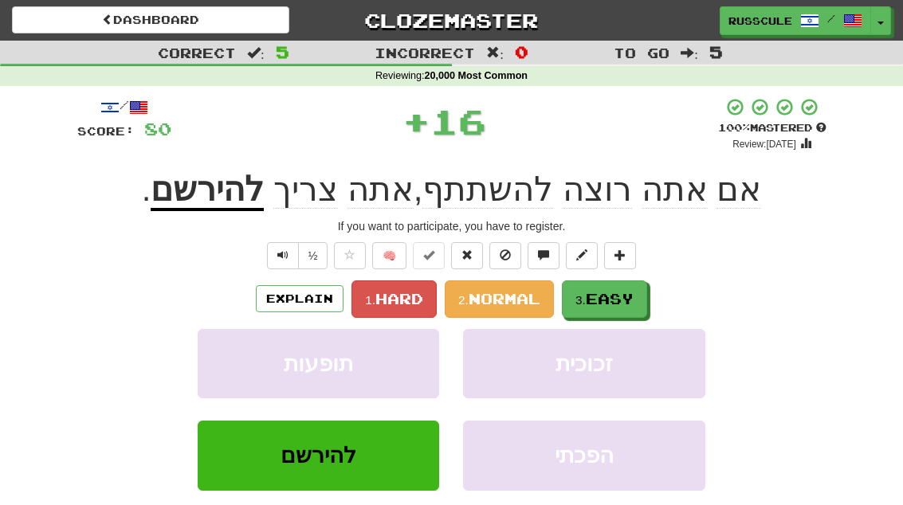
click at [637, 297] on button "3. Easy" at bounding box center [604, 298] width 85 height 37
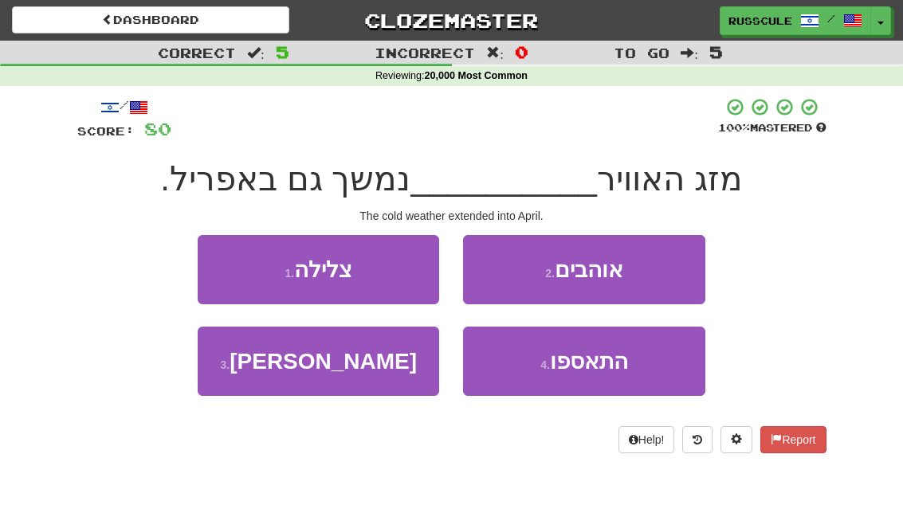
click at [256, 377] on button "3 . הקר" at bounding box center [318, 361] width 241 height 69
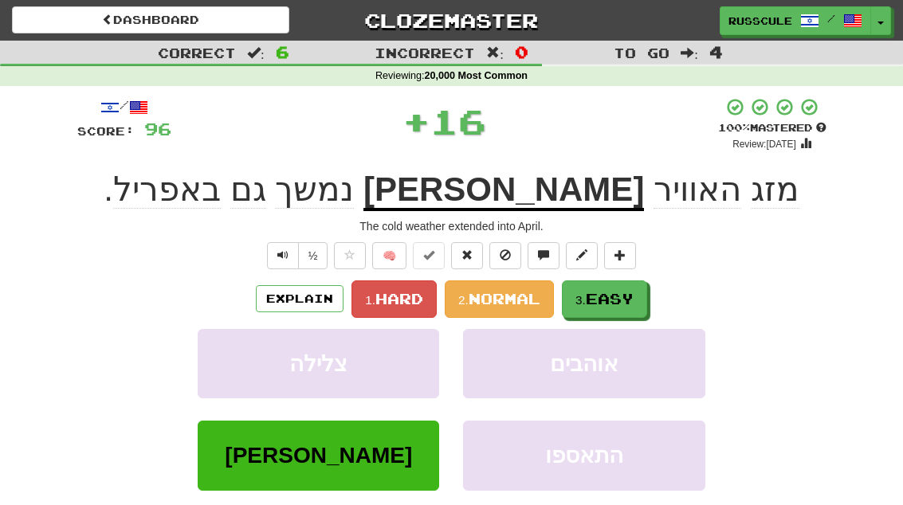
click at [632, 297] on span "Easy" at bounding box center [610, 299] width 48 height 18
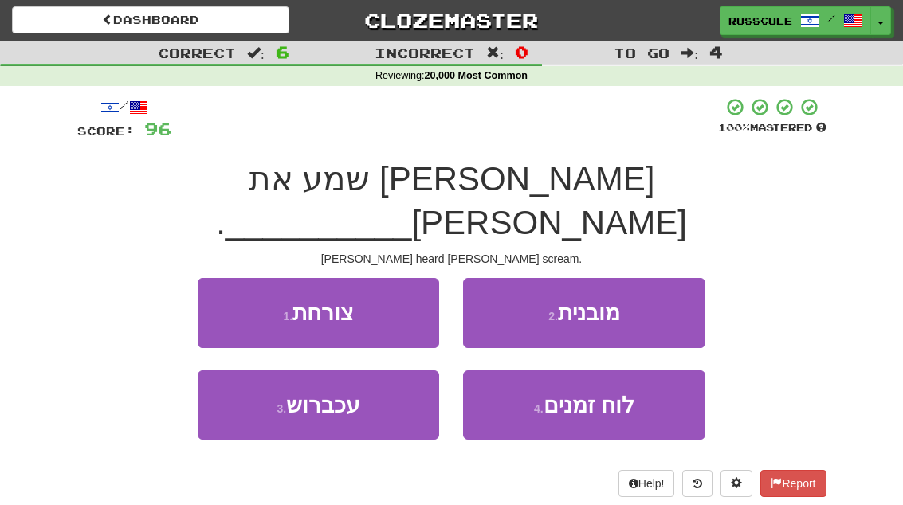
click at [213, 278] on button "1 . צורחת" at bounding box center [318, 312] width 241 height 69
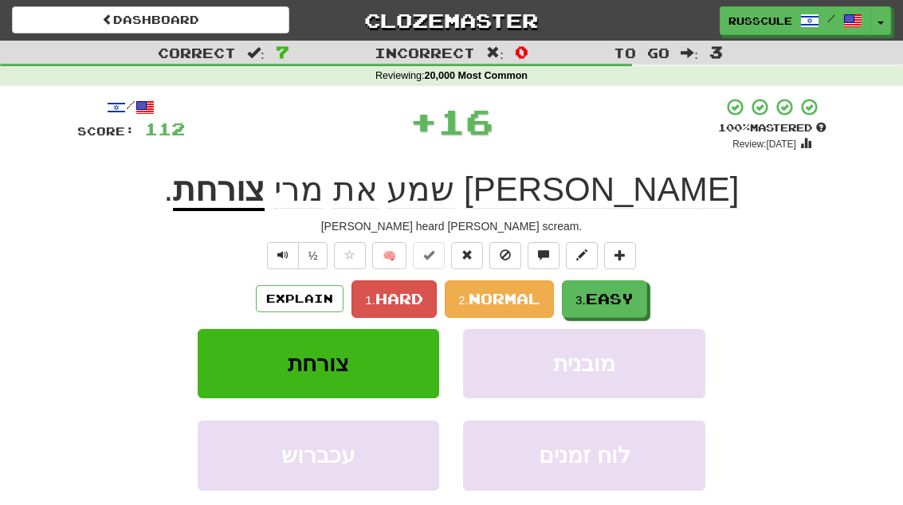
click at [633, 296] on span "Easy" at bounding box center [610, 299] width 48 height 18
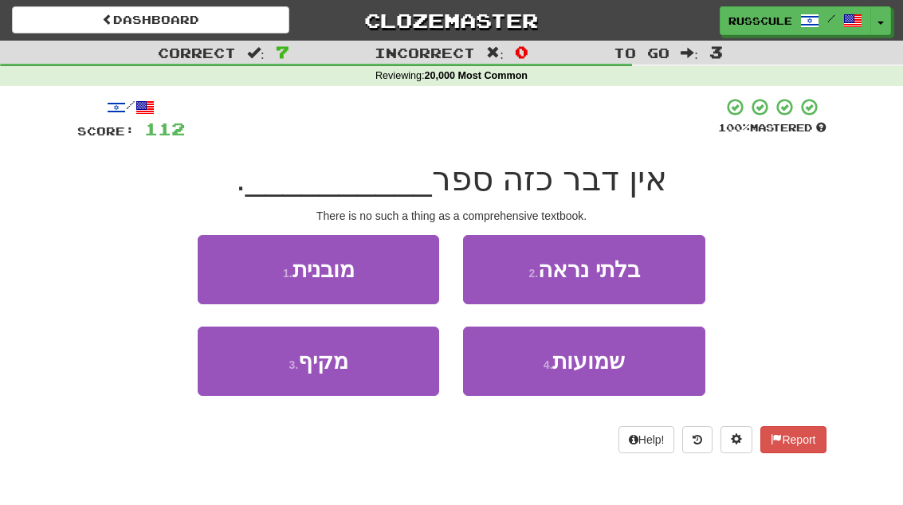
click at [257, 377] on button "3 . מקיף" at bounding box center [318, 361] width 241 height 69
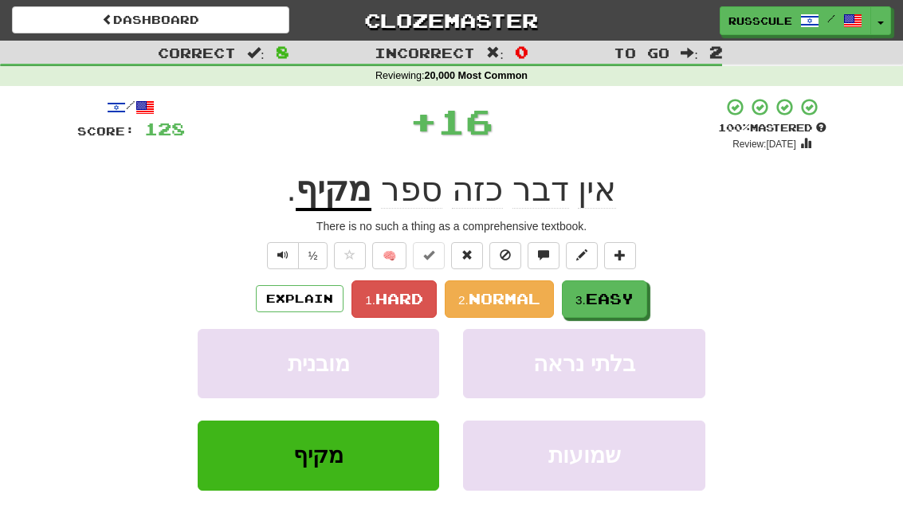
click at [622, 295] on span "Easy" at bounding box center [610, 299] width 48 height 18
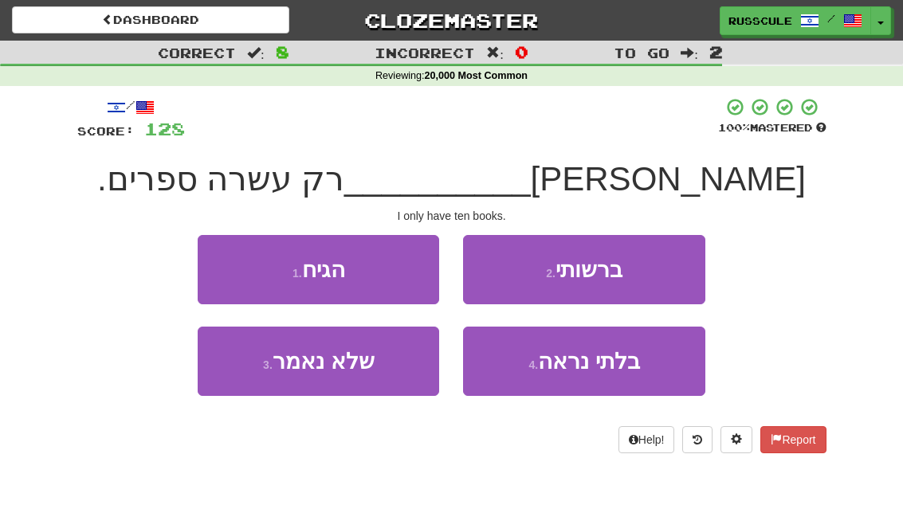
click at [655, 270] on button "2 . ברשותי" at bounding box center [583, 269] width 241 height 69
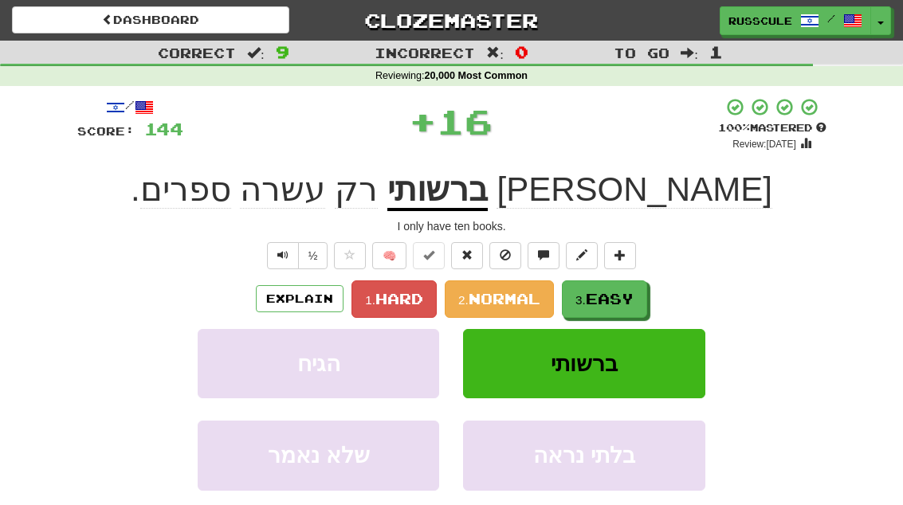
click at [628, 292] on span "Easy" at bounding box center [610, 299] width 48 height 18
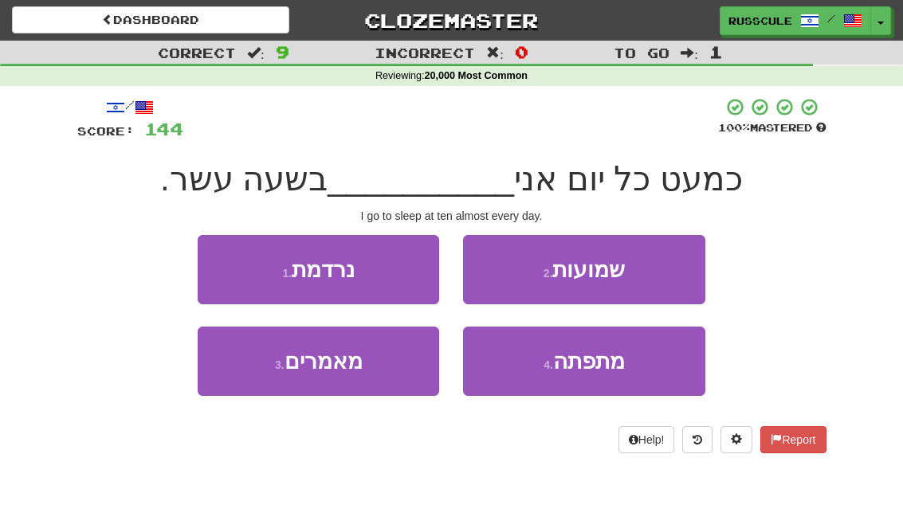
click at [220, 276] on button "1 . נרדמת" at bounding box center [318, 269] width 241 height 69
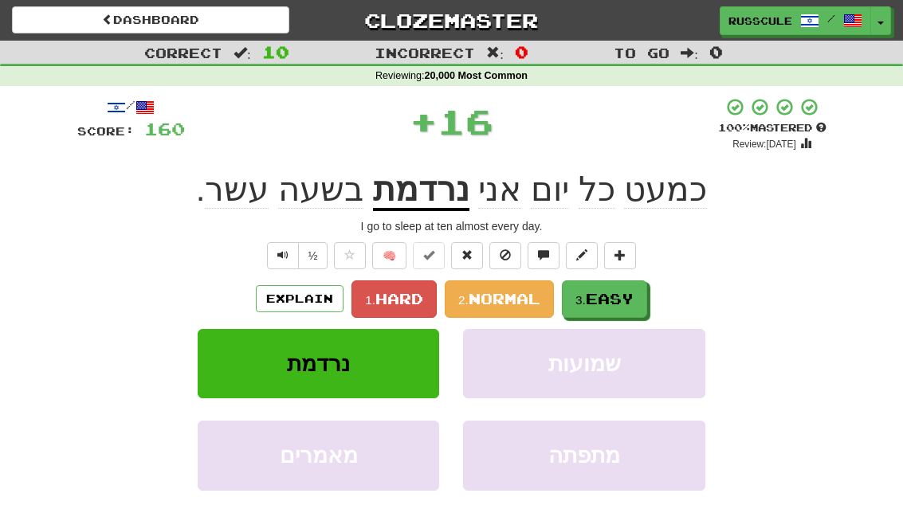
click at [632, 294] on span "Easy" at bounding box center [610, 299] width 48 height 18
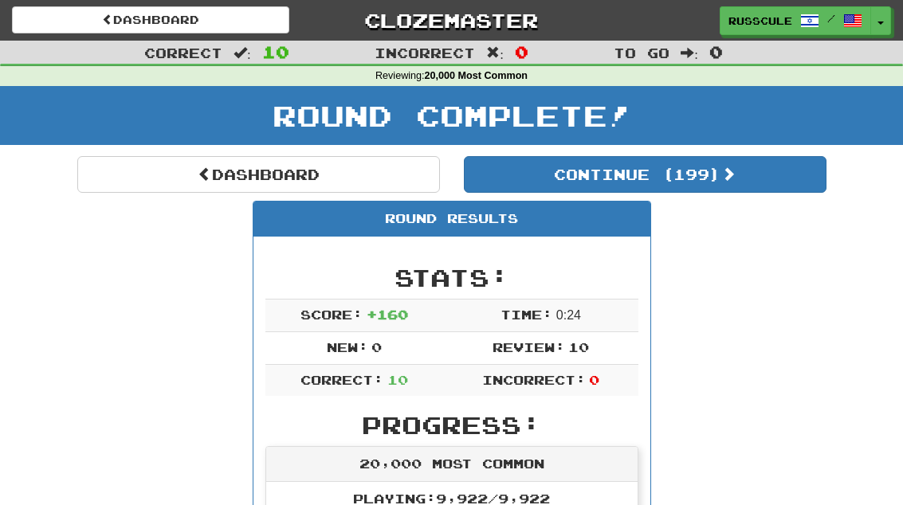
click at [780, 184] on button "Continue ( 199 )" at bounding box center [645, 174] width 363 height 37
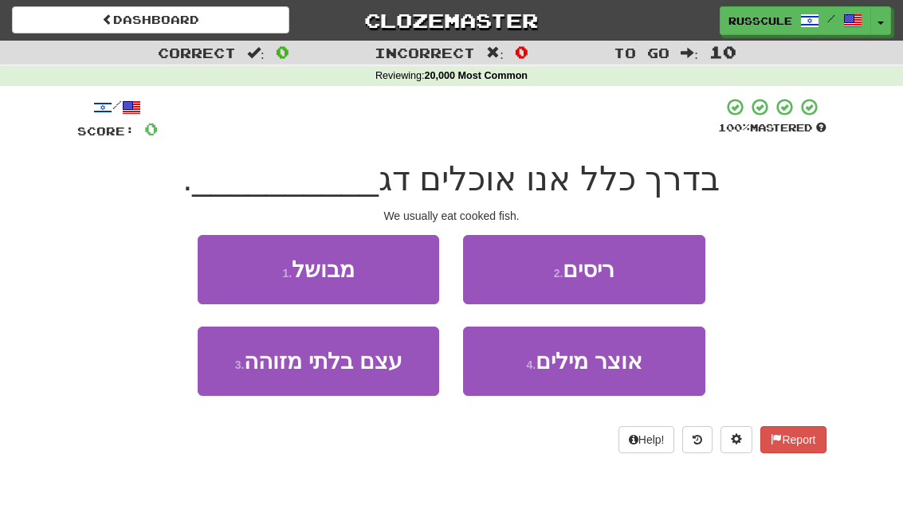
click at [220, 263] on button "1 . מבושל" at bounding box center [318, 269] width 241 height 69
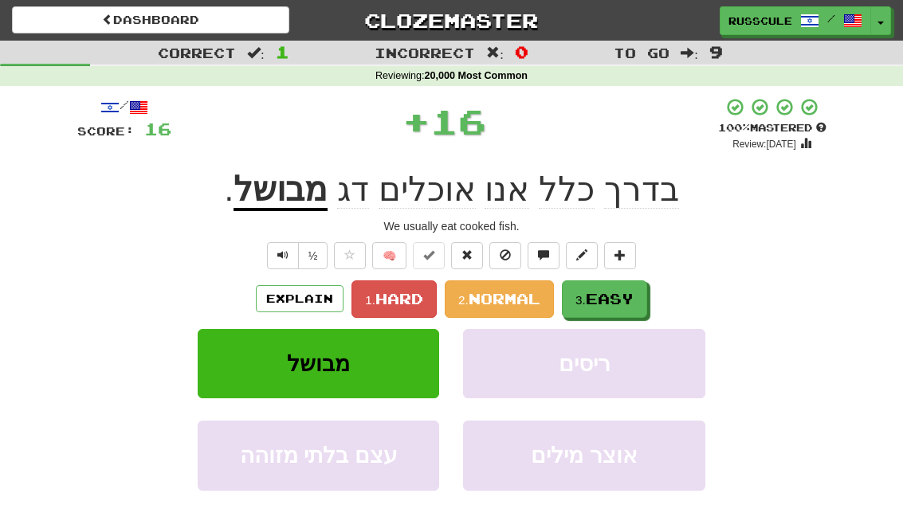
click at [641, 296] on button "3. Easy" at bounding box center [604, 298] width 85 height 37
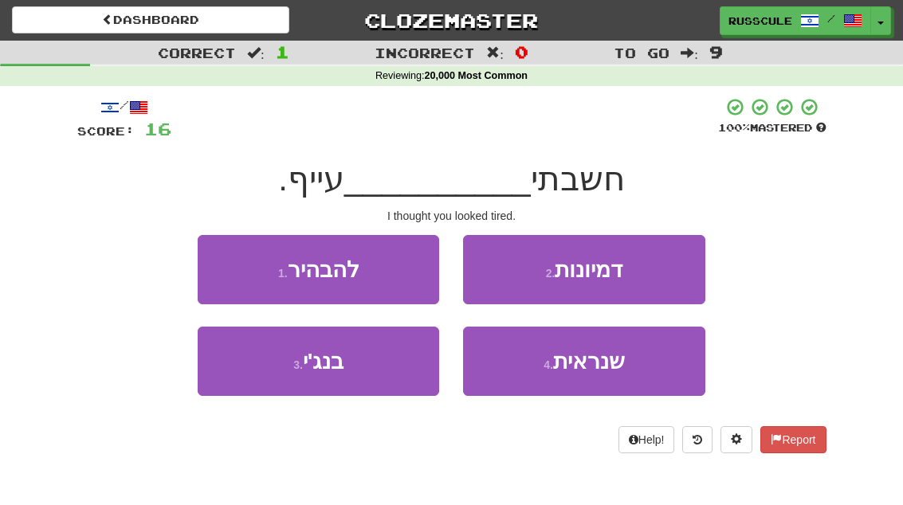
click at [607, 362] on span "שנראית" at bounding box center [589, 361] width 72 height 25
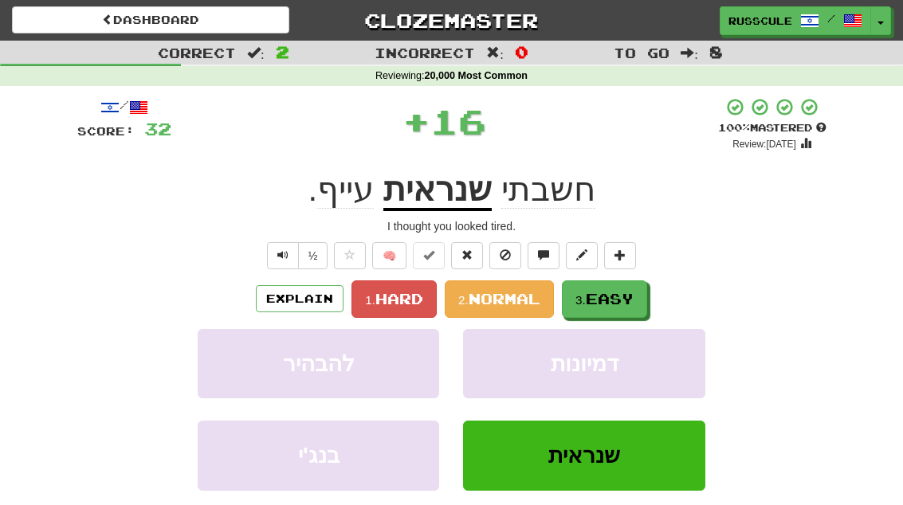
click at [633, 295] on span "Easy" at bounding box center [610, 299] width 48 height 18
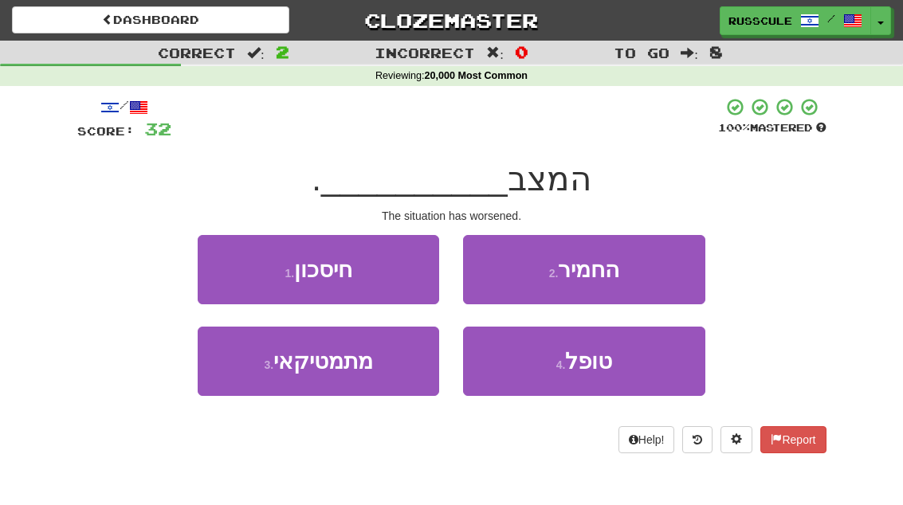
click at [217, 259] on button "1 . חיסכון" at bounding box center [318, 269] width 241 height 69
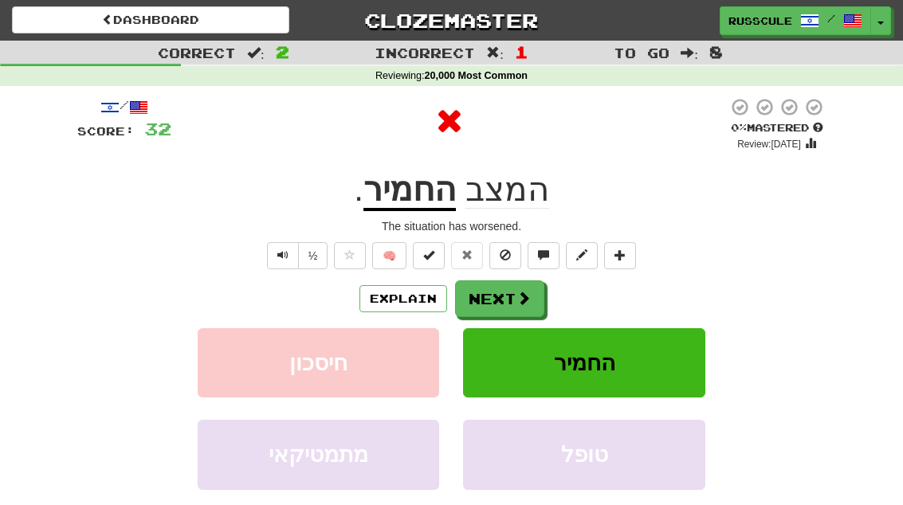
click at [531, 292] on button "Next" at bounding box center [499, 298] width 89 height 37
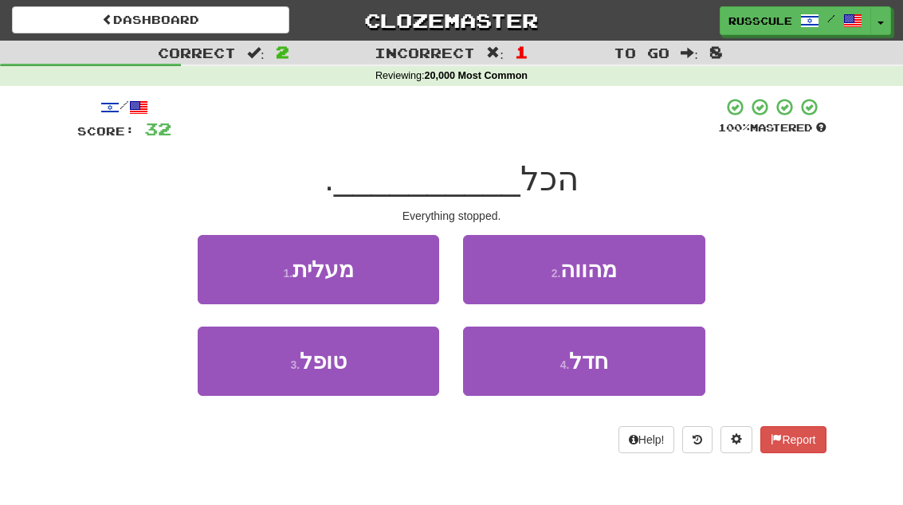
click at [637, 362] on button "4 . חדל" at bounding box center [583, 361] width 241 height 69
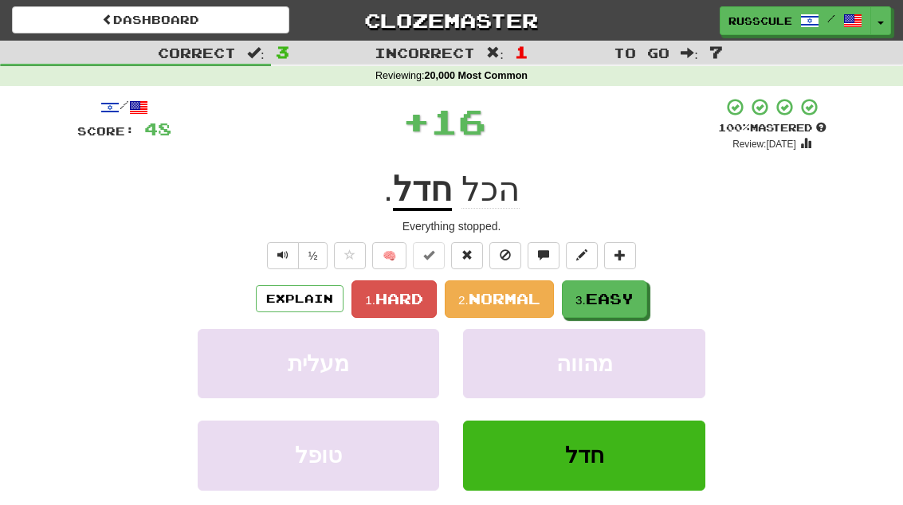
click at [626, 297] on span "Easy" at bounding box center [610, 299] width 48 height 18
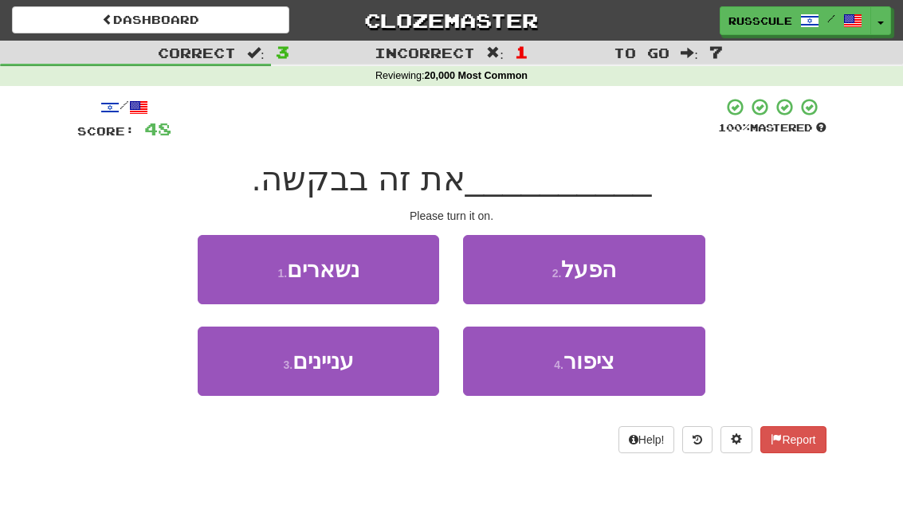
click at [661, 274] on button "2 . הפעל" at bounding box center [583, 269] width 241 height 69
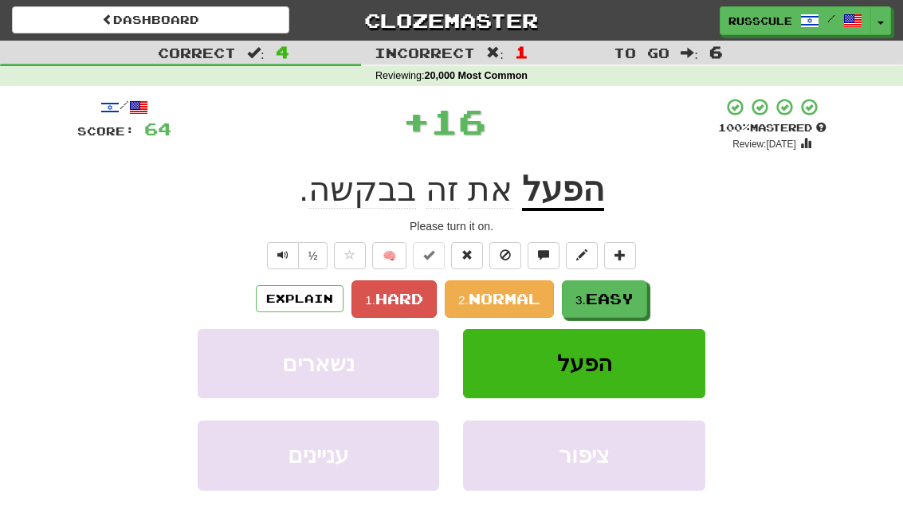
click at [633, 290] on span "Easy" at bounding box center [610, 299] width 48 height 18
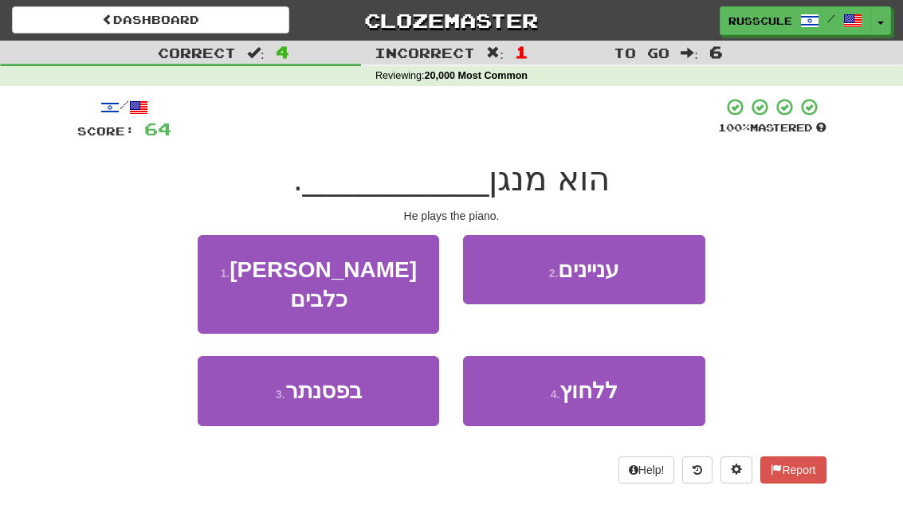
click at [254, 373] on button "3 . בפסנתר" at bounding box center [318, 390] width 241 height 69
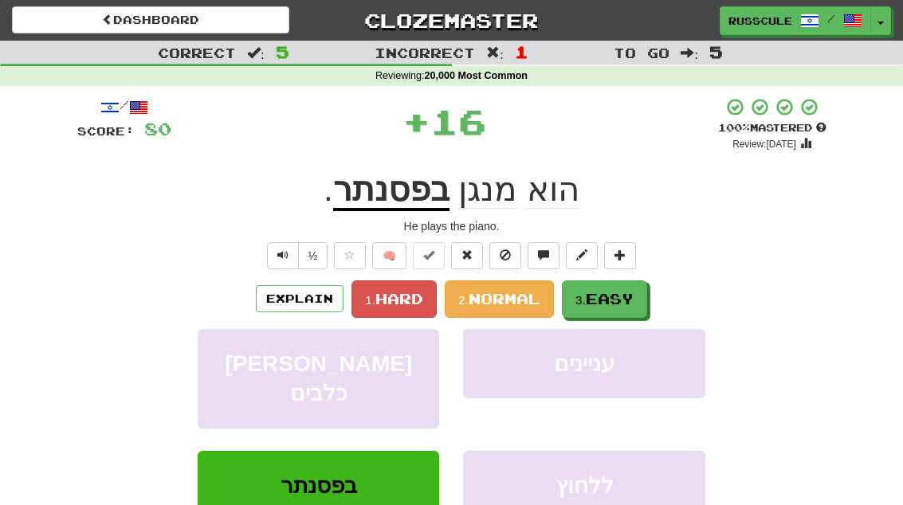
click at [626, 298] on span "Easy" at bounding box center [610, 299] width 48 height 18
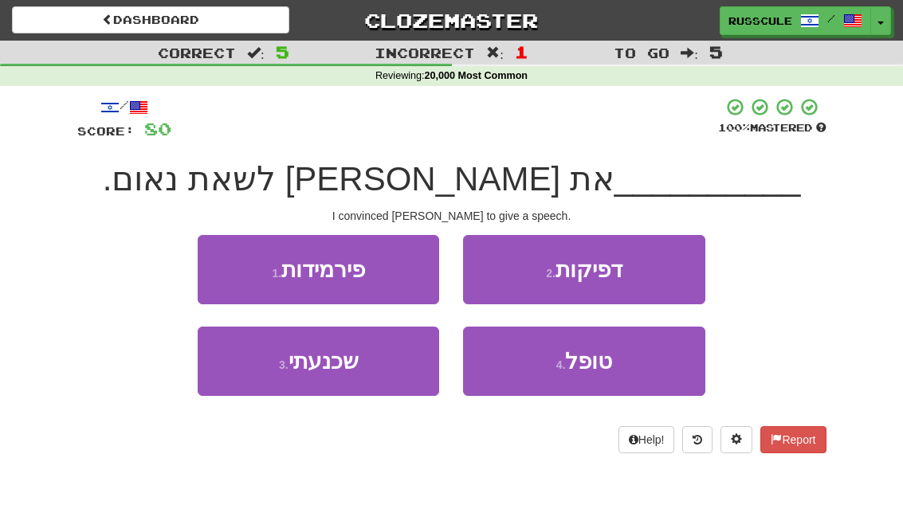
click at [255, 367] on button "3 . שכנעתי" at bounding box center [318, 361] width 241 height 69
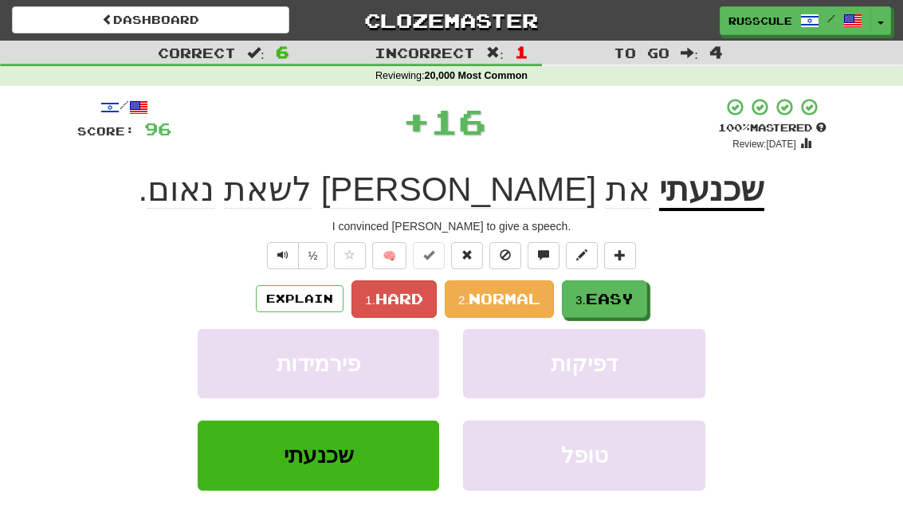
click at [631, 296] on span "Easy" at bounding box center [610, 299] width 48 height 18
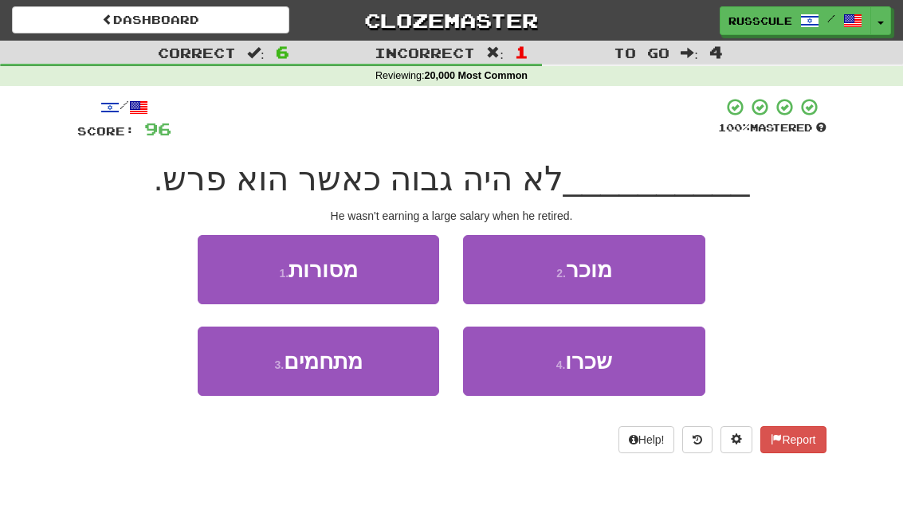
click at [621, 363] on button "4 . שכרו" at bounding box center [583, 361] width 241 height 69
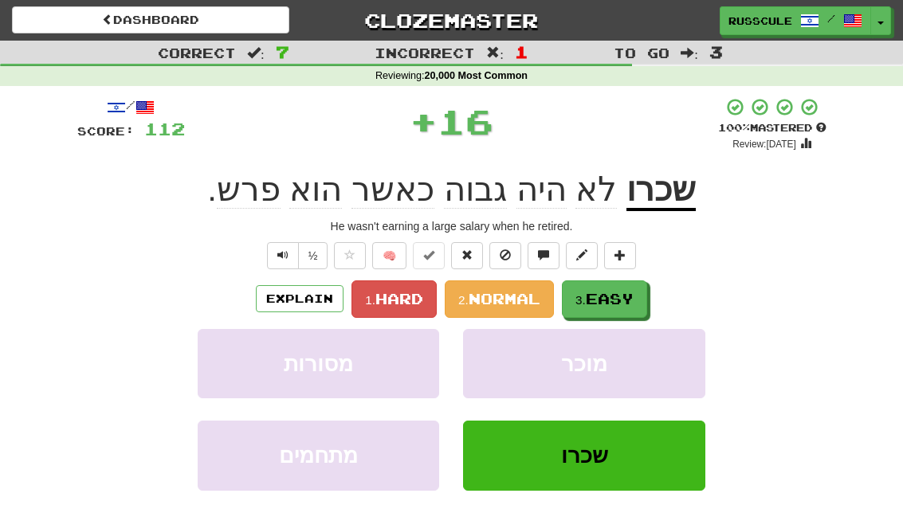
click at [633, 296] on span "Easy" at bounding box center [610, 299] width 48 height 18
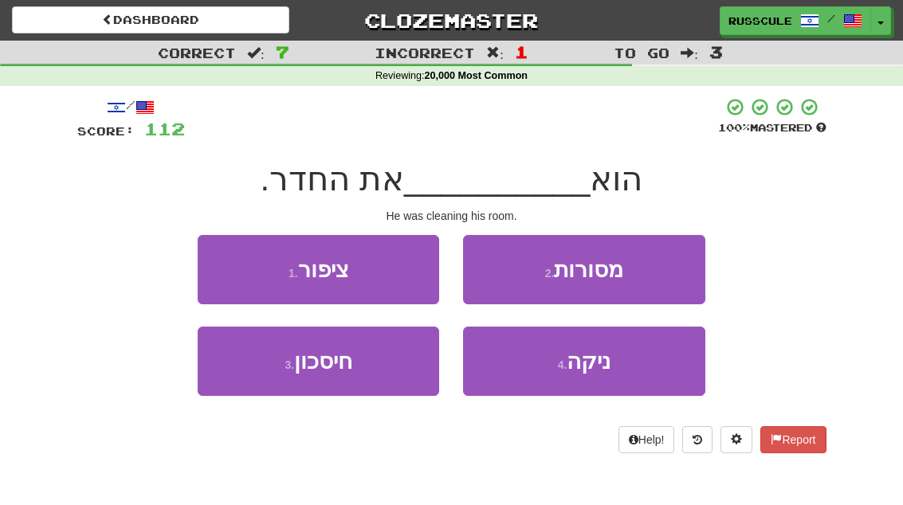
click at [629, 369] on button "4 . ניקה" at bounding box center [583, 361] width 241 height 69
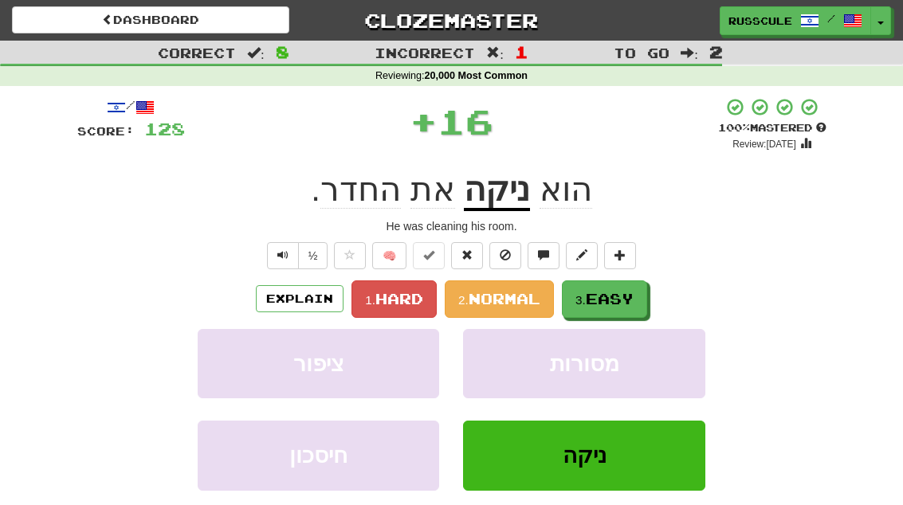
click at [633, 296] on span "Easy" at bounding box center [610, 299] width 48 height 18
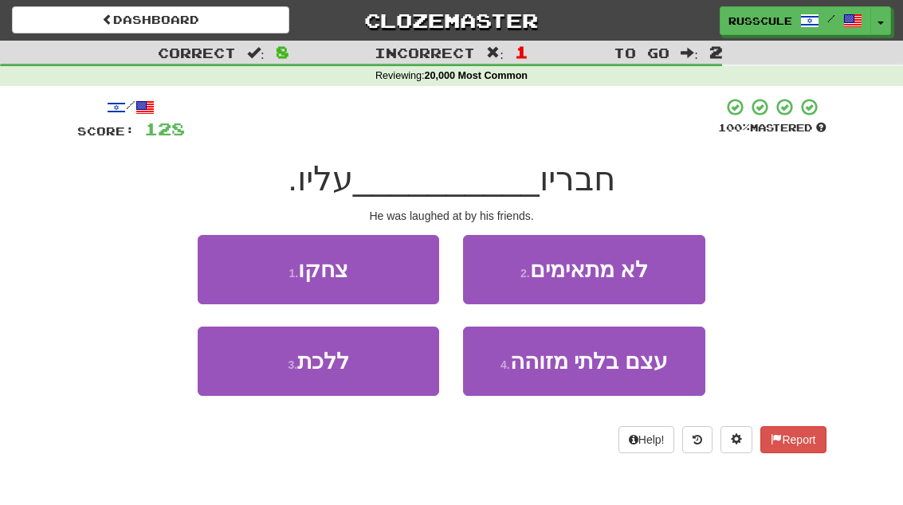
click at [225, 267] on button "1 . צחקו" at bounding box center [318, 269] width 241 height 69
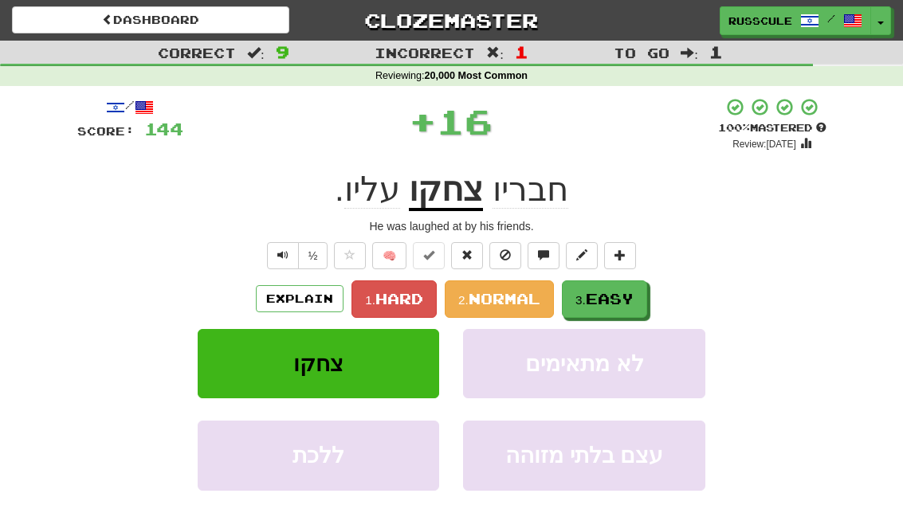
click at [629, 296] on span "Easy" at bounding box center [610, 299] width 48 height 18
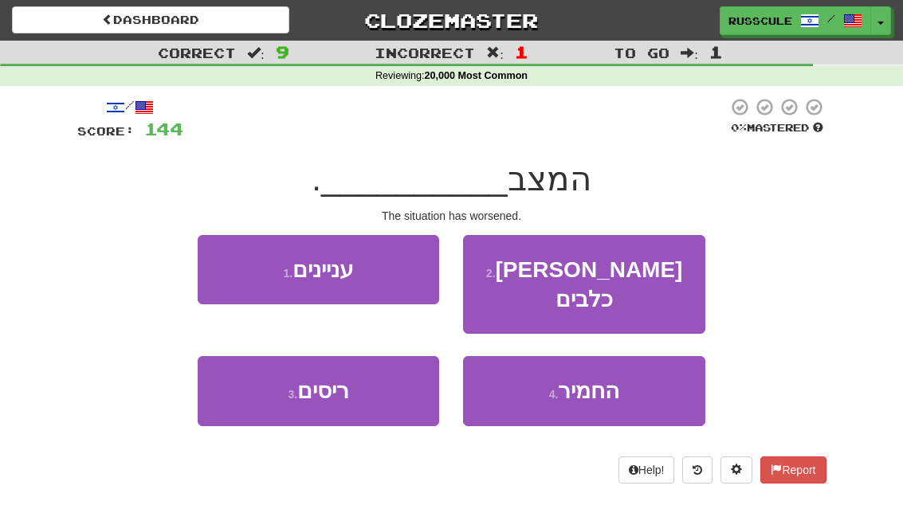
click at [625, 374] on button "4 . החמיר" at bounding box center [583, 390] width 241 height 69
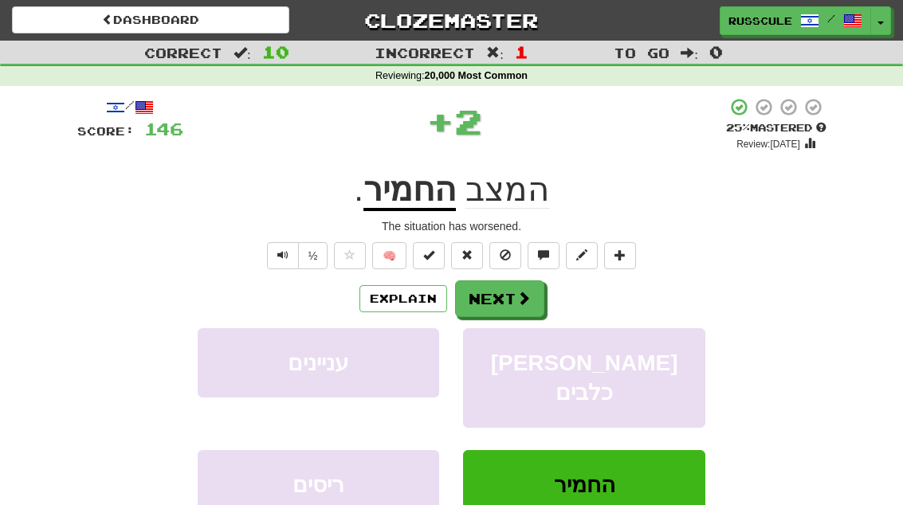
click at [516, 304] on span at bounding box center [523, 298] width 14 height 14
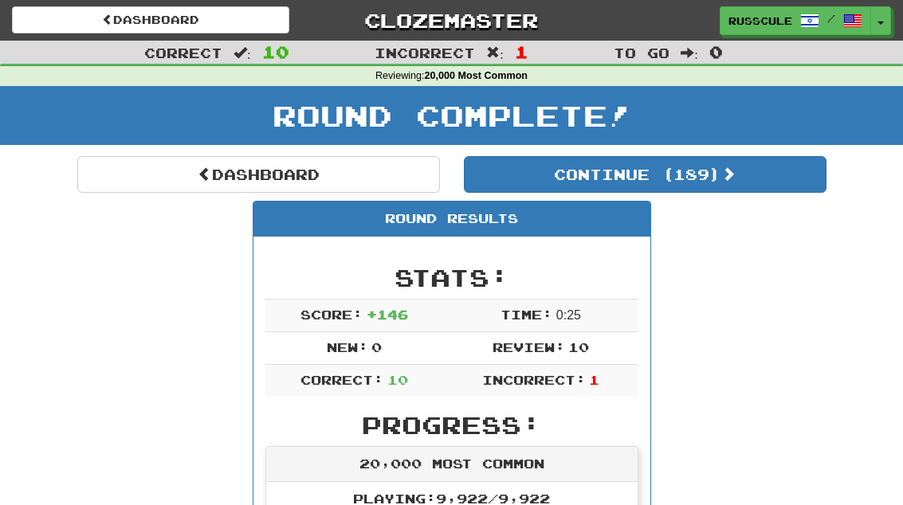
click at [152, 156] on link "Dashboard" at bounding box center [258, 174] width 363 height 37
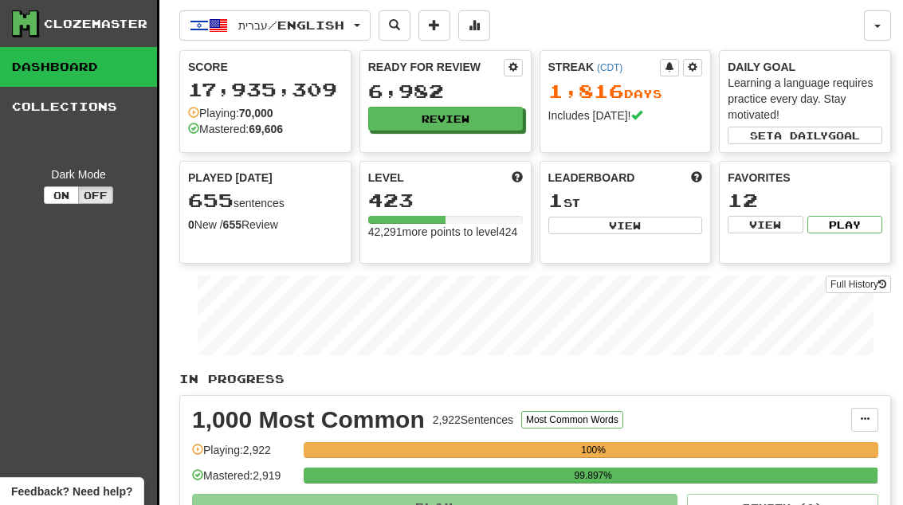
click at [629, 232] on button "View" at bounding box center [625, 226] width 155 height 18
select select "**********"
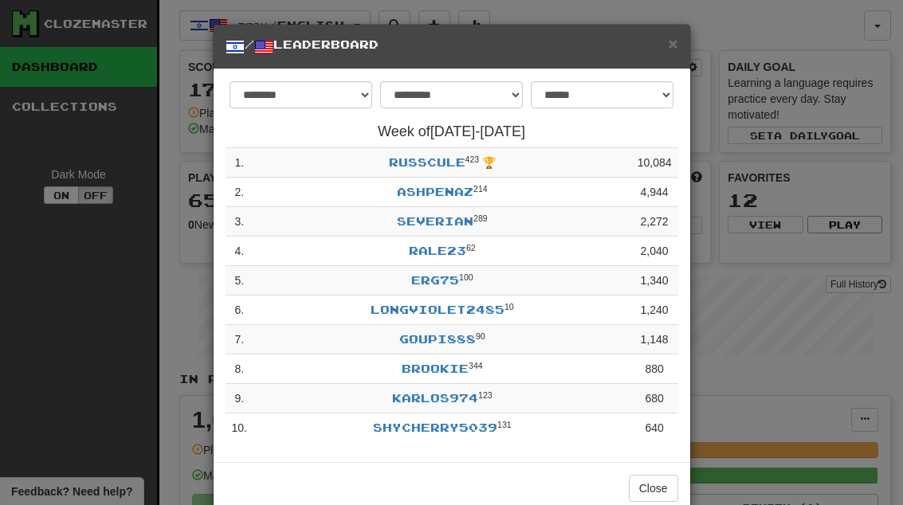
click at [646, 484] on button "Close" at bounding box center [653, 488] width 49 height 27
